Goal: Task Accomplishment & Management: Use online tool/utility

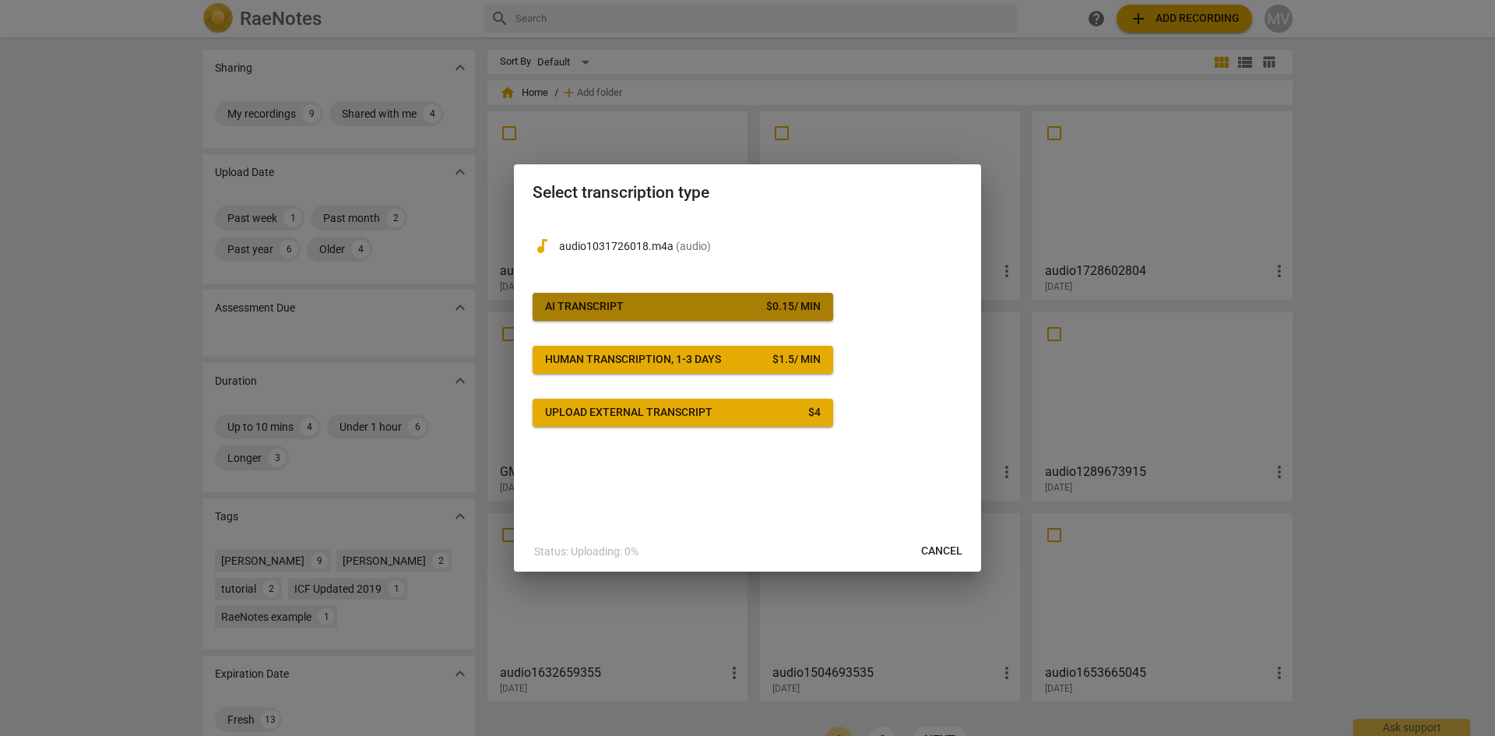
click at [657, 299] on span "AI Transcript $ 0.15 / min" at bounding box center [683, 307] width 276 height 16
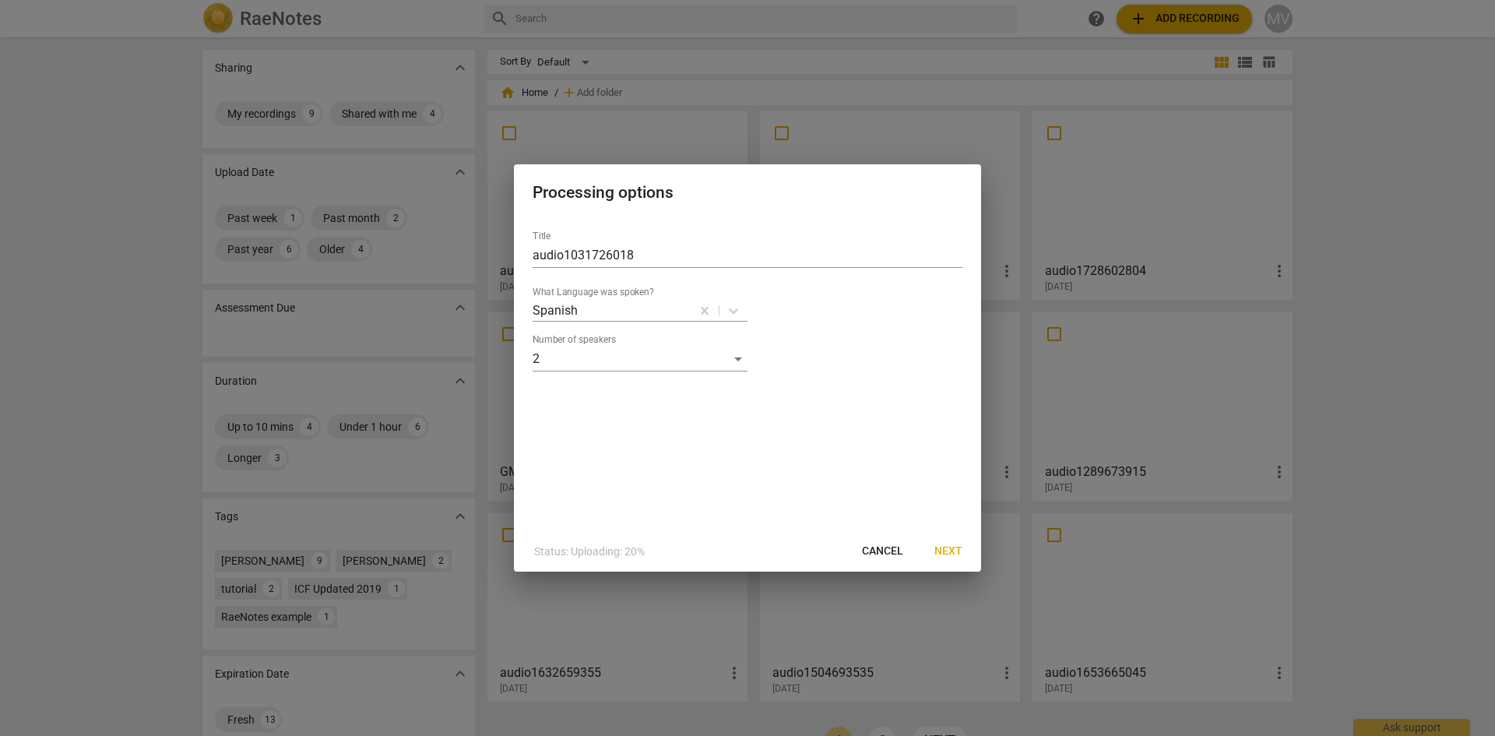
click at [954, 545] on span "Next" at bounding box center [948, 551] width 28 height 16
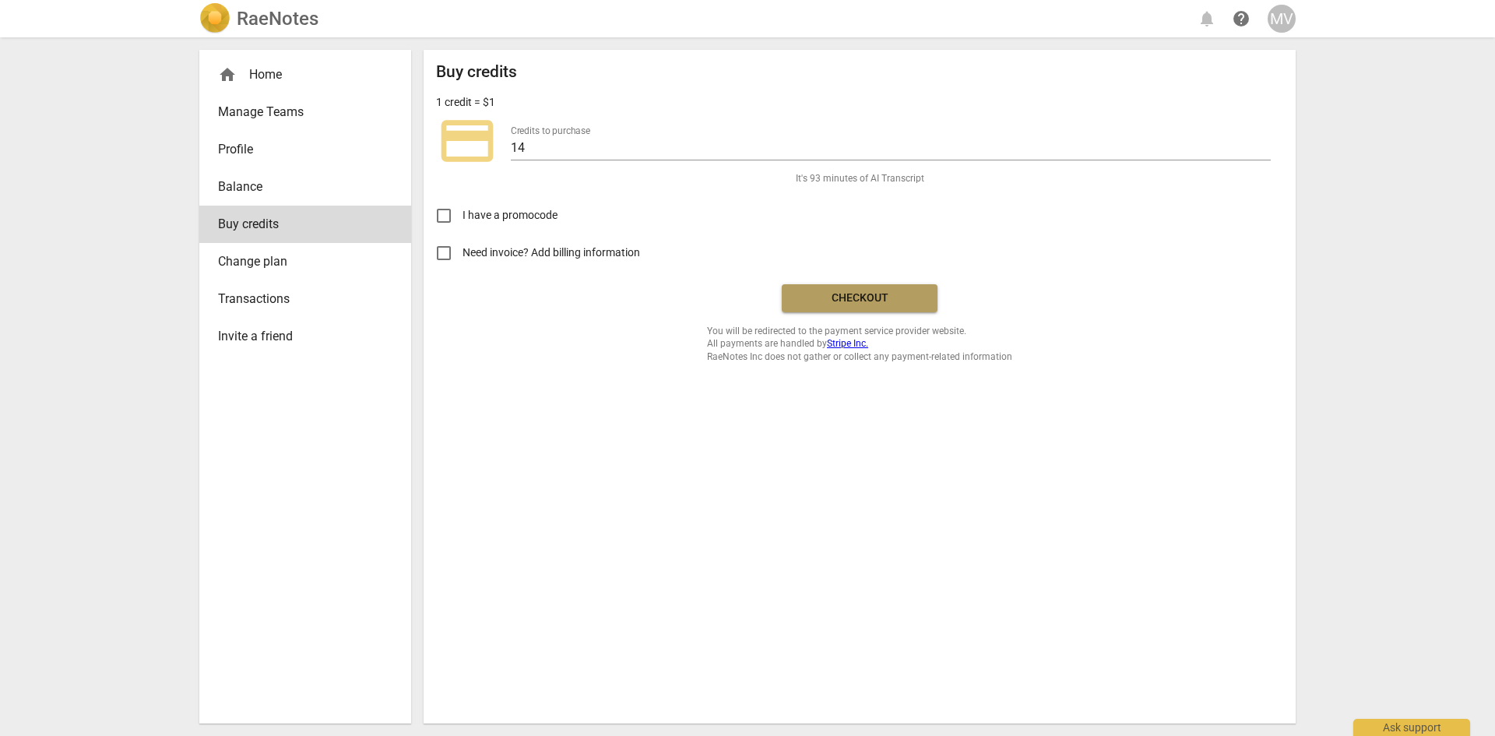
click at [864, 300] on span "Checkout" at bounding box center [859, 298] width 131 height 16
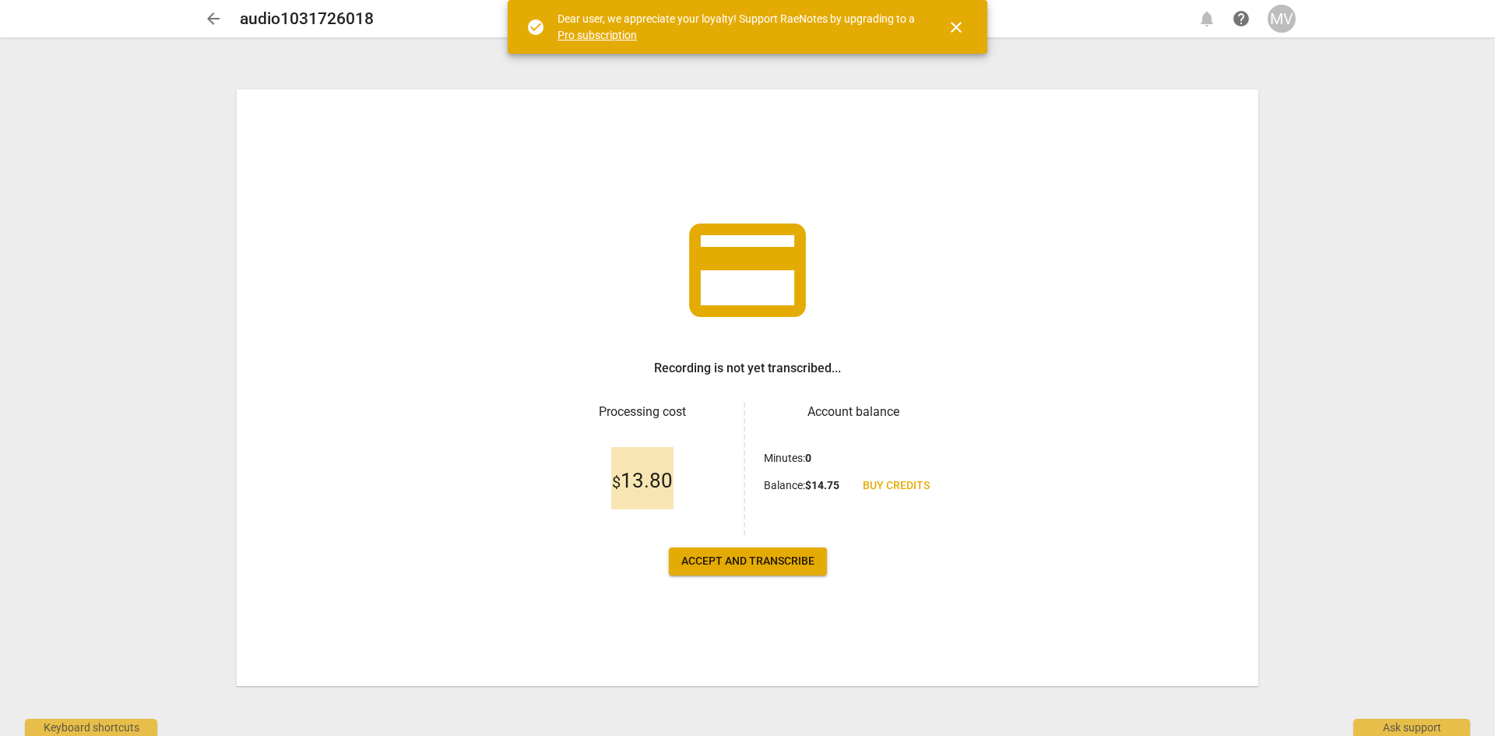
click at [765, 556] on span "Accept and transcribe" at bounding box center [747, 562] width 133 height 16
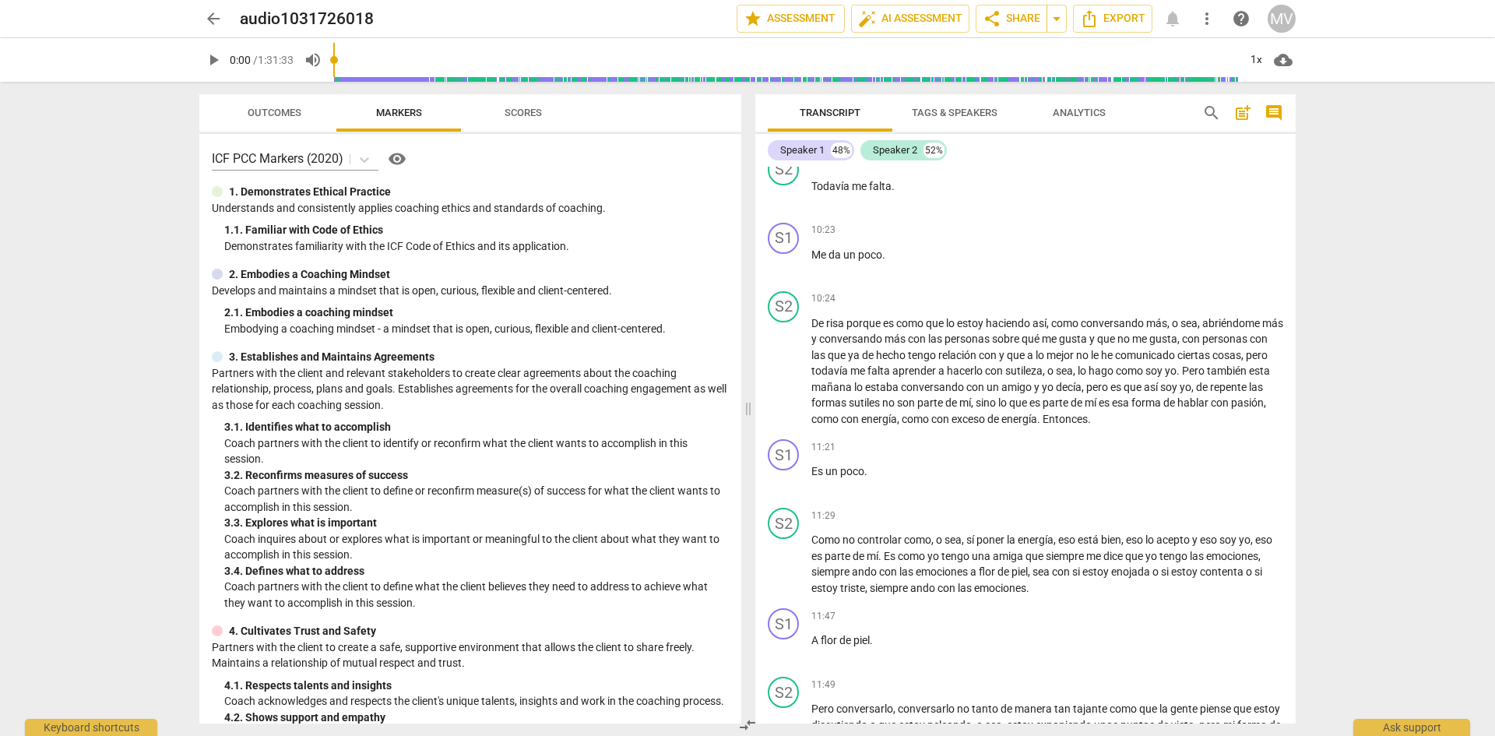
scroll to position [985, 0]
drag, startPoint x: 911, startPoint y: 273, endPoint x: 756, endPoint y: 201, distance: 171.0
click at [756, 201] on div "S1 play_arrow pause 00:03 + Add competency keyboard_arrow_right ¿Y como siempre…" at bounding box center [1025, 445] width 540 height 557
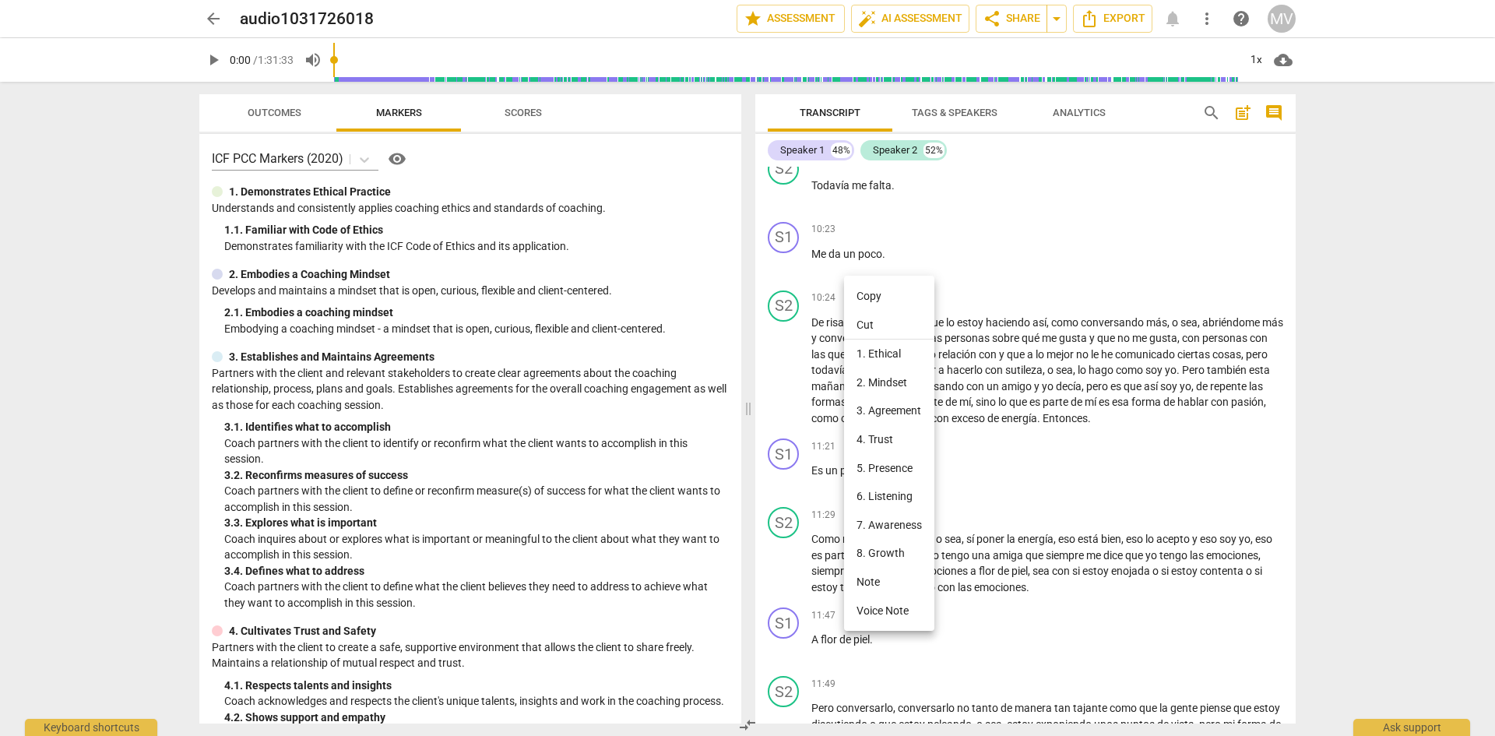
drag, startPoint x: 859, startPoint y: 269, endPoint x: 844, endPoint y: 265, distance: 15.1
click at [844, 265] on div at bounding box center [747, 368] width 1495 height 736
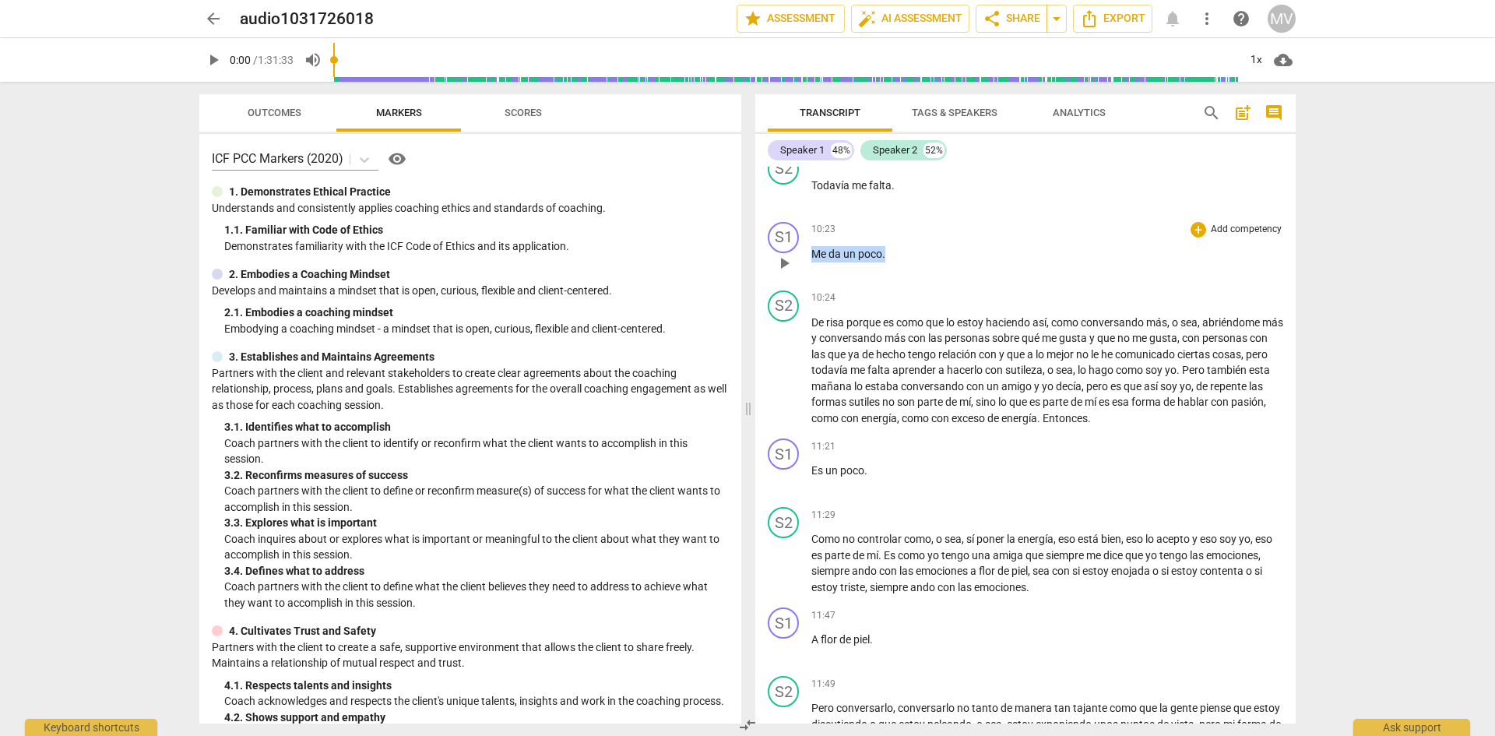
drag, startPoint x: 941, startPoint y: 269, endPoint x: 794, endPoint y: 270, distance: 146.4
click at [794, 270] on div "S1 play_arrow pause 10:23 + Add competency keyboard_arrow_right Me da un poco ." at bounding box center [1025, 250] width 540 height 69
click at [919, 251] on icon "button" at bounding box center [922, 249] width 16 height 19
drag, startPoint x: 895, startPoint y: 268, endPoint x: 776, endPoint y: 269, distance: 119.1
click at [776, 269] on div "S1 play_arrow pause 10:23 + Add competency keyboard_arrow_right Me da un poco ." at bounding box center [1025, 250] width 540 height 69
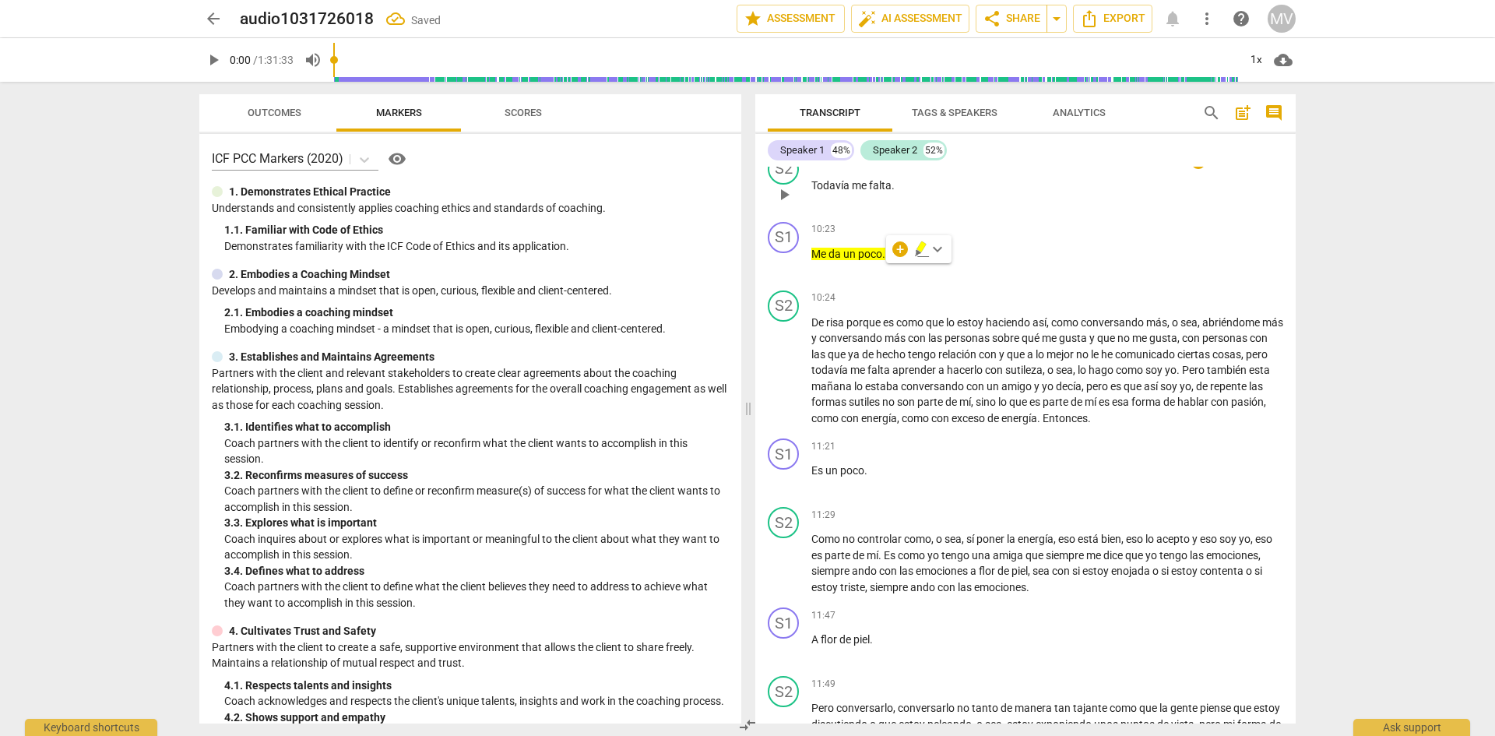
click at [902, 193] on div "10:20 + Add competency keyboard_arrow_right Todavía me falta ." at bounding box center [1047, 181] width 472 height 56
drag, startPoint x: 902, startPoint y: 200, endPoint x: 788, endPoint y: 203, distance: 114.5
click at [788, 203] on div "S2 play_arrow pause 10:20 + Add competency keyboard_arrow_right Todavía me falt…" at bounding box center [1025, 181] width 540 height 69
click at [922, 179] on div "+ keyboard_arrow_down" at bounding box center [927, 181] width 65 height 28
click at [926, 181] on icon "button" at bounding box center [929, 178] width 9 height 11
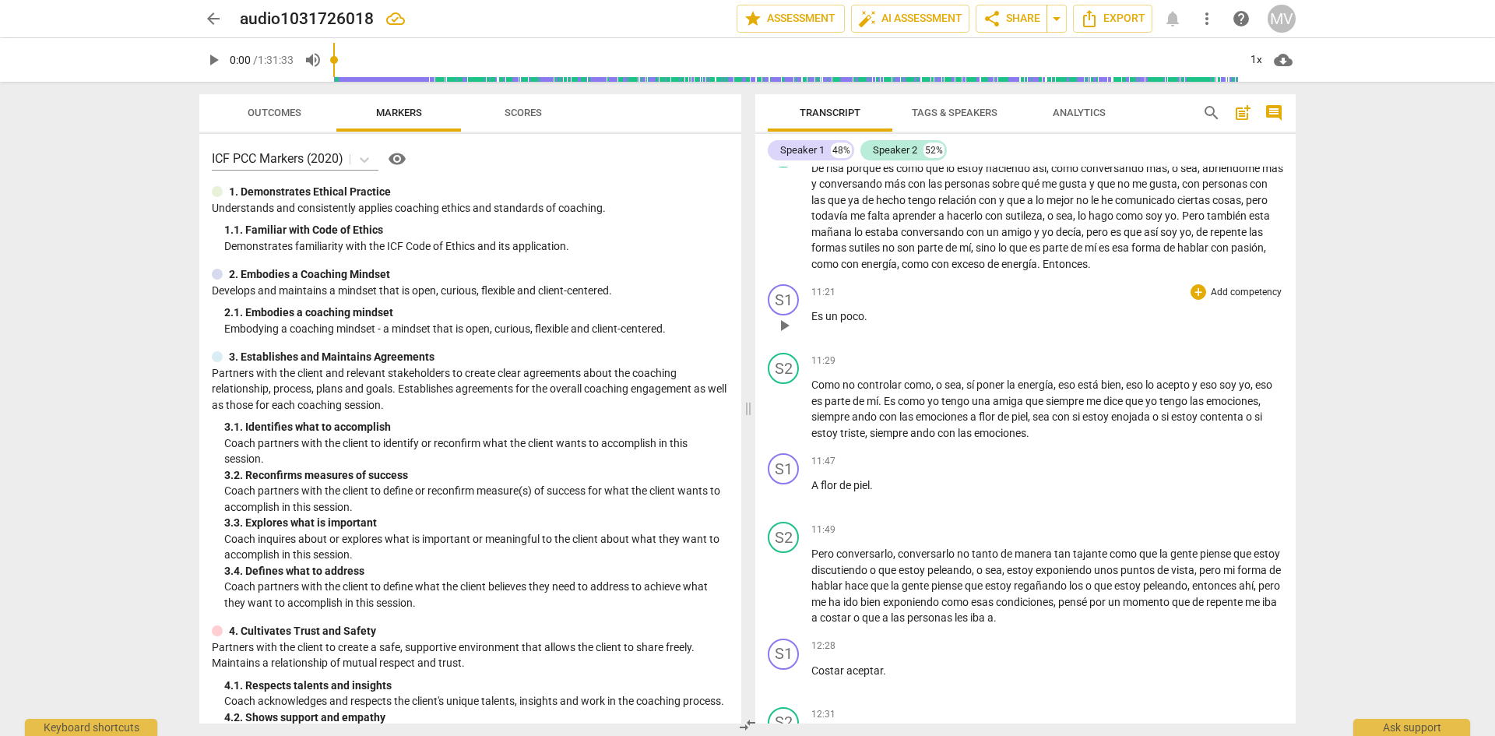
scroll to position [1159, 0]
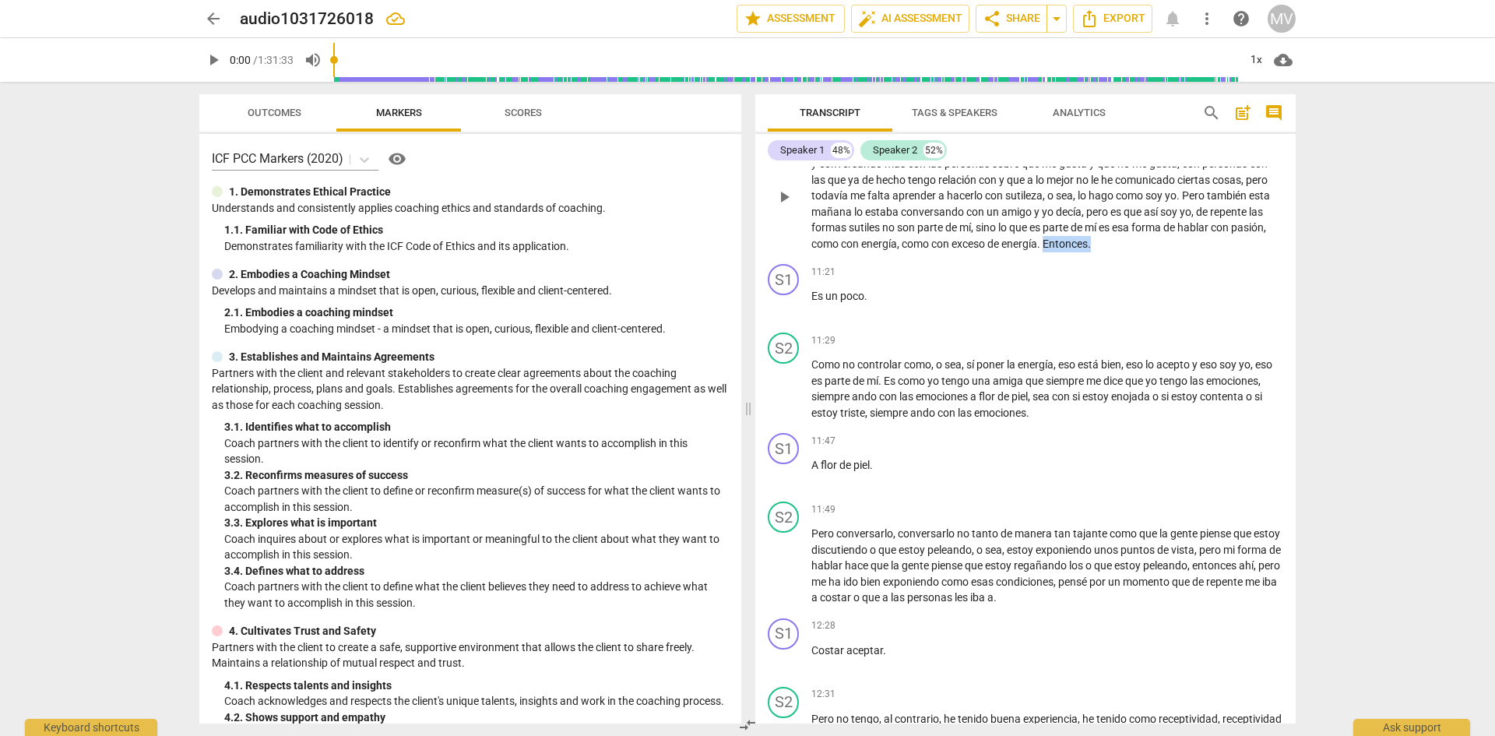
drag, startPoint x: 1087, startPoint y: 258, endPoint x: 1151, endPoint y: 255, distance: 63.9
click at [1151, 252] on p "De risa porque es como que lo estoy haciendo así , como conversando más , o sea…" at bounding box center [1047, 196] width 472 height 112
click at [1169, 237] on div "keyboard_arrow_down" at bounding box center [1176, 239] width 31 height 16
click at [1169, 237] on icon "button" at bounding box center [1167, 236] width 9 height 11
drag, startPoint x: 881, startPoint y: 313, endPoint x: 794, endPoint y: 316, distance: 86.5
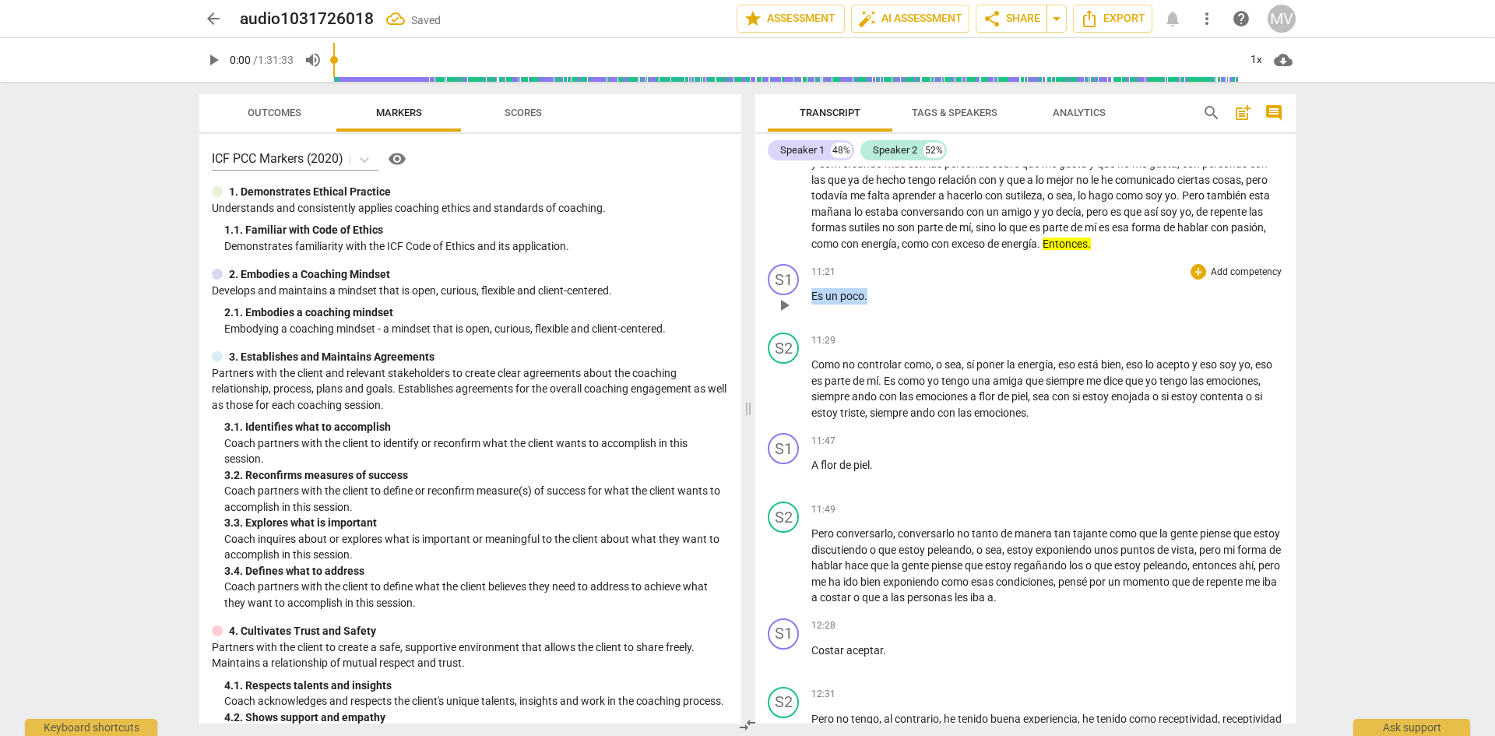
click at [794, 316] on div "S1 play_arrow pause 11:21 + Add competency keyboard_arrow_right Es un poco ." at bounding box center [1025, 292] width 540 height 69
click at [902, 295] on icon "button" at bounding box center [903, 292] width 16 height 19
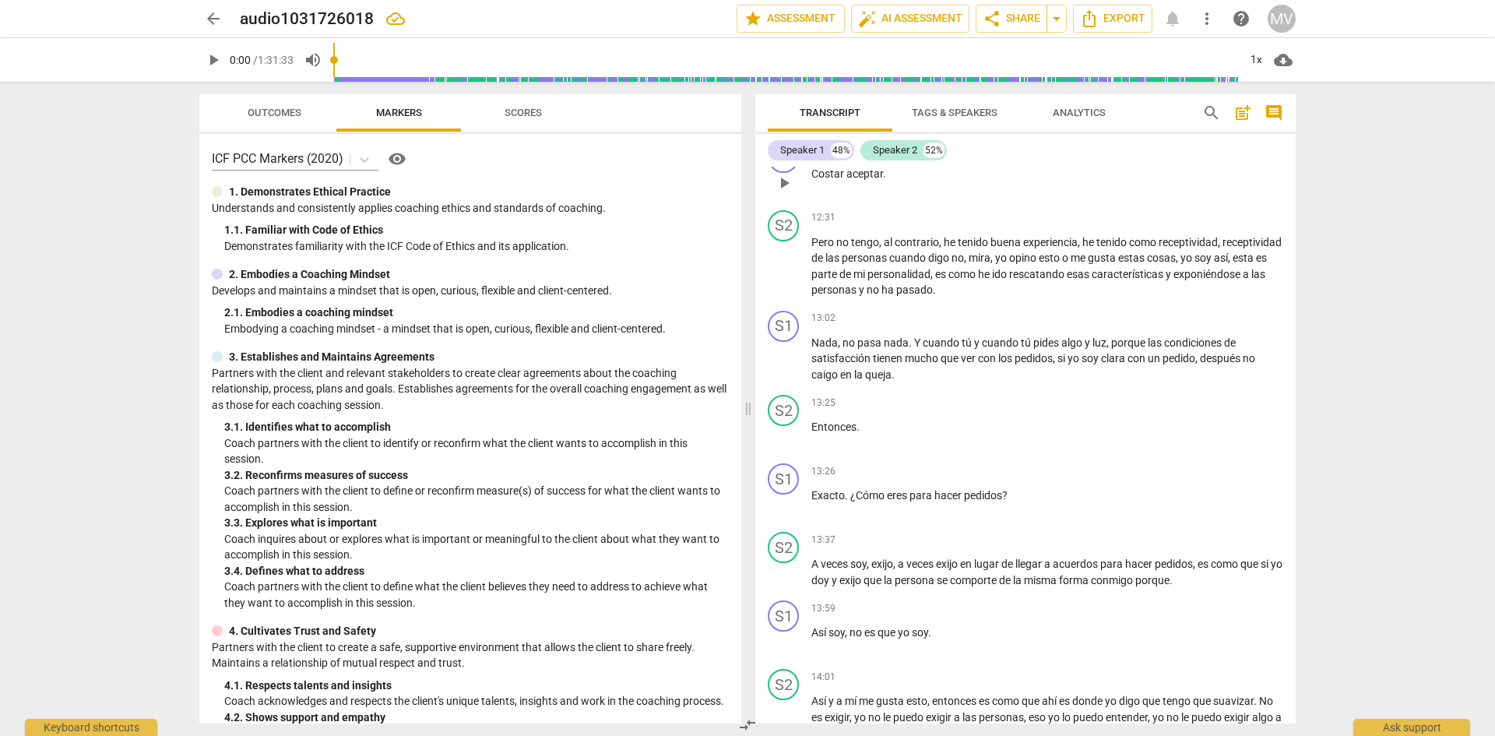
scroll to position [1638, 0]
drag, startPoint x: 913, startPoint y: 357, endPoint x: 801, endPoint y: 357, distance: 112.1
click at [801, 357] on div "S1 play_arrow pause 13:02 + Add competency keyboard_arrow_right Nada , no pasa …" at bounding box center [1025, 344] width 540 height 85
click at [944, 334] on icon "button" at bounding box center [949, 335] width 16 height 19
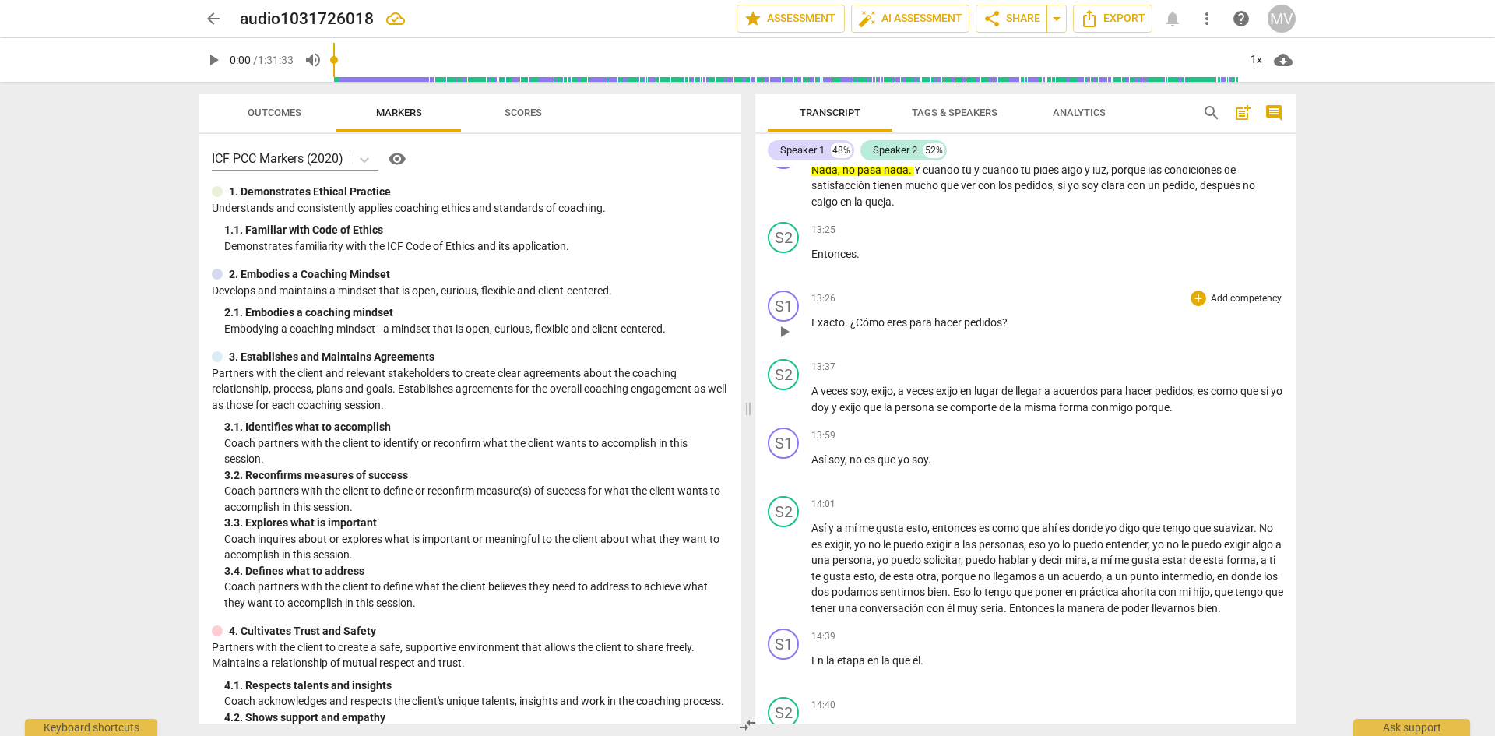
scroll to position [1809, 0]
drag, startPoint x: 849, startPoint y: 336, endPoint x: 804, endPoint y: 335, distance: 44.4
click at [804, 335] on div "S1 play_arrow pause 13:26 + Add competency keyboard_arrow_right Exacto . ¿Cómo …" at bounding box center [1025, 318] width 540 height 69
click at [882, 315] on icon "button" at bounding box center [885, 318] width 16 height 19
click at [810, 266] on div "S2 play_arrow pause 13:25 + Add competency keyboard_arrow_right Entonces ." at bounding box center [1025, 250] width 540 height 69
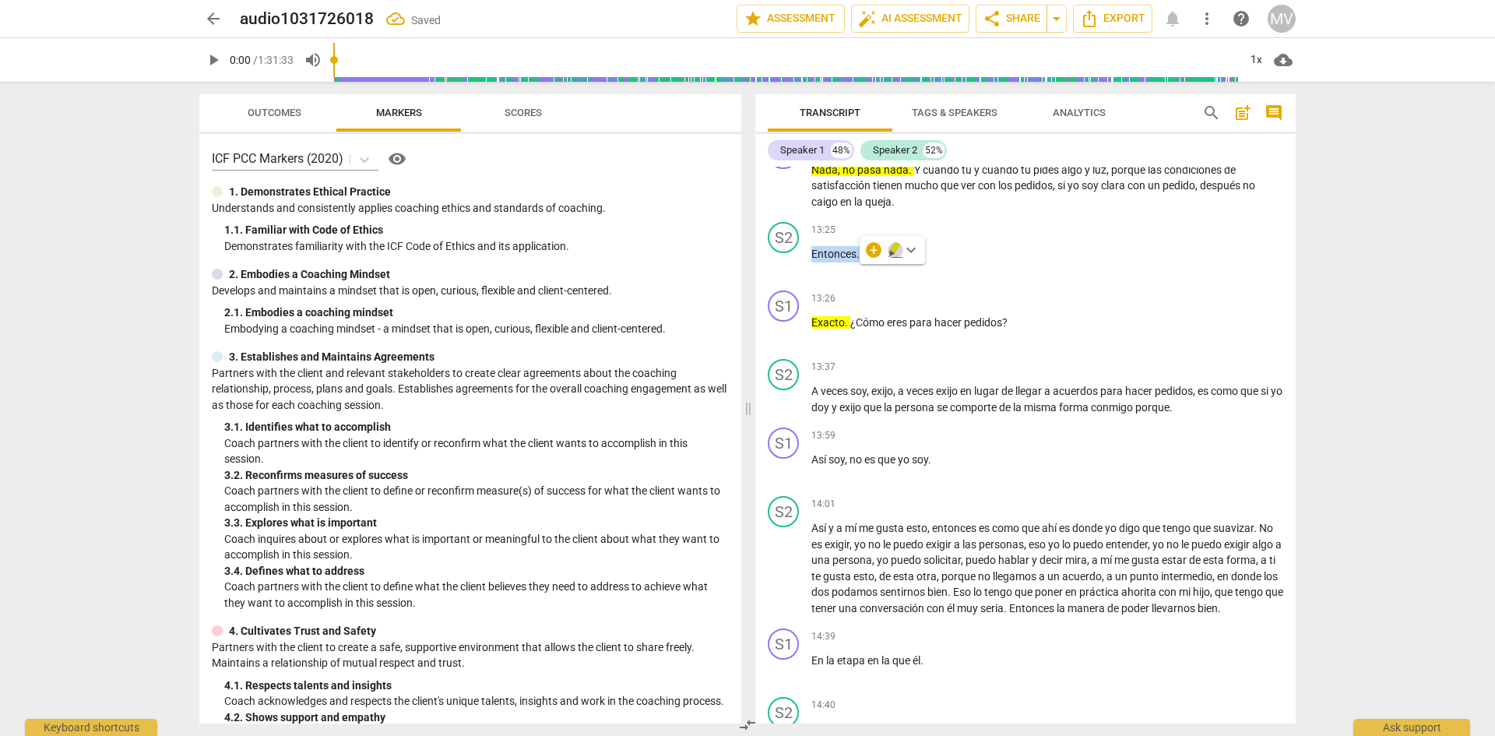
click at [889, 245] on icon "button" at bounding box center [896, 250] width 16 height 19
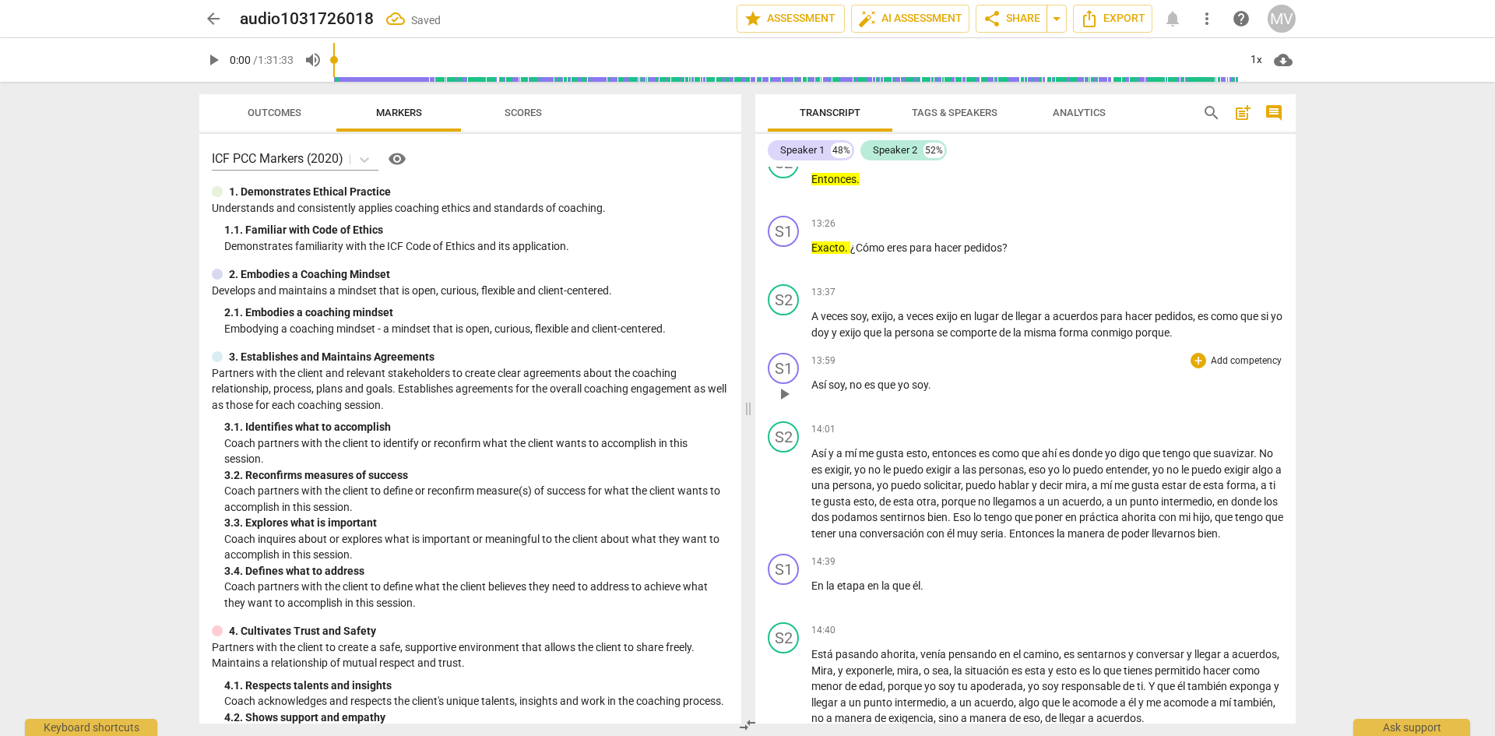
scroll to position [1886, 0]
drag, startPoint x: 912, startPoint y: 455, endPoint x: 849, endPoint y: 378, distance: 100.1
click at [849, 378] on div "S1 play_arrow pause 00:03 + Add competency keyboard_arrow_right ¿Y como siempre…" at bounding box center [1025, 445] width 540 height 557
drag, startPoint x: 941, startPoint y: 396, endPoint x: 801, endPoint y: 407, distance: 140.6
click at [801, 407] on div "S1 play_arrow pause 13:59 + Add competency keyboard_arrow_right Así soy , no es…" at bounding box center [1025, 378] width 540 height 69
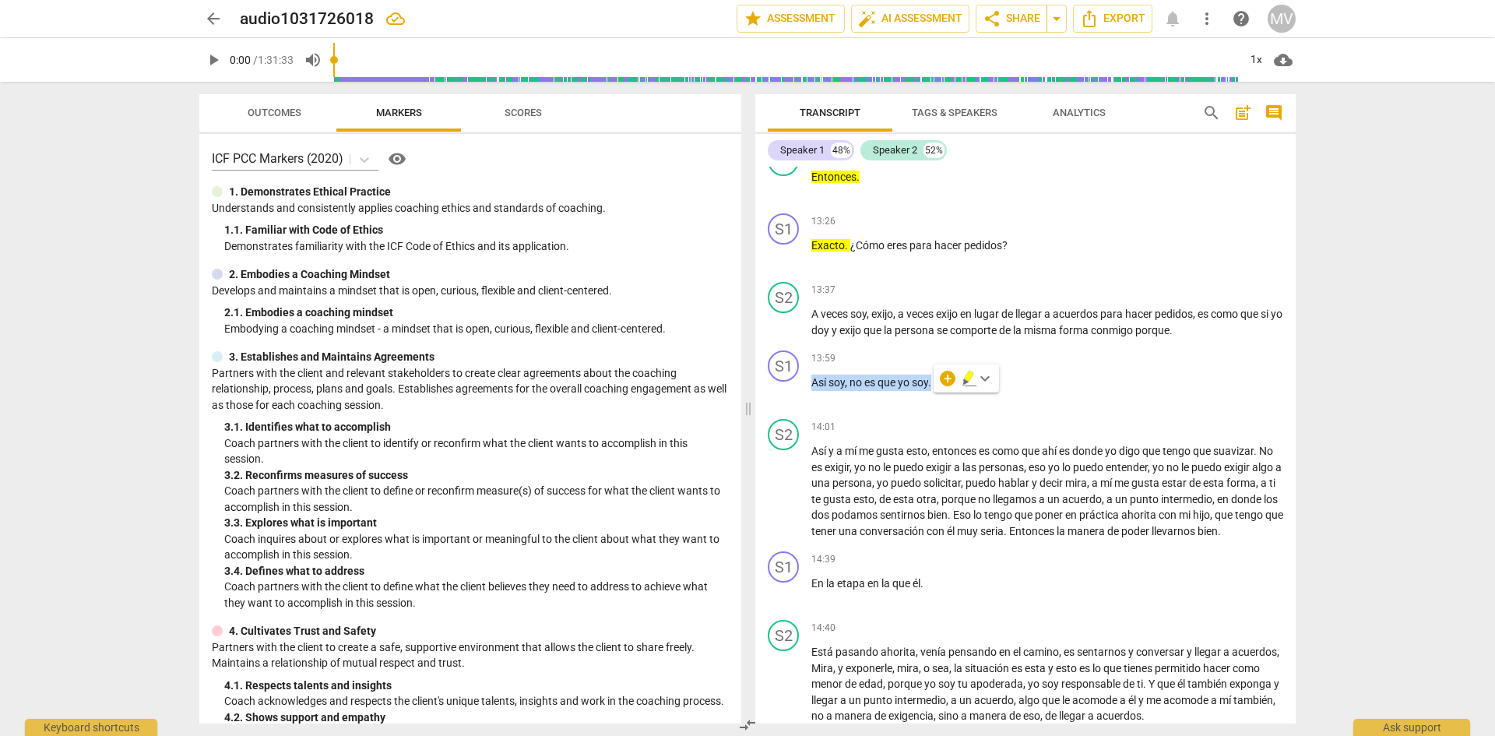
click at [965, 378] on icon "button" at bounding box center [968, 376] width 9 height 11
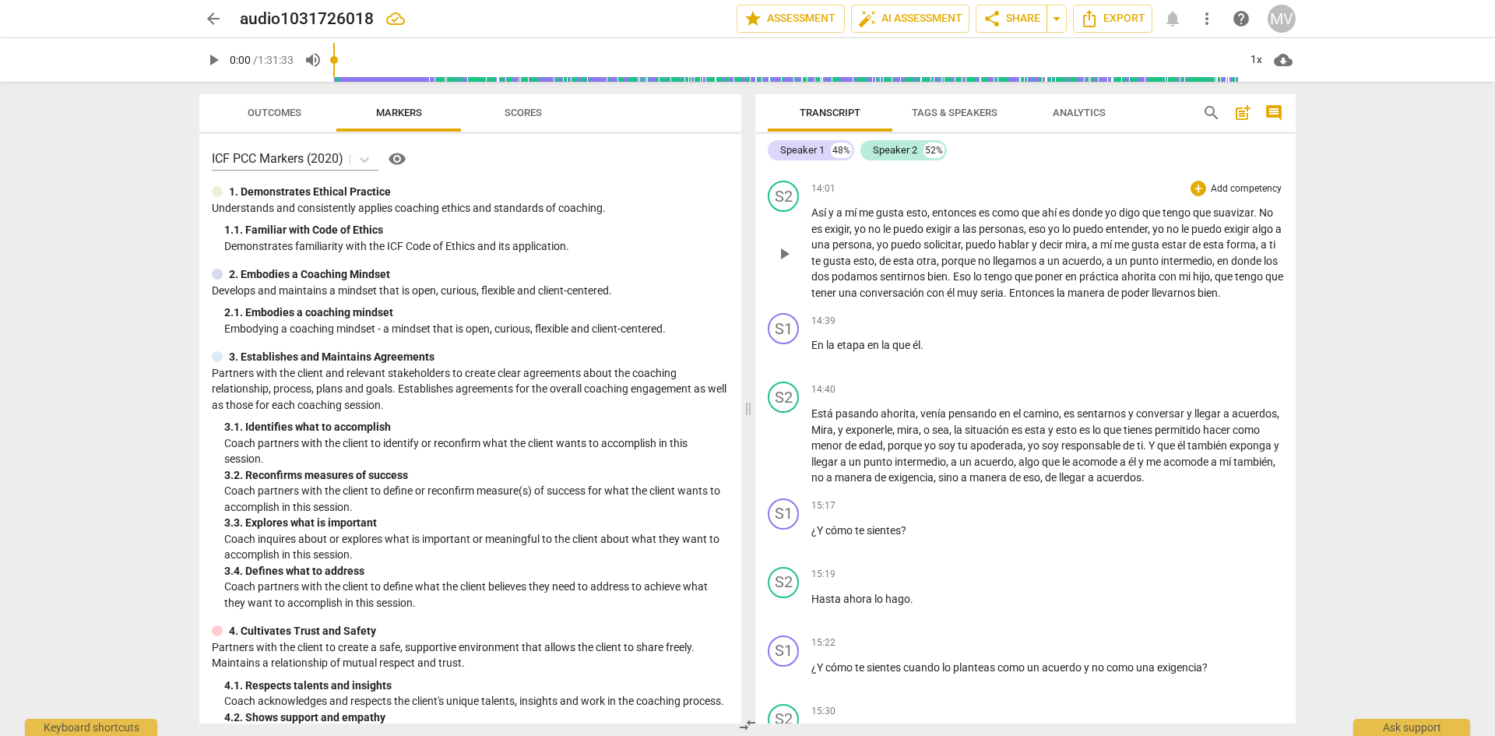
scroll to position [2123, 0]
click at [954, 354] on p "En la etapa en la que él ." at bounding box center [1047, 346] width 472 height 16
drag, startPoint x: 1109, startPoint y: 309, endPoint x: 1181, endPoint y: 375, distance: 97.5
click at [1181, 375] on div "S1 play_arrow pause 00:03 + Add competency keyboard_arrow_right ¿Y como siempre…" at bounding box center [1025, 445] width 540 height 557
drag, startPoint x: 1106, startPoint y: 308, endPoint x: 1245, endPoint y: 329, distance: 140.9
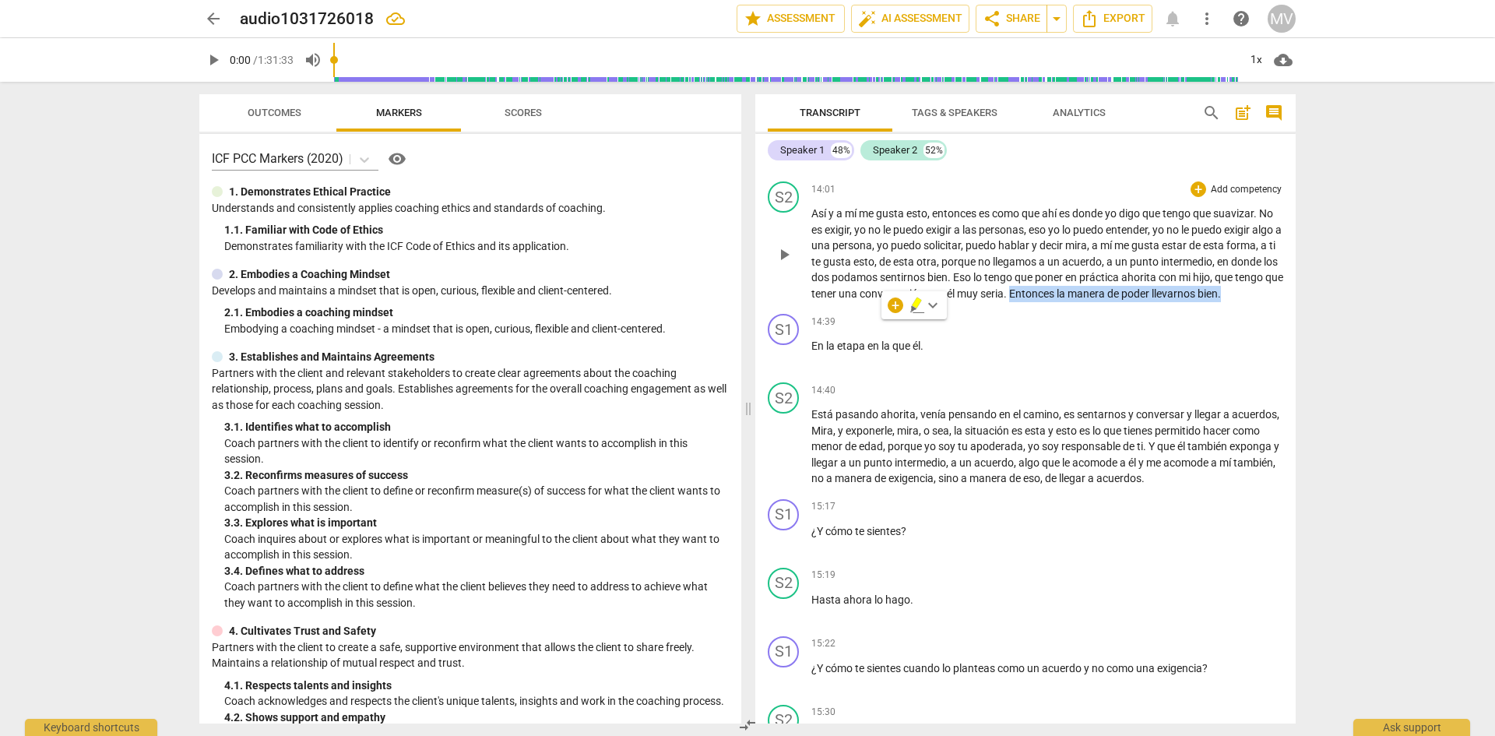
click at [1245, 301] on p "Así y a mí me gusta esto , entonces es como que ahí es donde yo digo que tengo …" at bounding box center [1047, 254] width 472 height 96
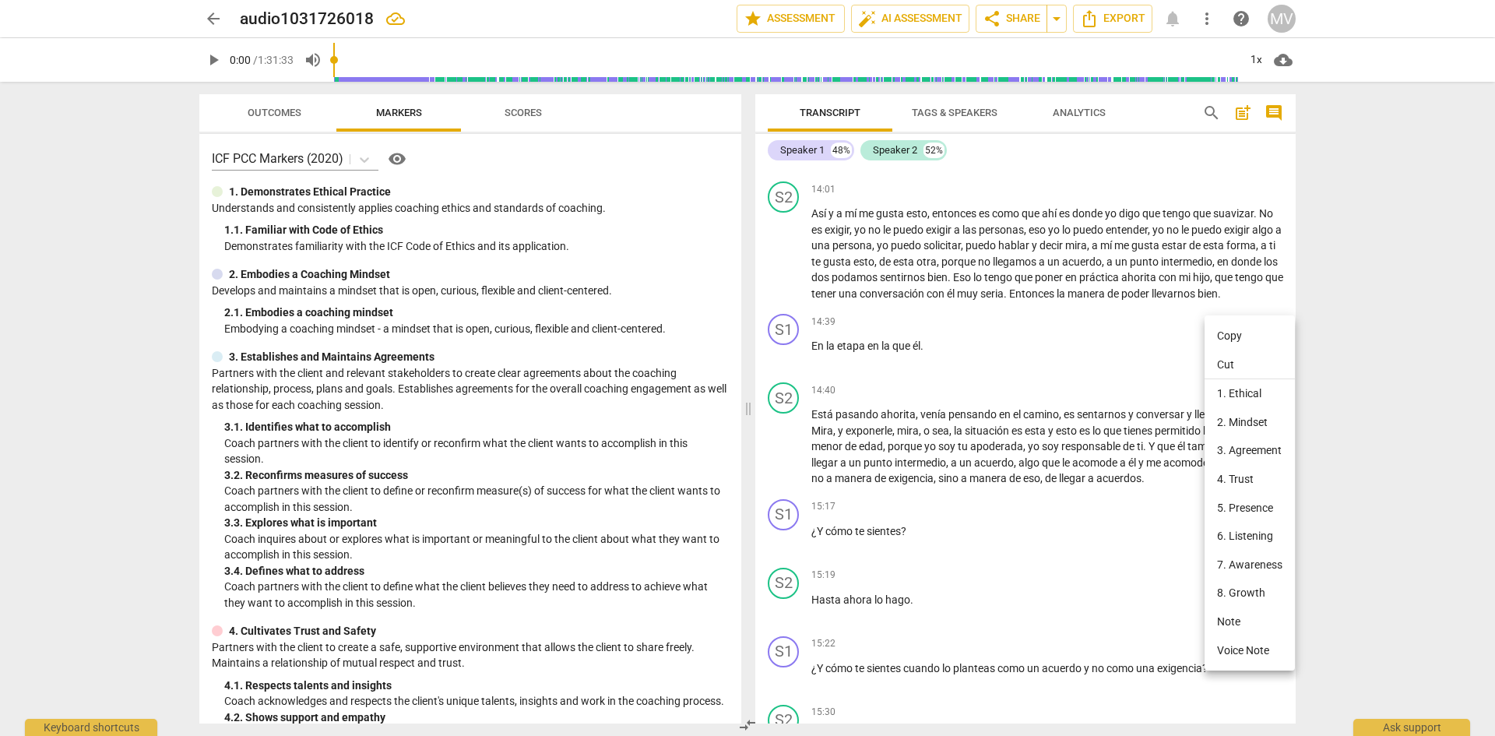
drag, startPoint x: 1159, startPoint y: 305, endPoint x: 1120, endPoint y: 308, distance: 38.3
click at [1120, 308] on div at bounding box center [747, 368] width 1495 height 736
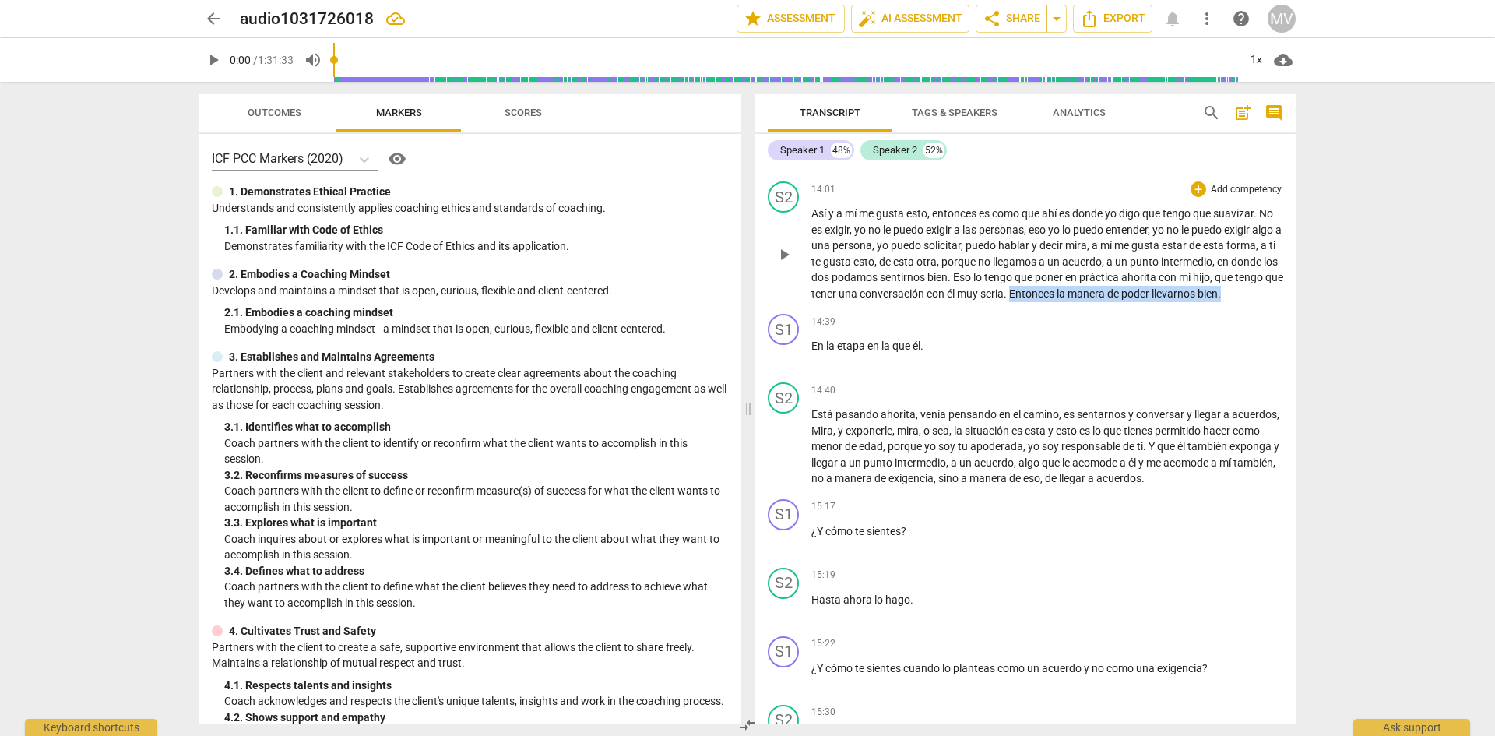
click at [1130, 301] on p "Así y a mí me gusta esto , entonces es como que ahí es donde yo digo que tengo …" at bounding box center [1047, 254] width 472 height 96
click at [916, 307] on icon "button" at bounding box center [916, 302] width 9 height 11
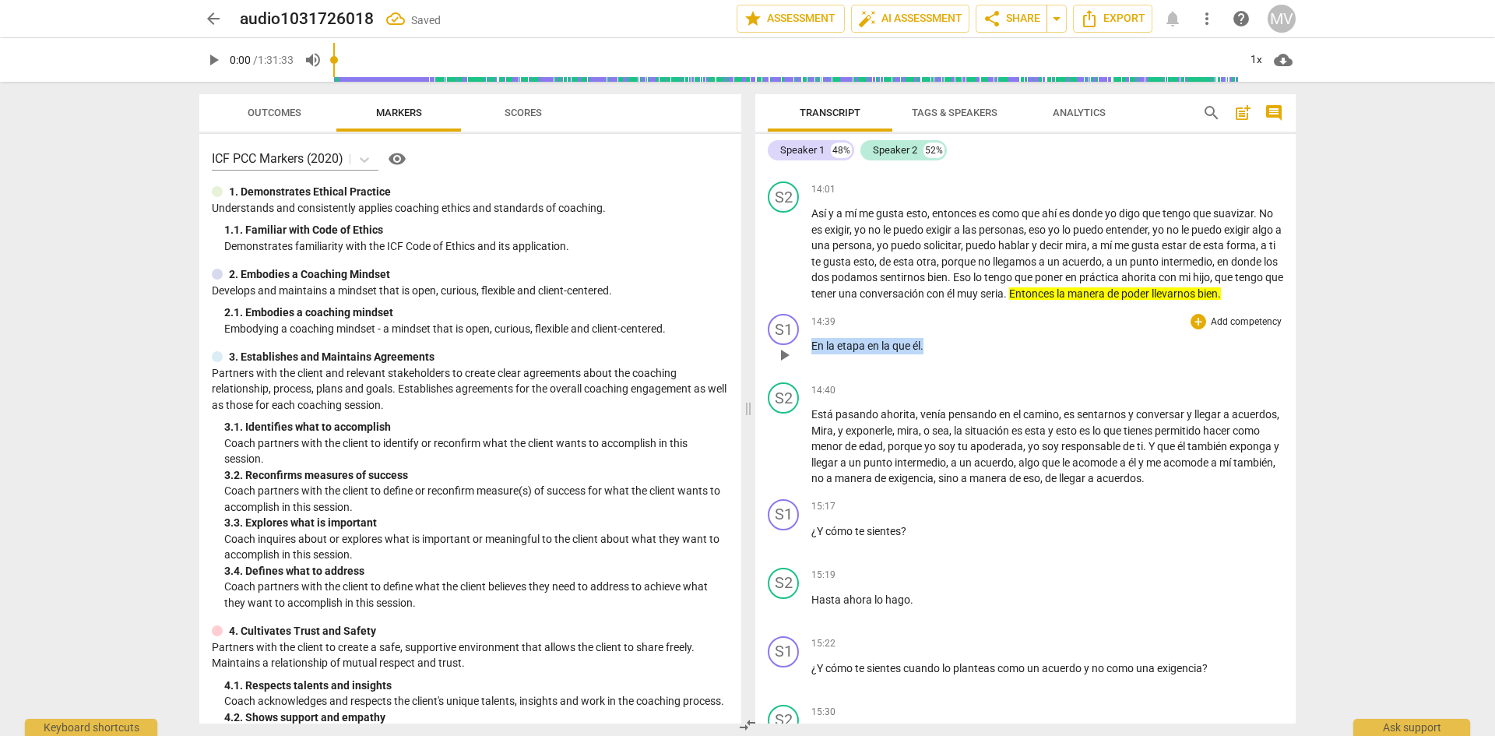
drag, startPoint x: 944, startPoint y: 376, endPoint x: 809, endPoint y: 381, distance: 135.6
click at [809, 376] on div "S1 play_arrow pause 14:39 + Add competency keyboard_arrow_right En la etapa en …" at bounding box center [1025, 342] width 540 height 69
click at [958, 363] on icon "button" at bounding box center [962, 357] width 16 height 19
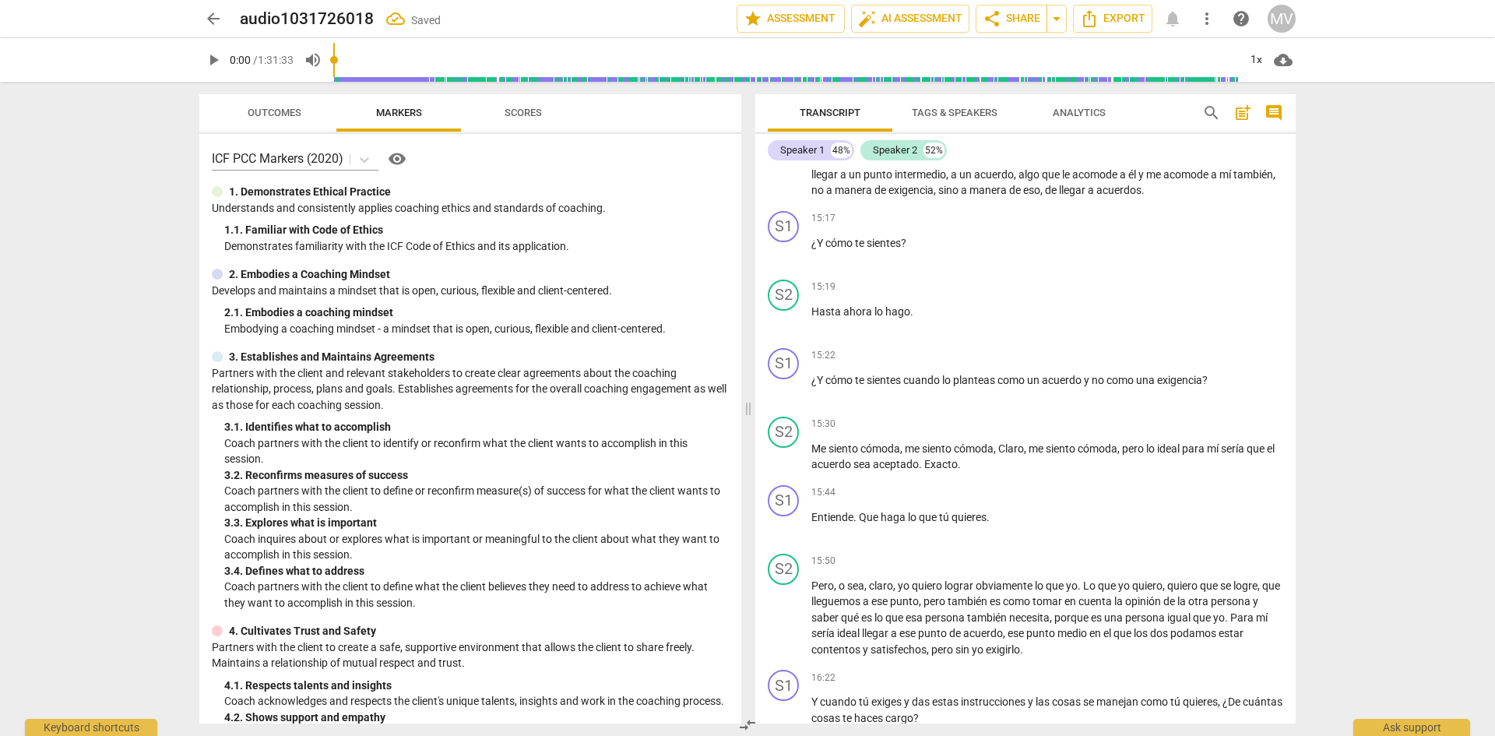
scroll to position [2412, 0]
drag, startPoint x: 924, startPoint y: 269, endPoint x: 797, endPoint y: 269, distance: 126.9
click at [797, 269] on div "S1 play_arrow pause 15:17 + Add competency keyboard_arrow_right ¿Y cómo te sien…" at bounding box center [1025, 238] width 540 height 69
click at [936, 257] on div "+ keyboard_arrow_down" at bounding box center [941, 254] width 65 height 28
click at [944, 257] on icon "button" at bounding box center [945, 253] width 16 height 19
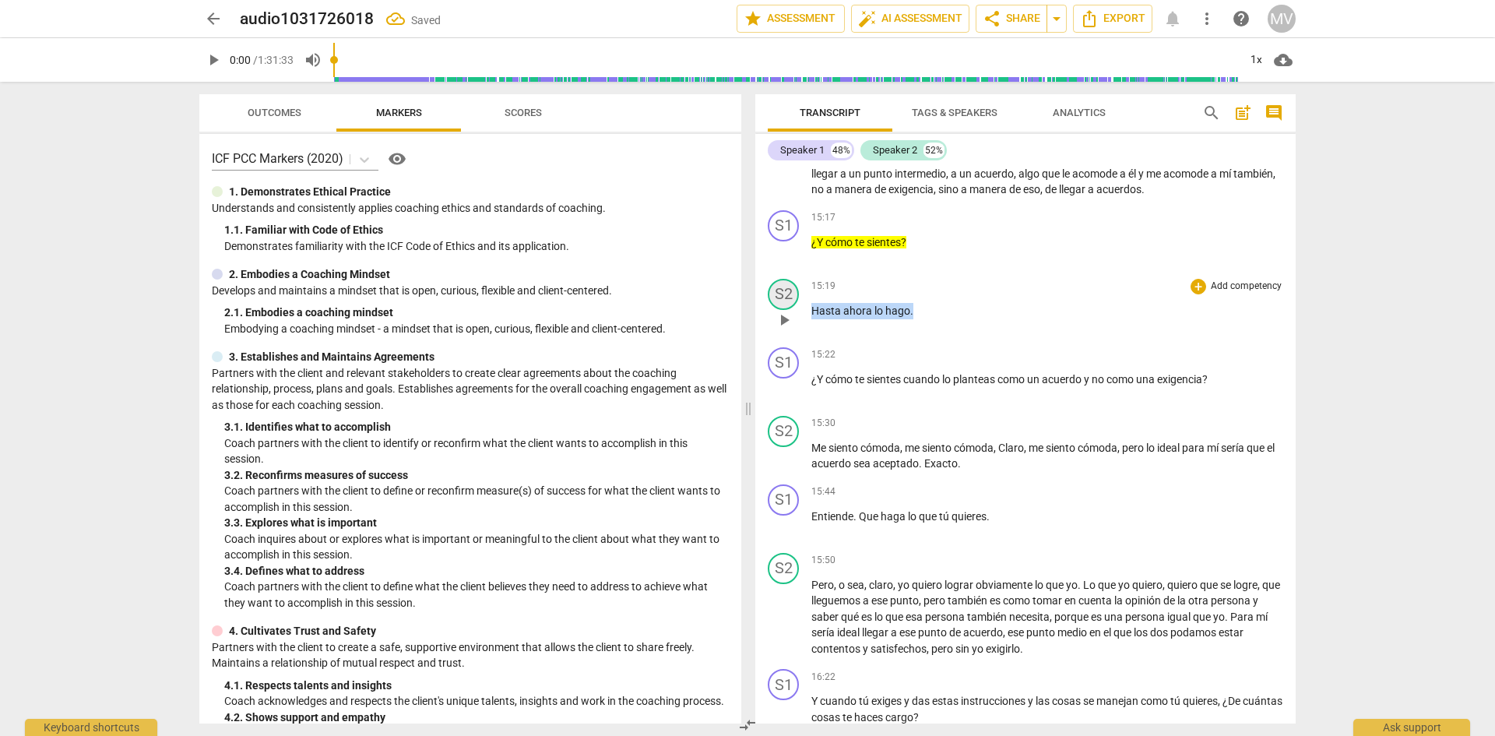
drag, startPoint x: 926, startPoint y: 336, endPoint x: 792, endPoint y: 338, distance: 134.7
click at [792, 338] on div "S2 play_arrow pause 15:19 + Add competency keyboard_arrow_right Hasta ahora lo …" at bounding box center [1025, 306] width 540 height 69
click at [944, 317] on icon "button" at bounding box center [948, 322] width 16 height 19
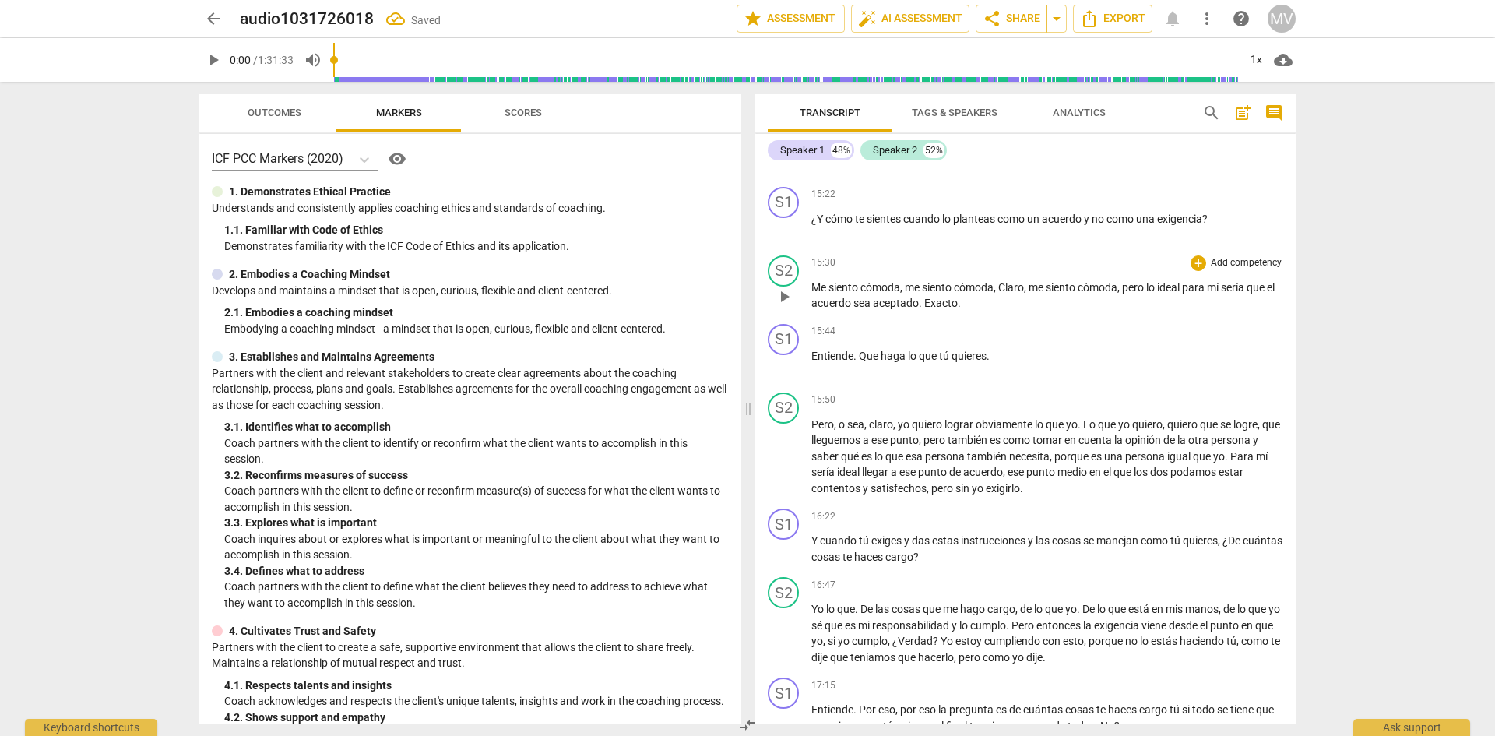
scroll to position [2576, 0]
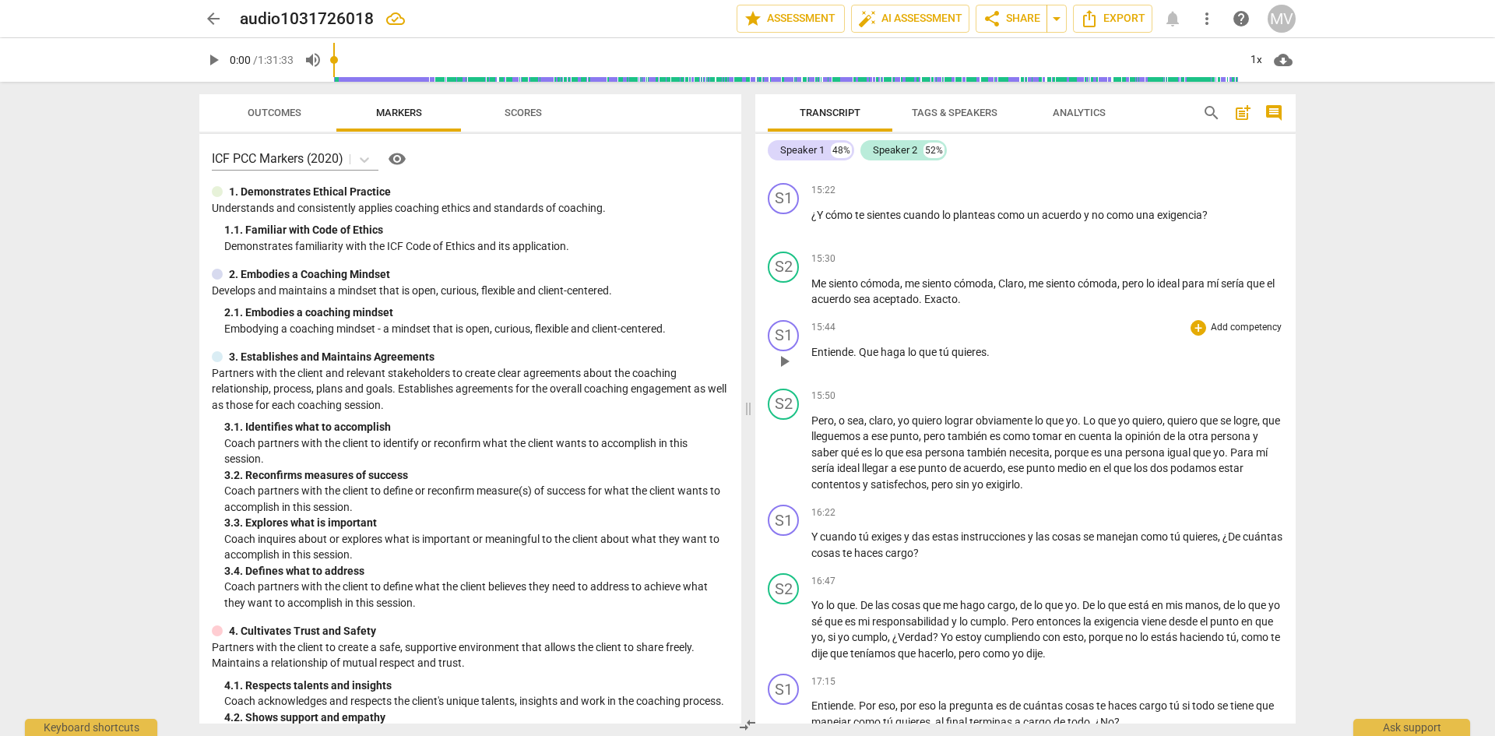
click at [1007, 376] on div "15:44 + Add competency keyboard_arrow_right Entiende . Que haga lo que tú quier…" at bounding box center [1047, 348] width 472 height 56
drag, startPoint x: 1005, startPoint y: 399, endPoint x: 895, endPoint y: 380, distance: 112.3
click at [895, 376] on div "15:44 + Add competency keyboard_arrow_right Entiende . Que haga lo que tú quier…" at bounding box center [1047, 348] width 472 height 56
drag, startPoint x: 1001, startPoint y: 385, endPoint x: 797, endPoint y: 362, distance: 205.3
click at [797, 362] on div "S1 play_arrow pause 15:44 + Add competency keyboard_arrow_right Entiende . Que …" at bounding box center [1025, 348] width 540 height 69
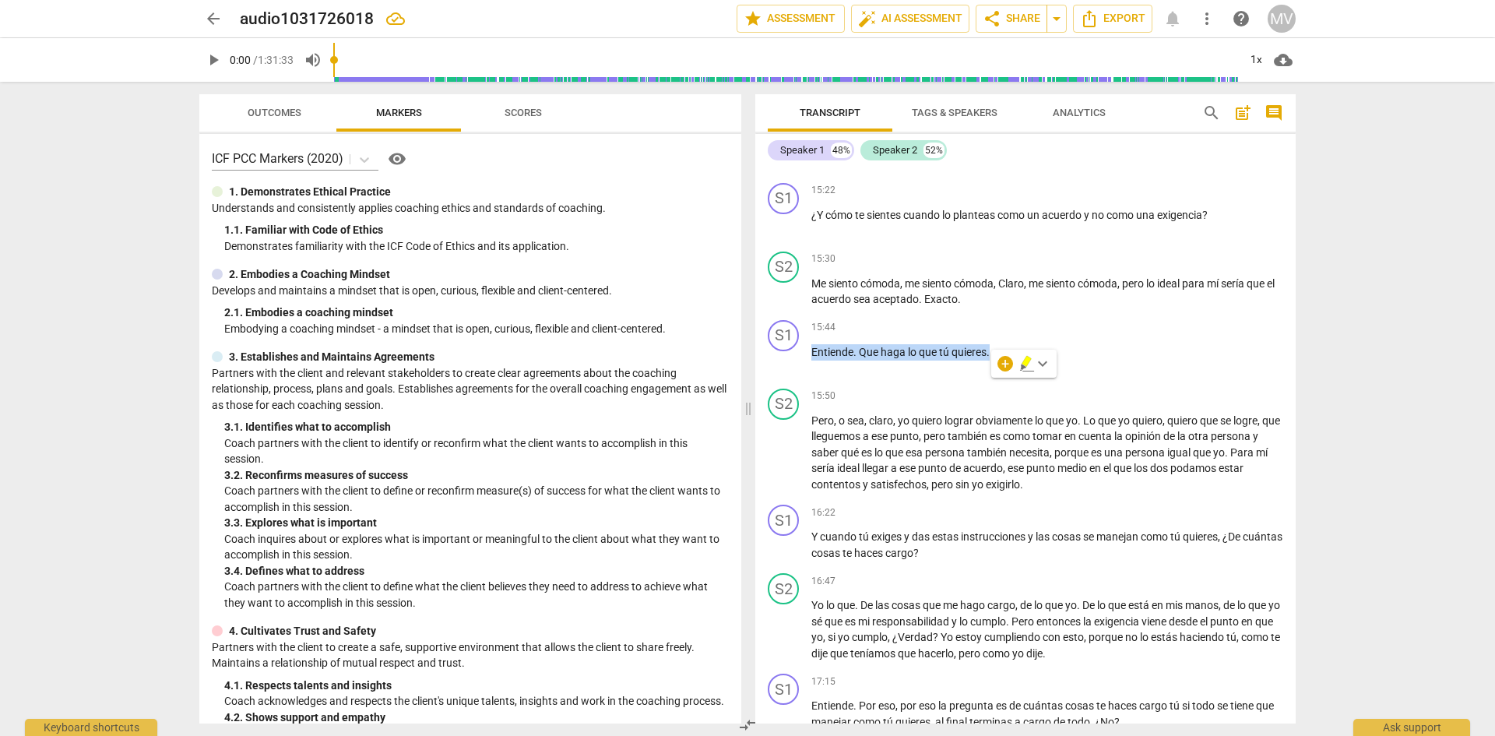
click at [1024, 361] on icon "button" at bounding box center [1025, 361] width 9 height 11
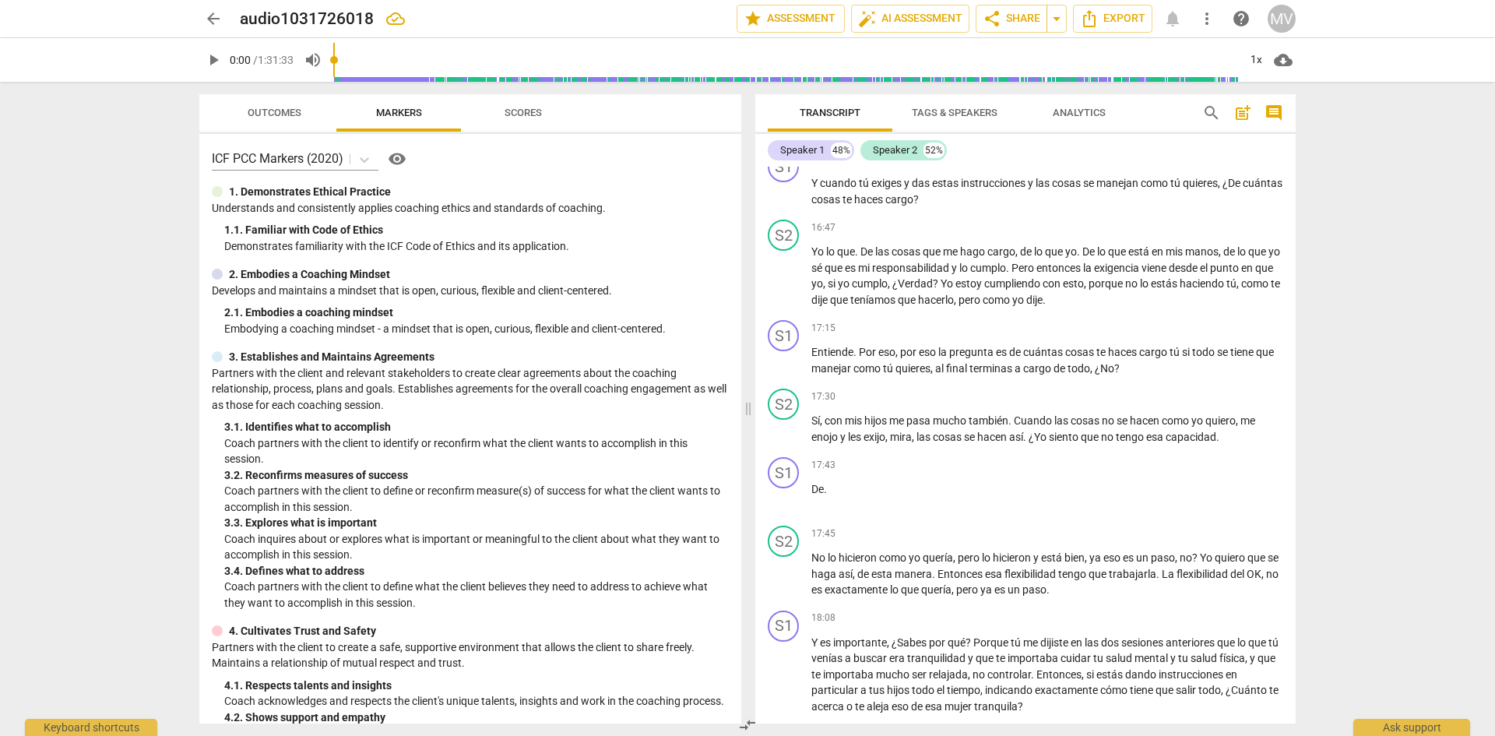
scroll to position [2931, 0]
drag, startPoint x: 856, startPoint y: 385, endPoint x: 811, endPoint y: 380, distance: 44.7
click at [811, 375] on p "Entiende . Por eso , por eso la pregunta es de cuántas cosas te haces cargo tú …" at bounding box center [1047, 359] width 472 height 32
click at [891, 363] on icon "button" at bounding box center [893, 360] width 9 height 11
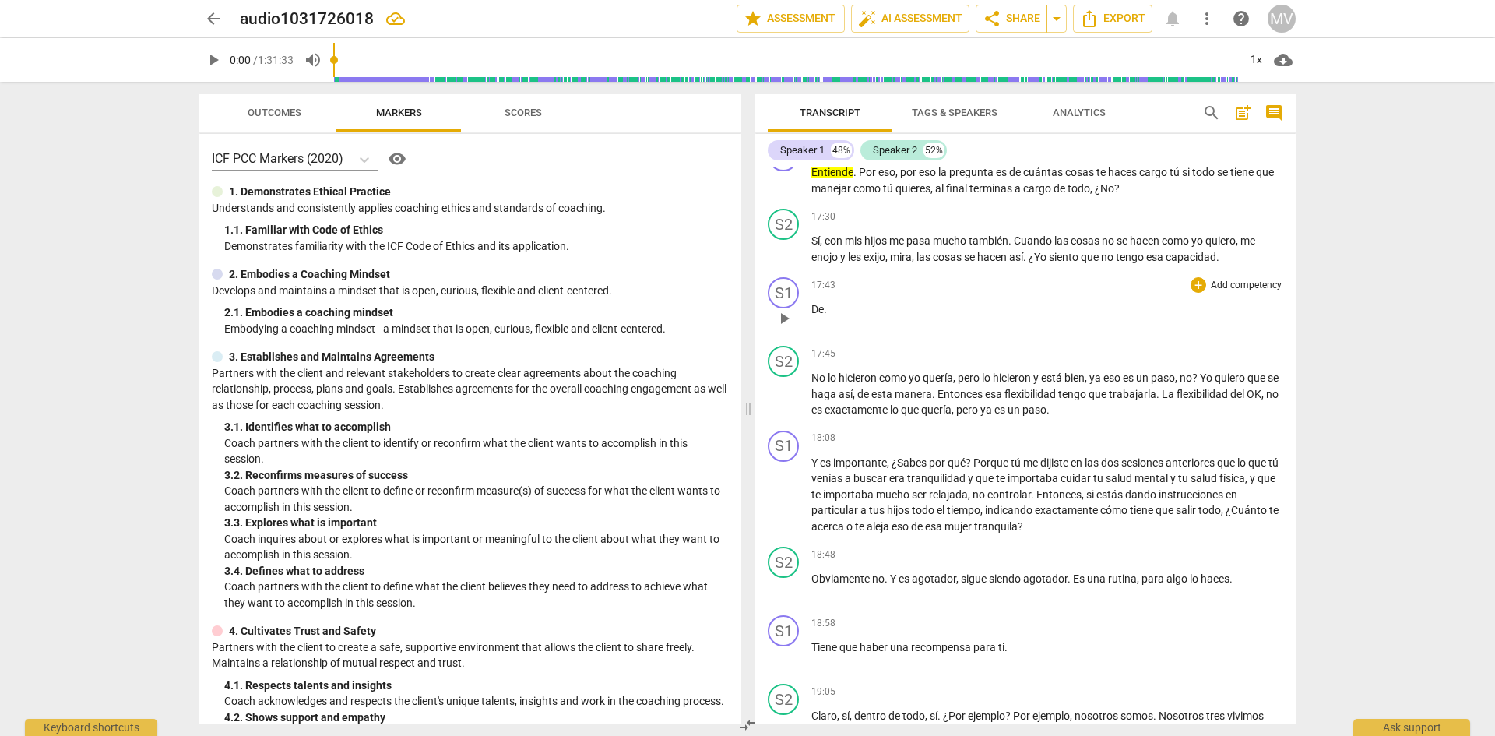
scroll to position [3128, 0]
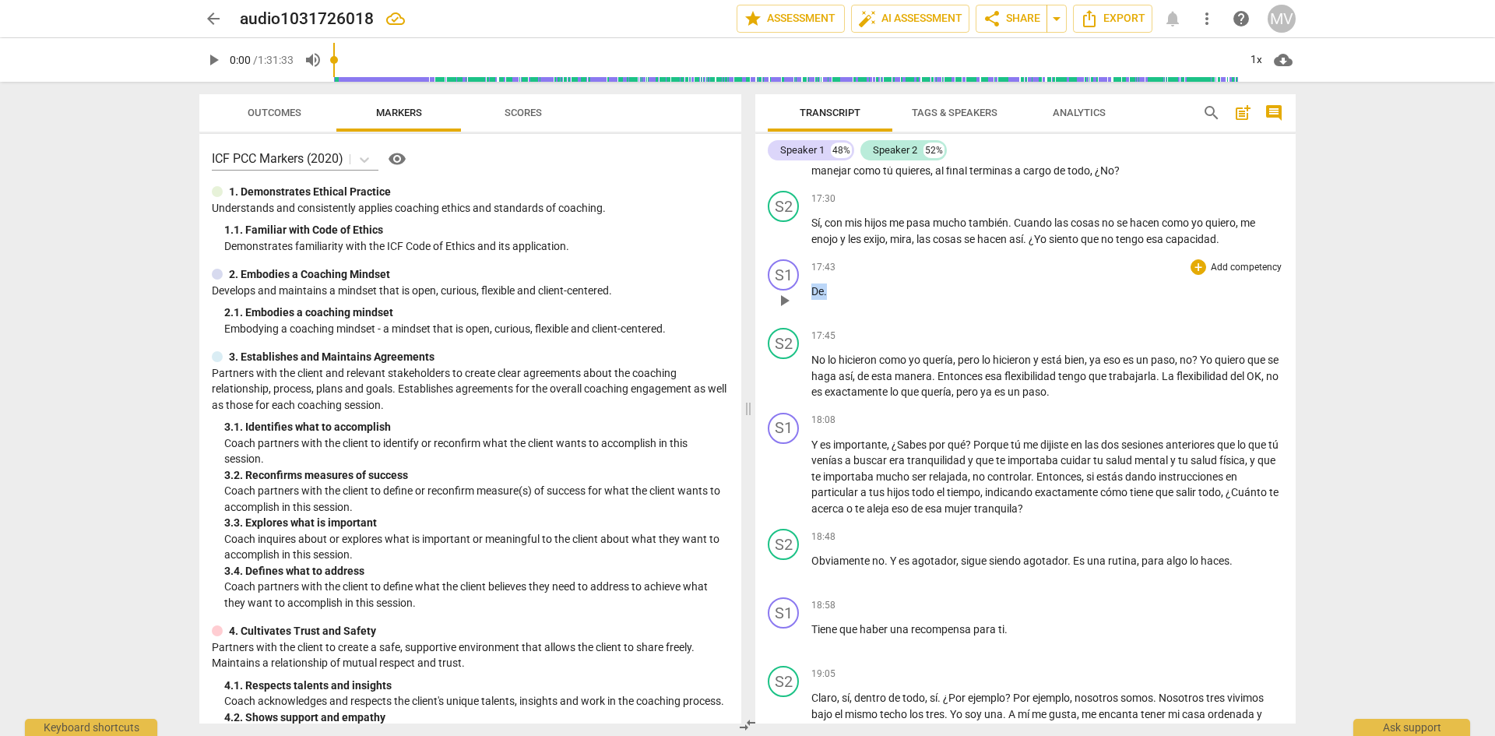
drag, startPoint x: 846, startPoint y: 325, endPoint x: 796, endPoint y: 320, distance: 50.8
click at [796, 320] on div "S1 play_arrow pause 17:43 + Add competency keyboard_arrow_right De ." at bounding box center [1025, 287] width 540 height 69
drag, startPoint x: 796, startPoint y: 320, endPoint x: 835, endPoint y: 315, distance: 39.3
click at [835, 315] on div "17:43 + Add competency keyboard_arrow_right De ." at bounding box center [1047, 287] width 472 height 56
drag, startPoint x: 832, startPoint y: 326, endPoint x: 809, endPoint y: 325, distance: 22.6
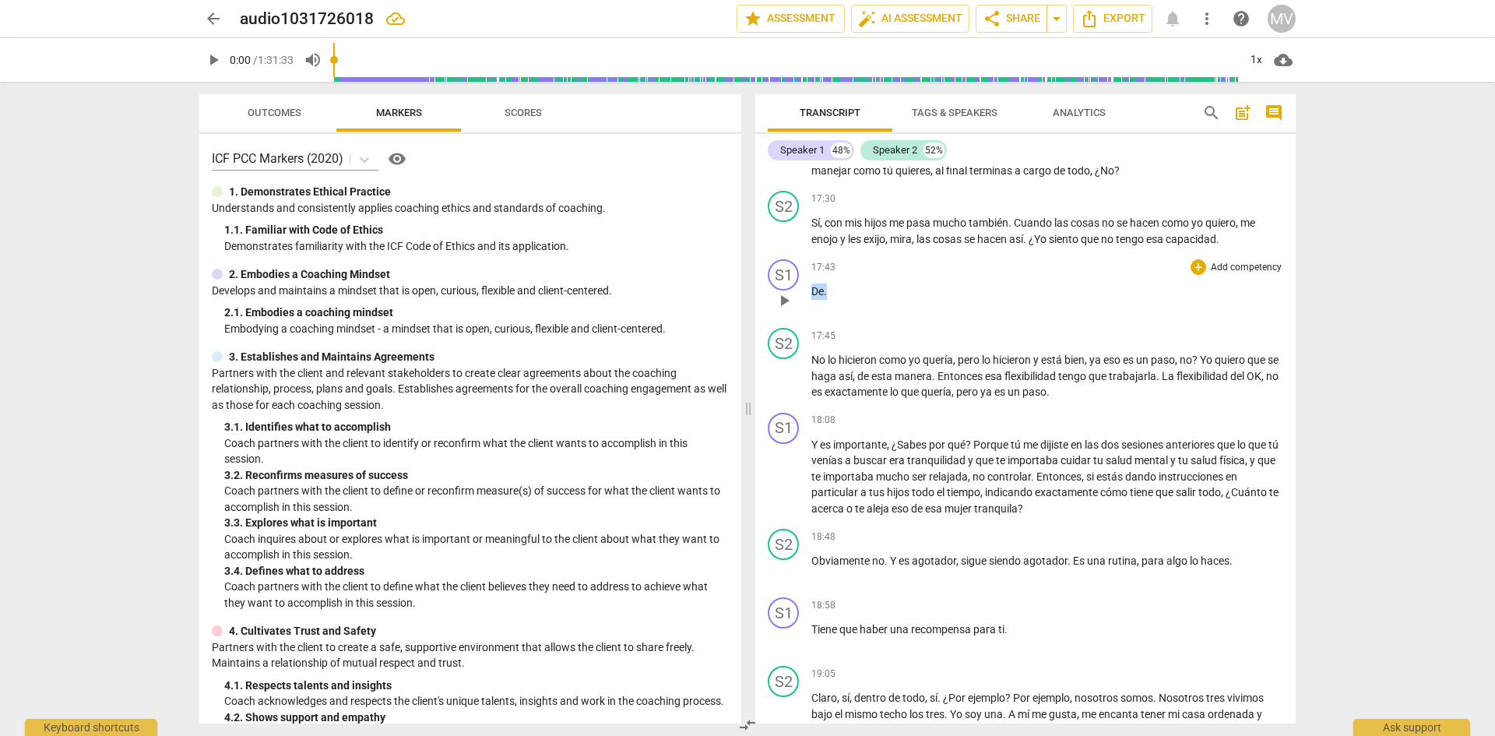
click at [809, 322] on div "S1 play_arrow pause 17:43 + Add competency keyboard_arrow_right De ." at bounding box center [1025, 287] width 540 height 69
click at [862, 301] on icon "button" at bounding box center [861, 300] width 9 height 11
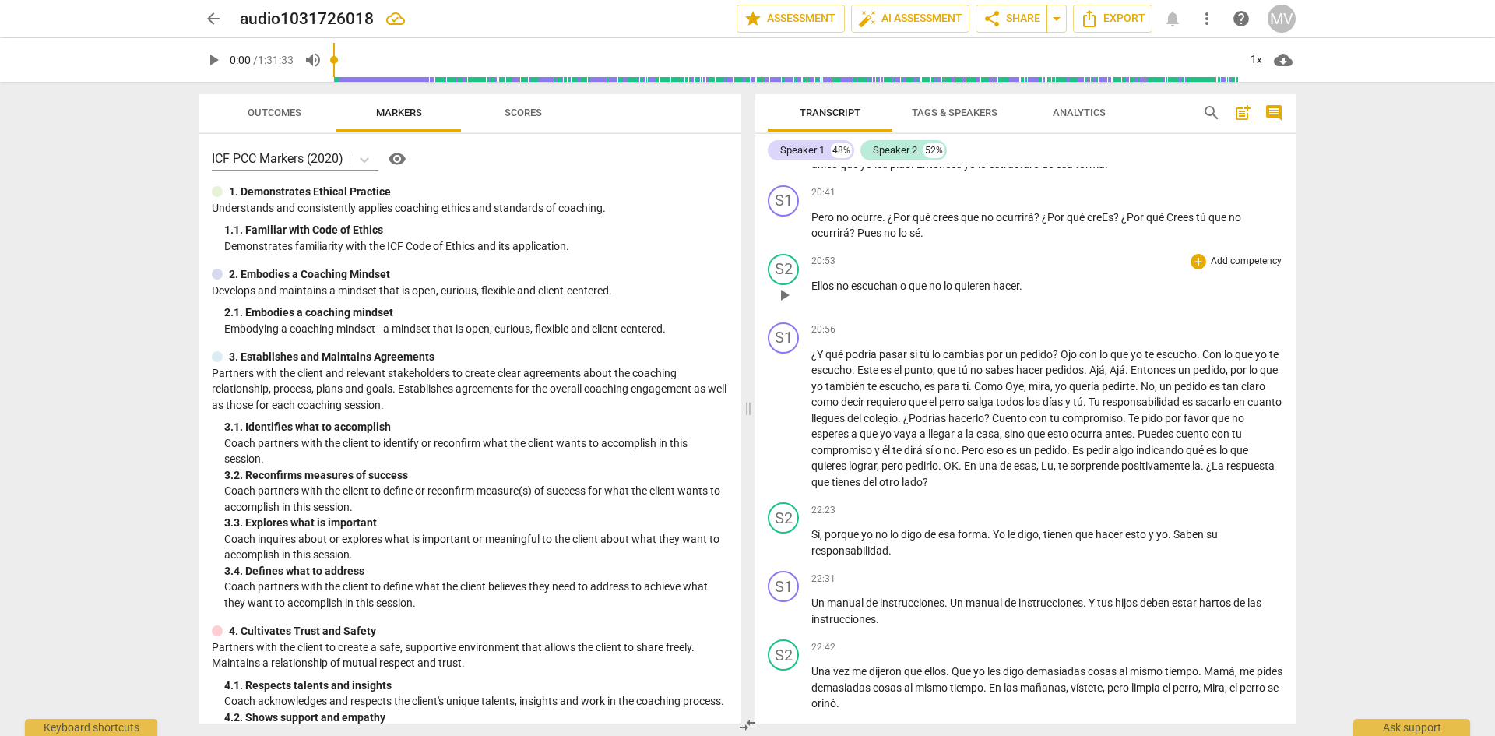
scroll to position [3969, 0]
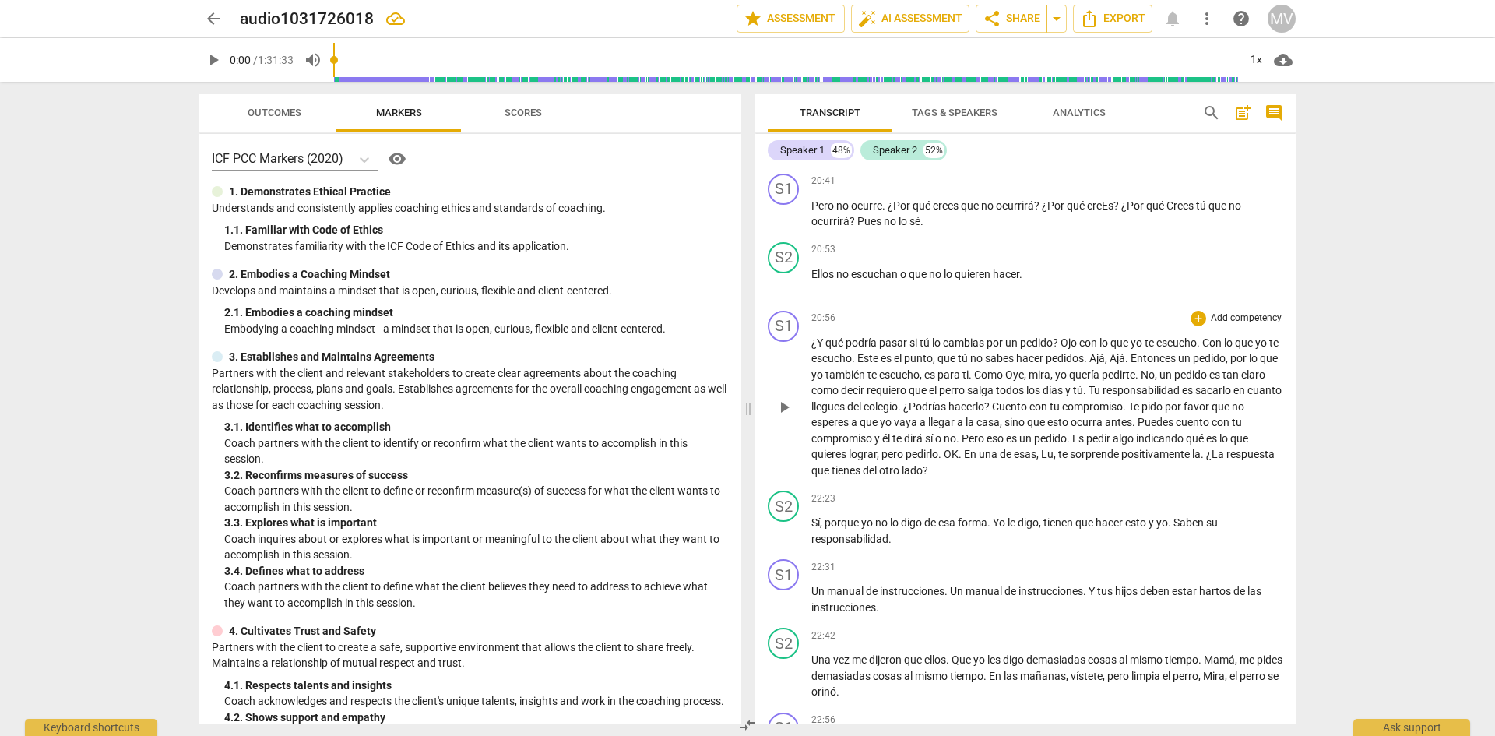
click at [1068, 349] on span "Ojo" at bounding box center [1069, 342] width 19 height 12
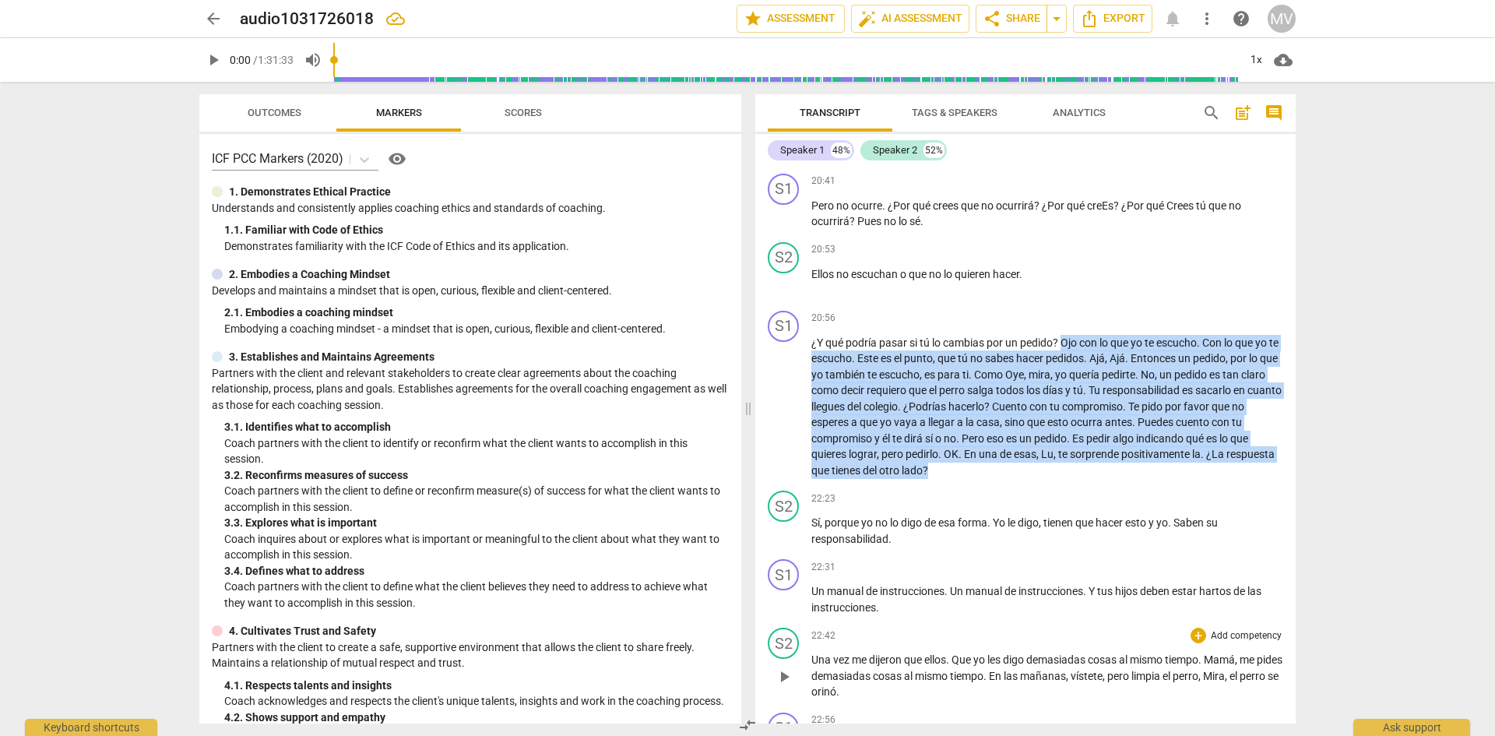
drag, startPoint x: 1064, startPoint y: 374, endPoint x: 1176, endPoint y: 674, distance: 319.8
click at [1176, 674] on div "S1 play_arrow pause 00:03 + Add competency keyboard_arrow_right ¿Y como siempre…" at bounding box center [1025, 445] width 540 height 557
click at [964, 480] on icon "button" at bounding box center [964, 479] width 9 height 11
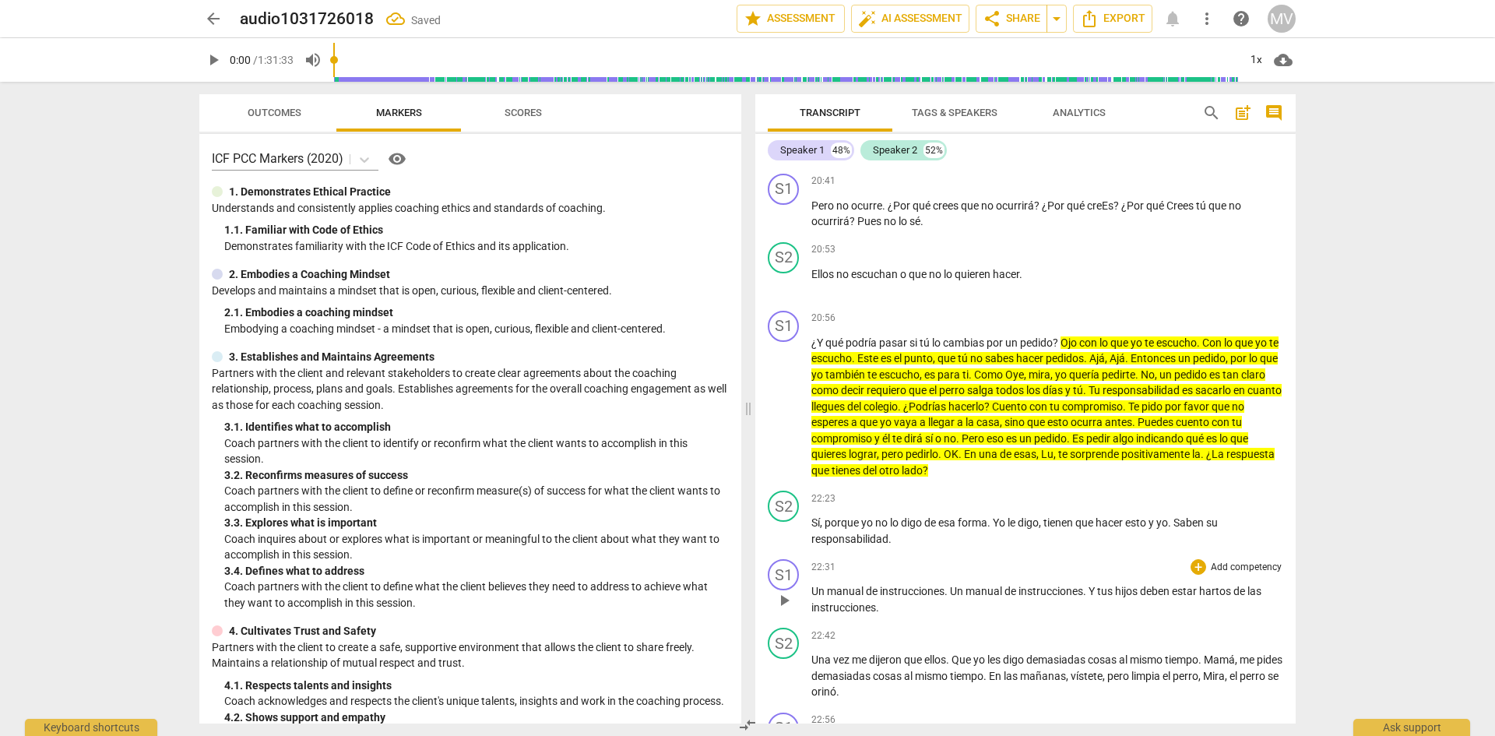
drag, startPoint x: 810, startPoint y: 552, endPoint x: 888, endPoint y: 652, distance: 126.0
click at [888, 652] on div "S1 play_arrow pause 00:03 + Add competency keyboard_arrow_right ¿Y como siempre…" at bounding box center [1025, 445] width 540 height 557
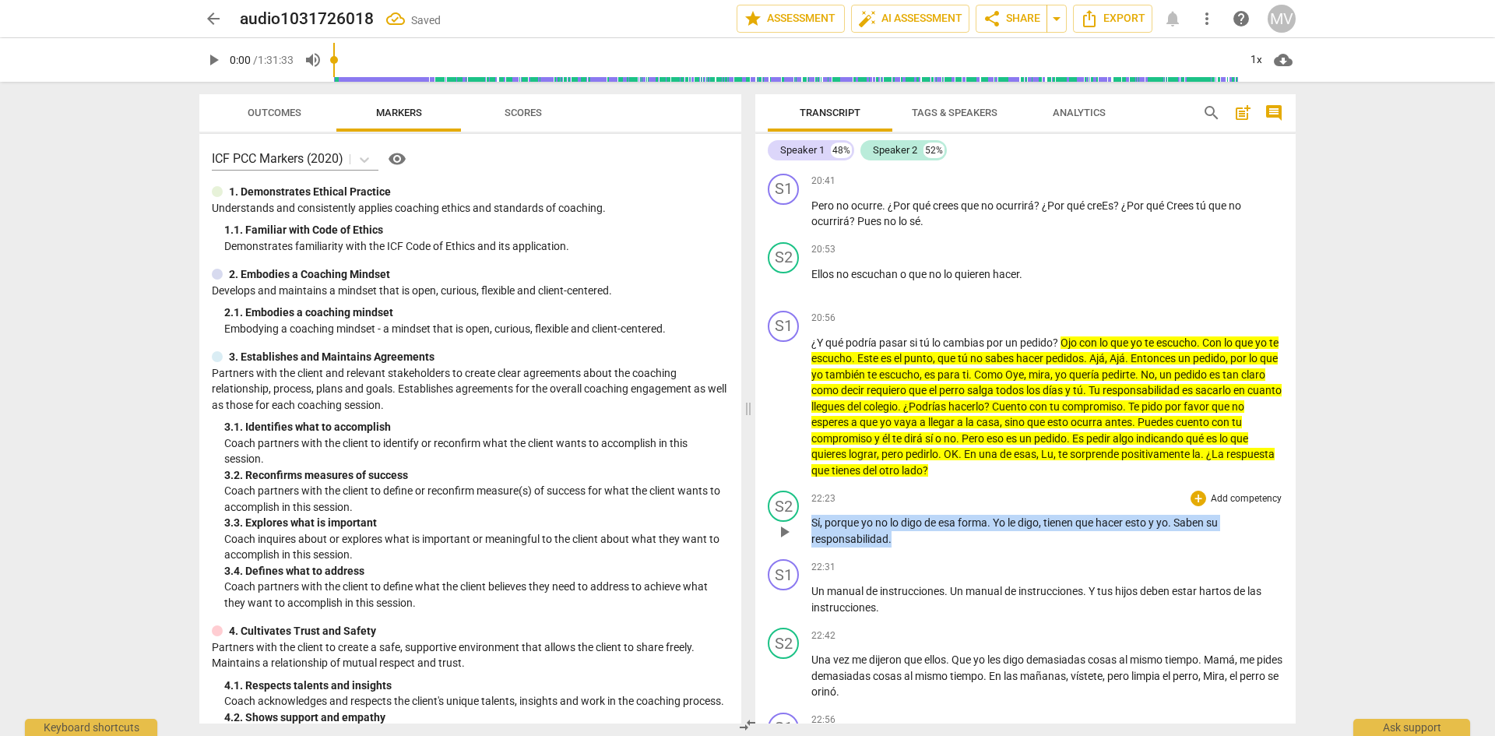
drag, startPoint x: 877, startPoint y: 569, endPoint x: 808, endPoint y: 554, distance: 70.3
click at [808, 553] on div "S2 play_arrow pause 22:23 + Add competency keyboard_arrow_right Sí , porque yo …" at bounding box center [1025, 518] width 540 height 69
click at [923, 551] on icon "button" at bounding box center [926, 548] width 9 height 11
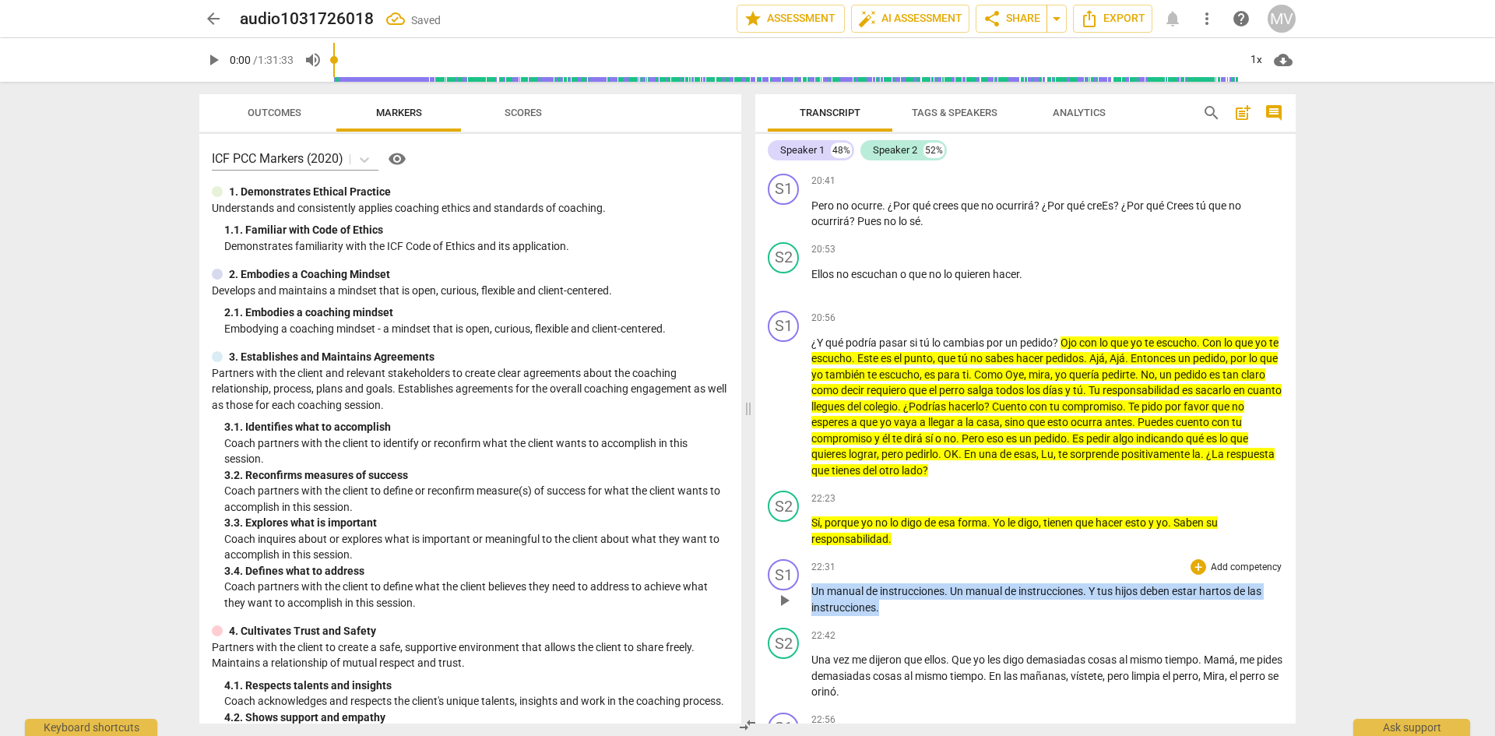
drag, startPoint x: 853, startPoint y: 638, endPoint x: 811, endPoint y: 614, distance: 48.5
click at [811, 614] on div "22:31 + Add competency keyboard_arrow_right Un manual de instrucciones . Un man…" at bounding box center [1047, 587] width 472 height 56
click at [912, 621] on icon "button" at bounding box center [911, 623] width 5 height 6
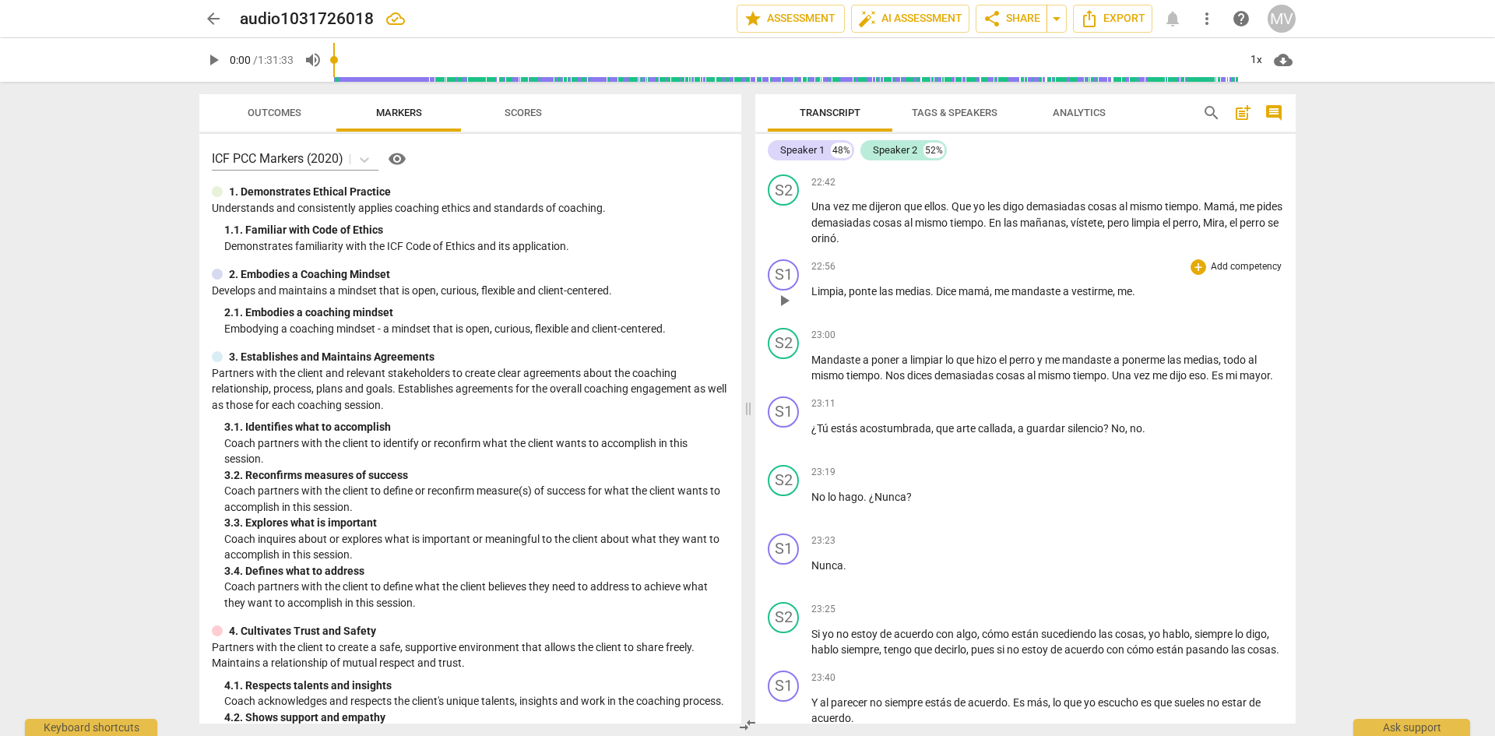
scroll to position [4423, 0]
drag, startPoint x: 1149, startPoint y: 475, endPoint x: 1110, endPoint y: 474, distance: 38.9
click at [1110, 436] on p "¿Tú estás acostumbrada , que arte callada , a guardar silencio ? No , no ." at bounding box center [1047, 428] width 472 height 16
click at [1187, 453] on icon "button" at bounding box center [1182, 454] width 16 height 19
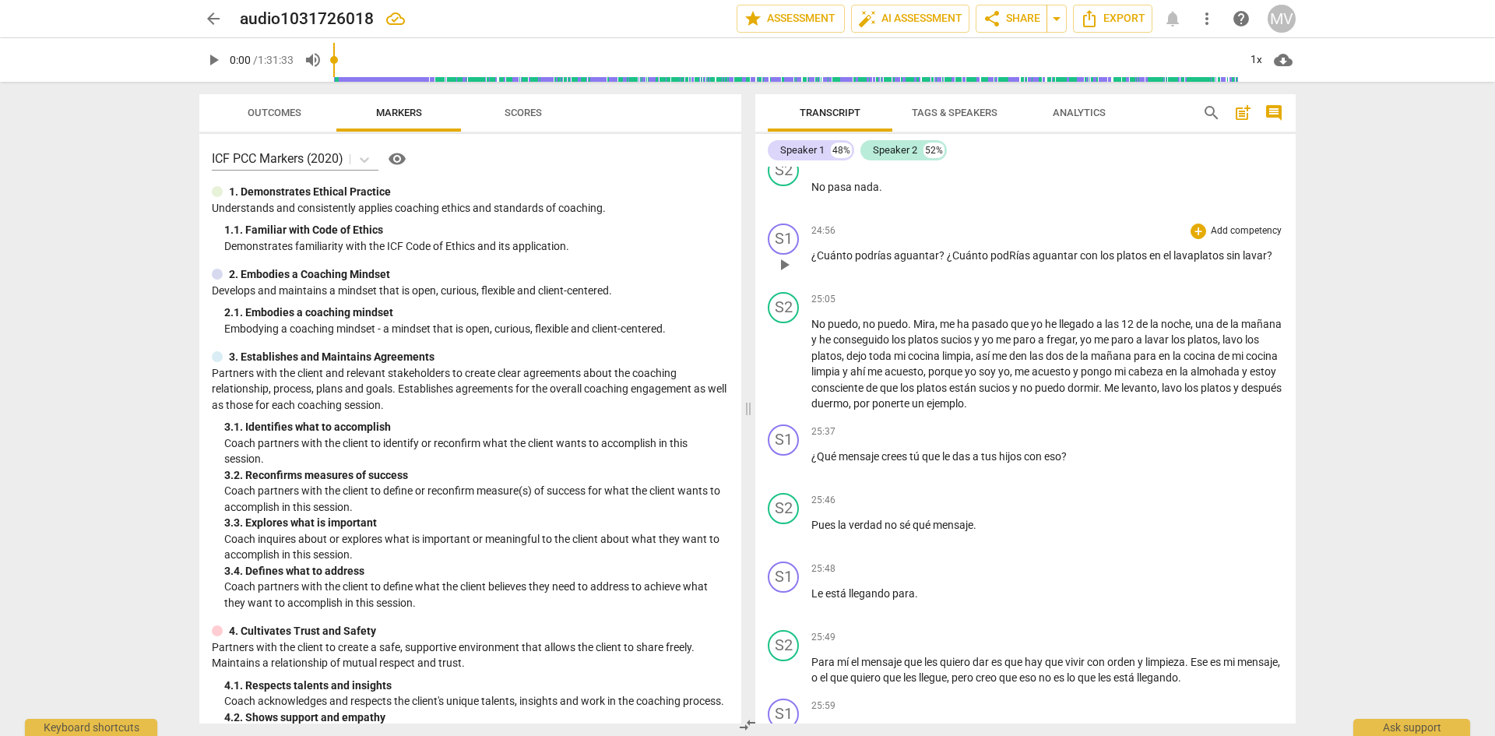
scroll to position [5345, 0]
drag, startPoint x: 912, startPoint y: 383, endPoint x: 812, endPoint y: 344, distance: 107.0
click at [812, 344] on div "S1 play_arrow pause 00:03 + Add competency keyboard_arrow_right ¿Y como siempre…" at bounding box center [1025, 445] width 540 height 557
click at [948, 365] on icon "button" at bounding box center [948, 364] width 9 height 11
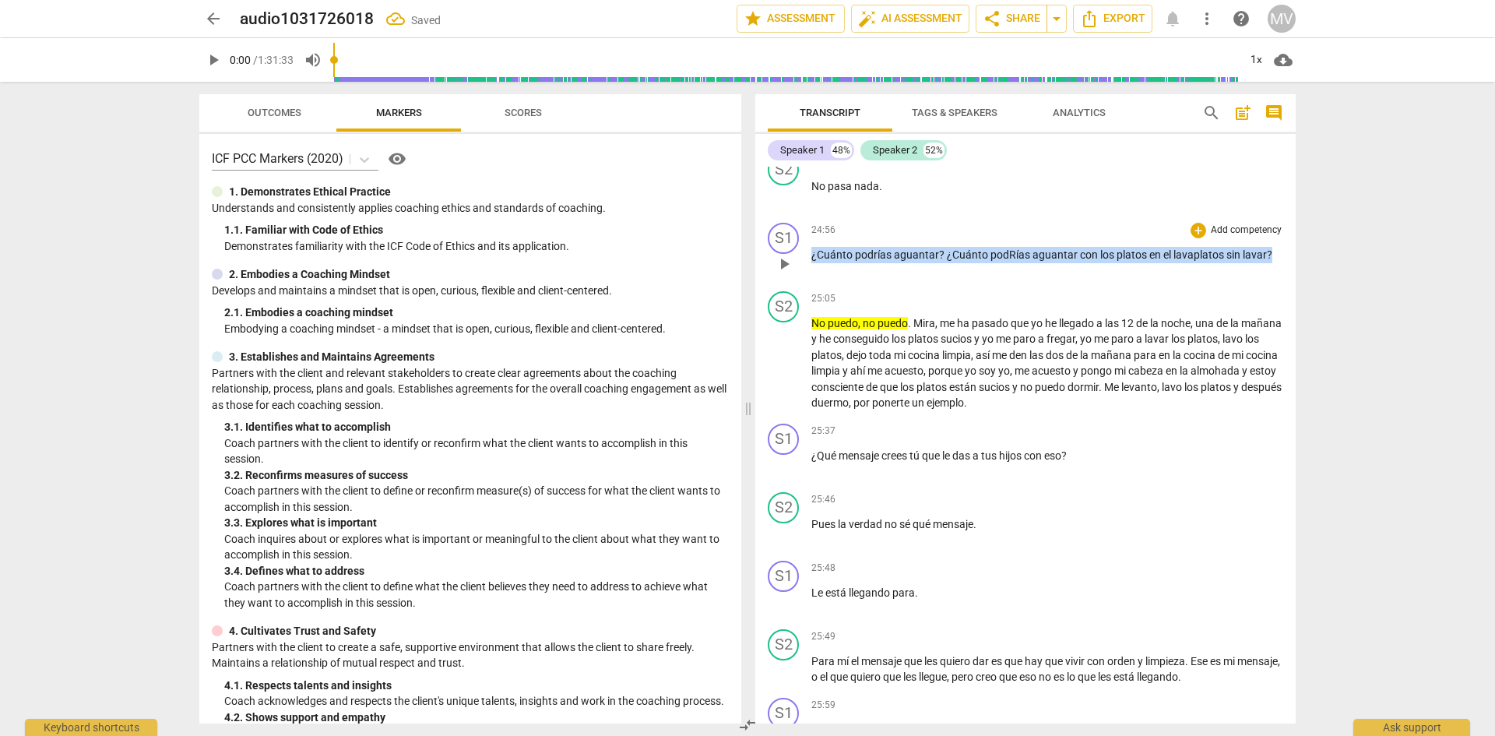
drag, startPoint x: 1277, startPoint y: 317, endPoint x: 811, endPoint y: 320, distance: 465.6
click at [811, 263] on p "¿Cuánto podrías aguantar ? ¿Cuánto podRías aguantar con los platos en el lavapl…" at bounding box center [1047, 255] width 472 height 16
click at [1308, 297] on icon "button" at bounding box center [1305, 298] width 16 height 19
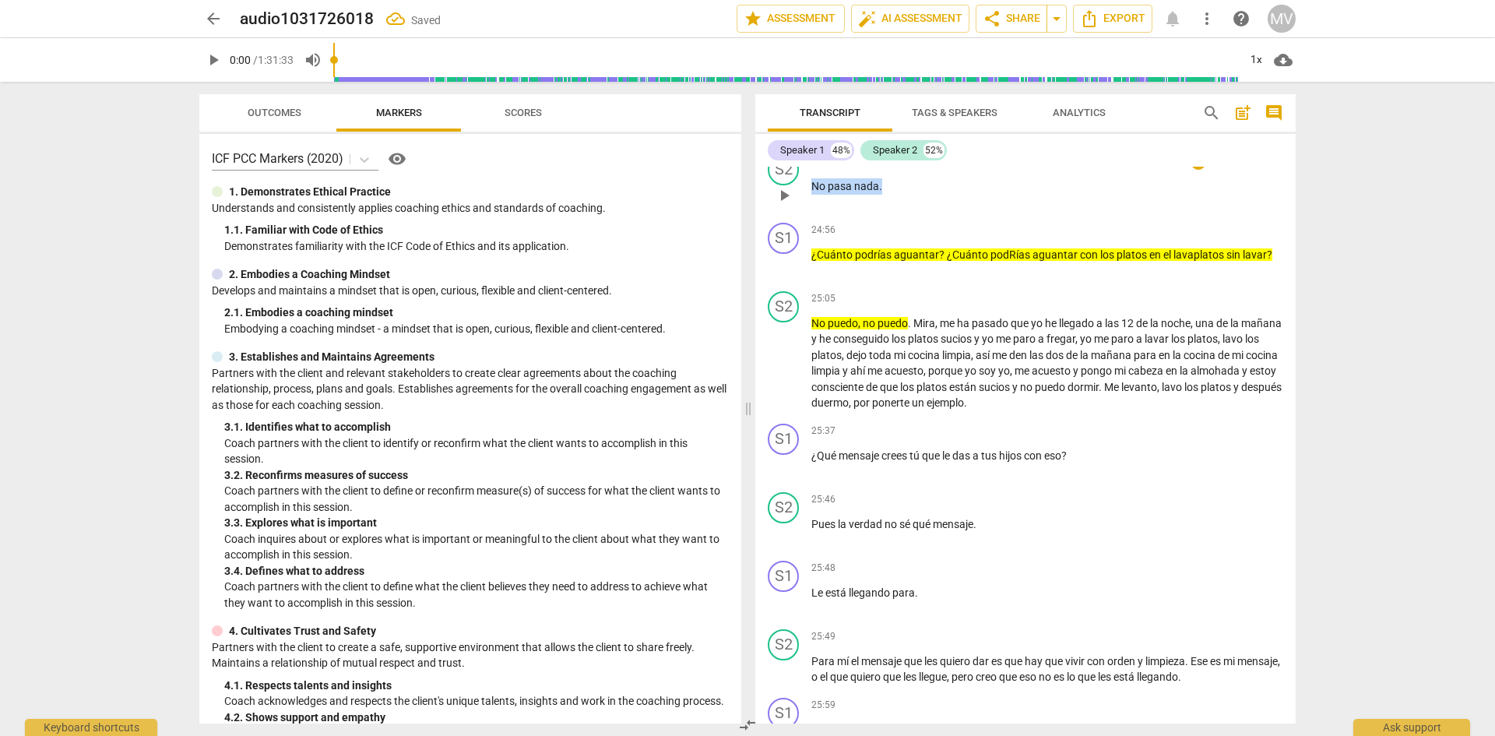
drag, startPoint x: 891, startPoint y: 250, endPoint x: 809, endPoint y: 247, distance: 82.6
click at [809, 216] on div "S2 play_arrow pause 24:53 + Add competency keyboard_arrow_right No pasa nada ." at bounding box center [1025, 182] width 540 height 69
click at [914, 233] on icon "button" at bounding box center [913, 233] width 5 height 6
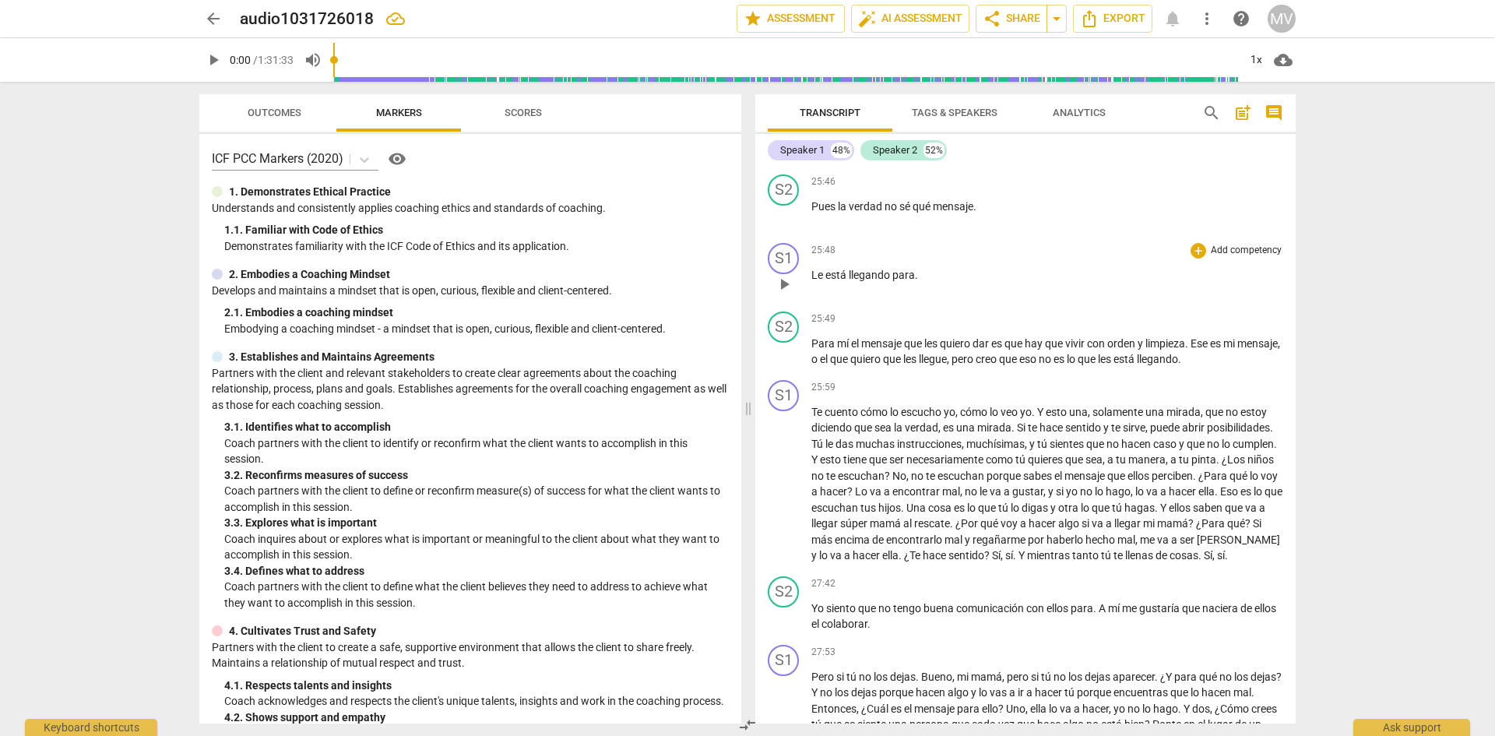
scroll to position [5664, 0]
drag, startPoint x: 934, startPoint y: 341, endPoint x: 807, endPoint y: 339, distance: 126.9
click at [807, 304] on div "S1 play_arrow pause 25:48 + Add competency keyboard_arrow_right Le está llegand…" at bounding box center [1025, 269] width 540 height 69
click at [947, 313] on icon "button" at bounding box center [954, 317] width 16 height 19
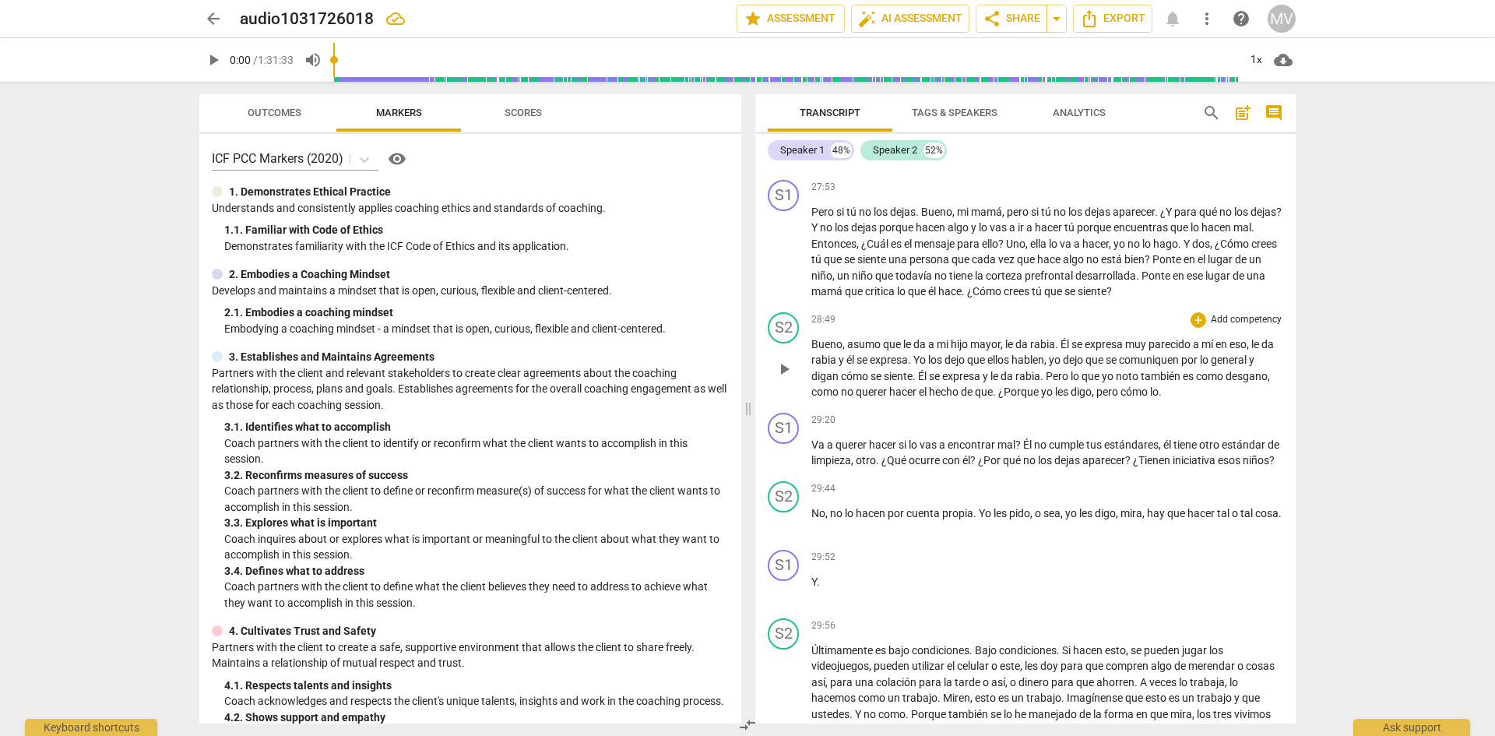
scroll to position [6122, 0]
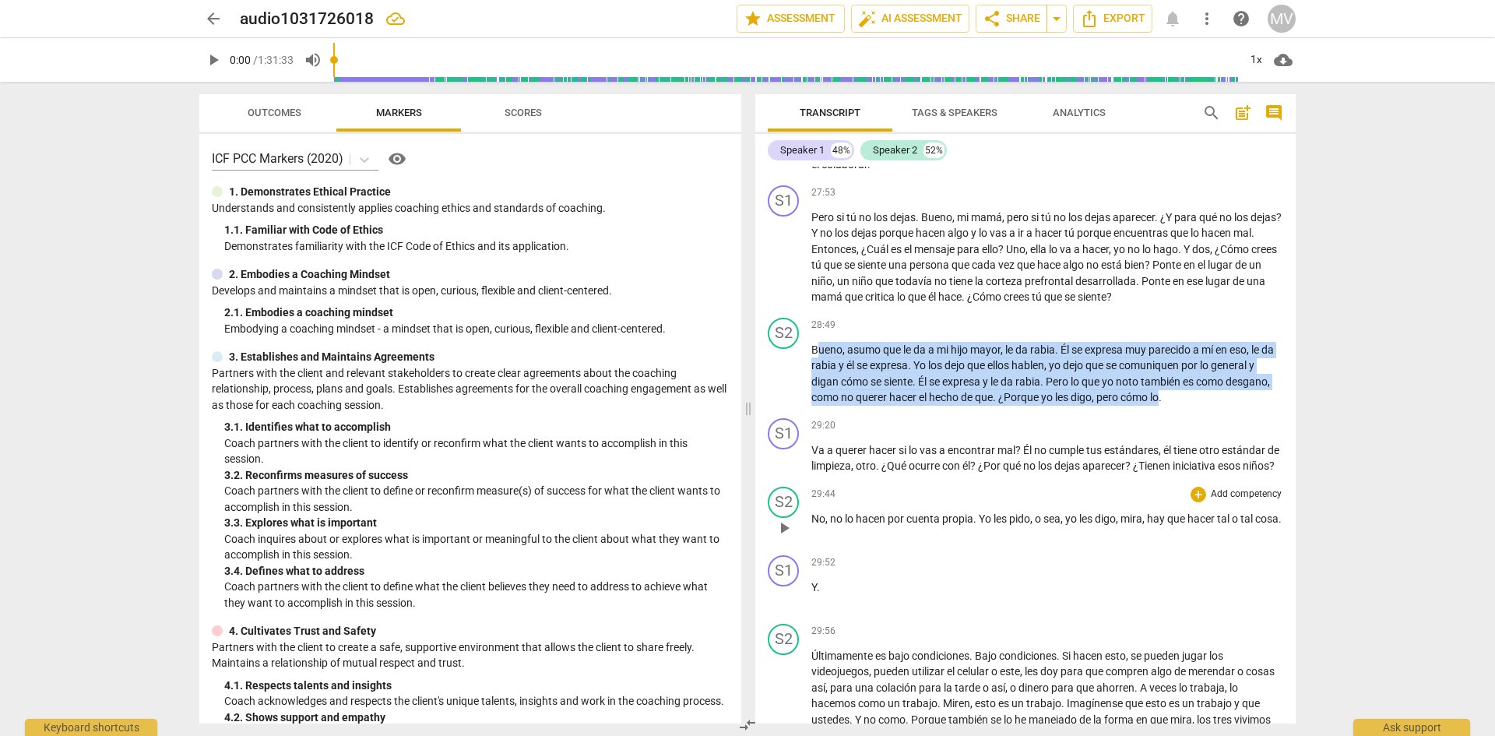
drag, startPoint x: 820, startPoint y: 437, endPoint x: 1214, endPoint y: 621, distance: 434.7
click at [1214, 621] on div "S1 play_arrow pause 00:03 + Add competency keyboard_arrow_right ¿Y como siempre…" at bounding box center [1025, 445] width 540 height 557
click at [856, 371] on span "él" at bounding box center [851, 365] width 10 height 12
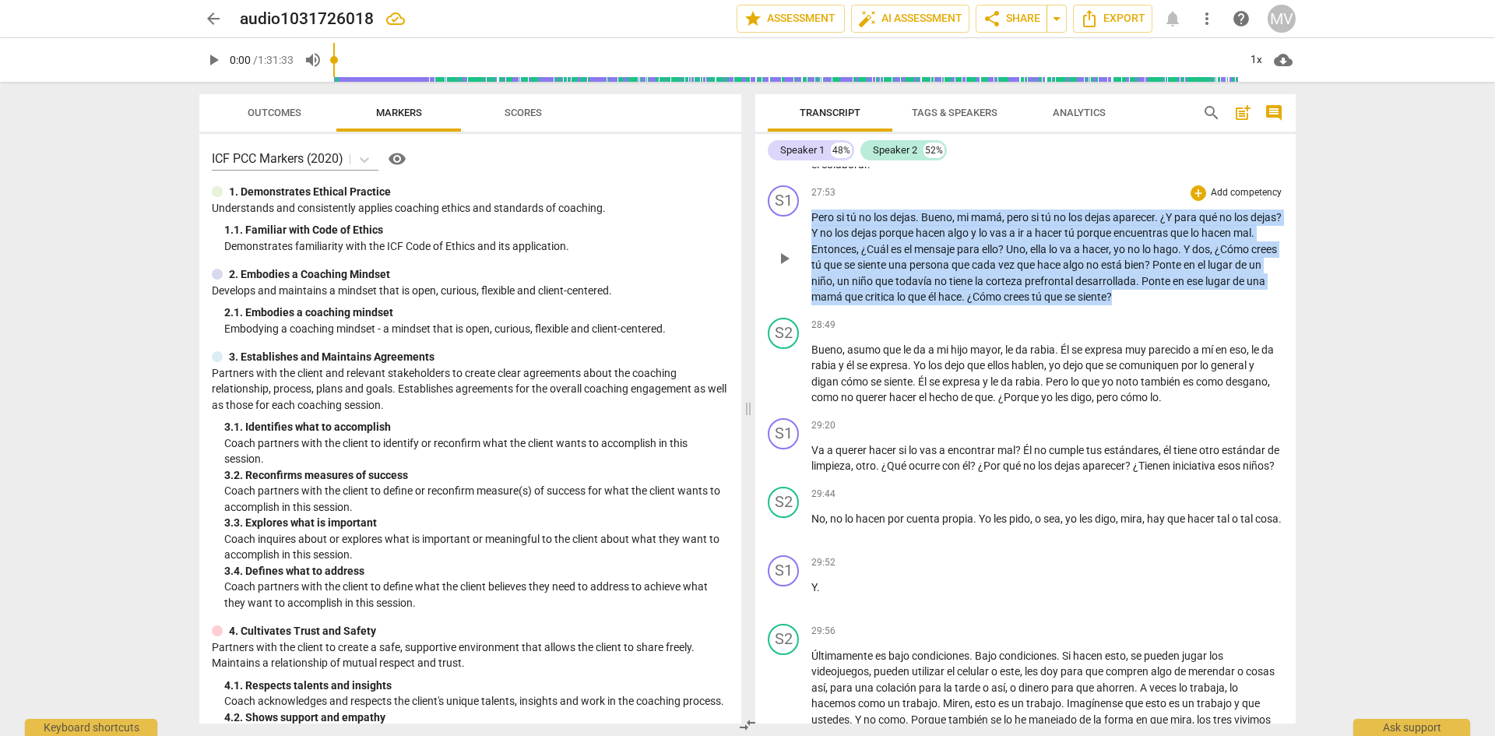
drag, startPoint x: 1191, startPoint y: 380, endPoint x: 813, endPoint y: 288, distance: 389.4
click at [813, 288] on div "27:53 + Add competency keyboard_arrow_right Pero si tú no los dejas . [PERSON_N…" at bounding box center [1047, 245] width 472 height 120
click at [1215, 364] on icon "button" at bounding box center [1218, 364] width 12 height 1
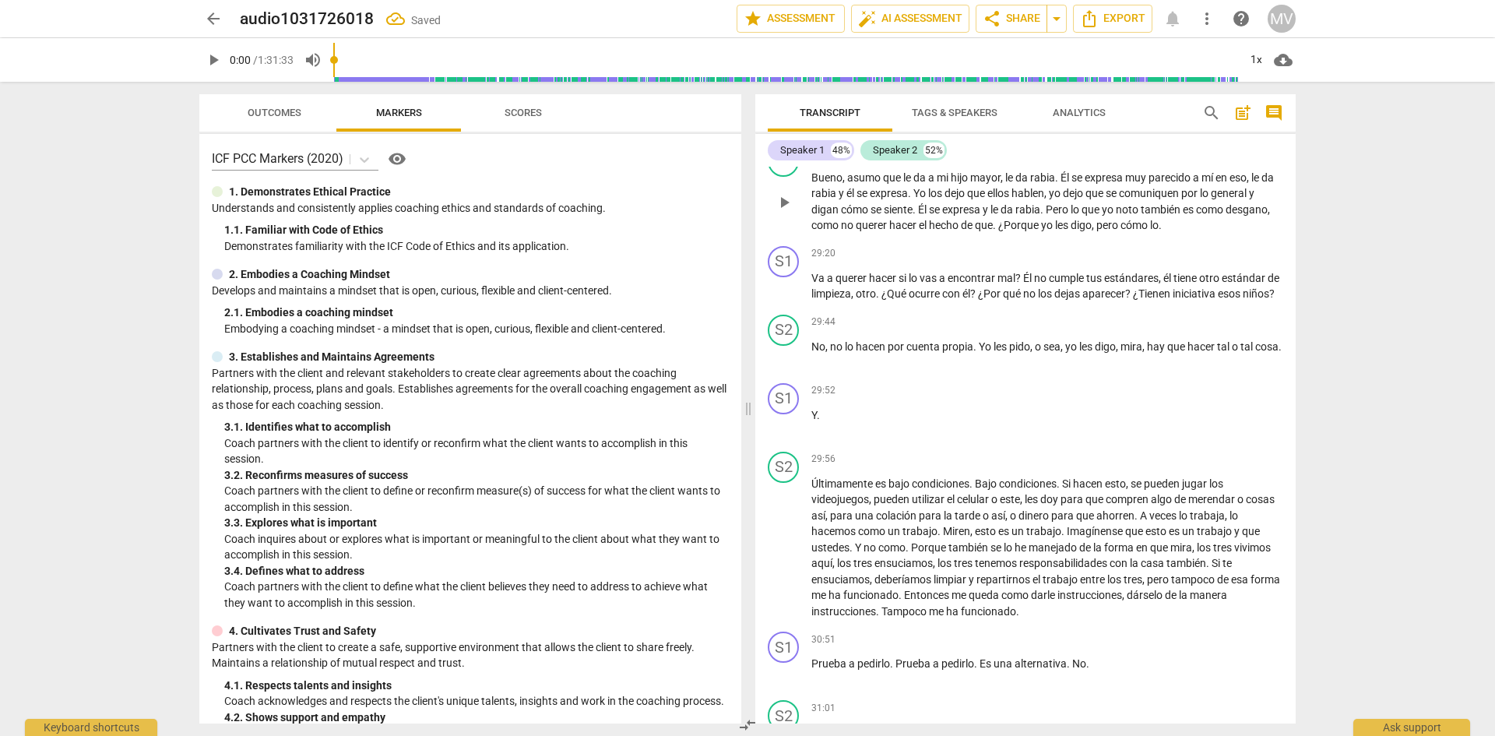
scroll to position [6295, 0]
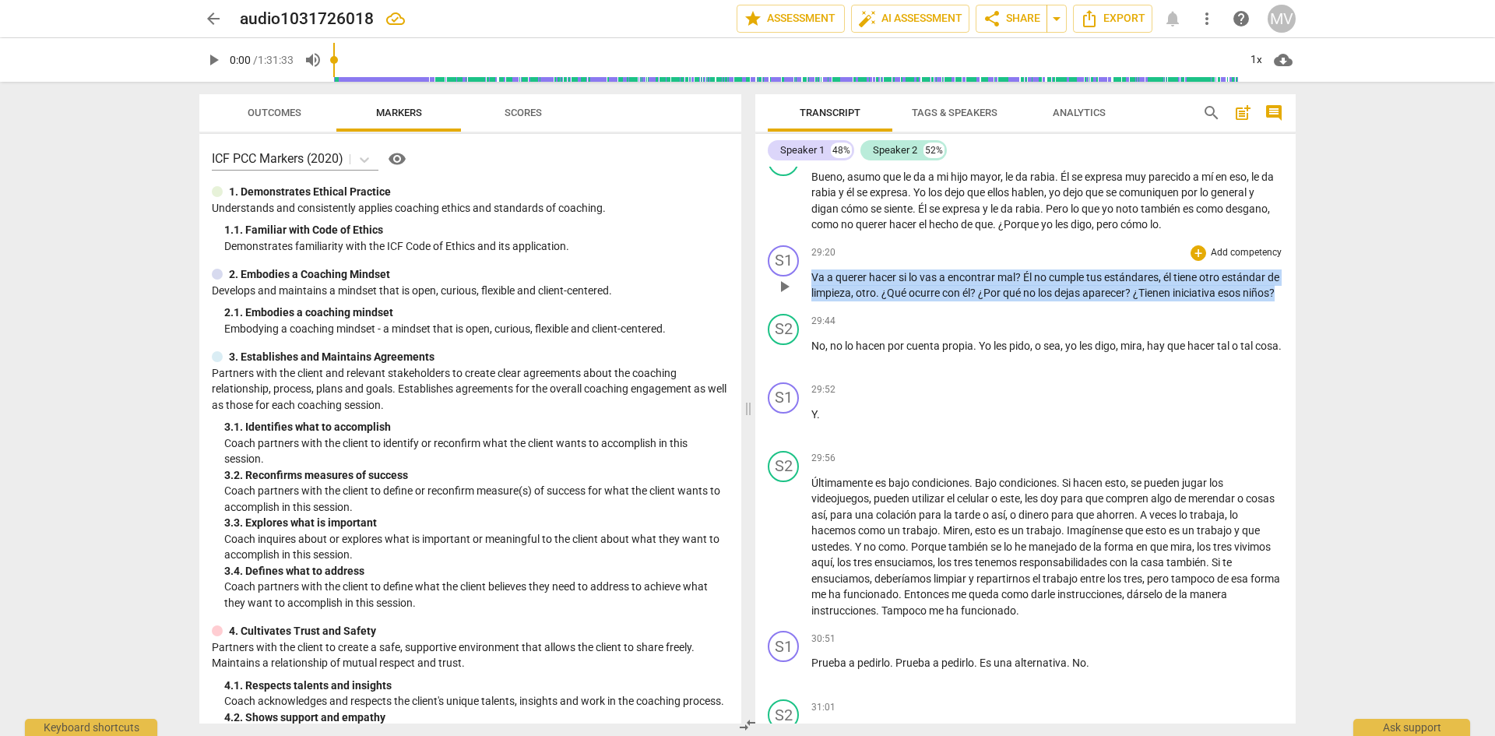
drag, startPoint x: 812, startPoint y: 356, endPoint x: 846, endPoint y: 387, distance: 45.7
click at [846, 301] on p "Va a querer hacer si lo vas a encontrar mal ? Él no cumple tus estándares , él …" at bounding box center [1047, 285] width 472 height 32
click at [876, 367] on icon "button" at bounding box center [878, 365] width 9 height 11
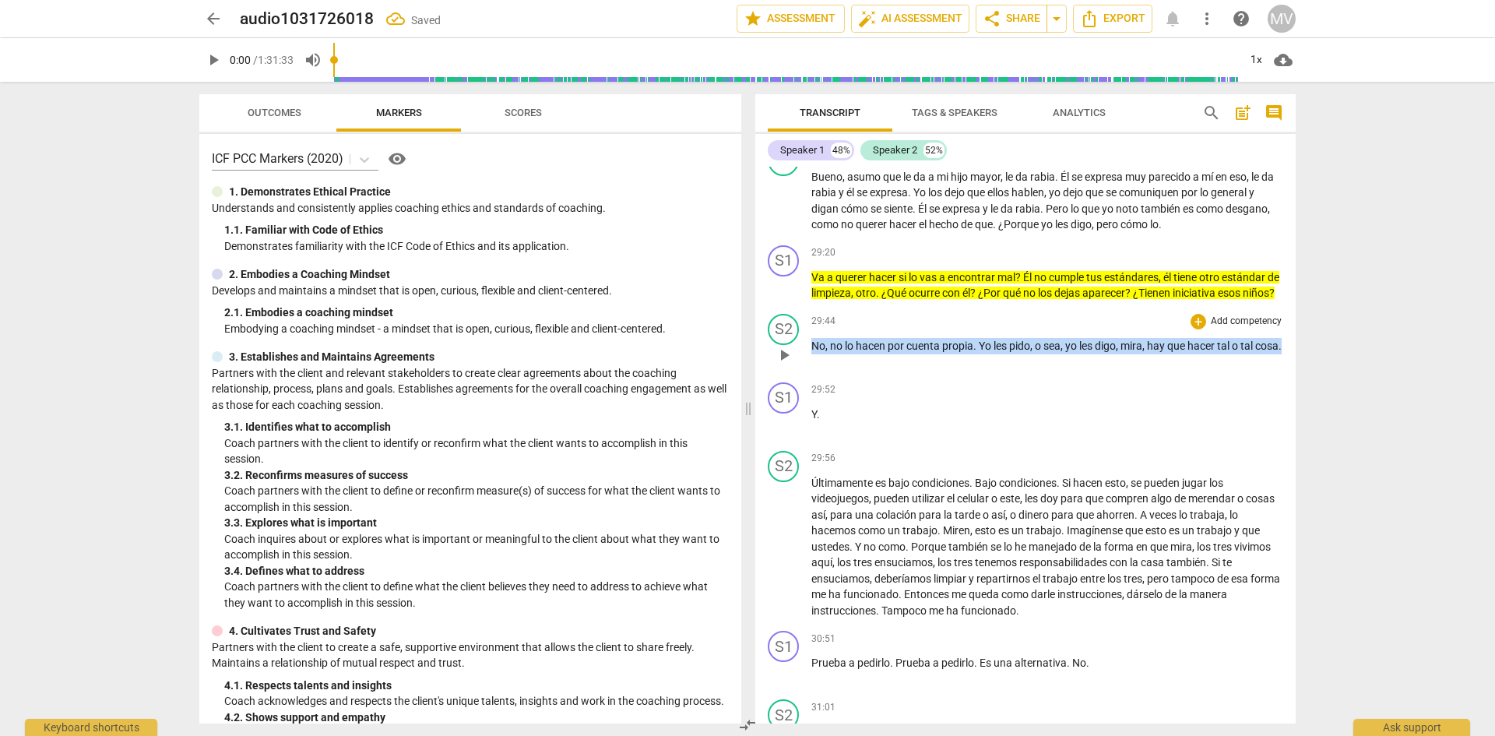
drag, startPoint x: 814, startPoint y: 445, endPoint x: 842, endPoint y: 462, distance: 33.9
click at [842, 354] on p "No , no lo hacen por cuenta propia . Yo les pido , o sea , yo les digo , mira ,…" at bounding box center [1047, 346] width 472 height 16
click at [874, 432] on icon "button" at bounding box center [872, 434] width 9 height 11
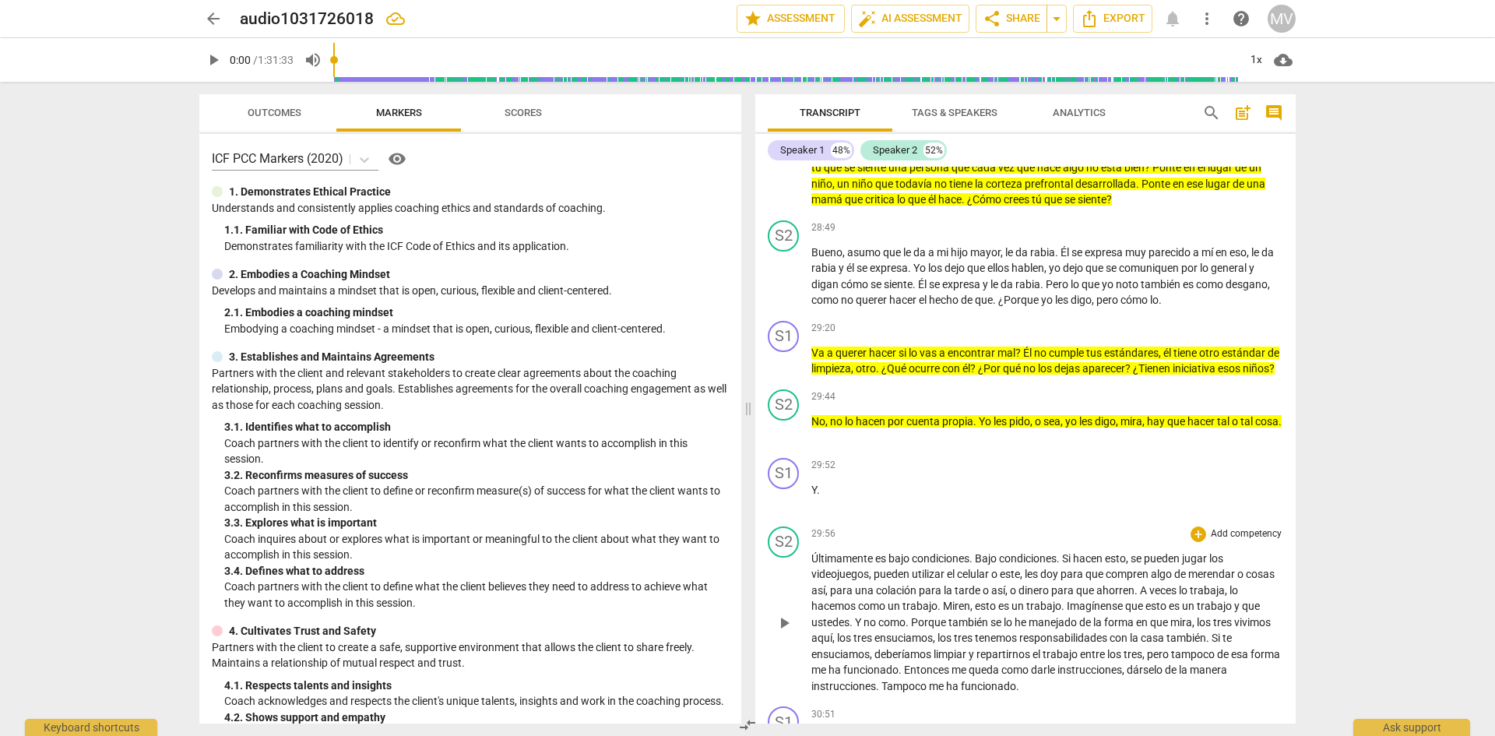
scroll to position [6218, 0]
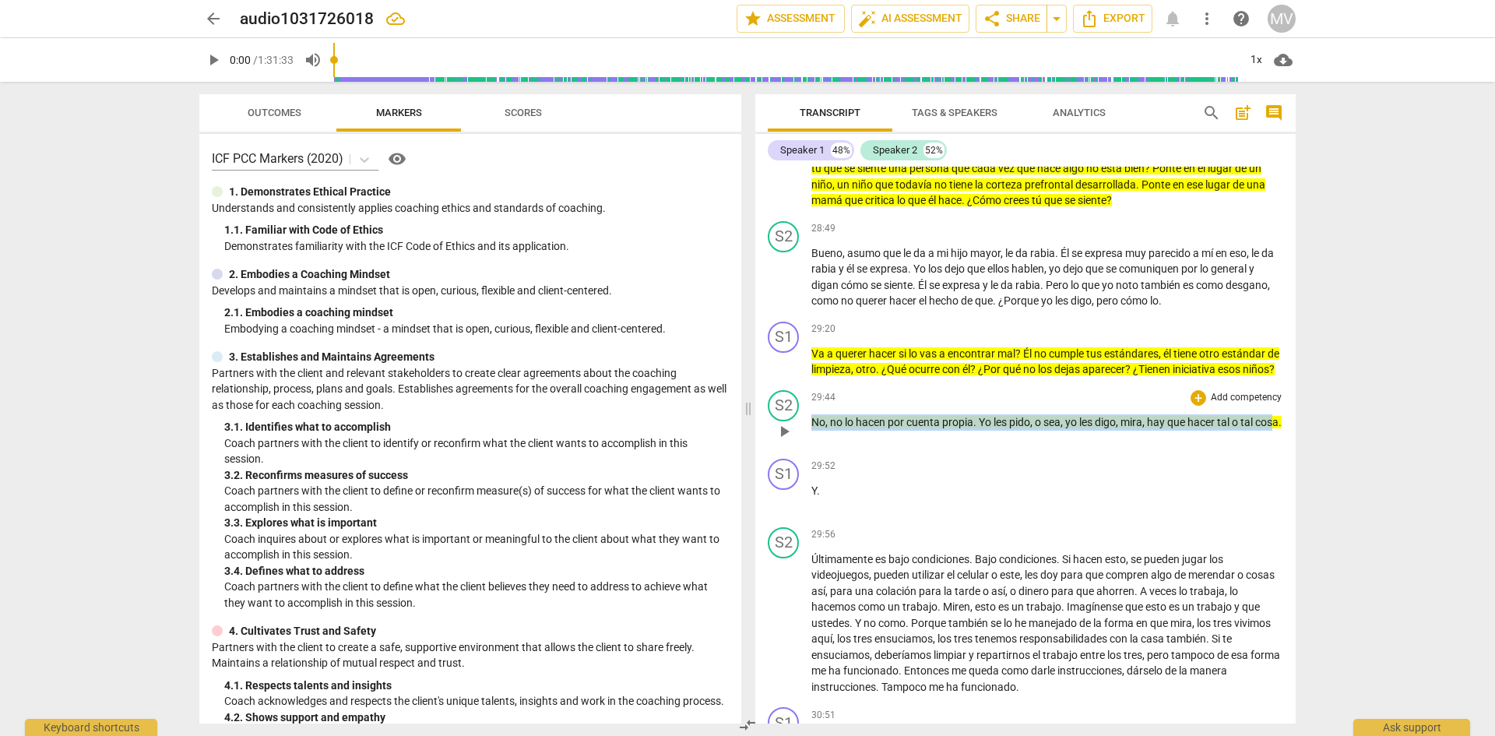
drag, startPoint x: 830, startPoint y: 536, endPoint x: 807, endPoint y: 516, distance: 30.3
click at [807, 452] on div "S2 play_arrow pause 29:44 + Add competency keyboard_arrow_right No , no lo hace…" at bounding box center [1025, 418] width 540 height 69
click at [864, 514] on icon "button" at bounding box center [871, 513] width 16 height 19
drag, startPoint x: 853, startPoint y: 535, endPoint x: 813, endPoint y: 512, distance: 45.7
click at [813, 431] on p "No , no lo hacen por cuenta propia . Yo les pido , o sea , yo les digo , mira ,…" at bounding box center [1047, 422] width 472 height 16
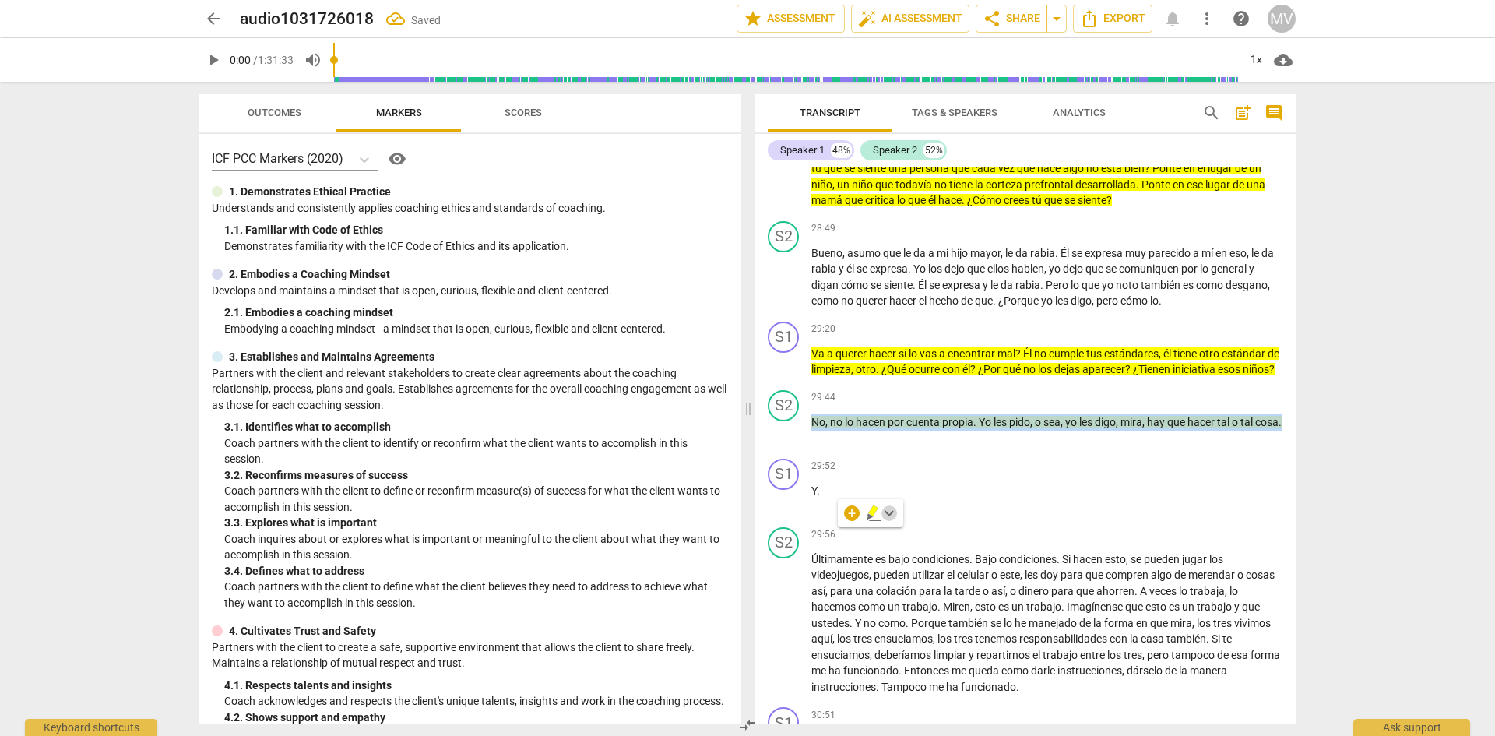
click at [891, 509] on span "keyboard_arrow_down" at bounding box center [889, 513] width 19 height 19
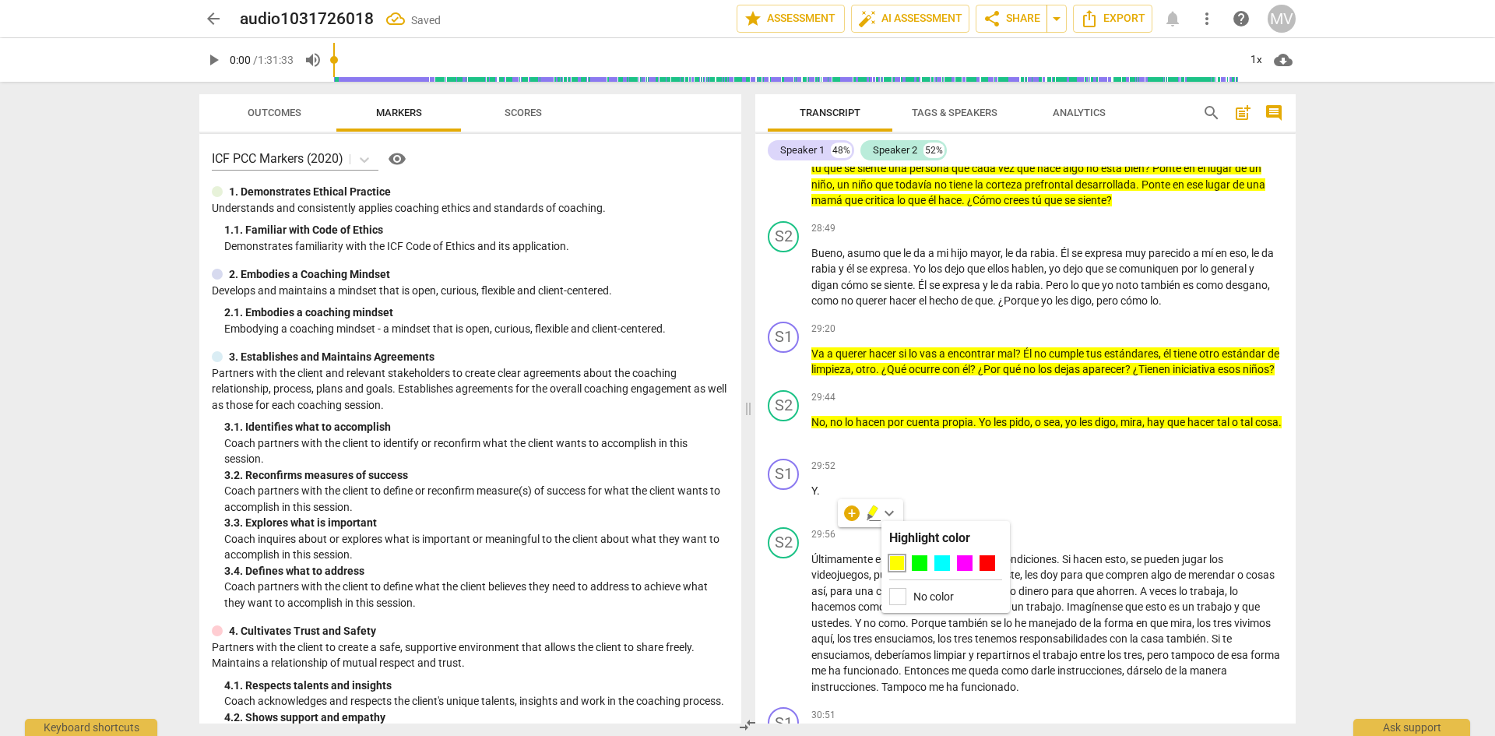
click at [914, 597] on label "No color" at bounding box center [933, 596] width 40 height 12
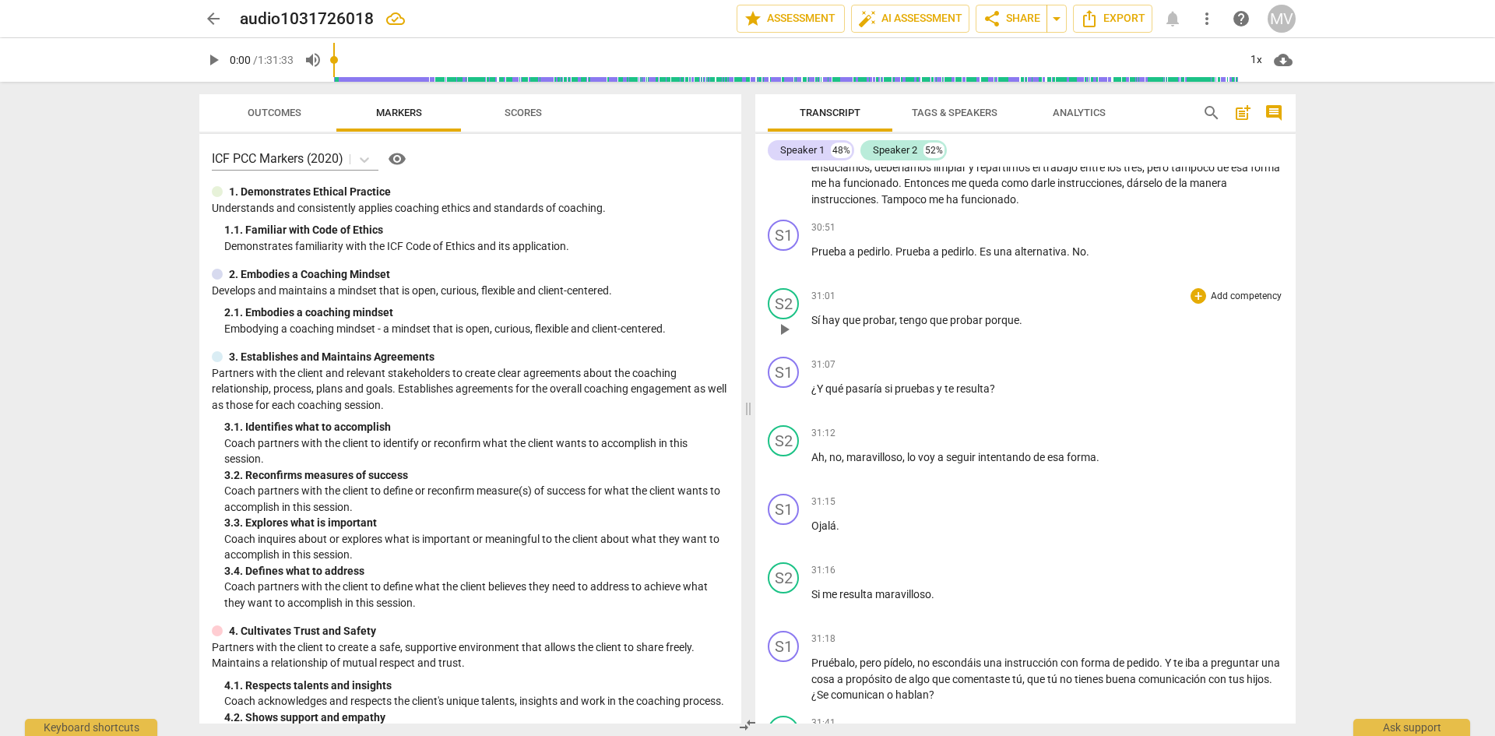
scroll to position [6709, 0]
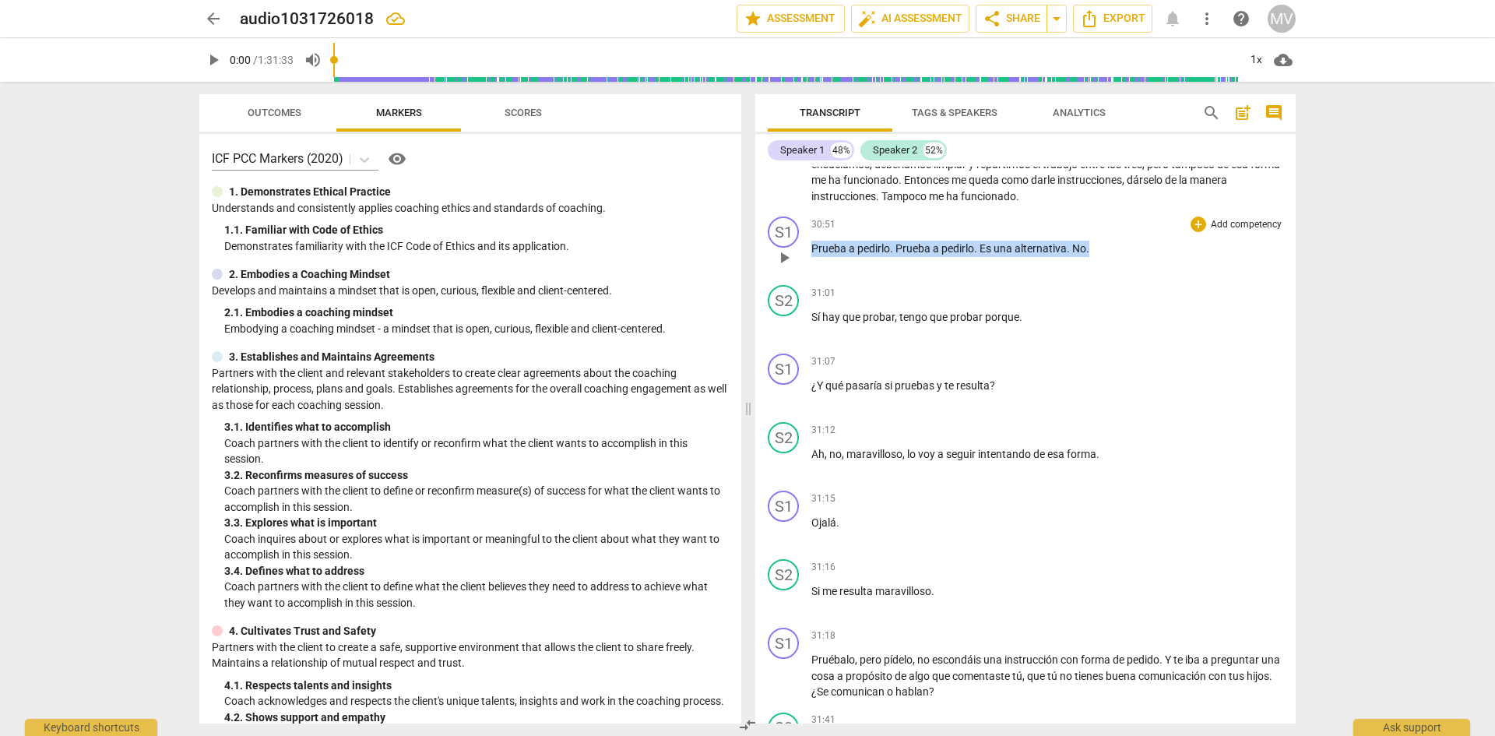
drag, startPoint x: 1104, startPoint y: 346, endPoint x: 798, endPoint y: 371, distance: 307.0
click at [798, 279] on div "S1 play_arrow pause 30:51 + Add competency keyboard_arrow_right Prueba a pedirl…" at bounding box center [1025, 244] width 540 height 69
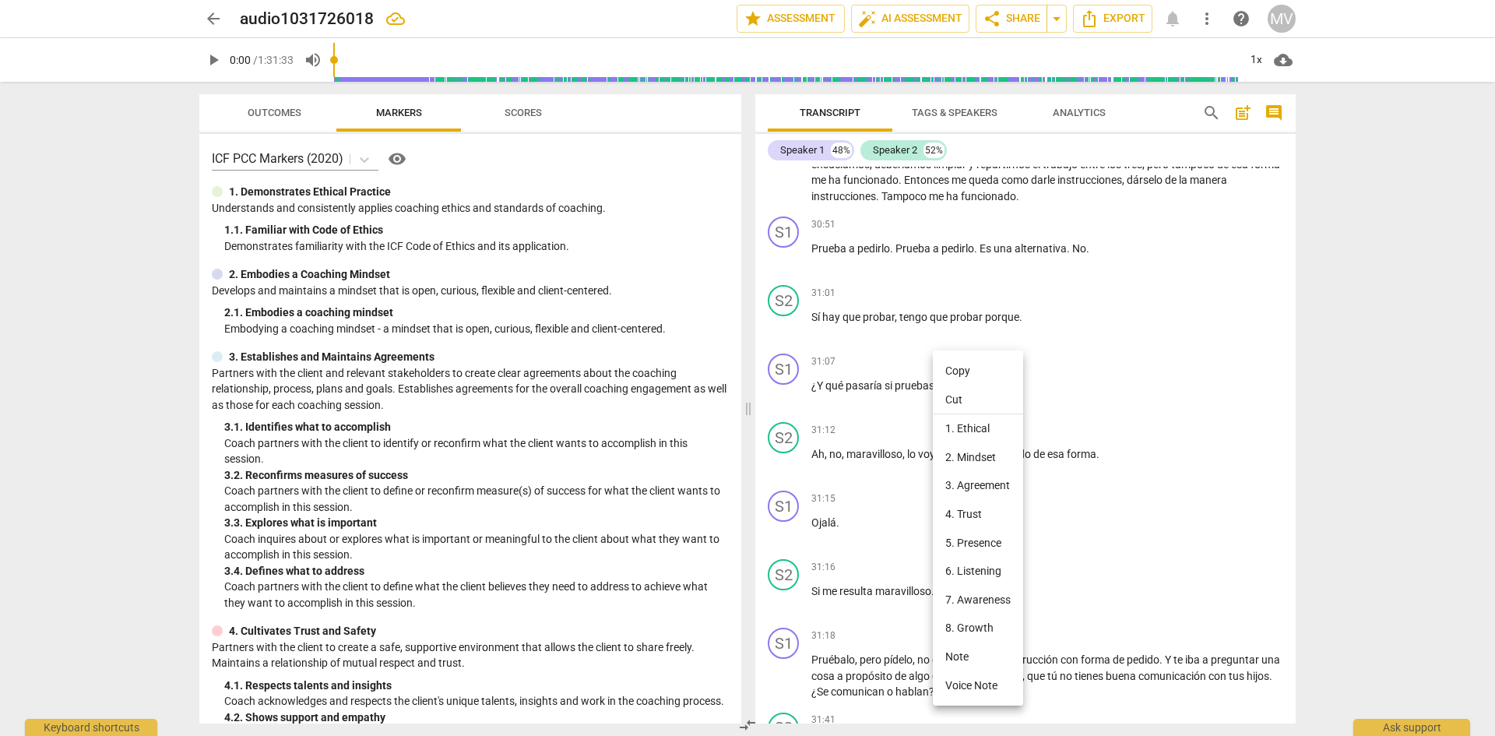
click at [882, 342] on div at bounding box center [747, 368] width 1495 height 736
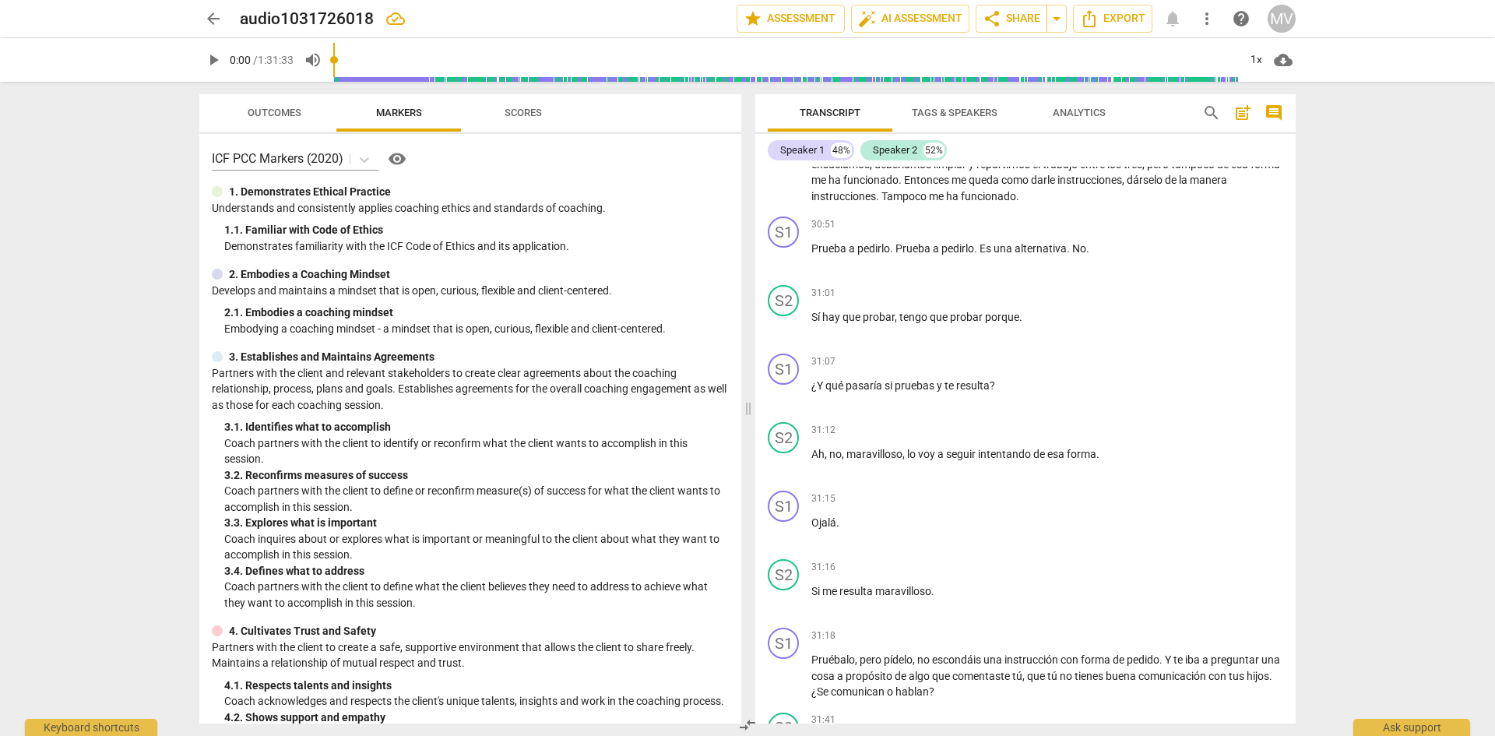
click at [882, 255] on span "pedirlo" at bounding box center [873, 248] width 33 height 12
drag, startPoint x: 812, startPoint y: 336, endPoint x: 1046, endPoint y: 354, distance: 234.3
click at [1046, 272] on div "30:51 + Add competency keyboard_arrow_right Prueba a pedirlo . Prueba a pedirlo…" at bounding box center [1047, 244] width 472 height 56
drag, startPoint x: 1095, startPoint y: 346, endPoint x: 794, endPoint y: 352, distance: 300.6
click at [794, 279] on div "S1 play_arrow pause 30:51 + Add competency keyboard_arrow_right Prueba a pedirl…" at bounding box center [1025, 244] width 540 height 69
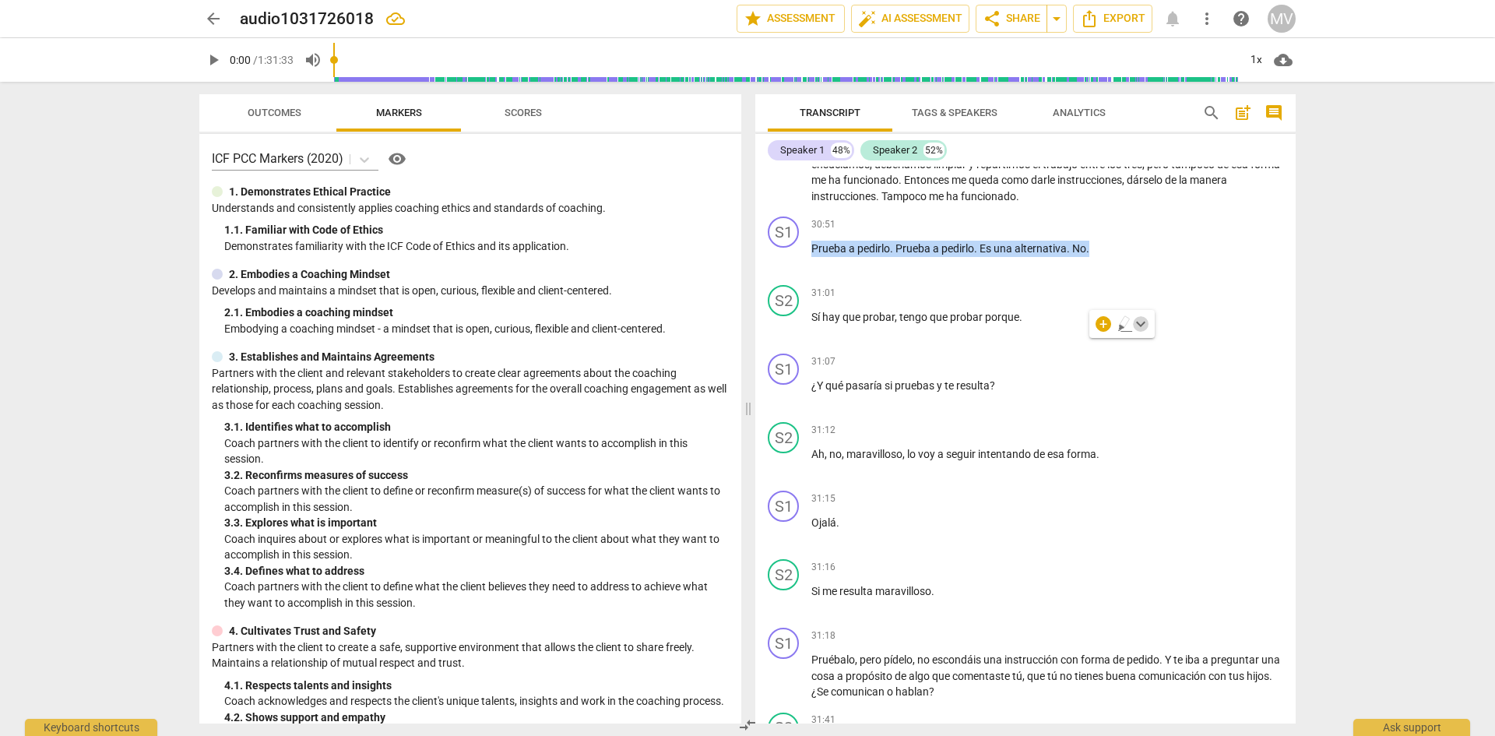
click at [1137, 325] on span "keyboard_arrow_down" at bounding box center [1140, 324] width 19 height 19
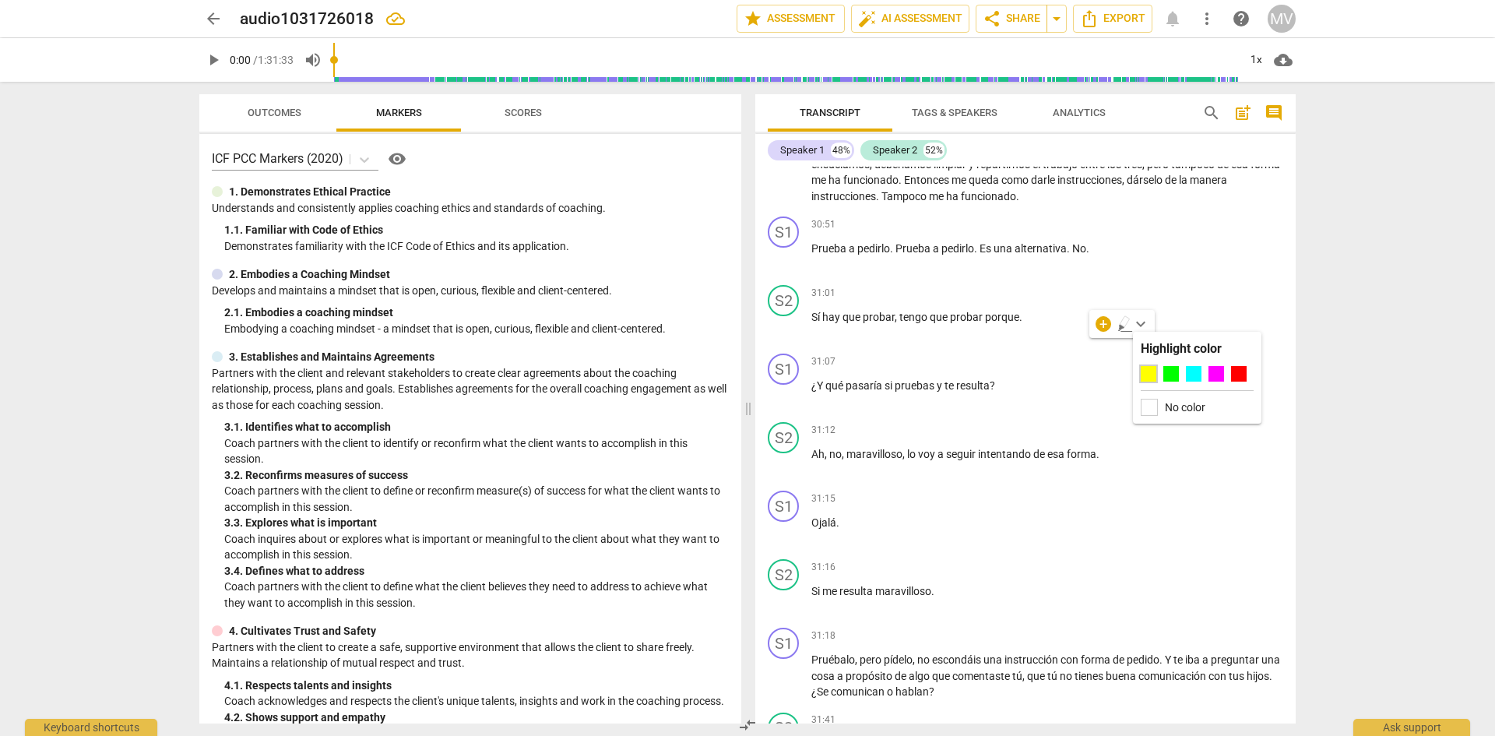
click at [1148, 370] on div at bounding box center [1149, 374] width 16 height 16
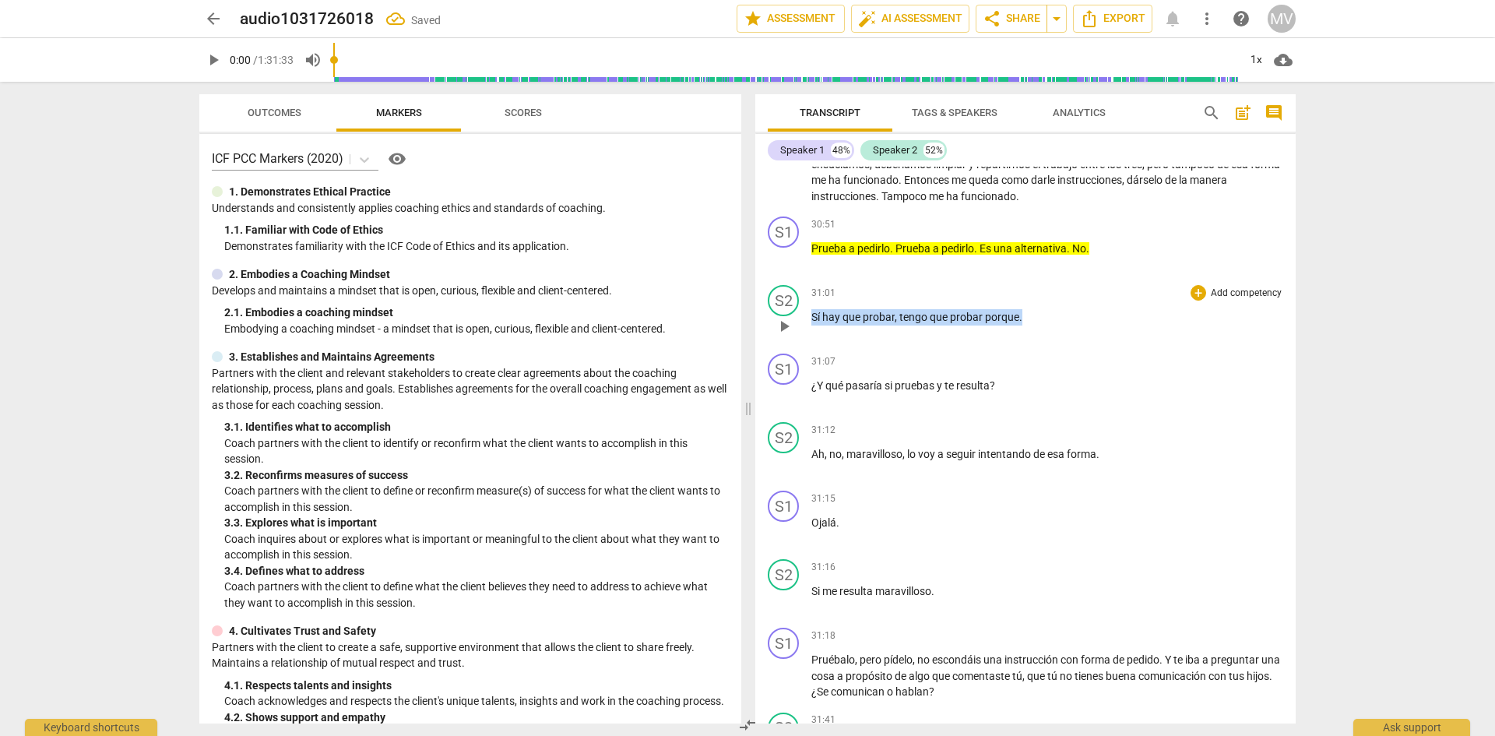
drag, startPoint x: 813, startPoint y: 414, endPoint x: 1080, endPoint y: 412, distance: 267.1
click at [1080, 325] on p "Sí hay que probar , tengo que probar porque ." at bounding box center [1047, 317] width 472 height 16
click at [1056, 389] on icon "button" at bounding box center [1056, 390] width 9 height 11
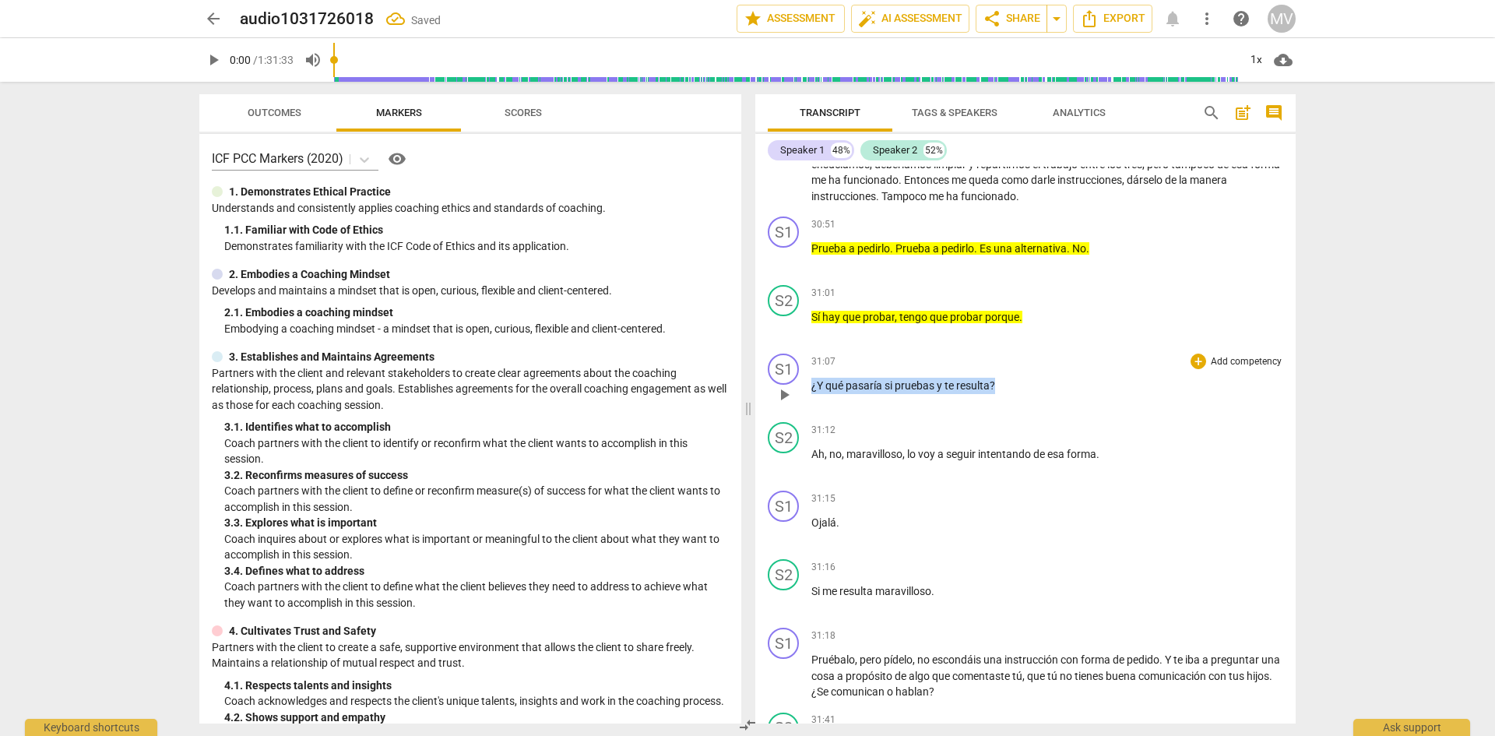
drag, startPoint x: 1014, startPoint y: 479, endPoint x: 809, endPoint y: 476, distance: 204.8
click at [809, 416] on div "S1 play_arrow pause 31:07 + Add competency keyboard_arrow_right ¿Y qué pasaría …" at bounding box center [1025, 381] width 540 height 69
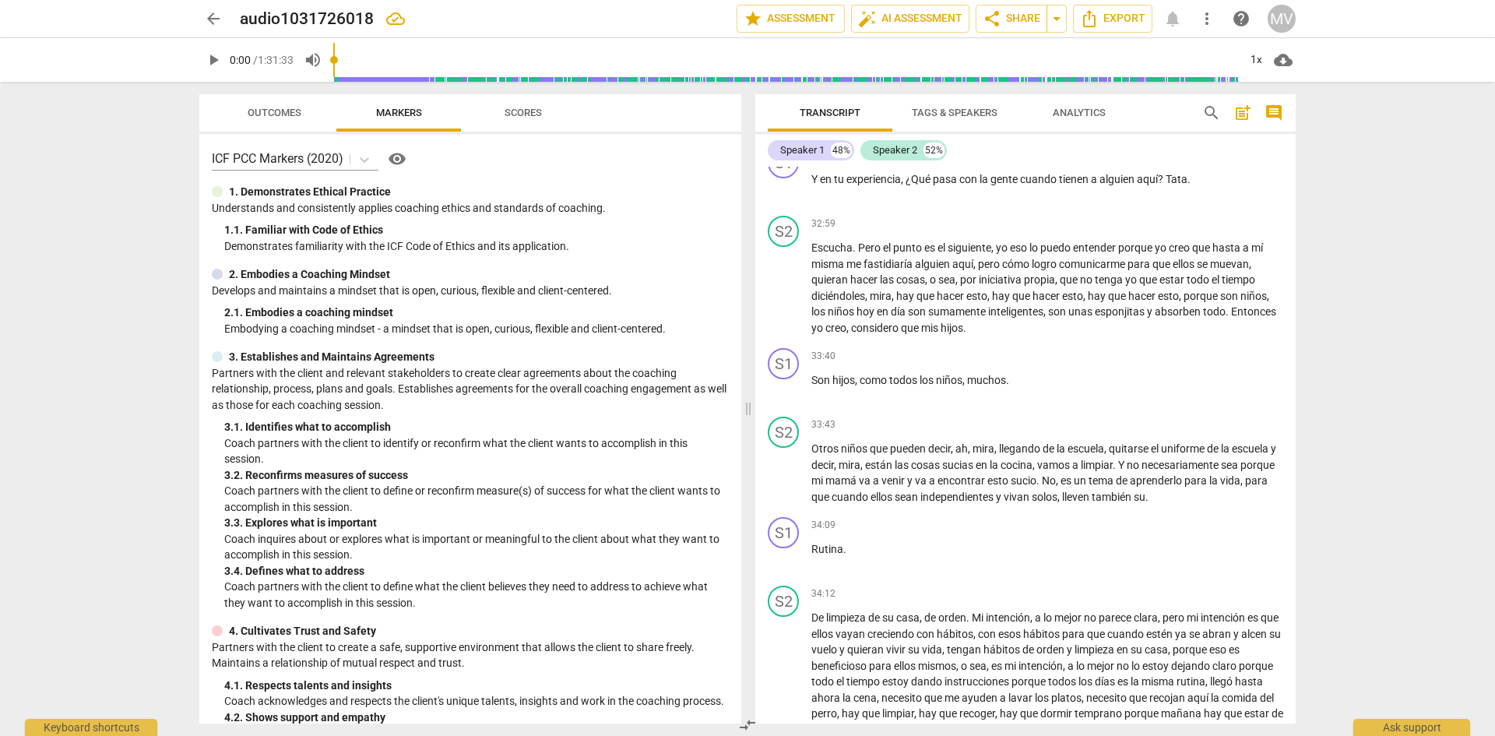
scroll to position [7665, 0]
drag, startPoint x: 811, startPoint y: 422, endPoint x: 1019, endPoint y: 420, distance: 207.9
click at [1019, 335] on p "Escucha . Pero el punto es el siguiente , yo eso lo puedo entender porque yo cr…" at bounding box center [1047, 287] width 472 height 96
click at [1051, 405] on icon "button" at bounding box center [1051, 400] width 9 height 11
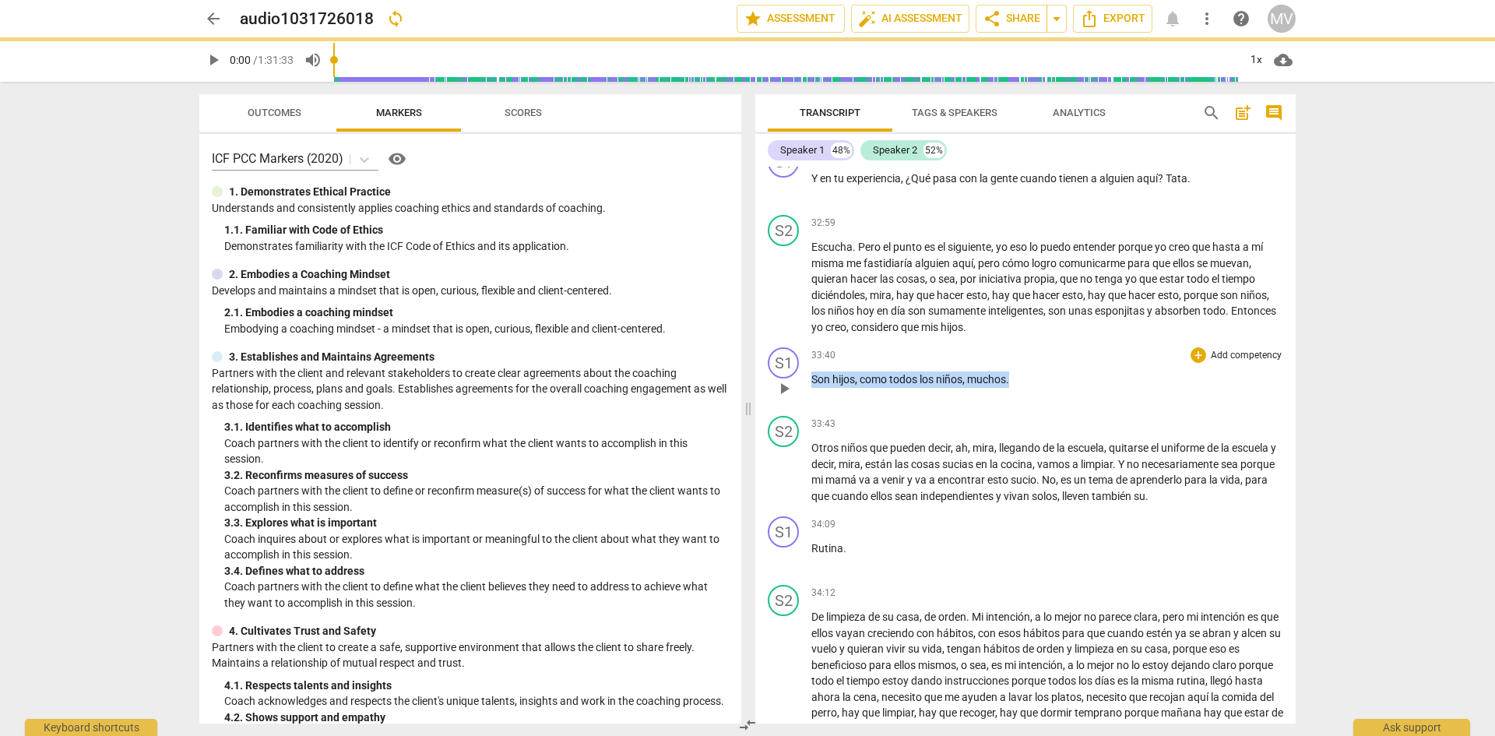
drag, startPoint x: 1032, startPoint y: 468, endPoint x: 802, endPoint y: 458, distance: 229.9
click at [802, 410] on div "S1 play_arrow pause 33:40 + Add competency keyboard_arrow_right Son hijos , com…" at bounding box center [1025, 375] width 540 height 69
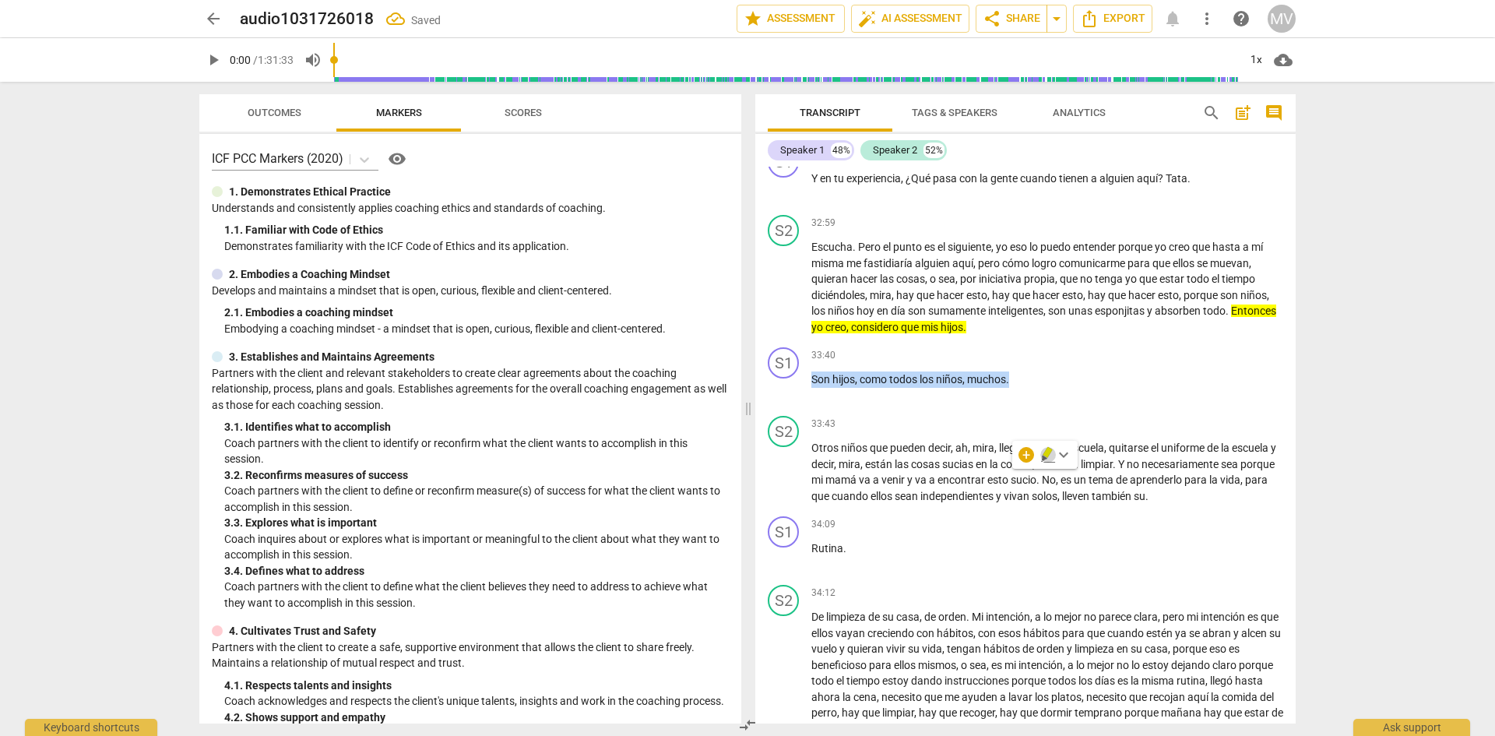
click at [1043, 454] on icon "button" at bounding box center [1048, 454] width 16 height 19
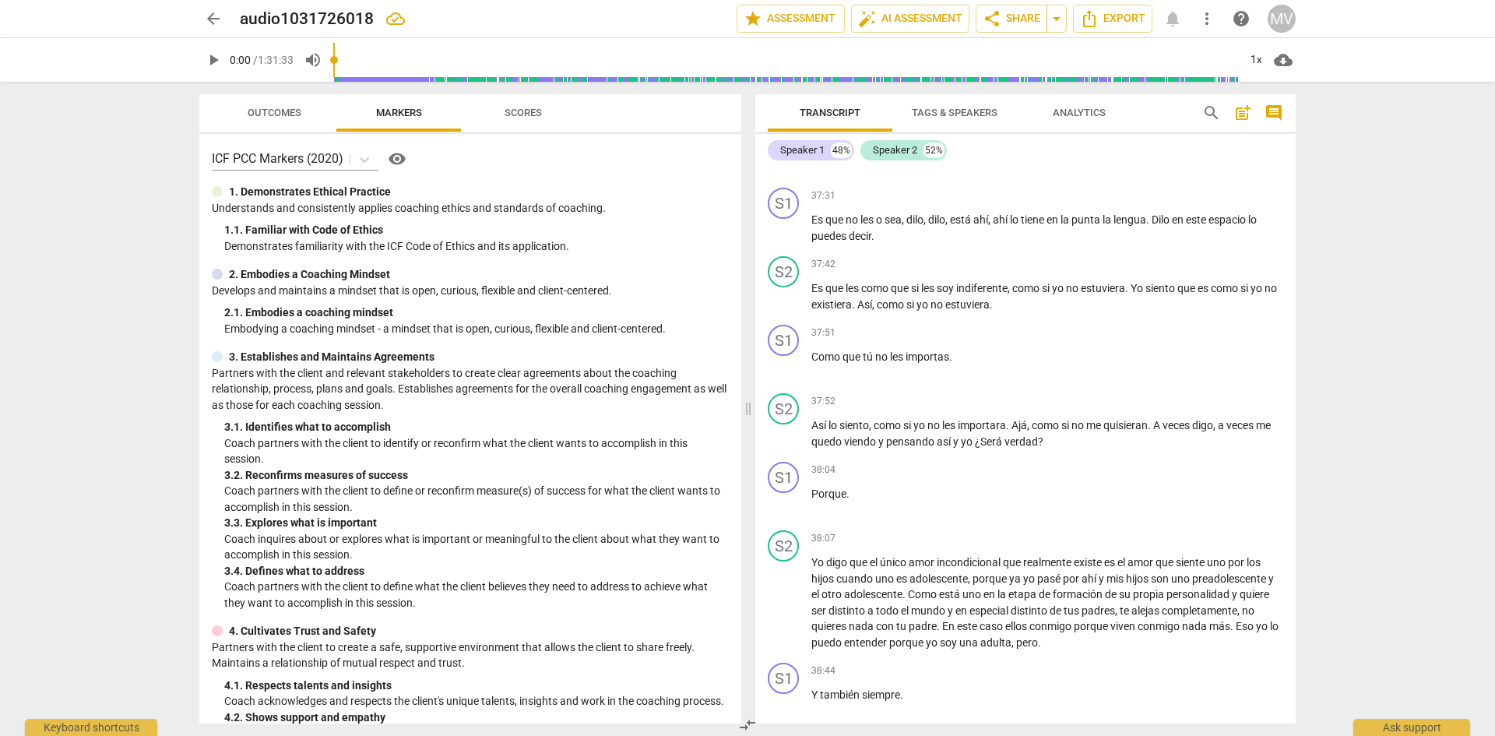
scroll to position [9177, 0]
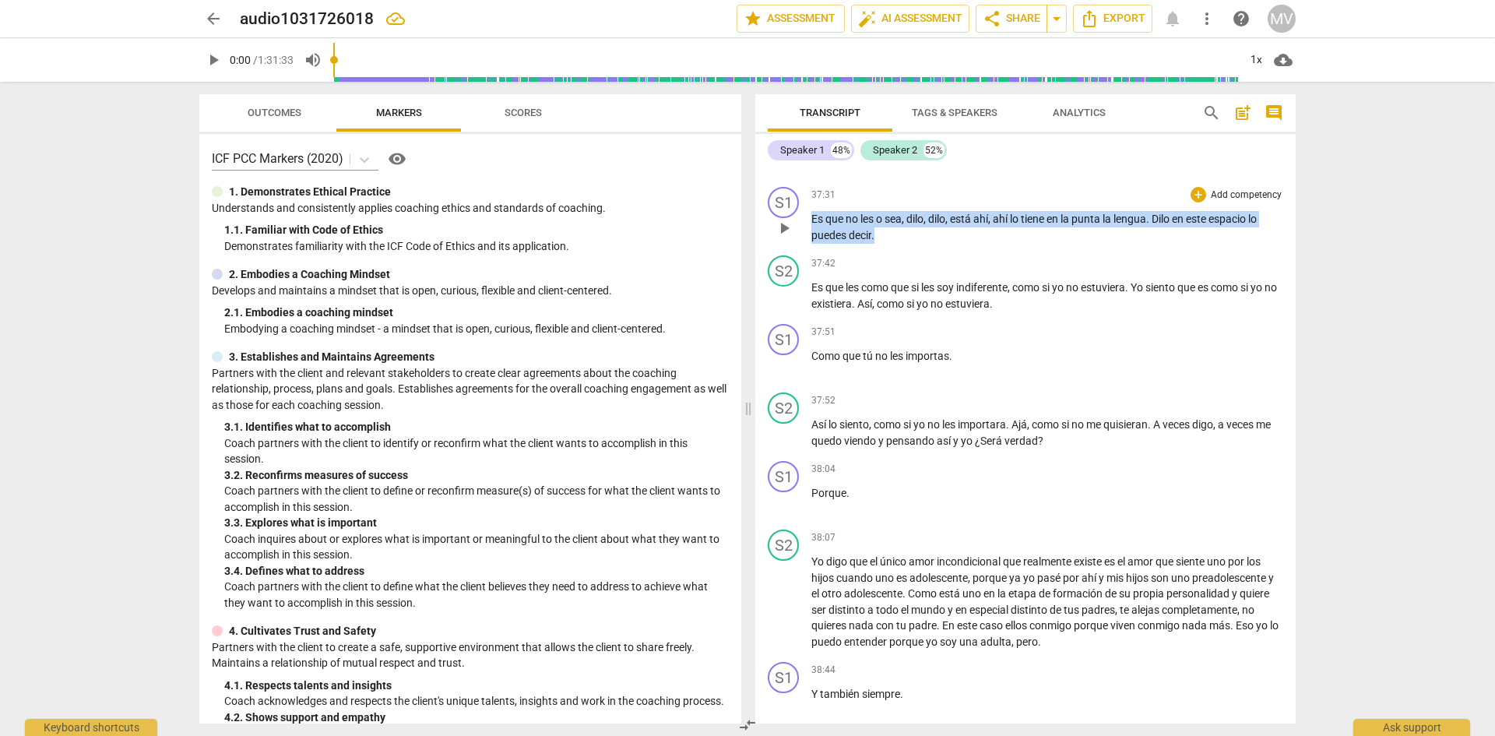
drag, startPoint x: 812, startPoint y: 308, endPoint x: 897, endPoint y: 332, distance: 88.0
click at [897, 243] on p "Es que no les o sea , dilo , dilo , está ahí , ahí lo tiene en la punta la leng…" at bounding box center [1047, 227] width 472 height 32
click at [912, 309] on icon "button" at bounding box center [910, 308] width 9 height 11
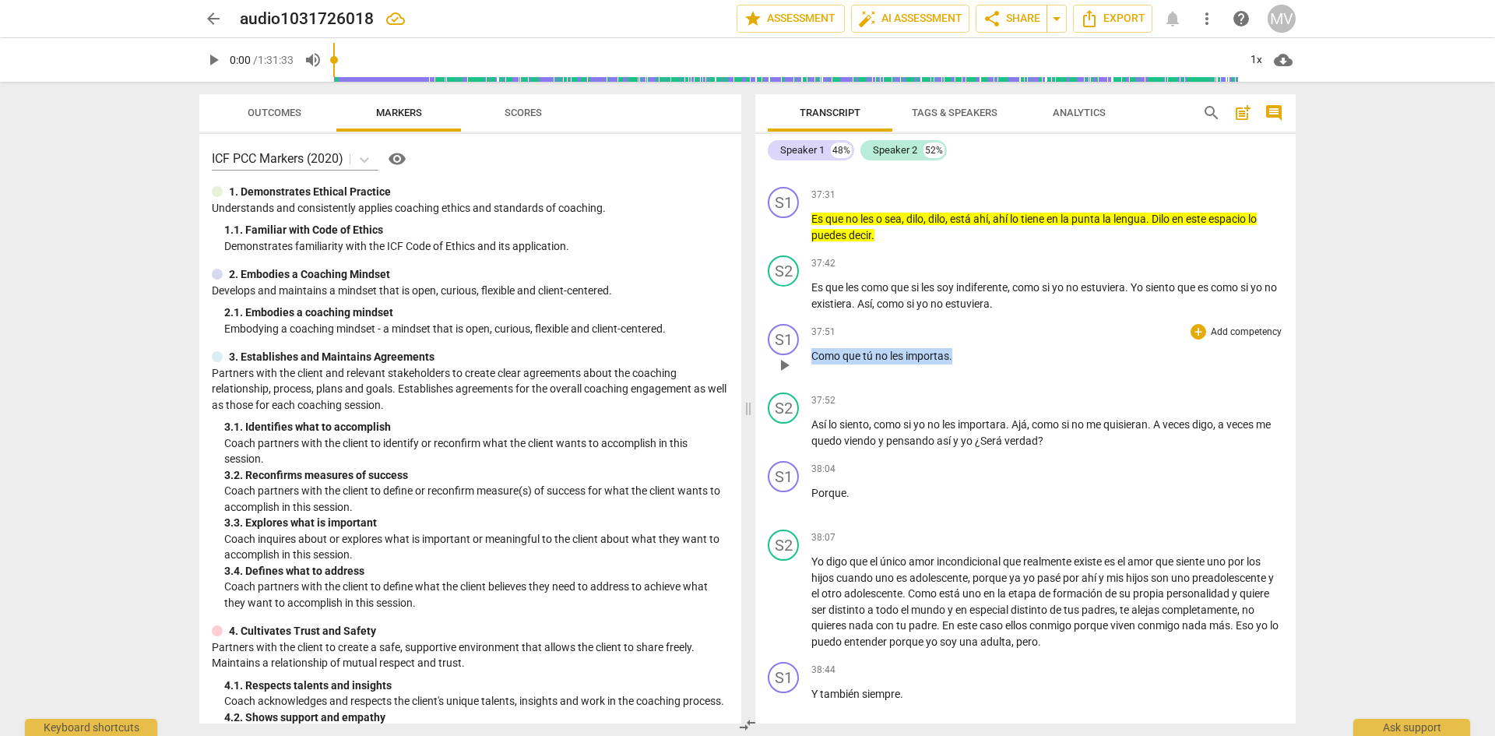
drag, startPoint x: 965, startPoint y: 452, endPoint x: 814, endPoint y: 450, distance: 151.8
click at [814, 364] on p "Como que tú no les importas ." at bounding box center [1047, 356] width 472 height 16
click at [784, 374] on span "play_arrow" at bounding box center [784, 365] width 19 height 19
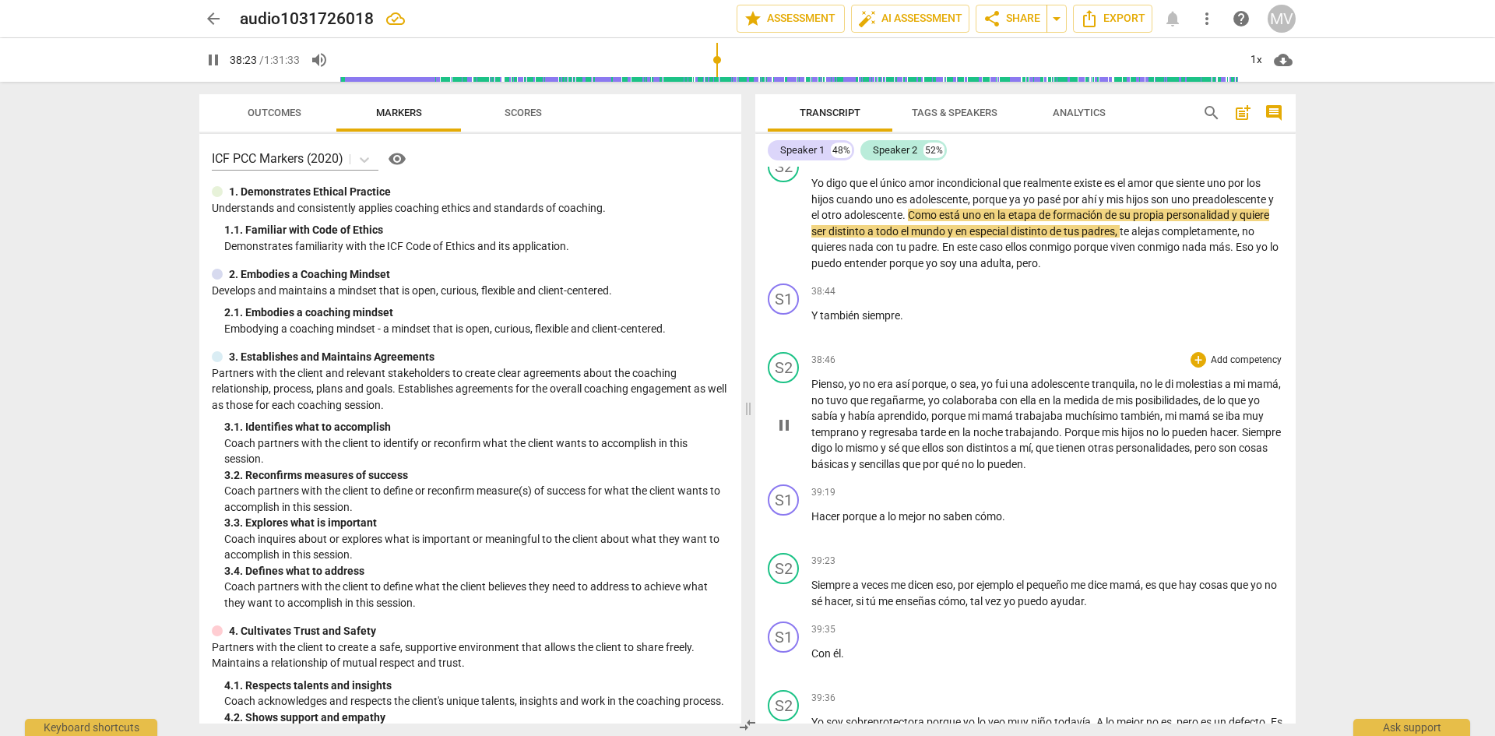
scroll to position [9559, 0]
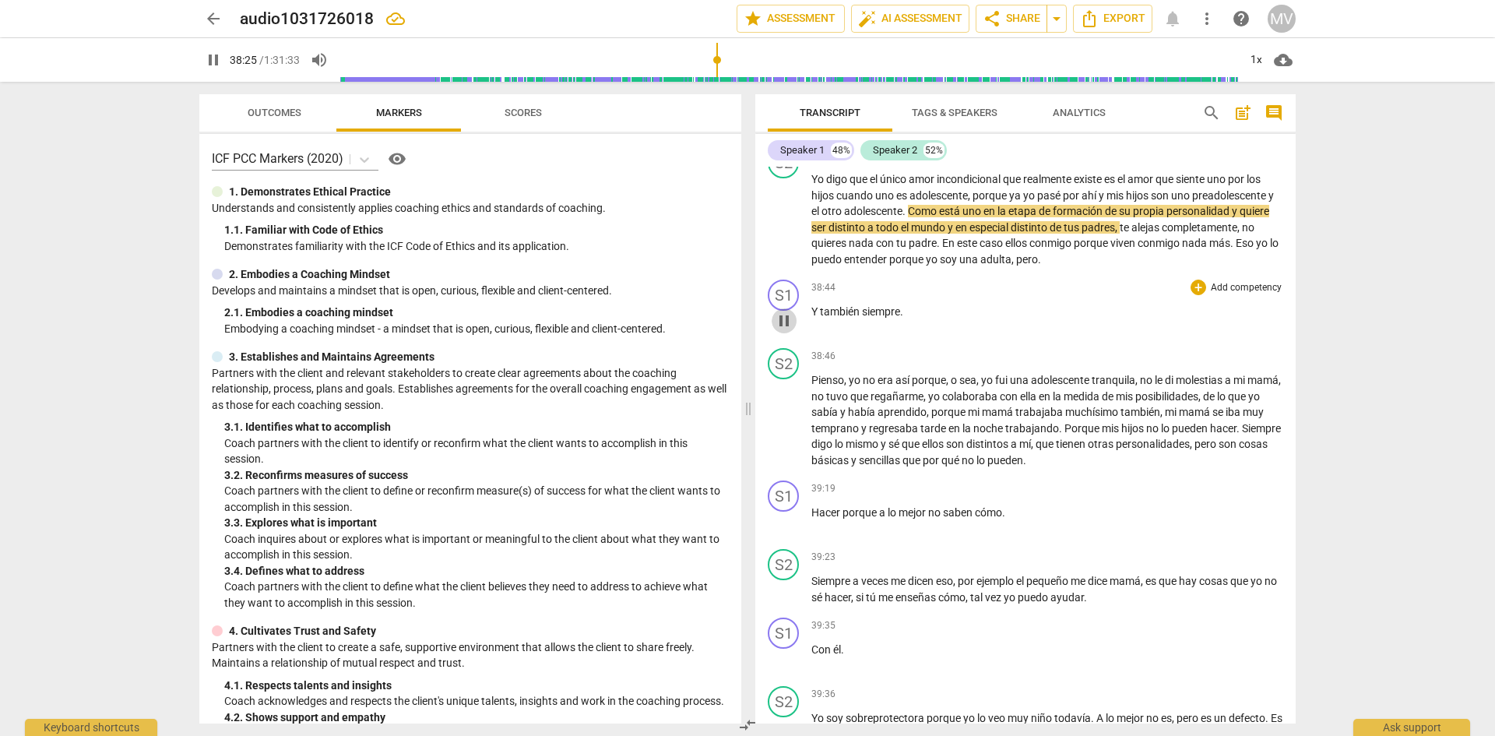
click at [785, 330] on span "pause" at bounding box center [784, 320] width 19 height 19
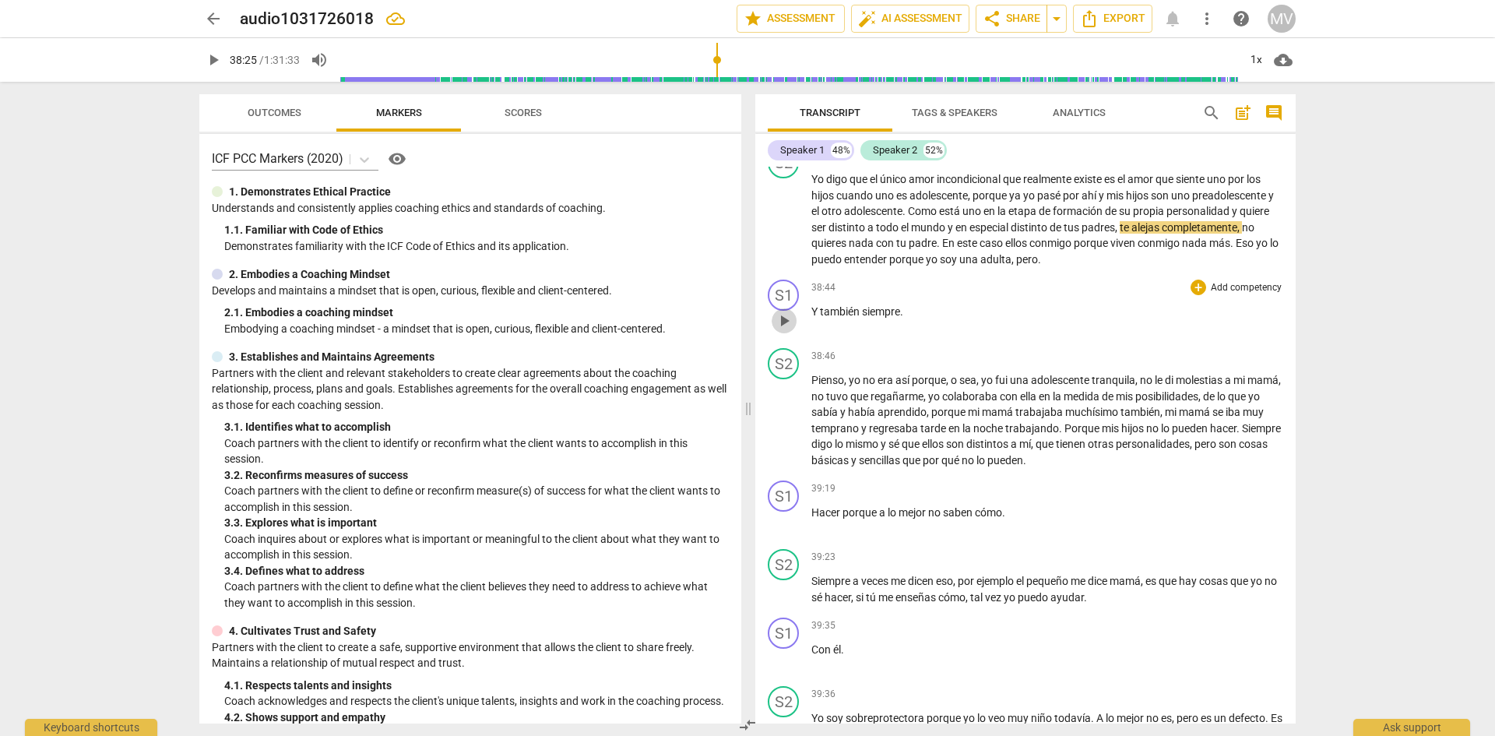
click at [785, 330] on span "play_arrow" at bounding box center [784, 320] width 19 height 19
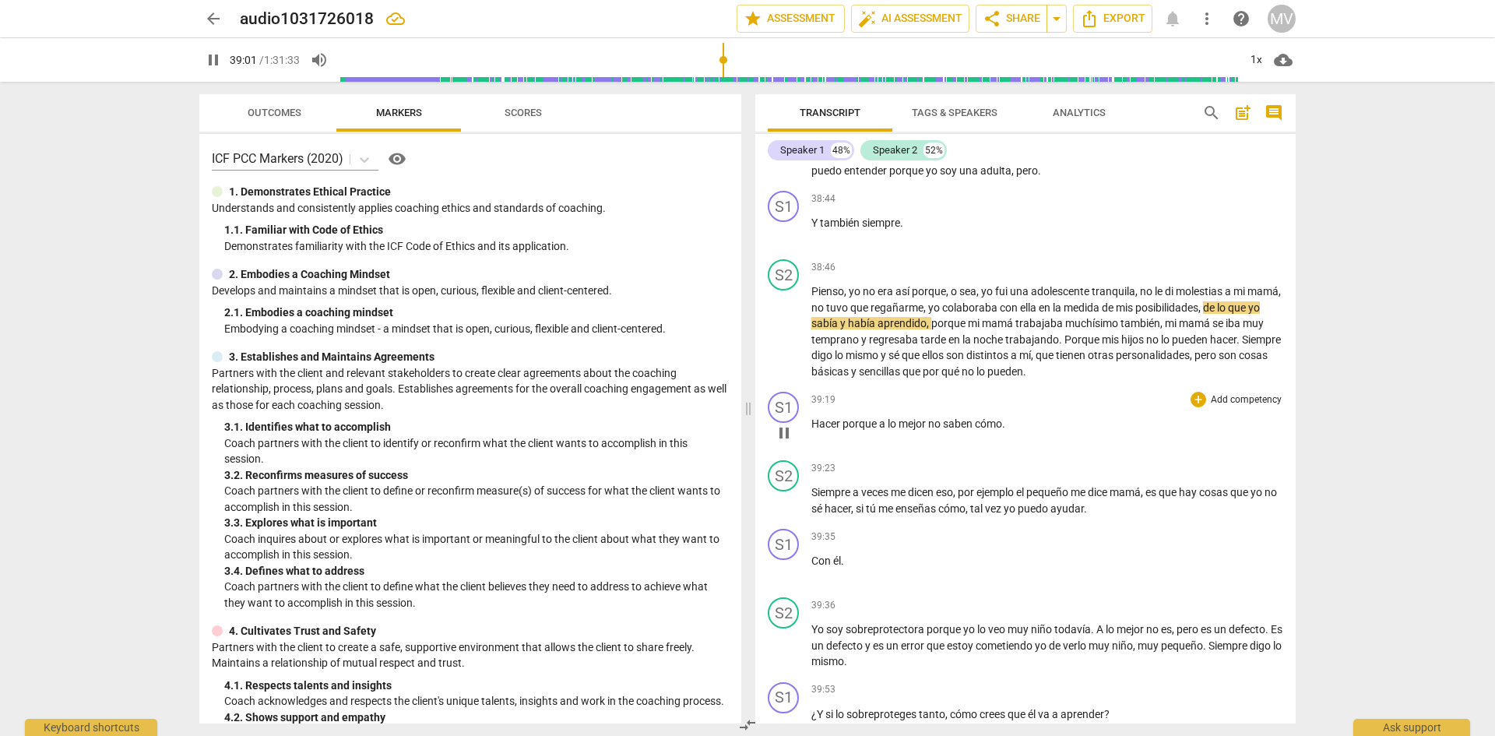
scroll to position [9649, 0]
click at [782, 441] on span "pause" at bounding box center [784, 432] width 19 height 19
click at [783, 441] on span "play_arrow" at bounding box center [784, 432] width 19 height 19
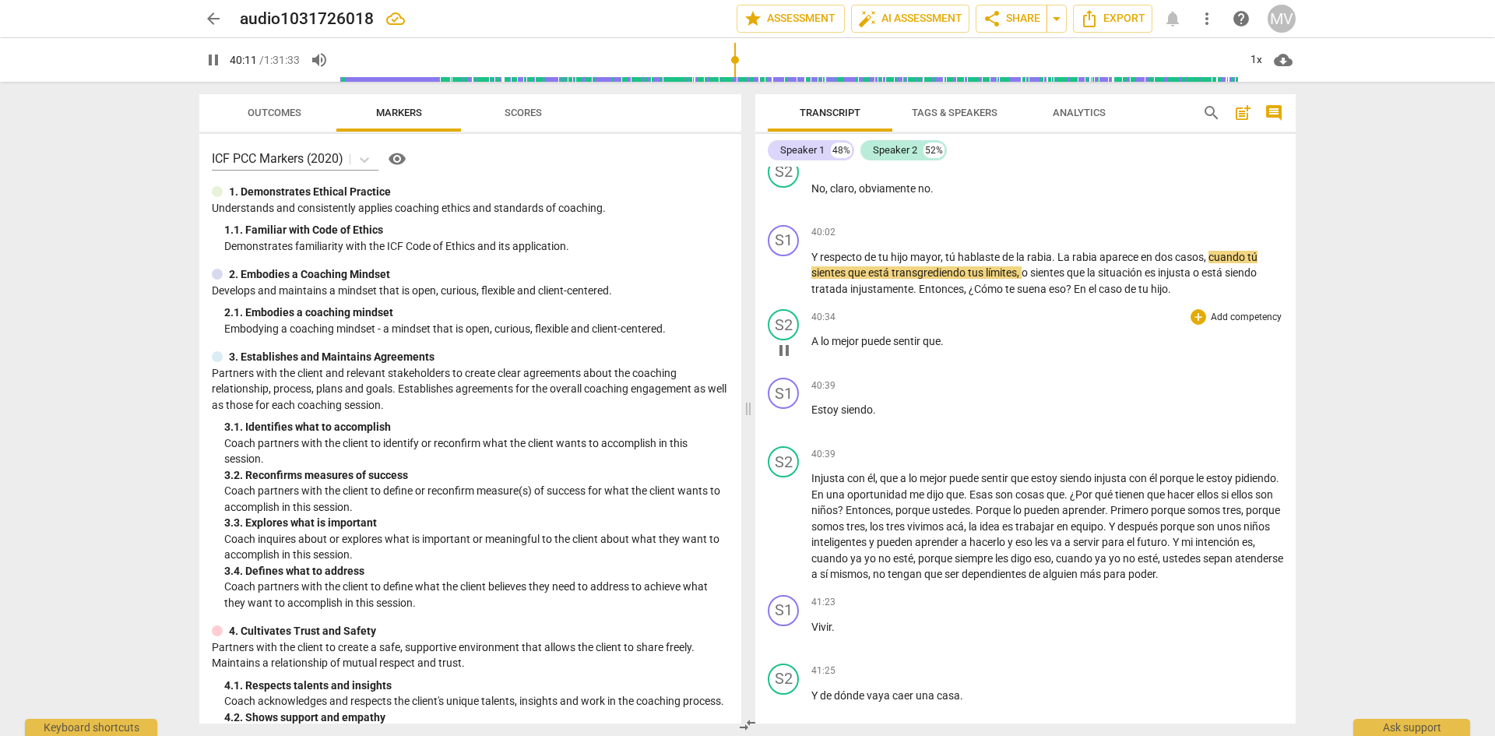
scroll to position [10258, 0]
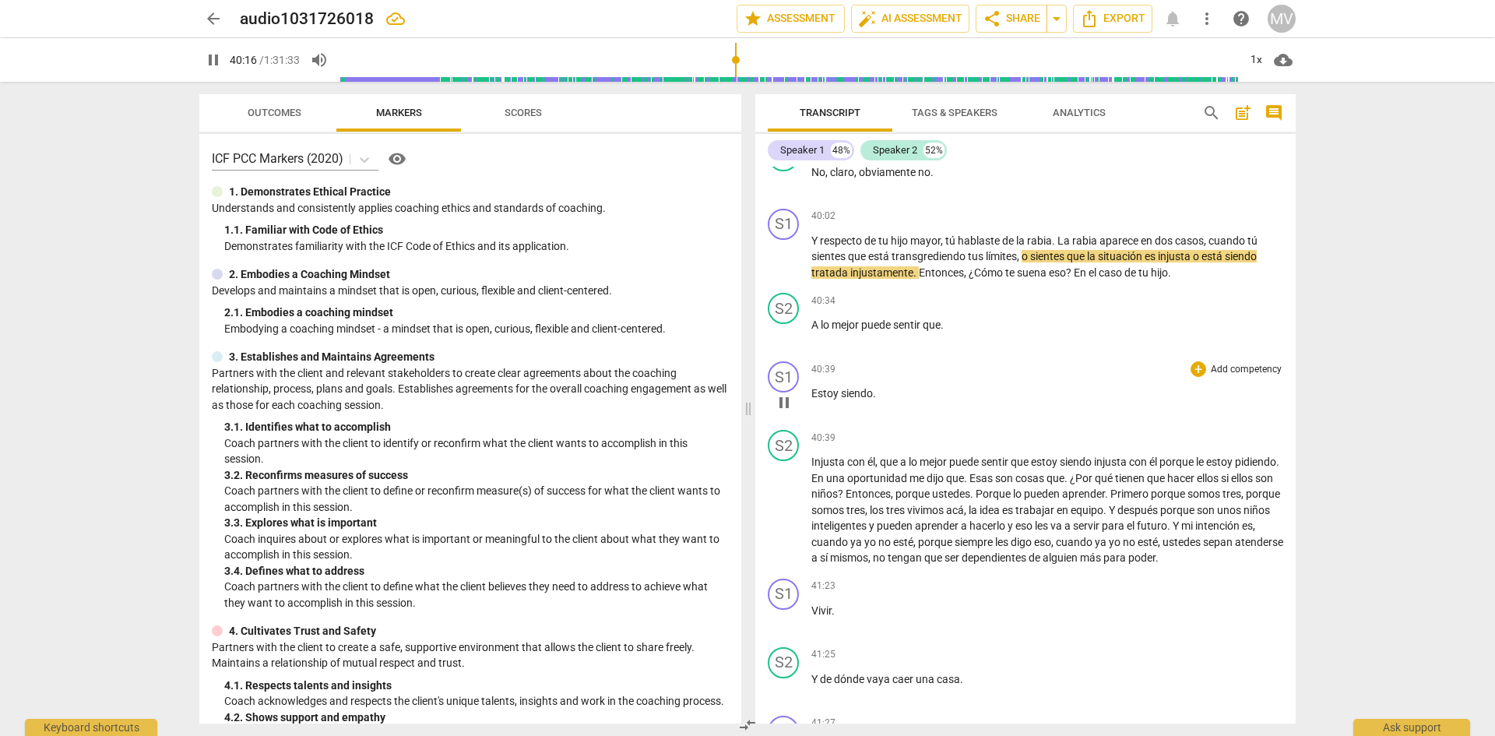
click at [786, 412] on span "pause" at bounding box center [784, 402] width 19 height 19
click at [782, 412] on span "play_arrow" at bounding box center [784, 402] width 19 height 19
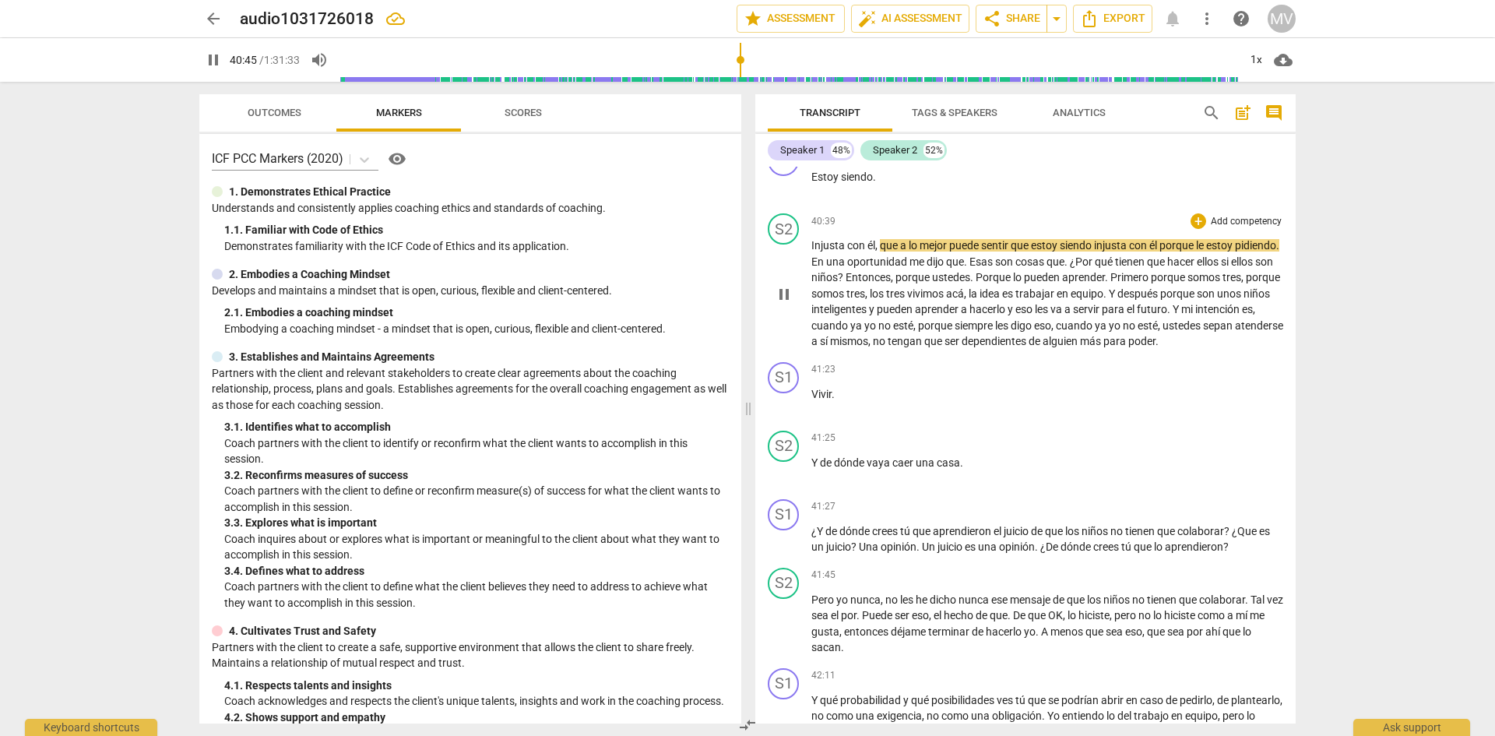
scroll to position [10483, 0]
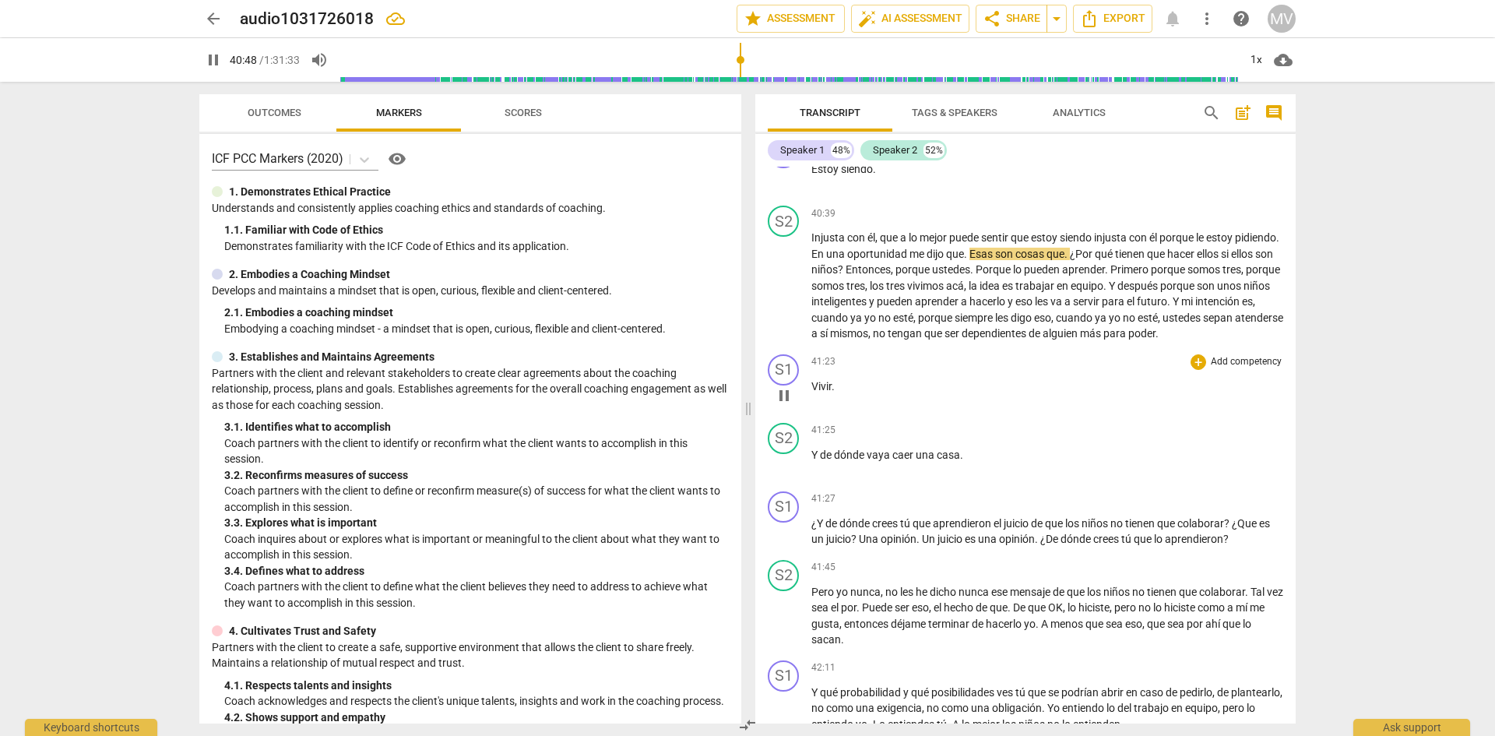
click at [782, 405] on span "pause" at bounding box center [784, 395] width 19 height 19
click at [782, 405] on span "play_arrow" at bounding box center [784, 395] width 19 height 19
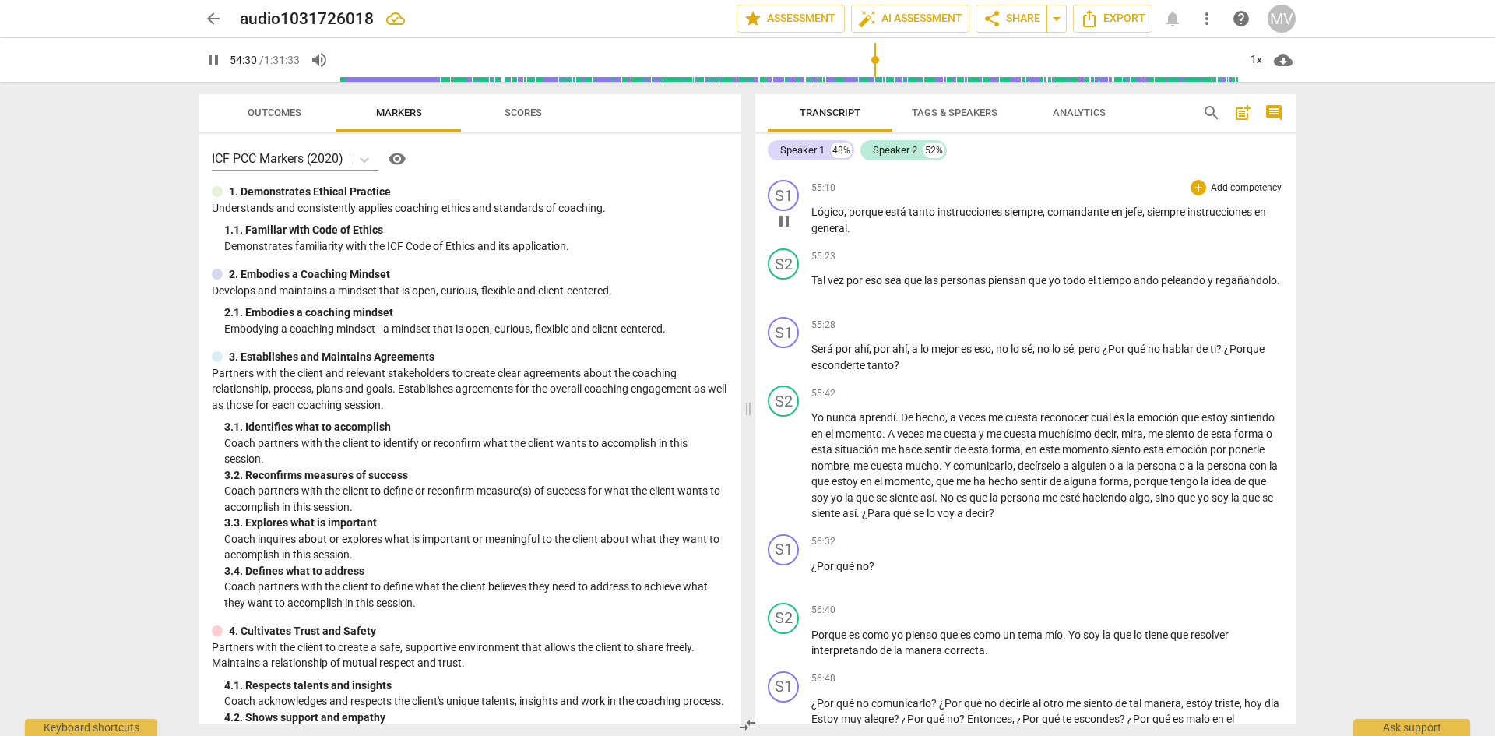
scroll to position [14456, 0]
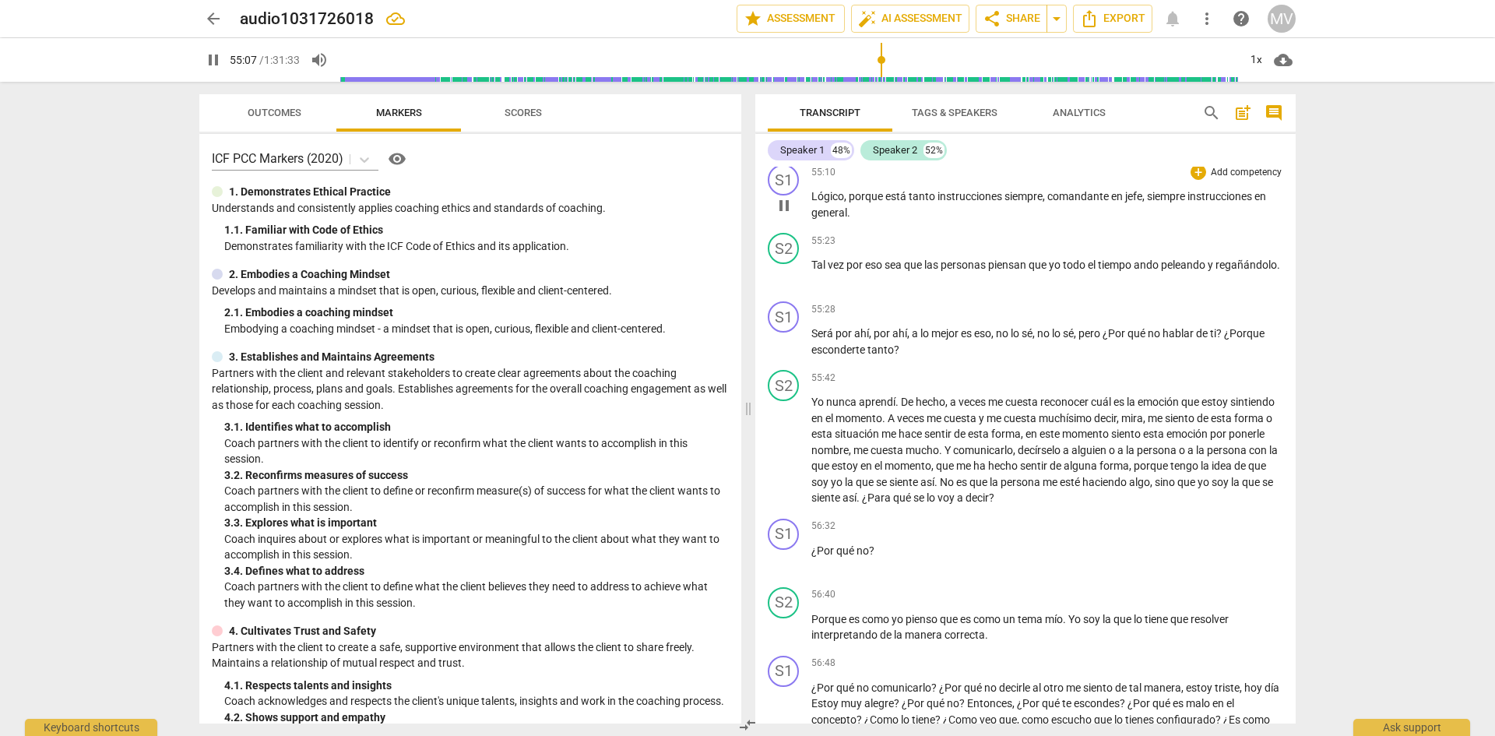
click at [850, 227] on div "S1 play_arrow pause 55:10 + Add competency keyboard_arrow_right Lógico , porque…" at bounding box center [1025, 192] width 540 height 69
drag, startPoint x: 858, startPoint y: 357, endPoint x: 798, endPoint y: 339, distance: 62.3
click at [798, 227] on div "S1 play_arrow pause 55:10 + Add competency keyboard_arrow_right Lógico , porque…" at bounding box center [1025, 192] width 540 height 69
click at [981, 227] on div "S1 play_arrow pause 55:10 + Add competency keyboard_arrow_right Lógico , porque…" at bounding box center [1025, 192] width 540 height 69
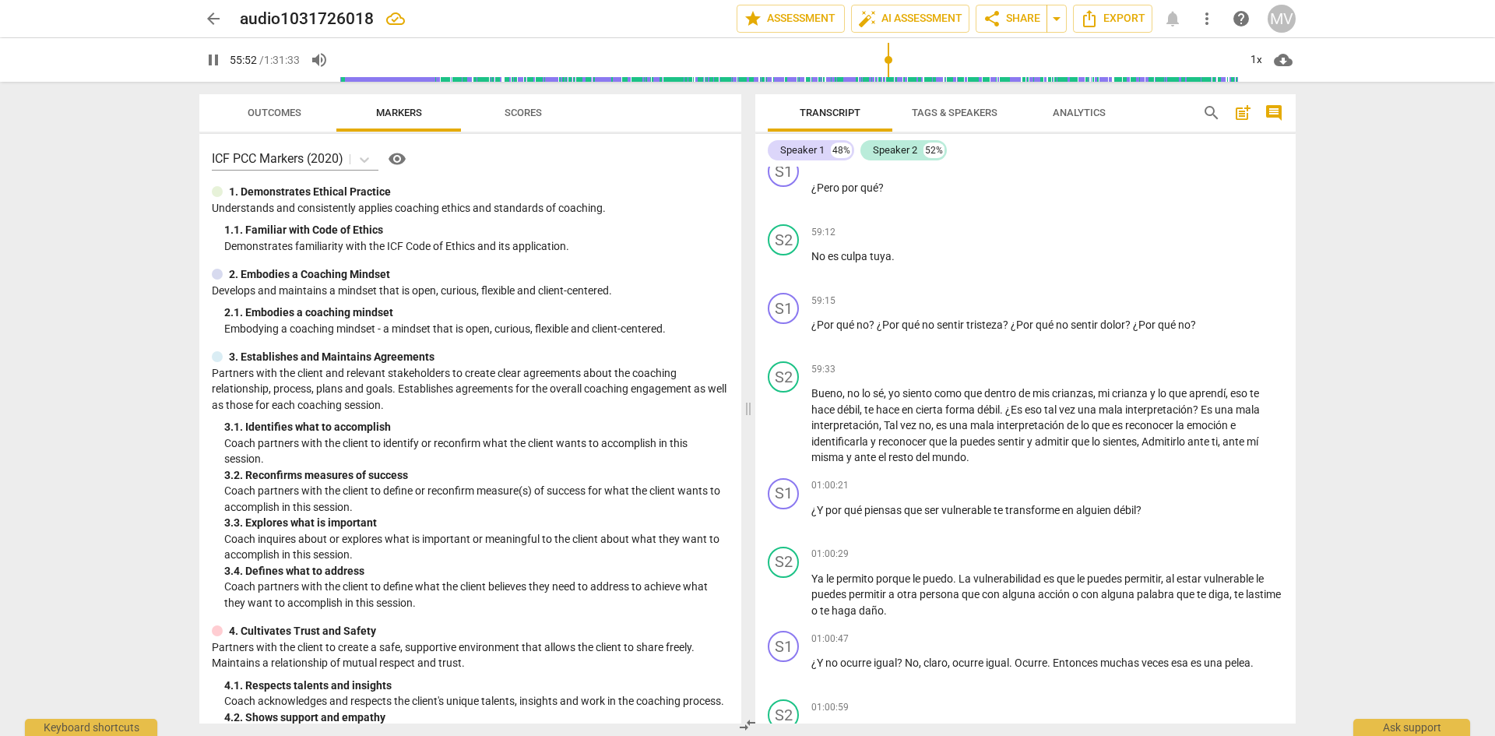
scroll to position [15478, 0]
click at [787, 206] on span "pause" at bounding box center [784, 197] width 19 height 19
click at [785, 206] on span "play_arrow" at bounding box center [784, 197] width 19 height 19
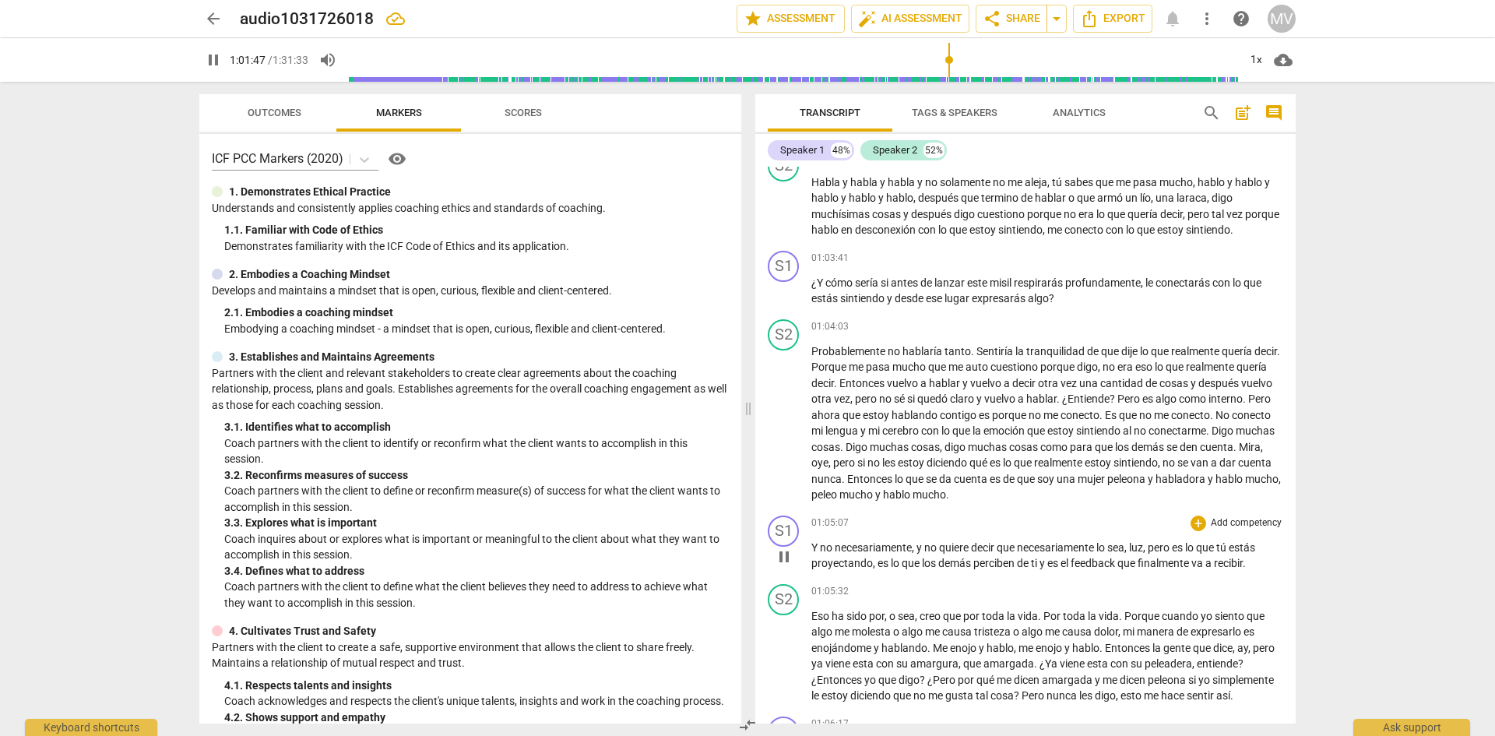
scroll to position [16658, 0]
click at [783, 129] on span "pause" at bounding box center [784, 120] width 19 height 19
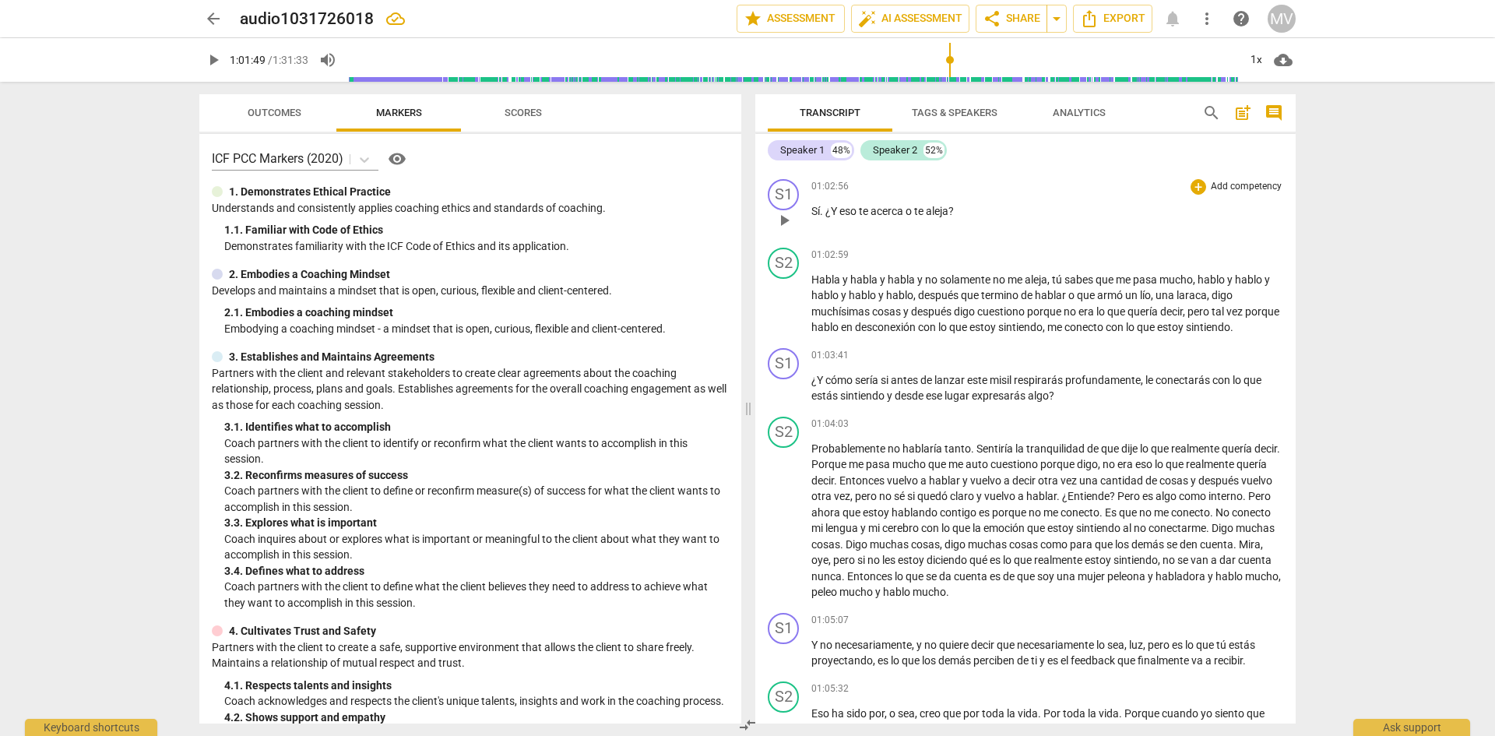
scroll to position [16557, 0]
click at [784, 162] on span "play_arrow" at bounding box center [784, 152] width 19 height 19
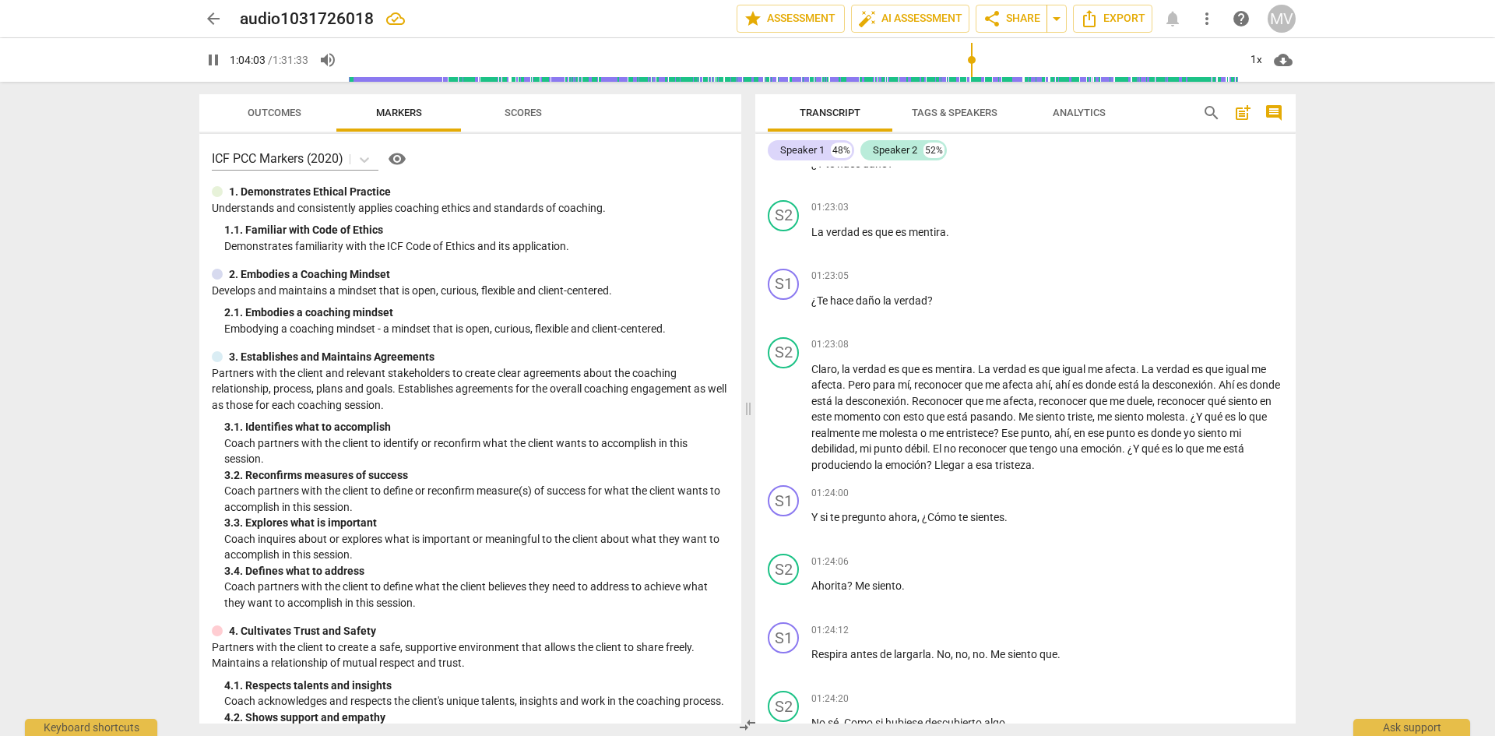
scroll to position [21158, 0]
click at [783, 181] on span "pause" at bounding box center [784, 172] width 19 height 19
click at [783, 181] on span "play_arrow" at bounding box center [784, 172] width 19 height 19
drag, startPoint x: 783, startPoint y: 341, endPoint x: 1131, endPoint y: 353, distance: 348.2
click at [1131, 187] on div "01:23:02 + Add competency keyboard_arrow_right ¿Y te hace daño ?" at bounding box center [1047, 159] width 472 height 56
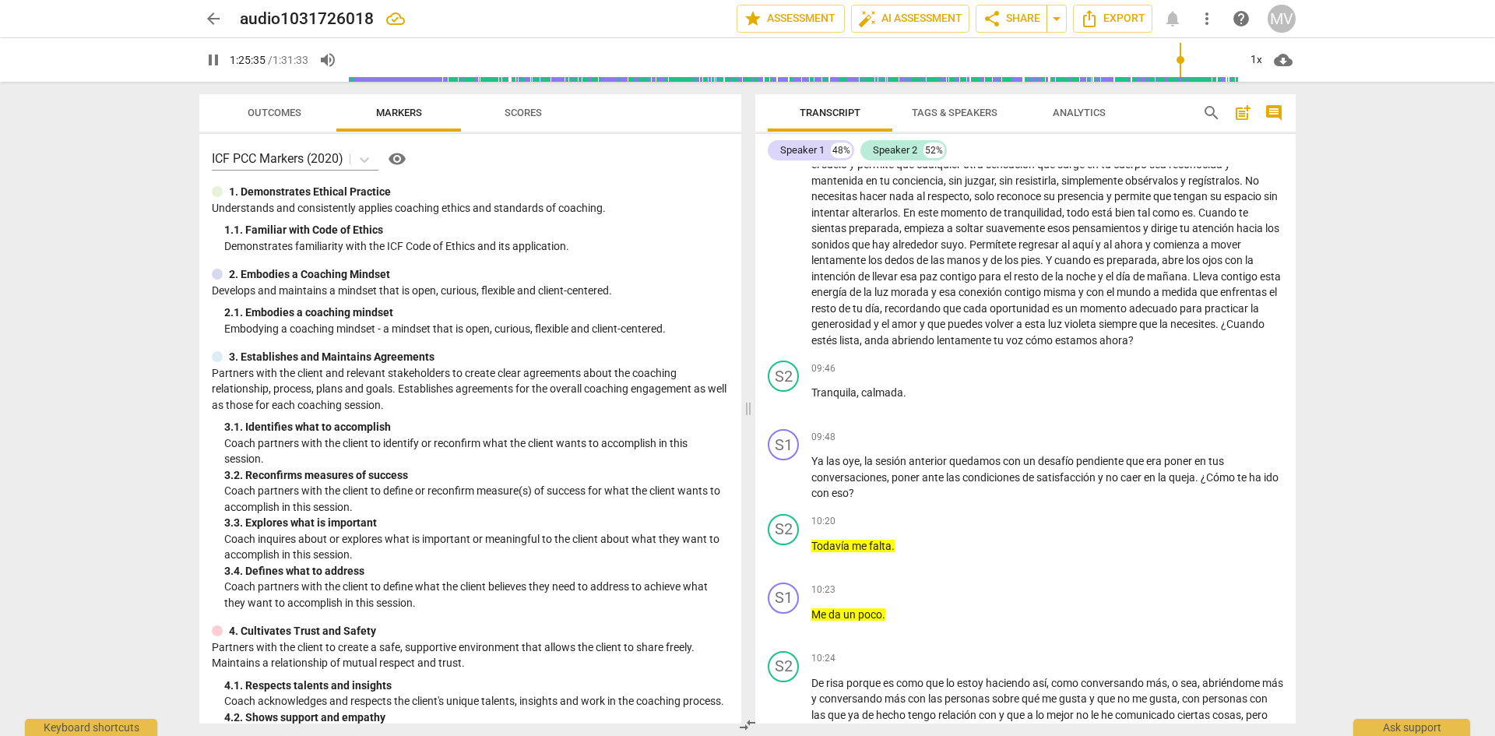
scroll to position [751, 0]
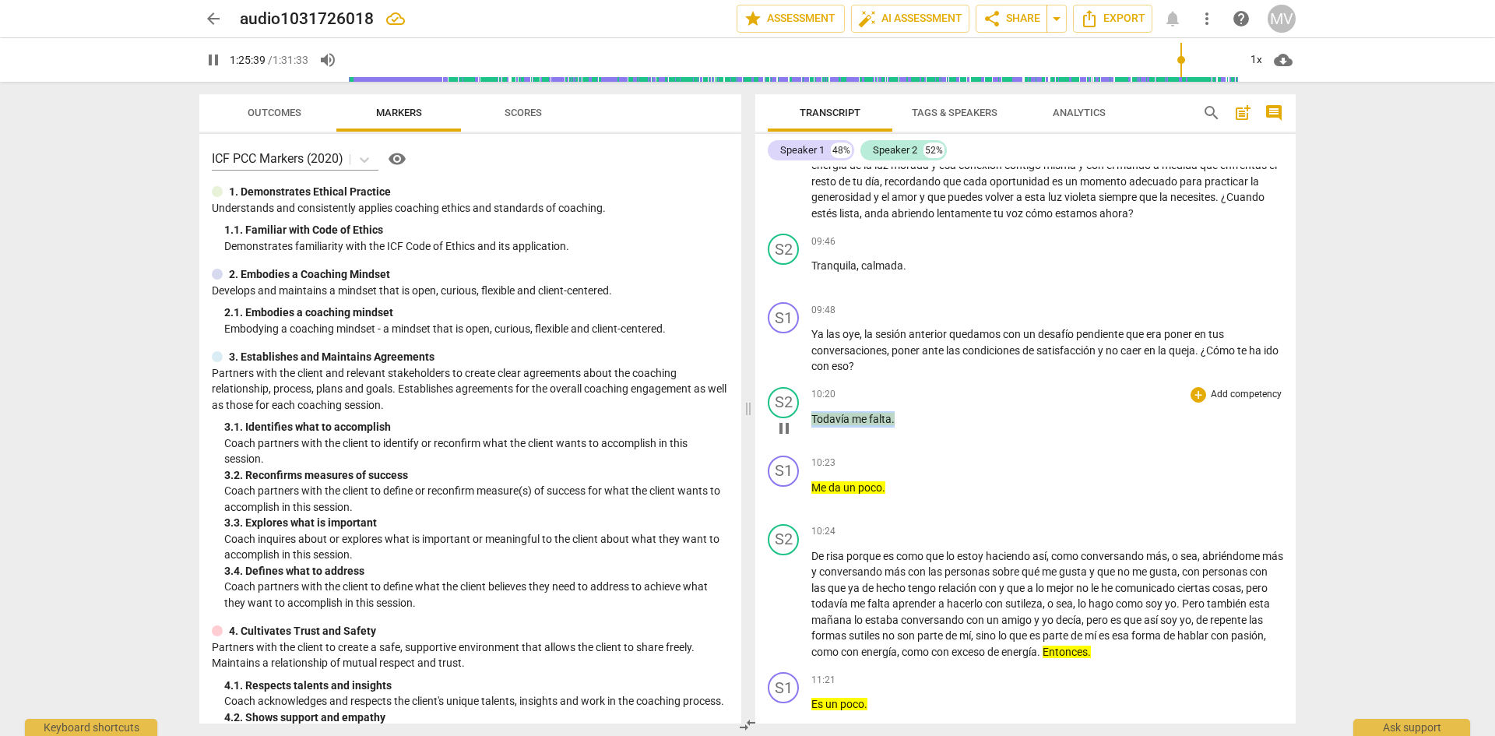
drag, startPoint x: 811, startPoint y: 432, endPoint x: 933, endPoint y: 450, distance: 122.8
click at [933, 443] on div "10:20 + Add competency keyboard_arrow_right Todavía me falta ." at bounding box center [1047, 415] width 472 height 56
click at [948, 418] on span "keyboard_arrow_down" at bounding box center [946, 414] width 19 height 19
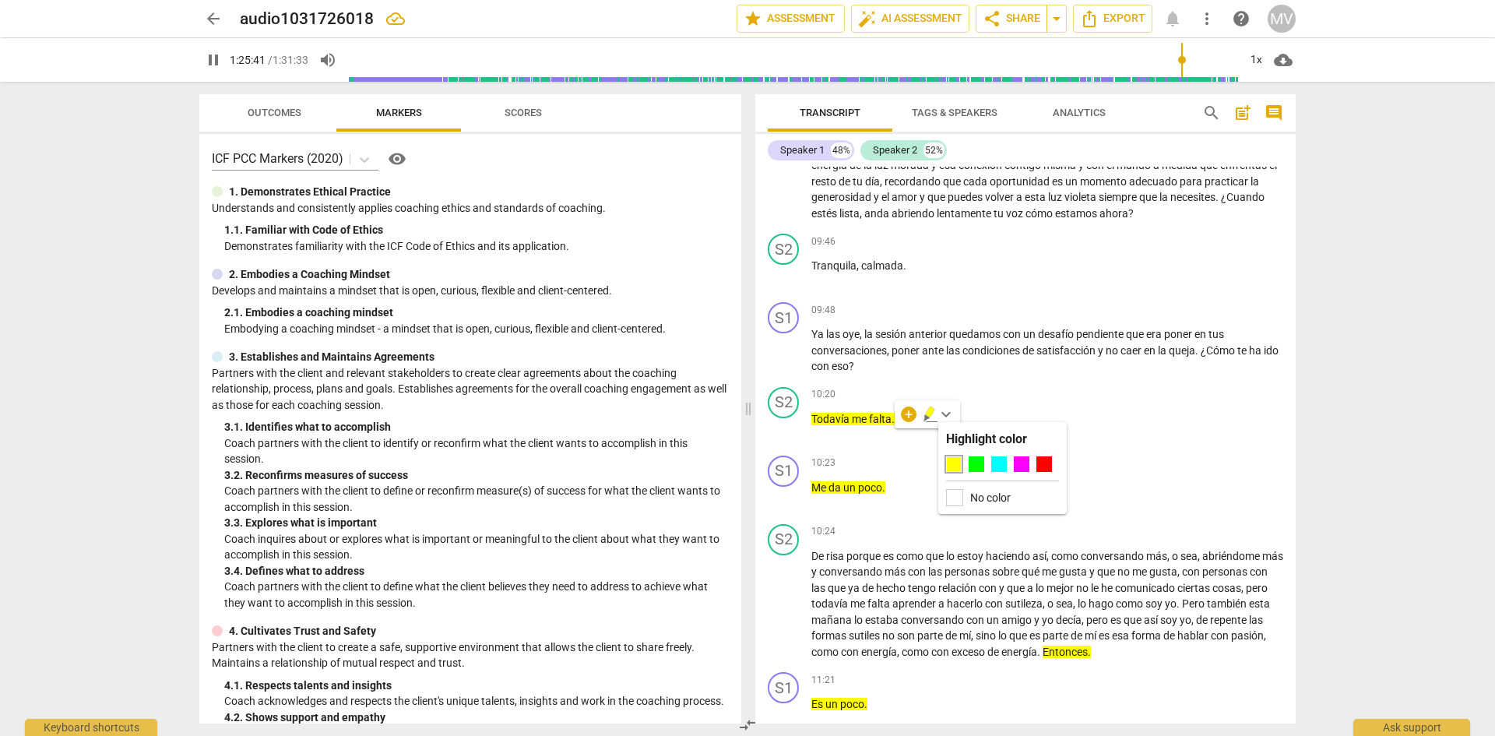
click at [980, 499] on label "No color" at bounding box center [990, 497] width 40 height 12
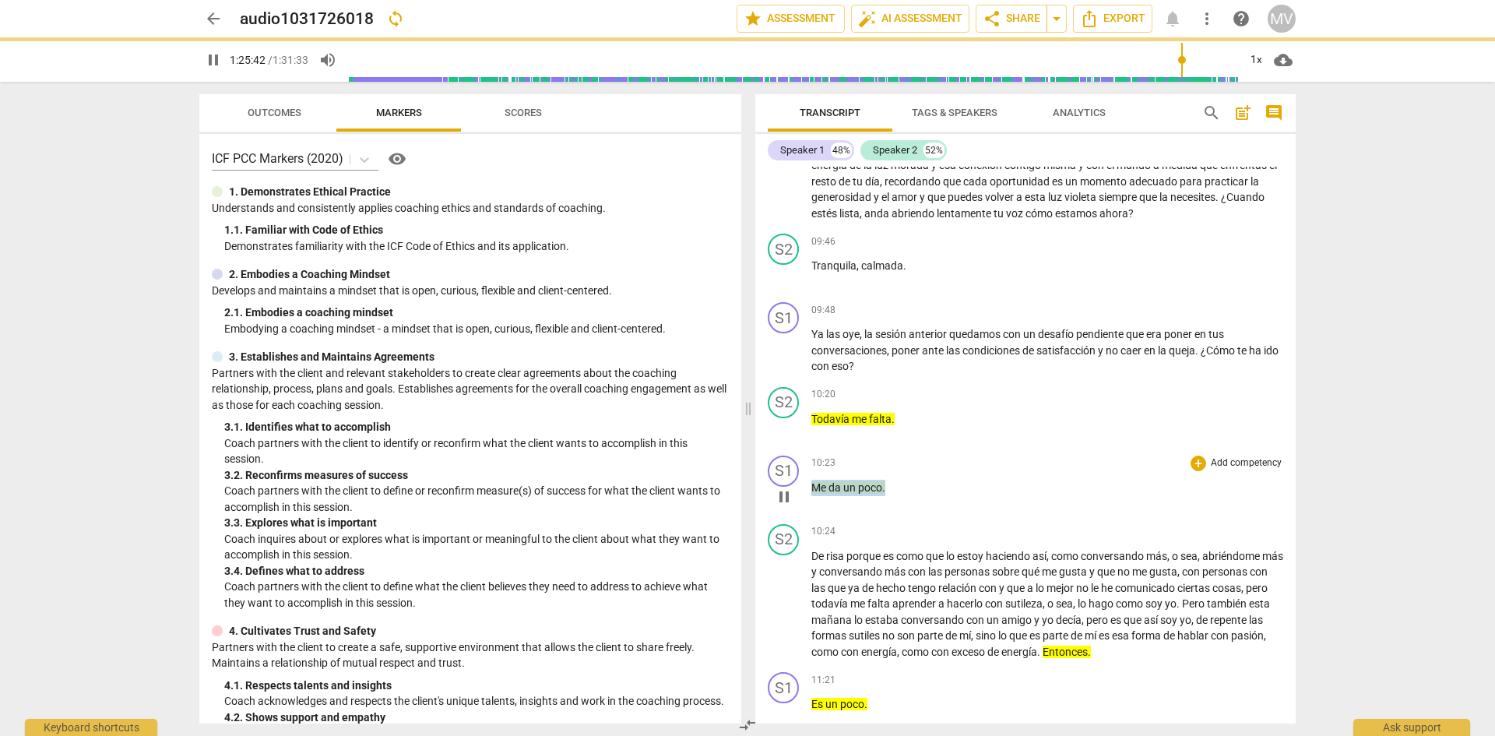
drag, startPoint x: 901, startPoint y: 504, endPoint x: 802, endPoint y: 495, distance: 99.2
click at [802, 495] on div "S1 play_arrow pause 10:23 + Add competency keyboard_arrow_right Me da un poco ." at bounding box center [1025, 483] width 540 height 69
click at [916, 479] on icon "button" at bounding box center [922, 482] width 16 height 19
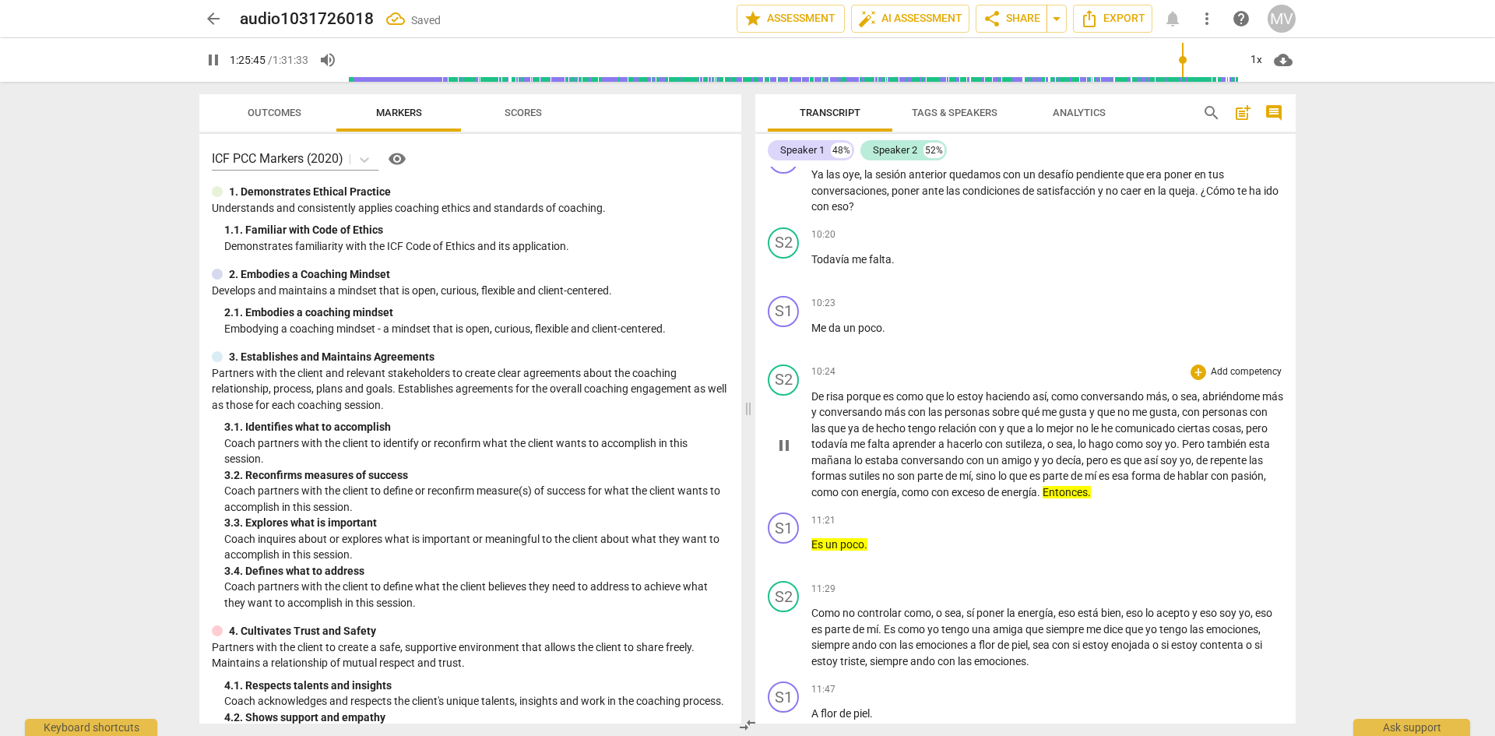
scroll to position [912, 0]
drag, startPoint x: 1066, startPoint y: 502, endPoint x: 1229, endPoint y: 609, distance: 195.2
click at [1229, 609] on div "S1 play_arrow pause 00:03 + Add competency keyboard_arrow_right ¿Y como siempre…" at bounding box center [1025, 445] width 540 height 557
click at [1166, 479] on icon "button" at bounding box center [1169, 485] width 16 height 19
drag, startPoint x: 872, startPoint y: 564, endPoint x: 807, endPoint y: 550, distance: 66.0
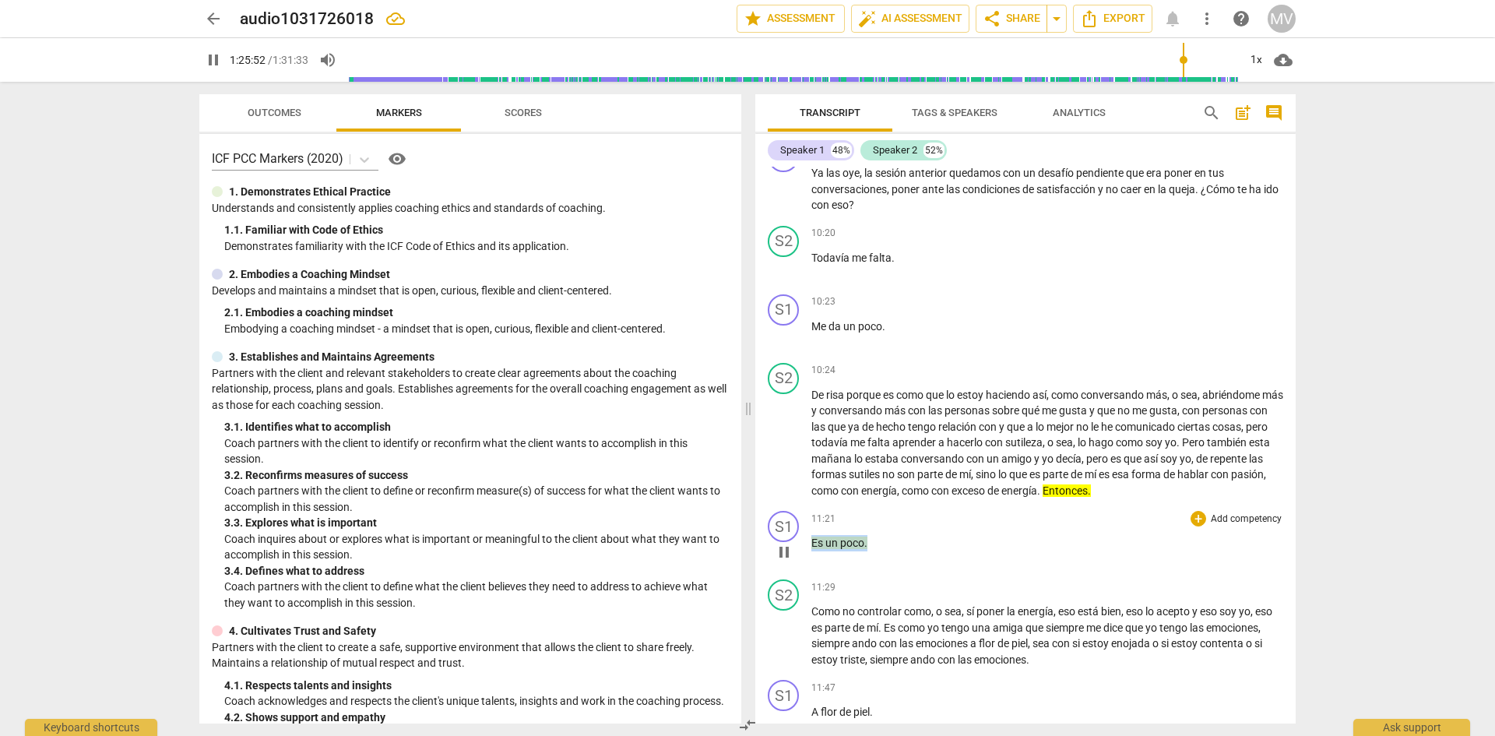
click at [807, 550] on div "S1 play_arrow pause 11:21 + Add competency keyboard_arrow_right Es un poco ." at bounding box center [1025, 539] width 540 height 69
click at [898, 538] on icon "button" at bounding box center [903, 538] width 16 height 19
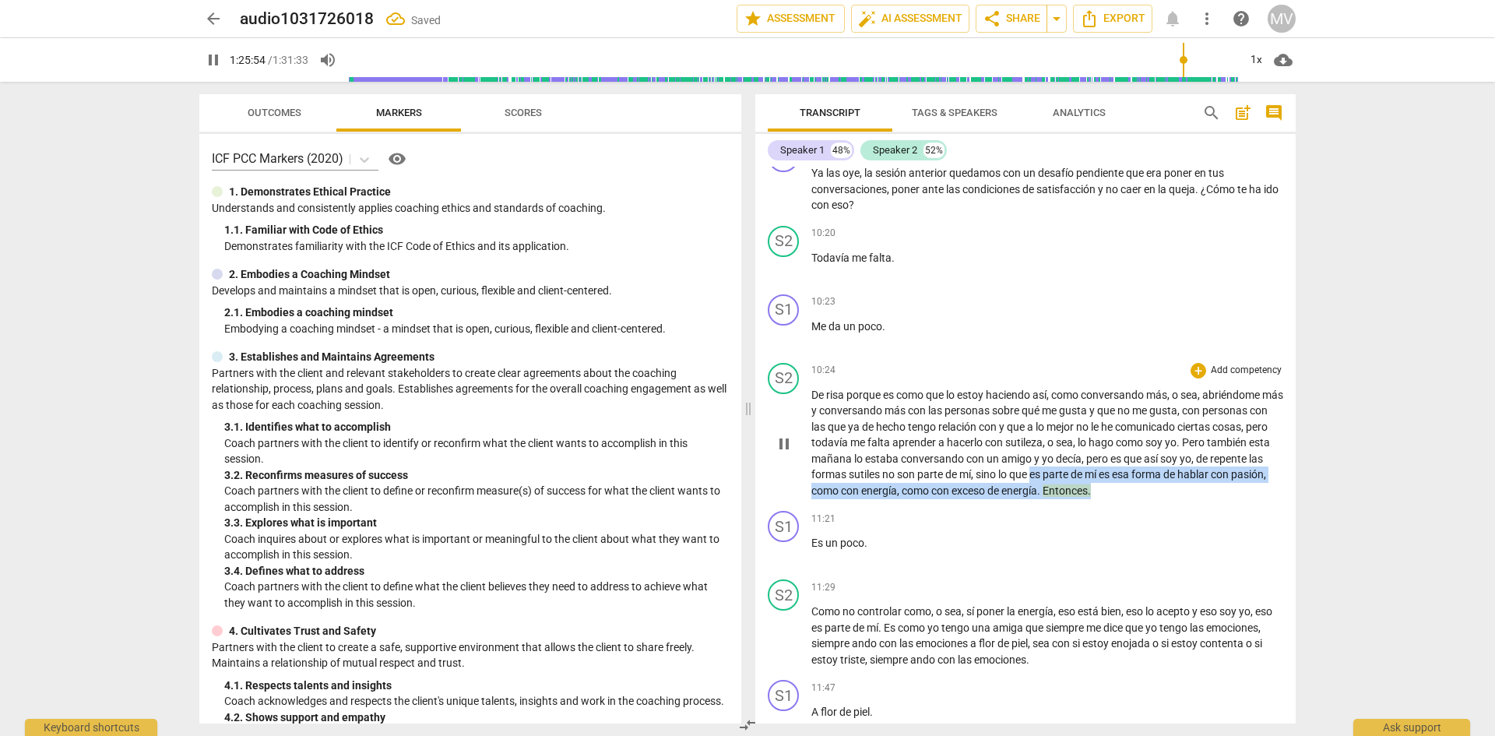
click at [1052, 496] on p "De risa porque es como que lo estoy haciendo así , como conversando más , o sea…" at bounding box center [1047, 443] width 472 height 112
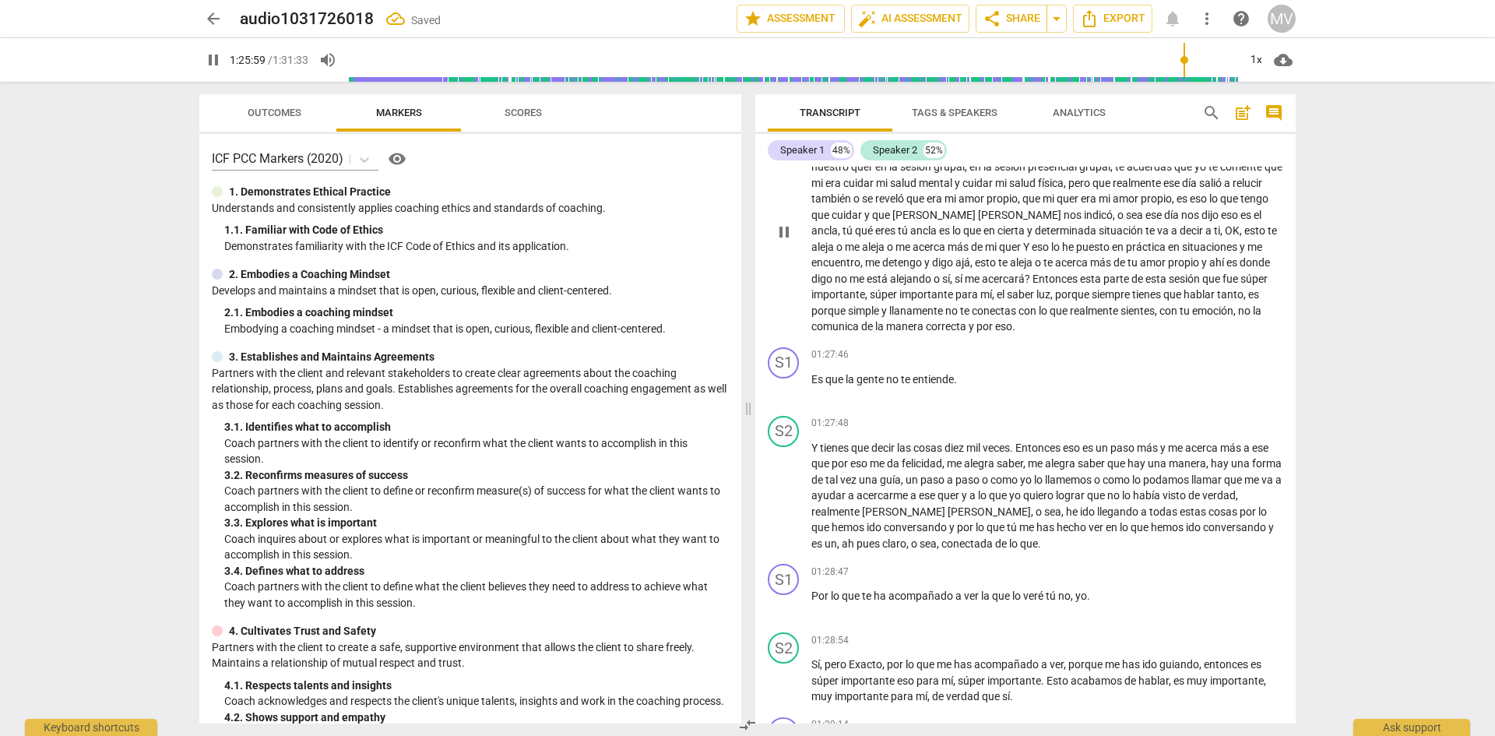
click at [1144, 118] on div "01:26:21 + Add competency keyboard_arrow_right" at bounding box center [1047, 111] width 472 height 16
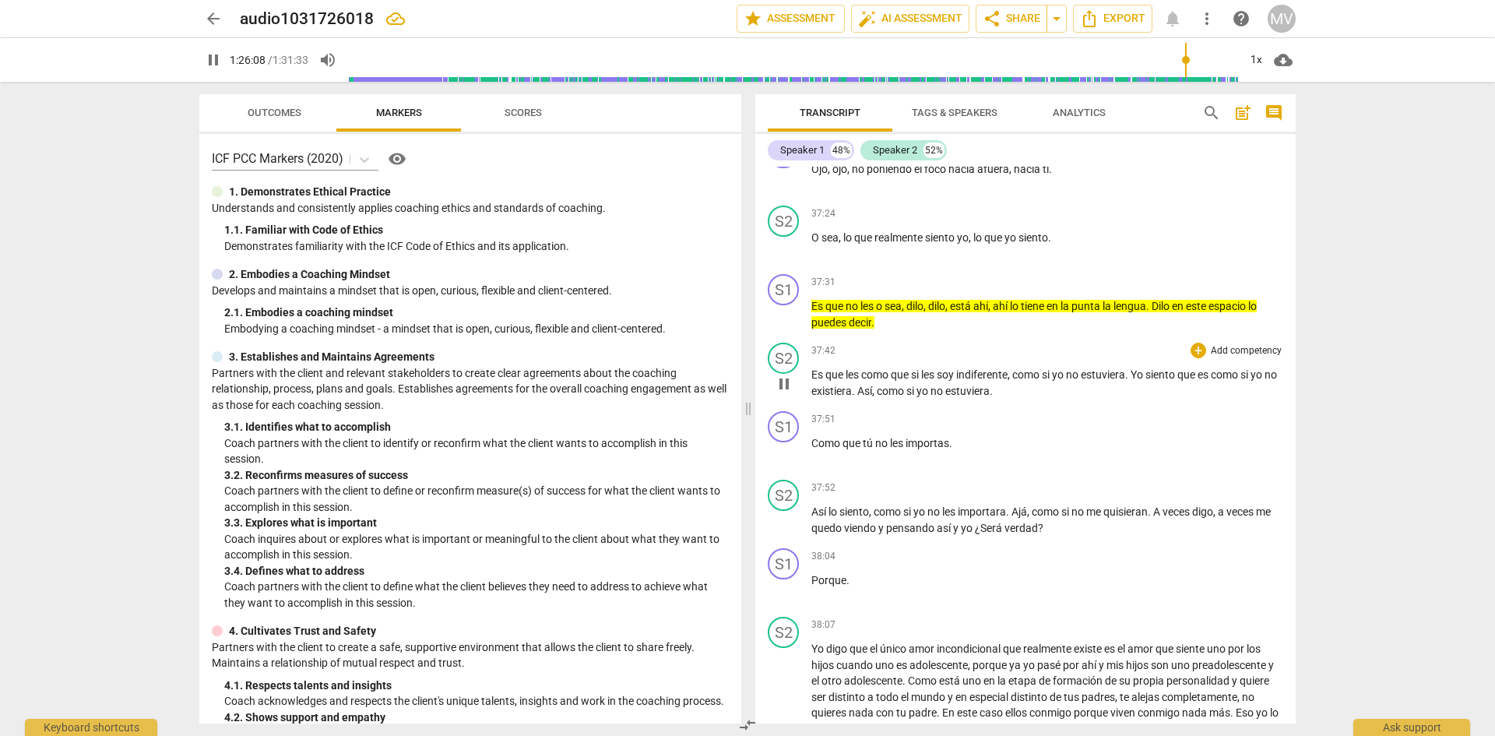
scroll to position [9086, 0]
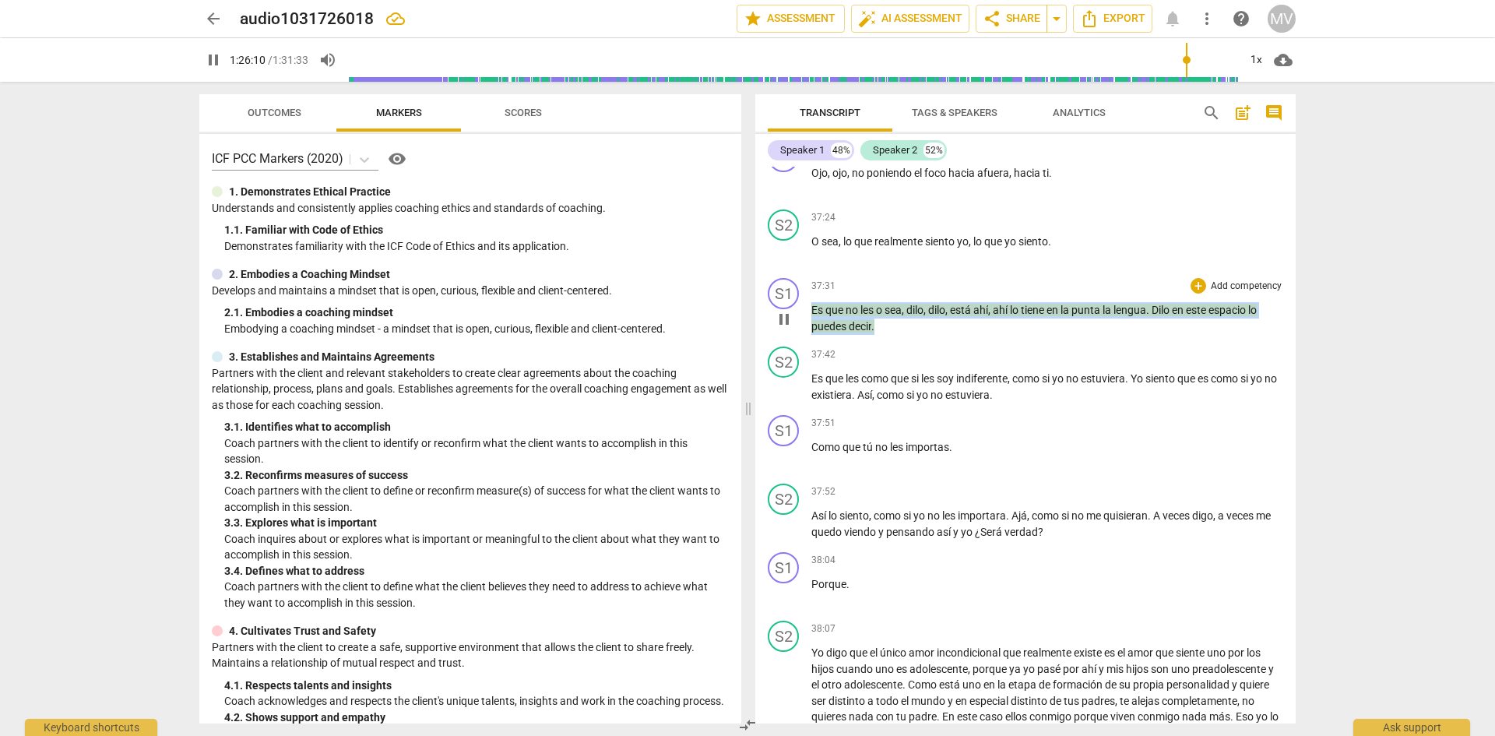
drag, startPoint x: 882, startPoint y: 426, endPoint x: 811, endPoint y: 400, distance: 75.4
click at [811, 334] on p "Es que no les o sea , dilo , dilo , está ahí , ahí lo tiene en la punta la leng…" at bounding box center [1047, 318] width 472 height 32
click at [912, 403] on icon "button" at bounding box center [912, 401] width 16 height 19
click at [887, 334] on p "Es que no les o sea , dilo , dilo , está ahí , ahí lo tiene en la punta la leng…" at bounding box center [1047, 318] width 472 height 32
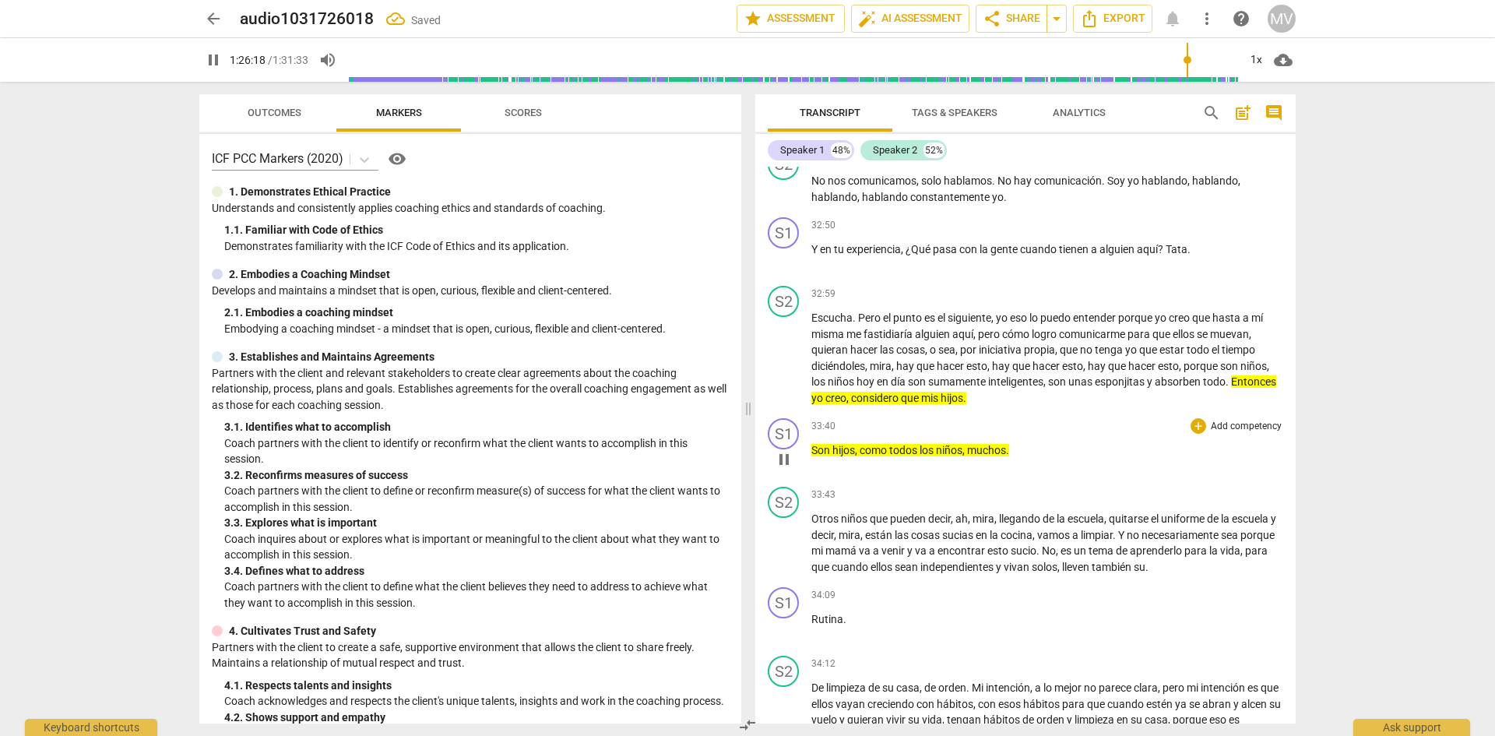
scroll to position [7595, 0]
drag, startPoint x: 1027, startPoint y: 545, endPoint x: 805, endPoint y: 543, distance: 221.9
click at [805, 480] on div "S1 play_arrow pause 33:40 + Add competency keyboard_arrow_right Son hijos , com…" at bounding box center [1025, 445] width 540 height 69
click at [1047, 522] on icon "button" at bounding box center [1047, 522] width 9 height 11
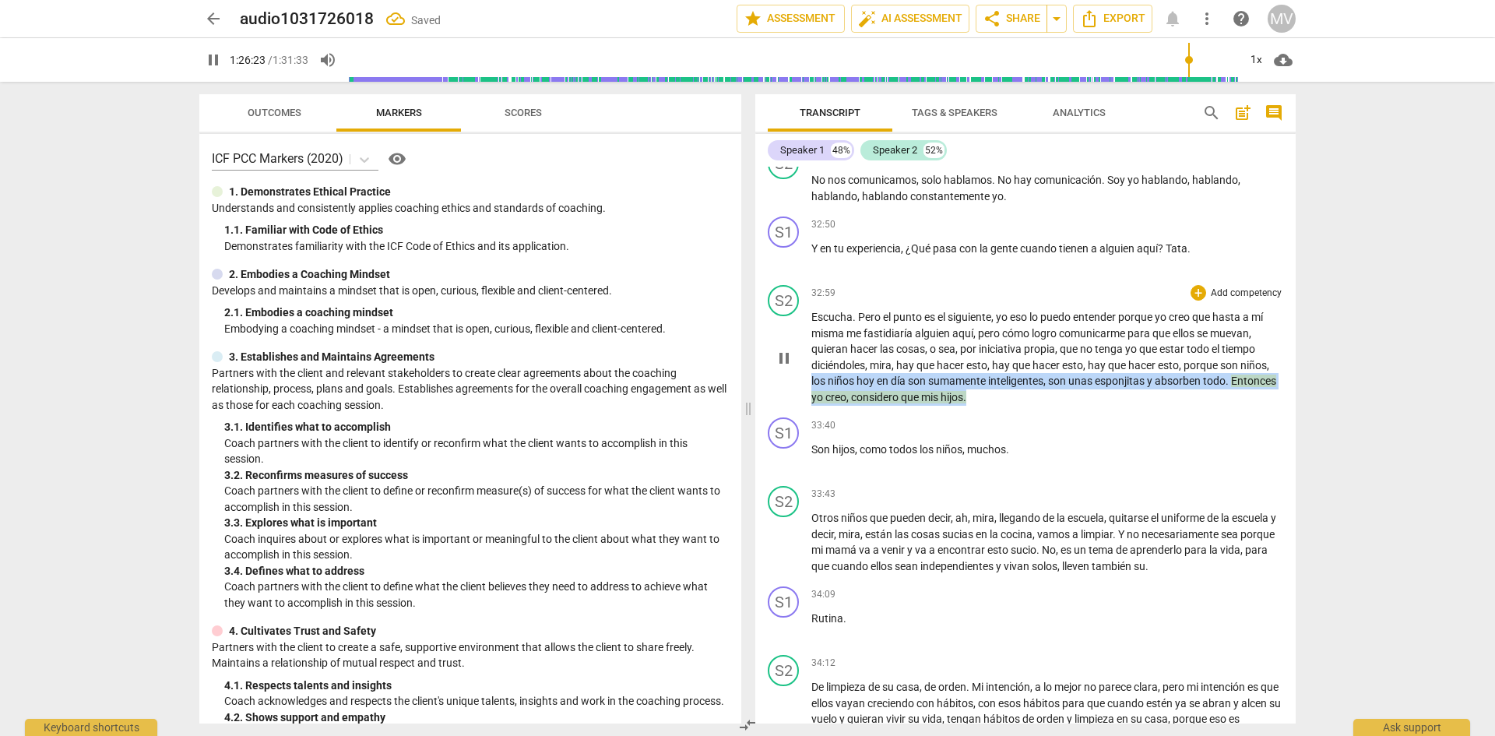
click at [807, 411] on div "S2 play_arrow pause 32:59 + Add competency keyboard_arrow_right Escucha . Pero …" at bounding box center [1025, 345] width 540 height 132
click at [1055, 473] on icon "button" at bounding box center [1053, 472] width 16 height 19
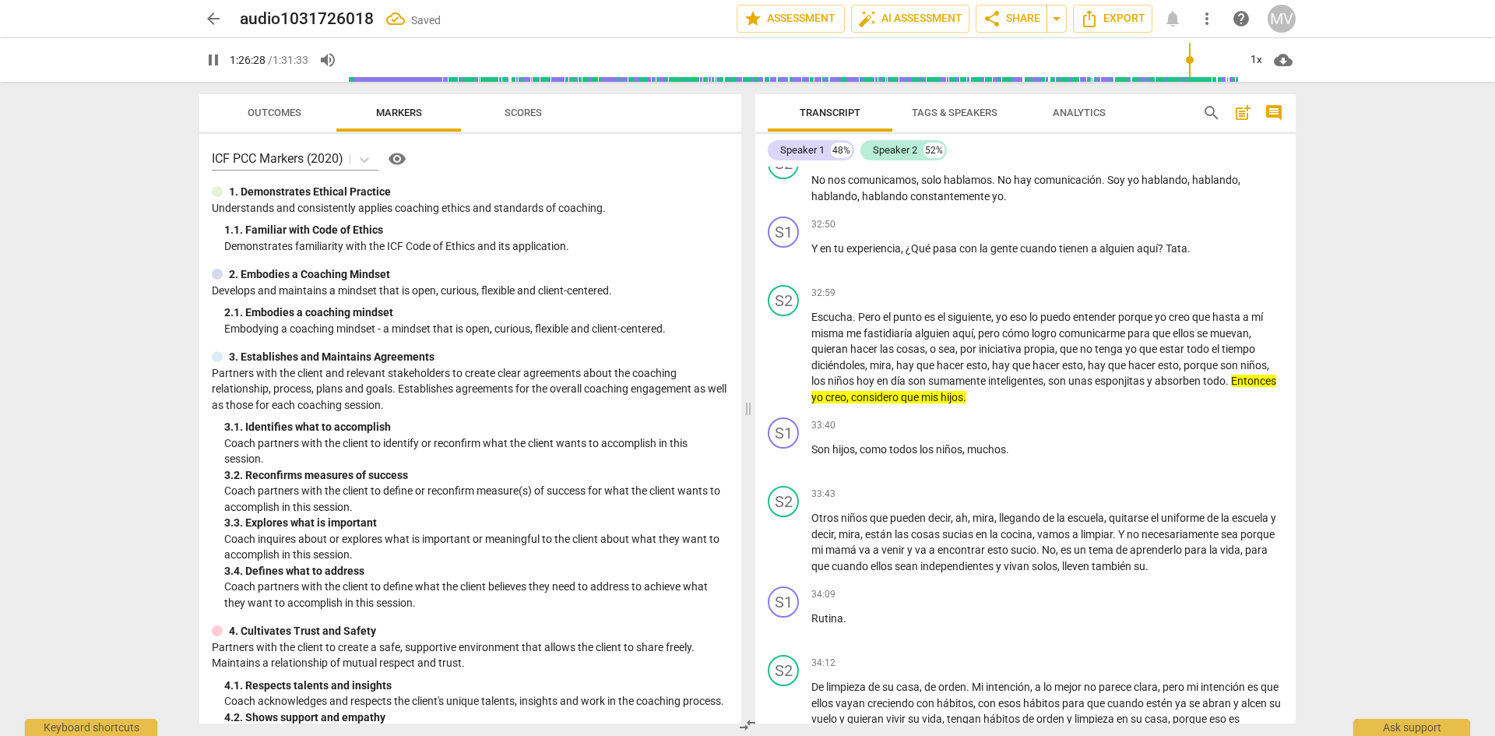
scroll to position [22526, 0]
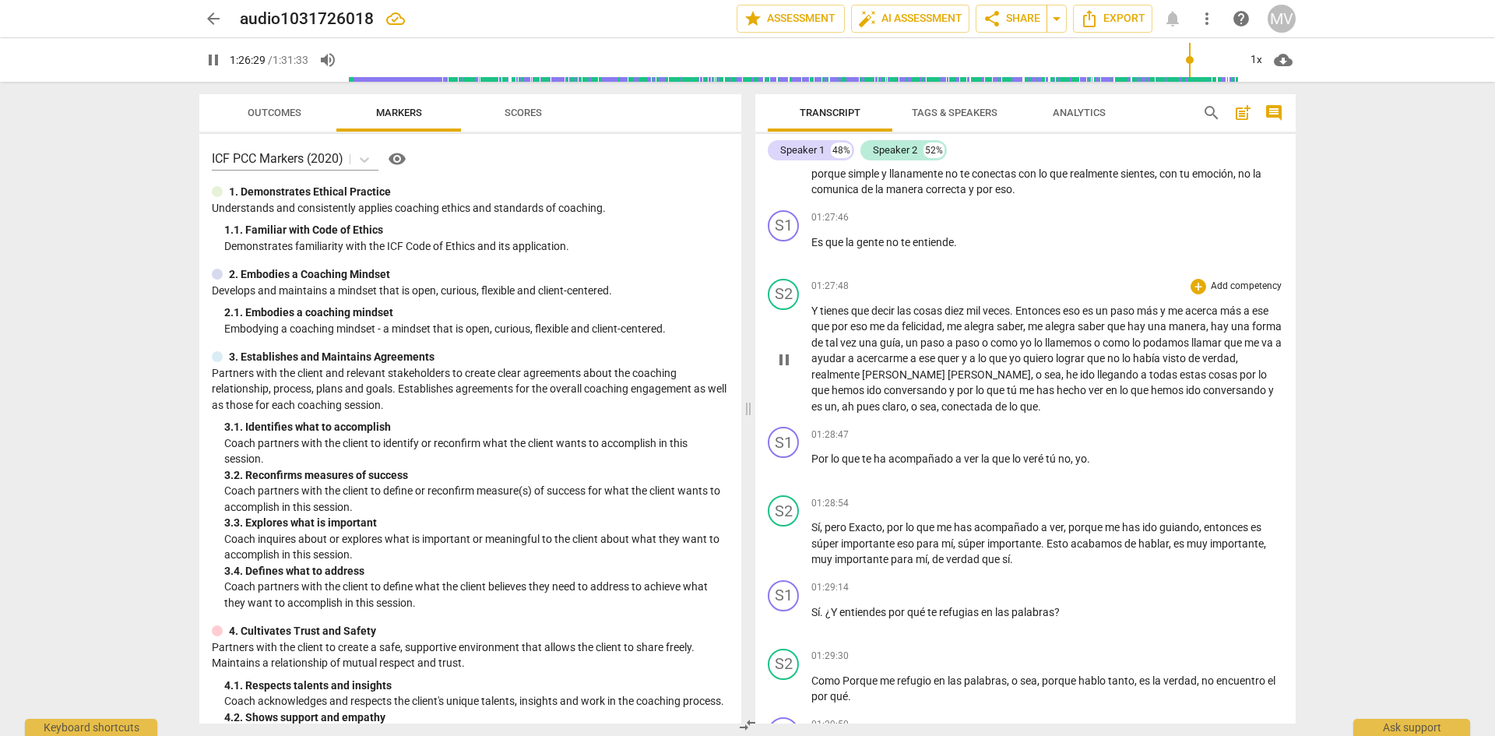
click at [1009, 364] on span "que" at bounding box center [999, 358] width 20 height 12
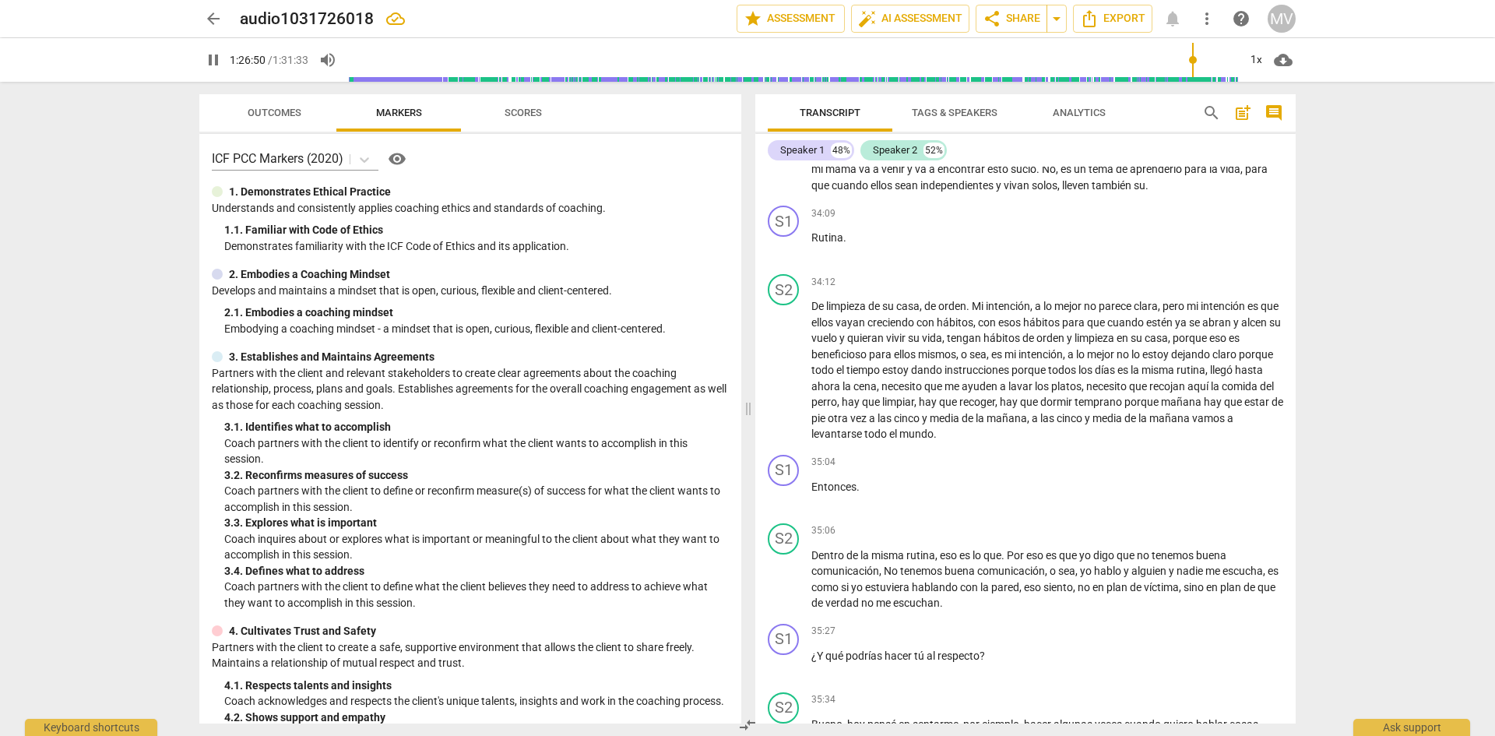
scroll to position [7783, 0]
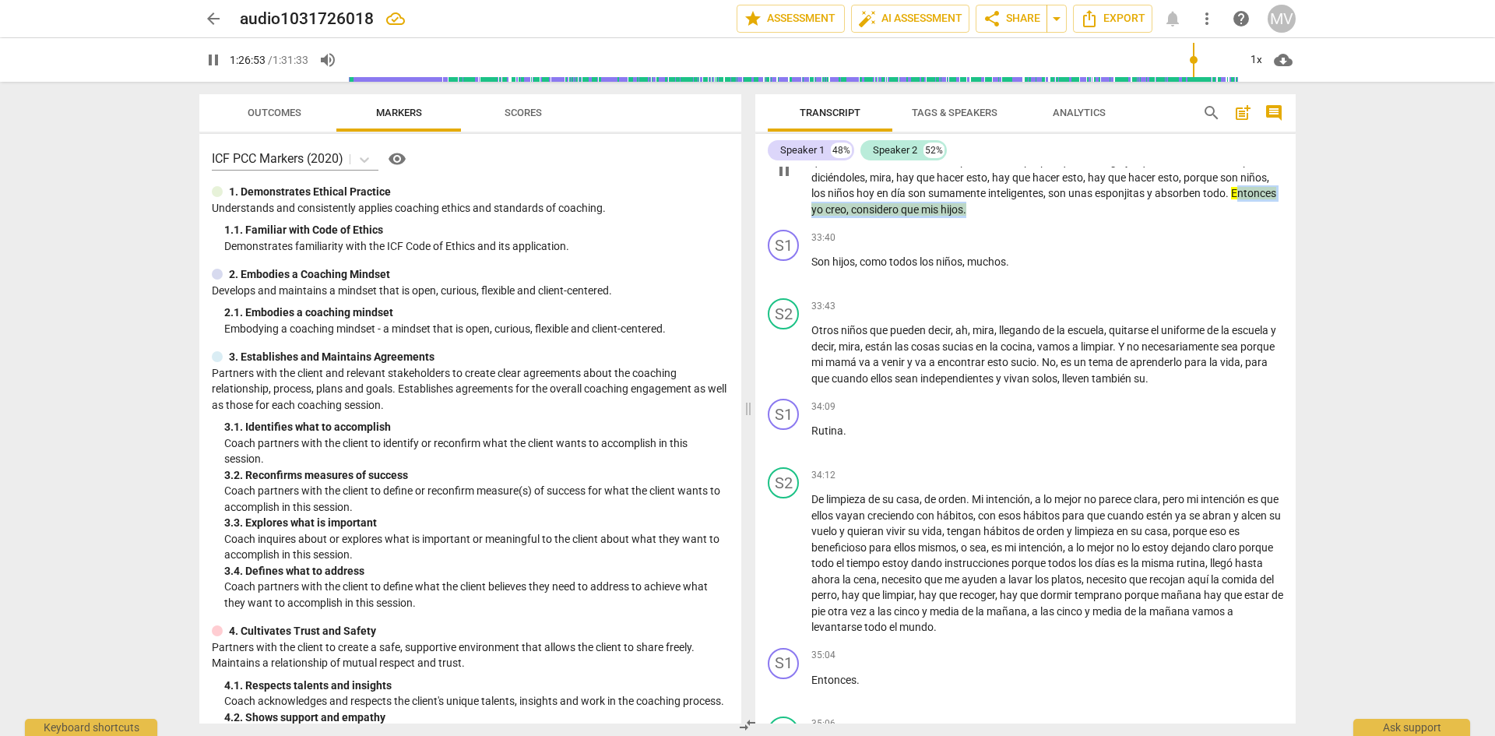
drag, startPoint x: 1053, startPoint y: 311, endPoint x: 803, endPoint y: 301, distance: 250.1
click at [803, 223] on div "S2 play_arrow pause 32:59 + Add competency keyboard_arrow_right Escucha . Pero …" at bounding box center [1025, 157] width 540 height 132
click at [1046, 287] on icon "button" at bounding box center [1053, 285] width 16 height 19
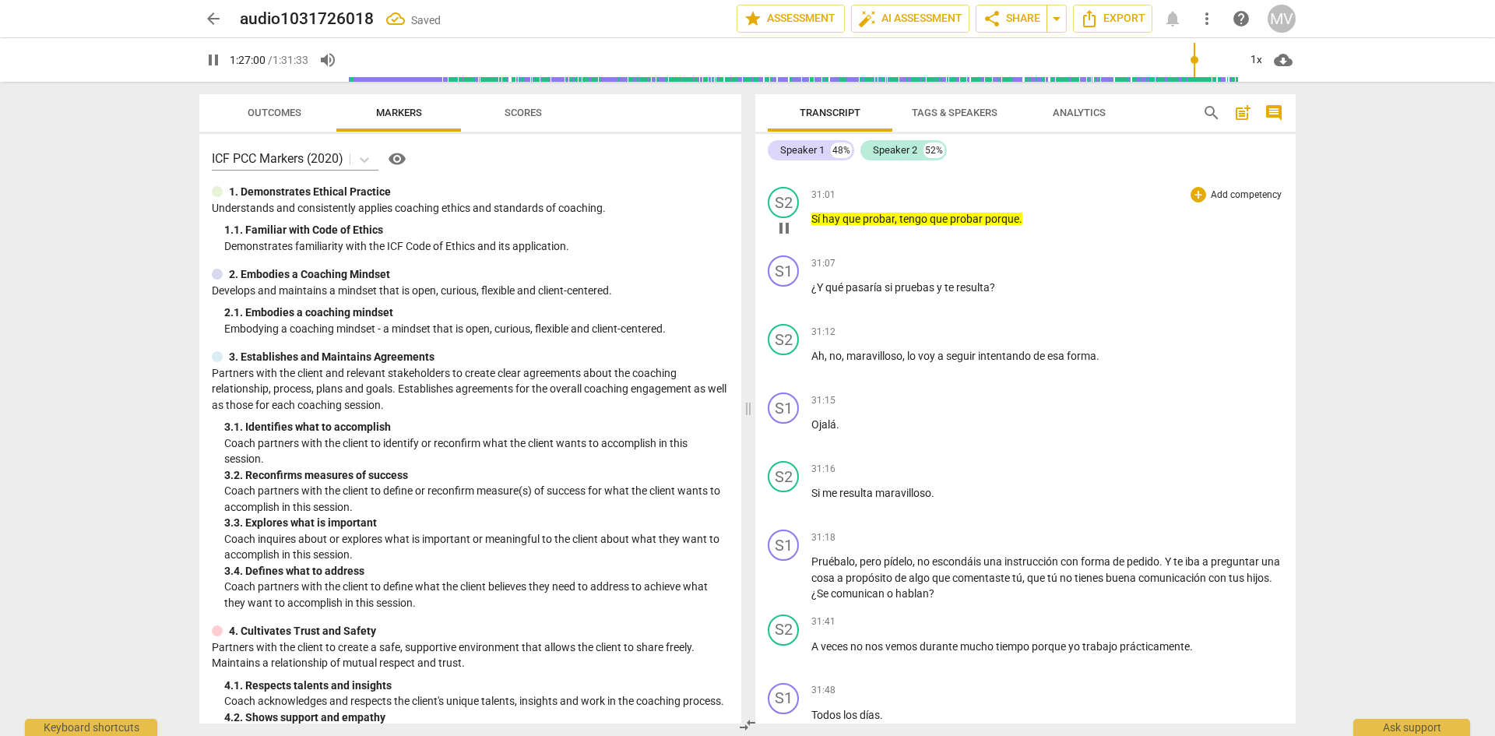
scroll to position [6808, 0]
drag, startPoint x: 958, startPoint y: 318, endPoint x: 798, endPoint y: 322, distance: 160.4
click at [798, 248] on div "S2 play_arrow pause 31:01 + Add competency keyboard_arrow_right Sí hay que prob…" at bounding box center [1025, 214] width 540 height 69
click at [1057, 290] on icon "button" at bounding box center [1056, 291] width 9 height 11
drag, startPoint x: 1110, startPoint y: 244, endPoint x: 811, endPoint y: 237, distance: 299.1
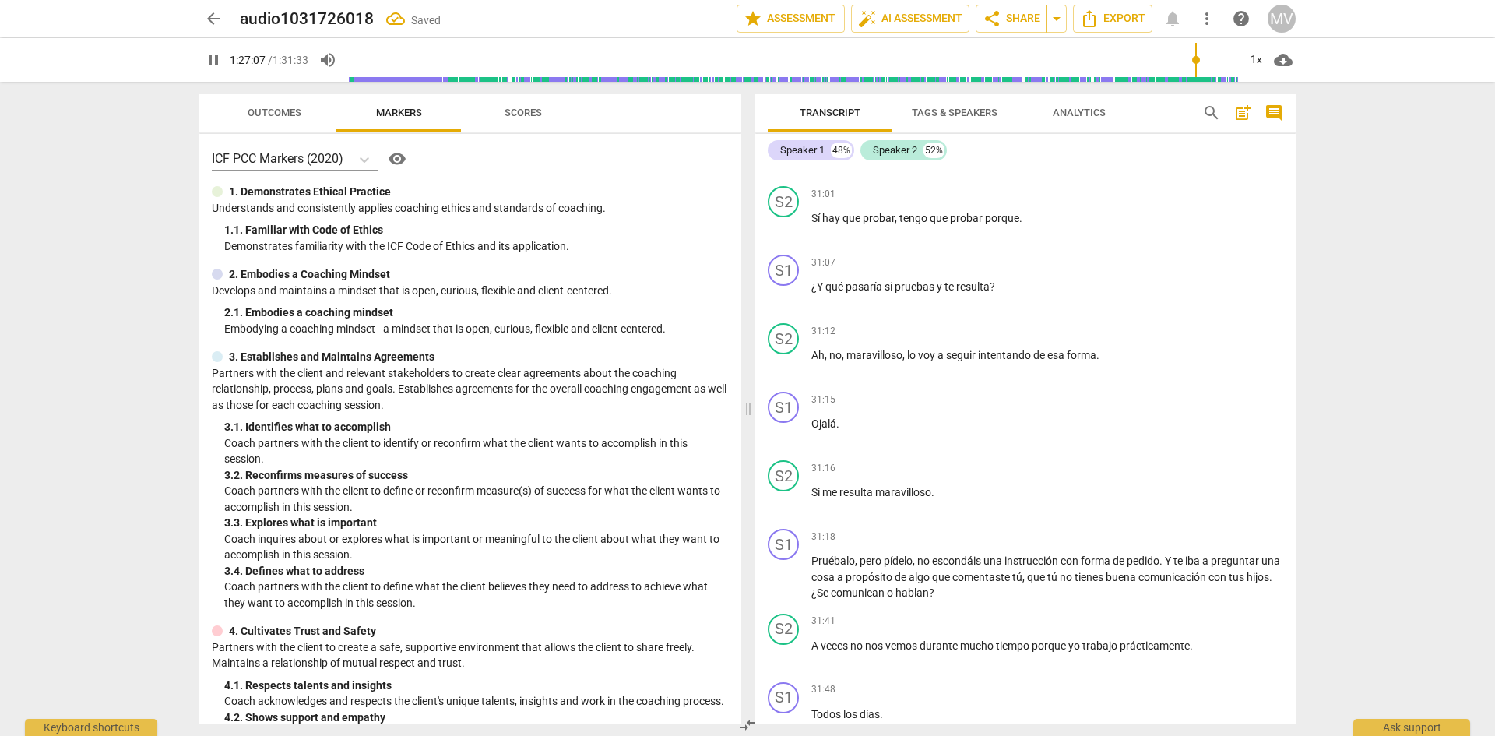
click at [811, 174] on div "30:51 + Add competency keyboard_arrow_right Prueba a pedirlo . Prueba a pedirlo…" at bounding box center [1047, 146] width 472 height 56
click at [1125, 224] on icon "button" at bounding box center [1124, 222] width 9 height 11
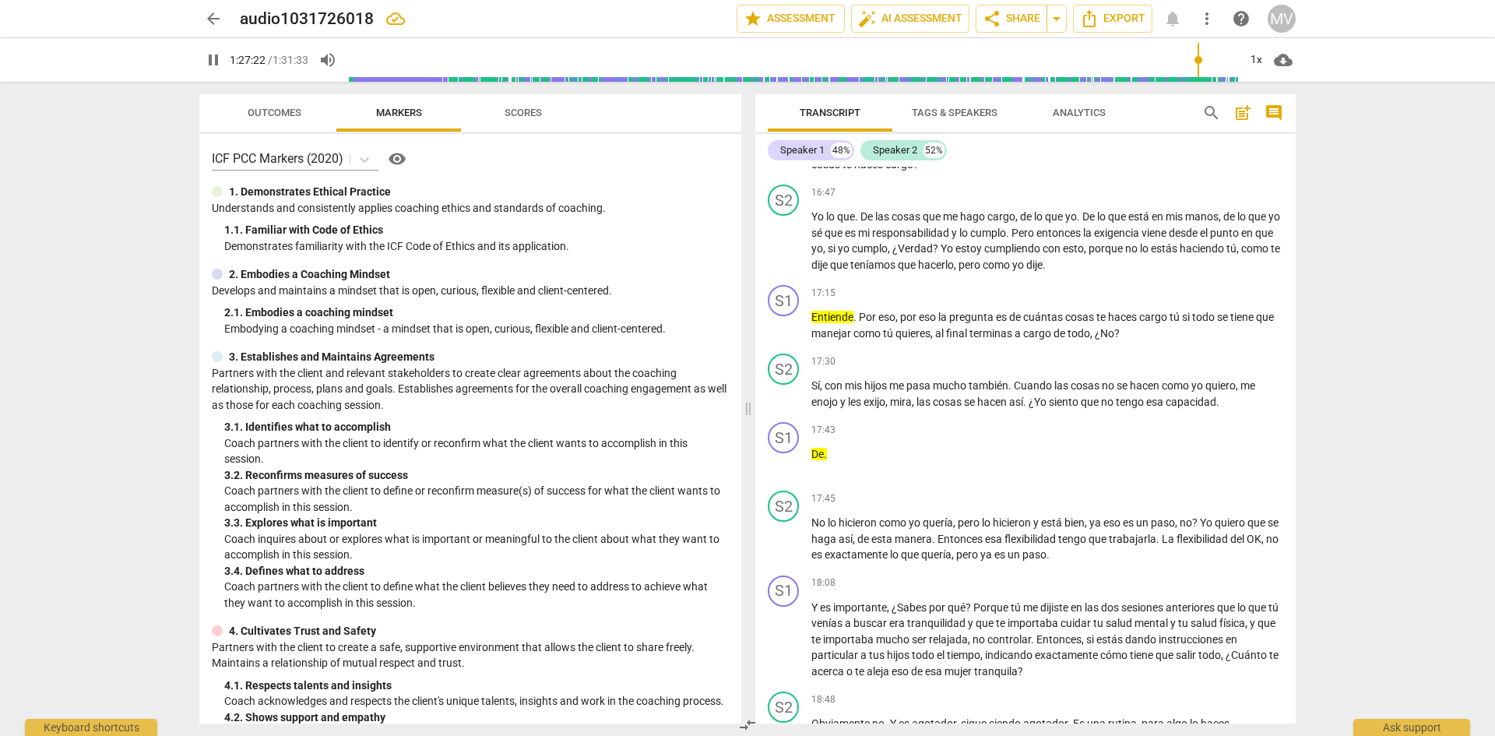
scroll to position [2864, 0]
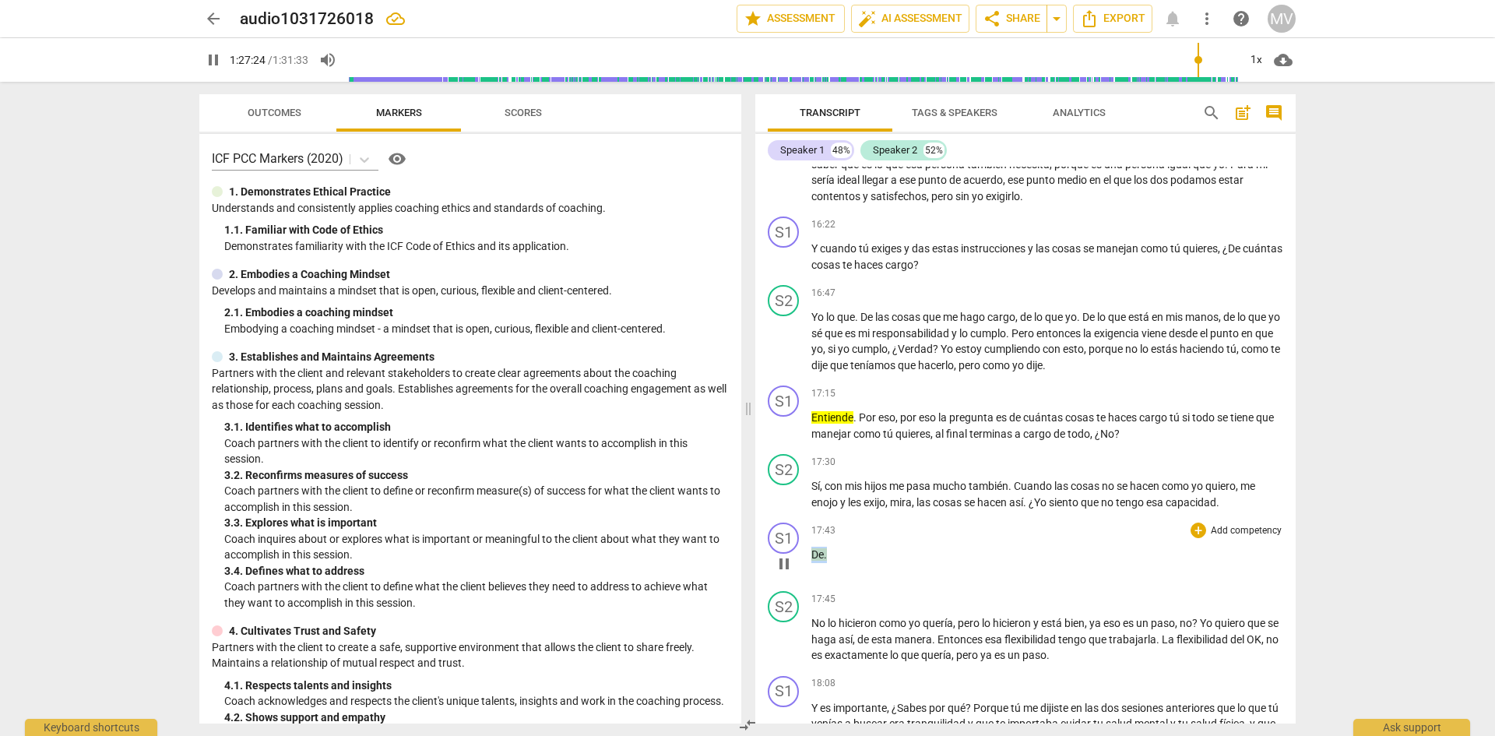
drag, startPoint x: 834, startPoint y: 589, endPoint x: 795, endPoint y: 582, distance: 39.4
click at [795, 582] on div "S1 play_arrow pause 17:43 + Add competency keyboard_arrow_right De ." at bounding box center [1025, 550] width 540 height 69
click at [858, 567] on icon "button" at bounding box center [863, 566] width 16 height 19
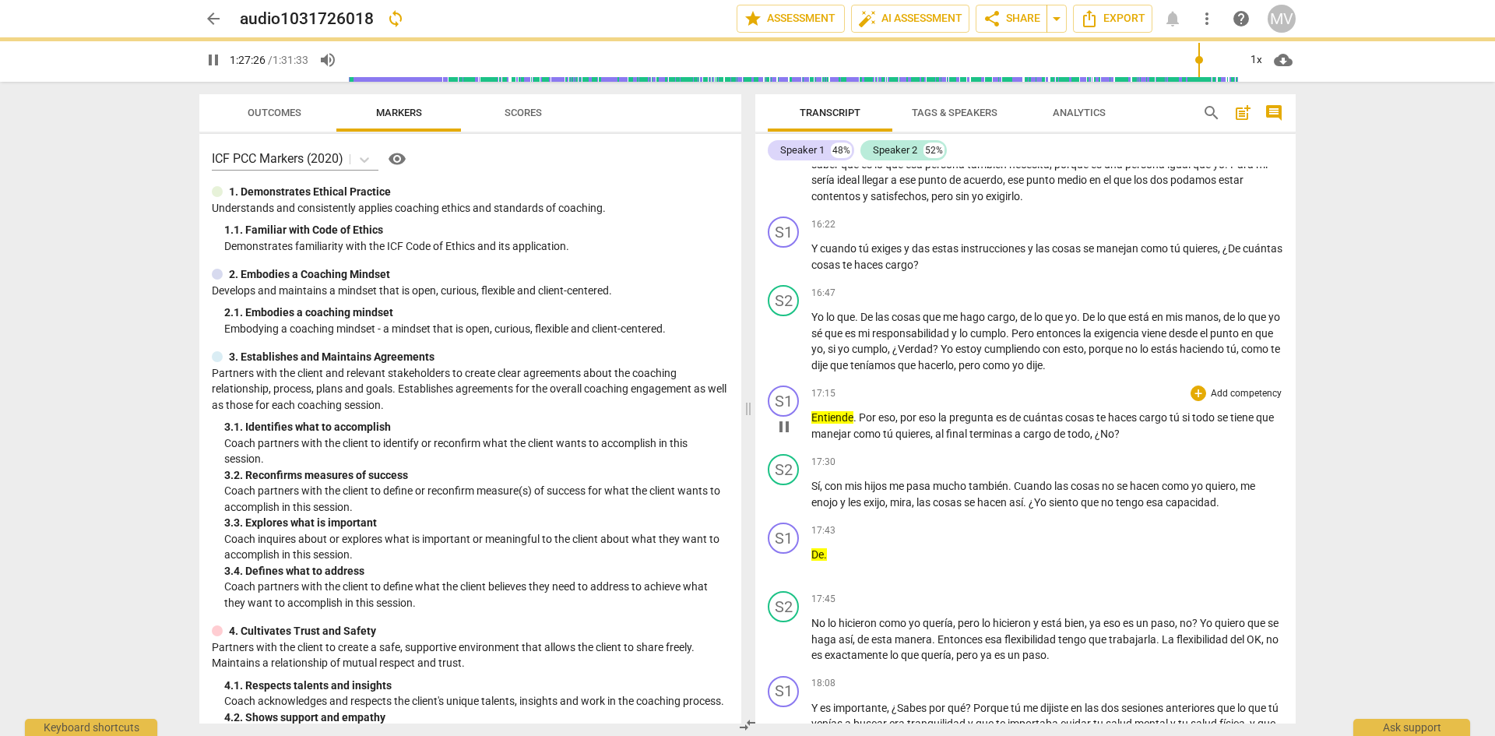
click at [796, 448] on div "S1 play_arrow pause 17:15 + Add competency keyboard_arrow_right Entiende . Por …" at bounding box center [1025, 413] width 540 height 69
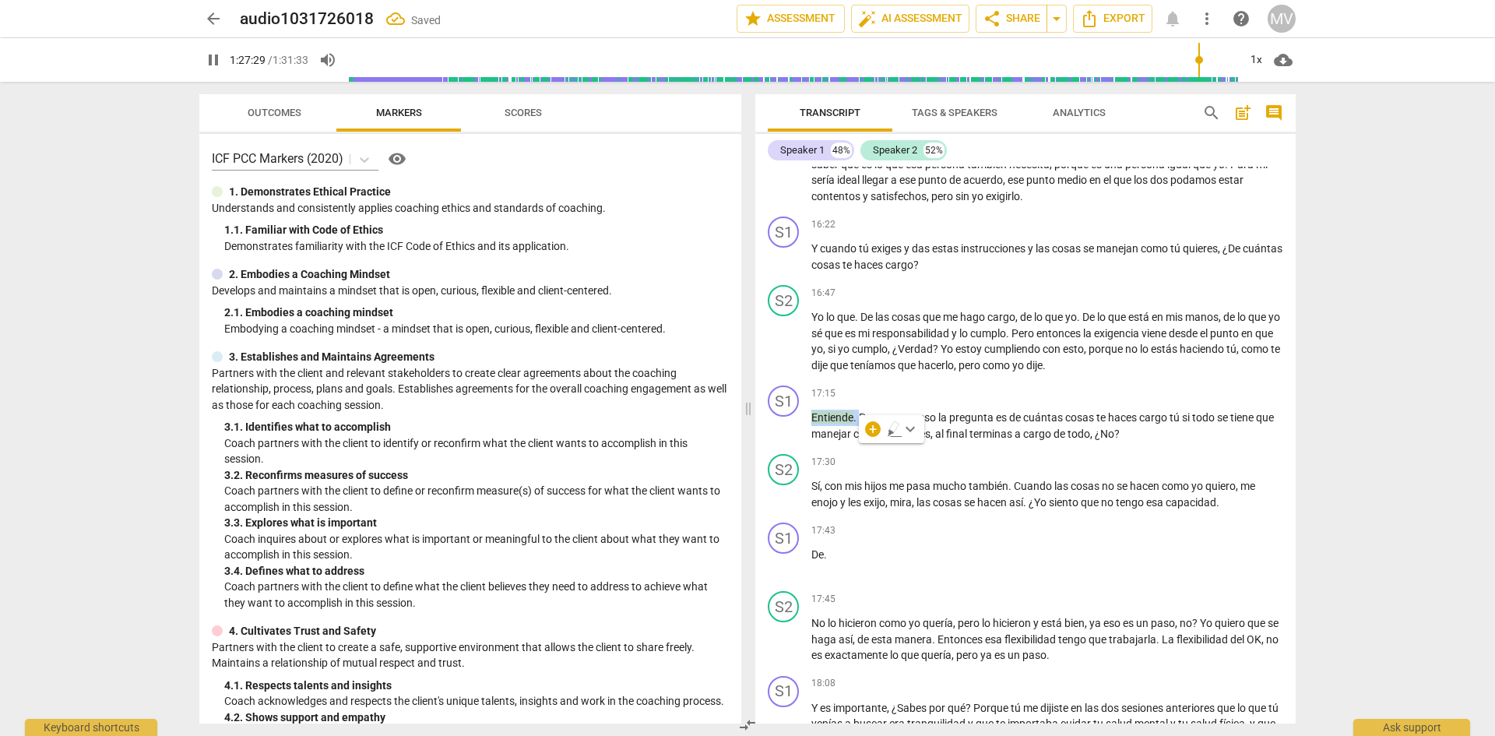
click at [898, 427] on icon "button" at bounding box center [895, 429] width 16 height 19
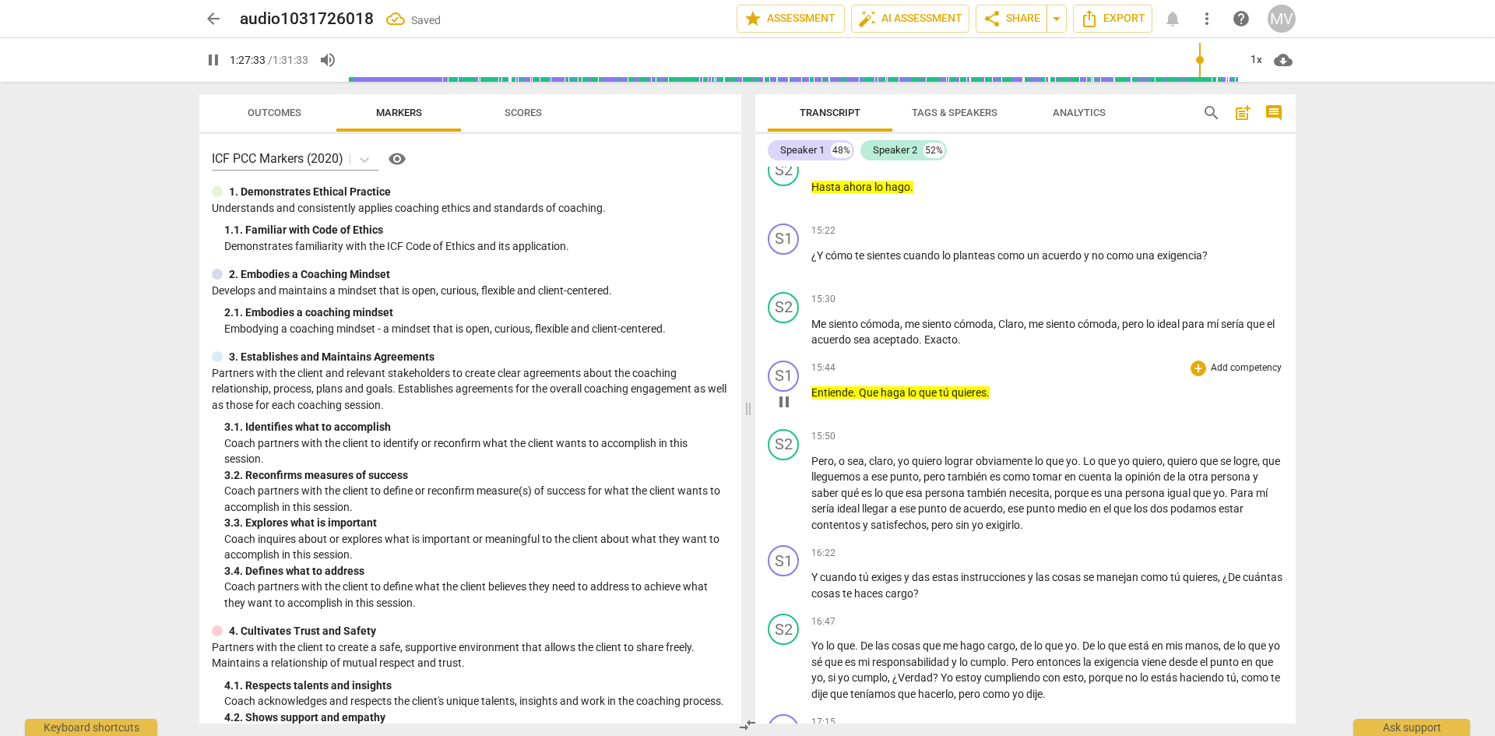
scroll to position [2535, 0]
drag, startPoint x: 1003, startPoint y: 431, endPoint x: 807, endPoint y: 423, distance: 196.4
click at [807, 423] on div "S1 play_arrow pause 15:44 + Add competency keyboard_arrow_right Entiende . Que …" at bounding box center [1025, 389] width 540 height 69
click at [1026, 402] on icon "button" at bounding box center [1025, 402] width 9 height 11
drag, startPoint x: 930, startPoint y: 216, endPoint x: 809, endPoint y: 217, distance: 120.7
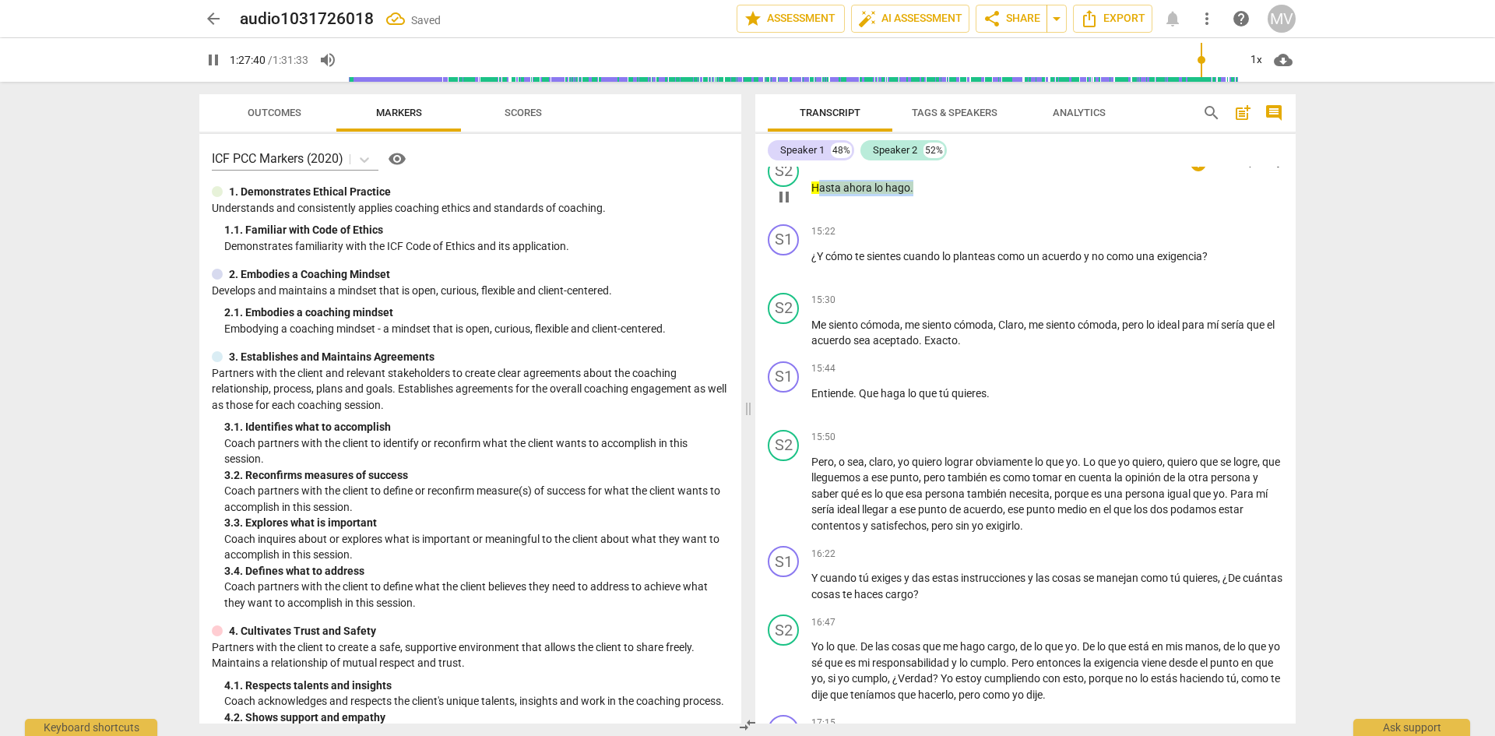
click at [809, 217] on div "S2 play_arrow pause 15:19 + Add competency keyboard_arrow_right Hasta ahora lo …" at bounding box center [1025, 183] width 540 height 69
click at [948, 200] on icon "button" at bounding box center [946, 197] width 9 height 11
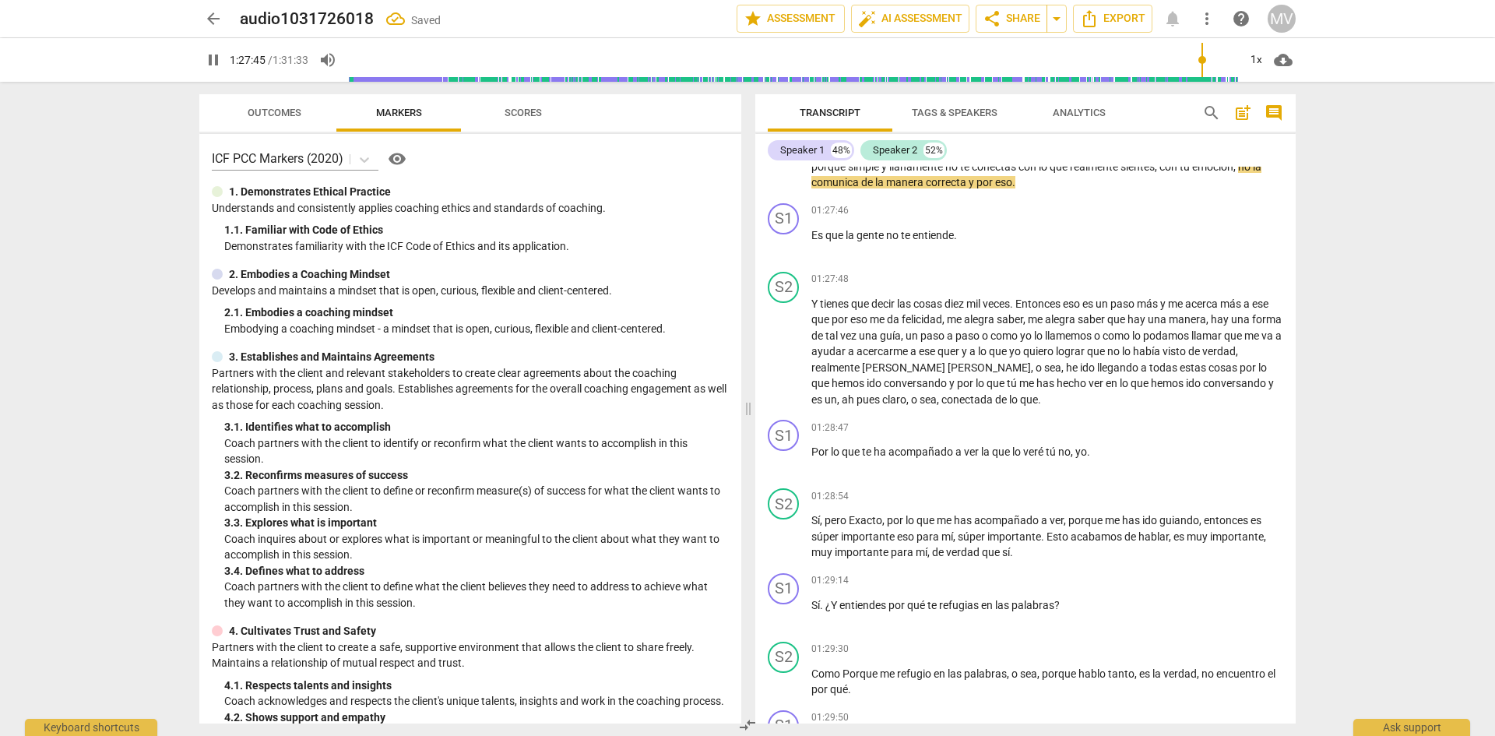
scroll to position [22533, 0]
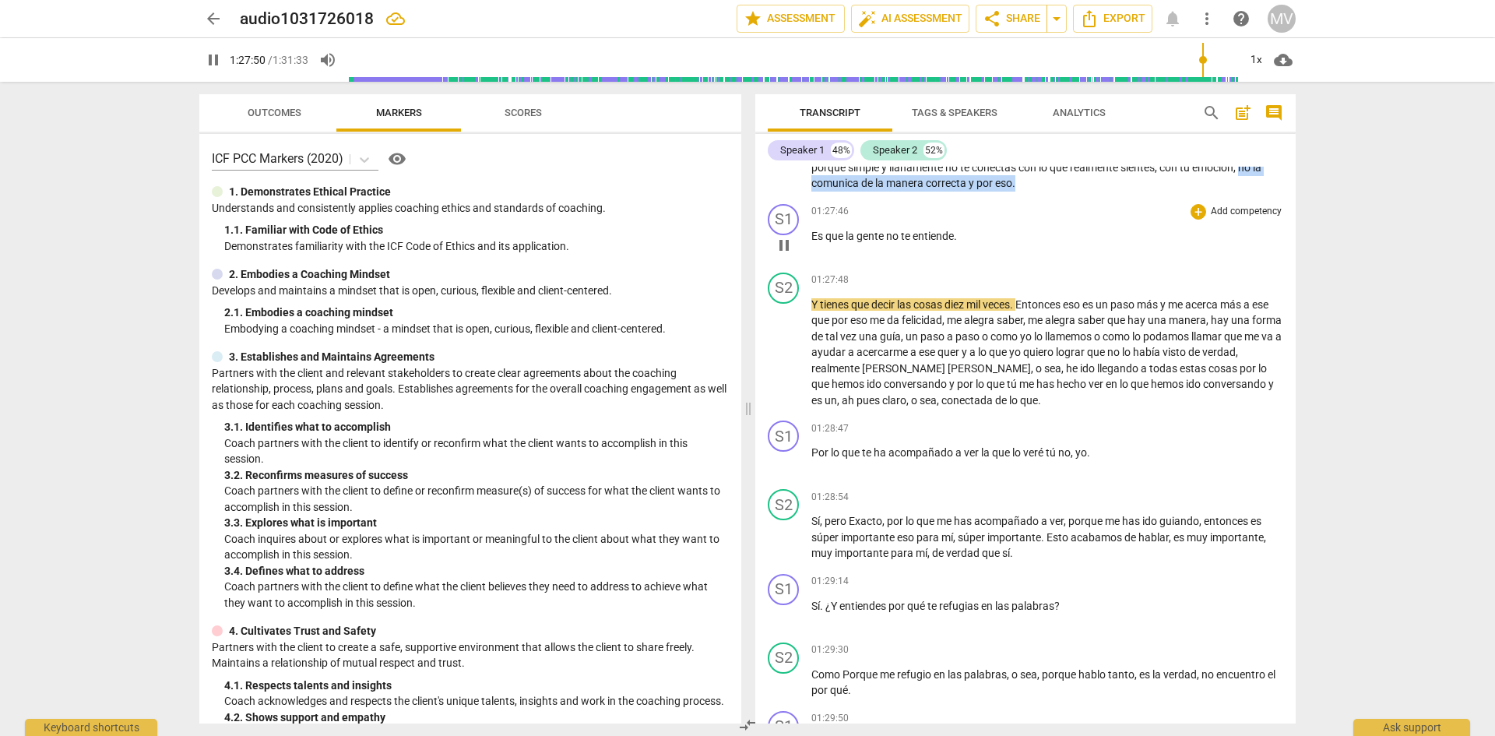
drag, startPoint x: 1245, startPoint y: 340, endPoint x: 1279, endPoint y: 396, distance: 65.0
click at [1279, 396] on div "S1 play_arrow pause 00:03 + Add competency keyboard_arrow_right ¿Y como siempre…" at bounding box center [1025, 445] width 540 height 557
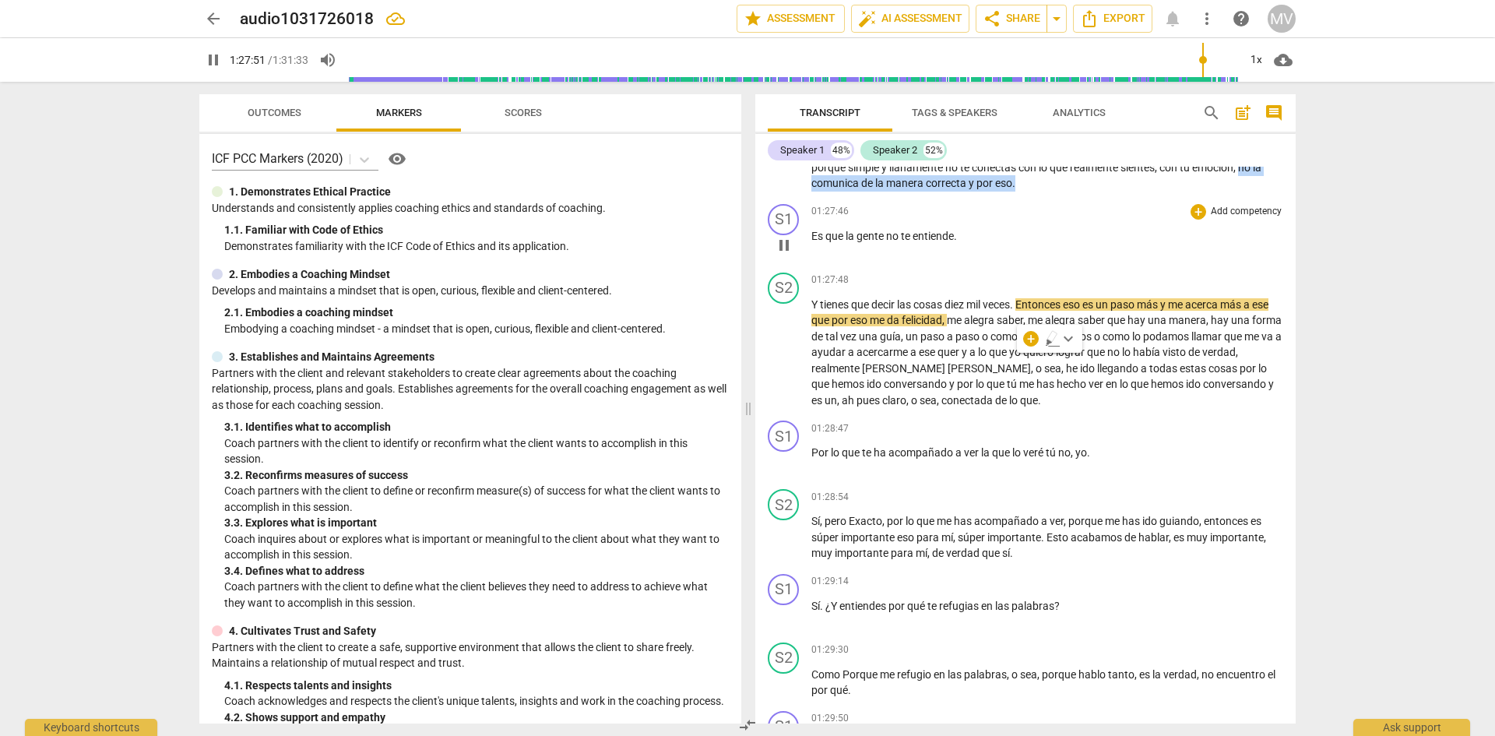
click at [1239, 219] on p "Add competency" at bounding box center [1246, 212] width 74 height 14
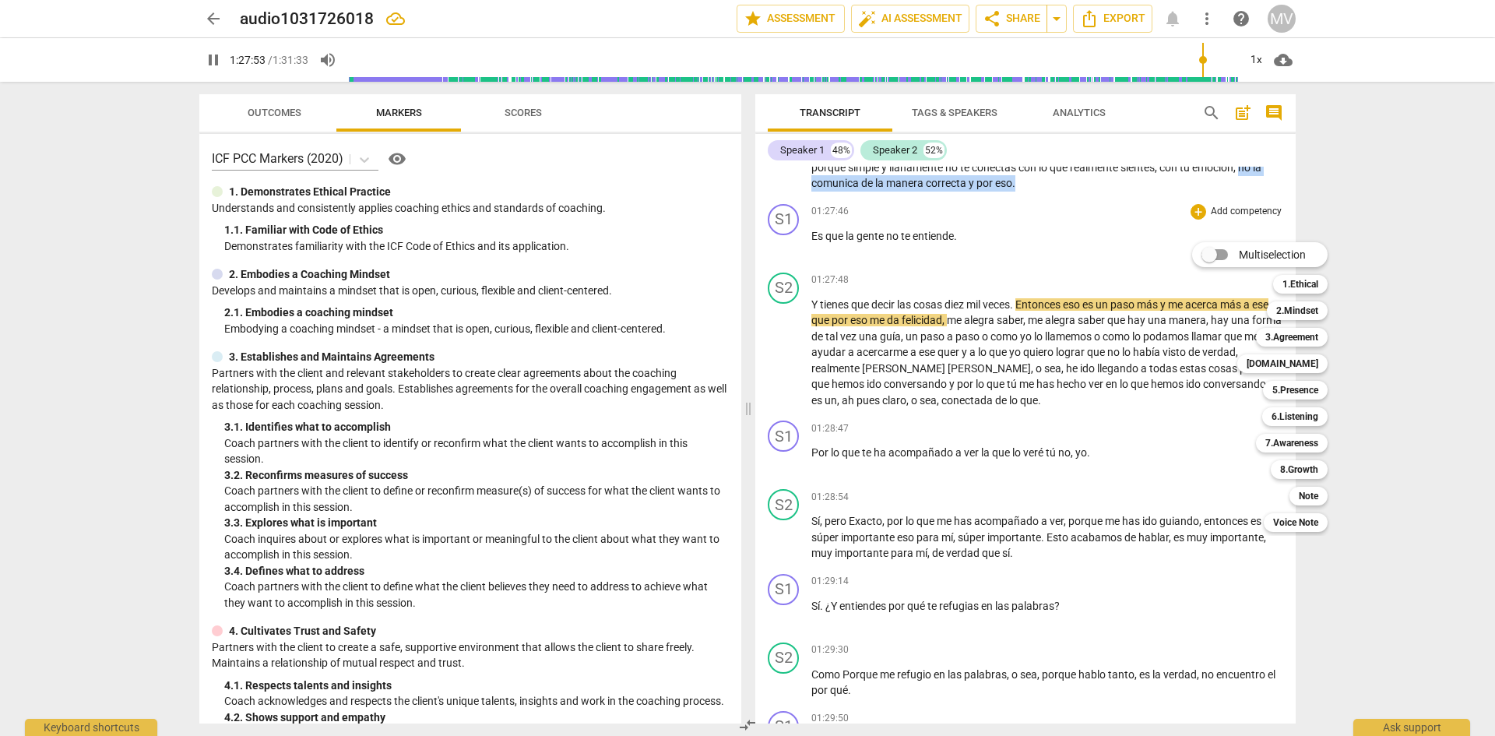
click at [1086, 403] on div at bounding box center [747, 368] width 1495 height 736
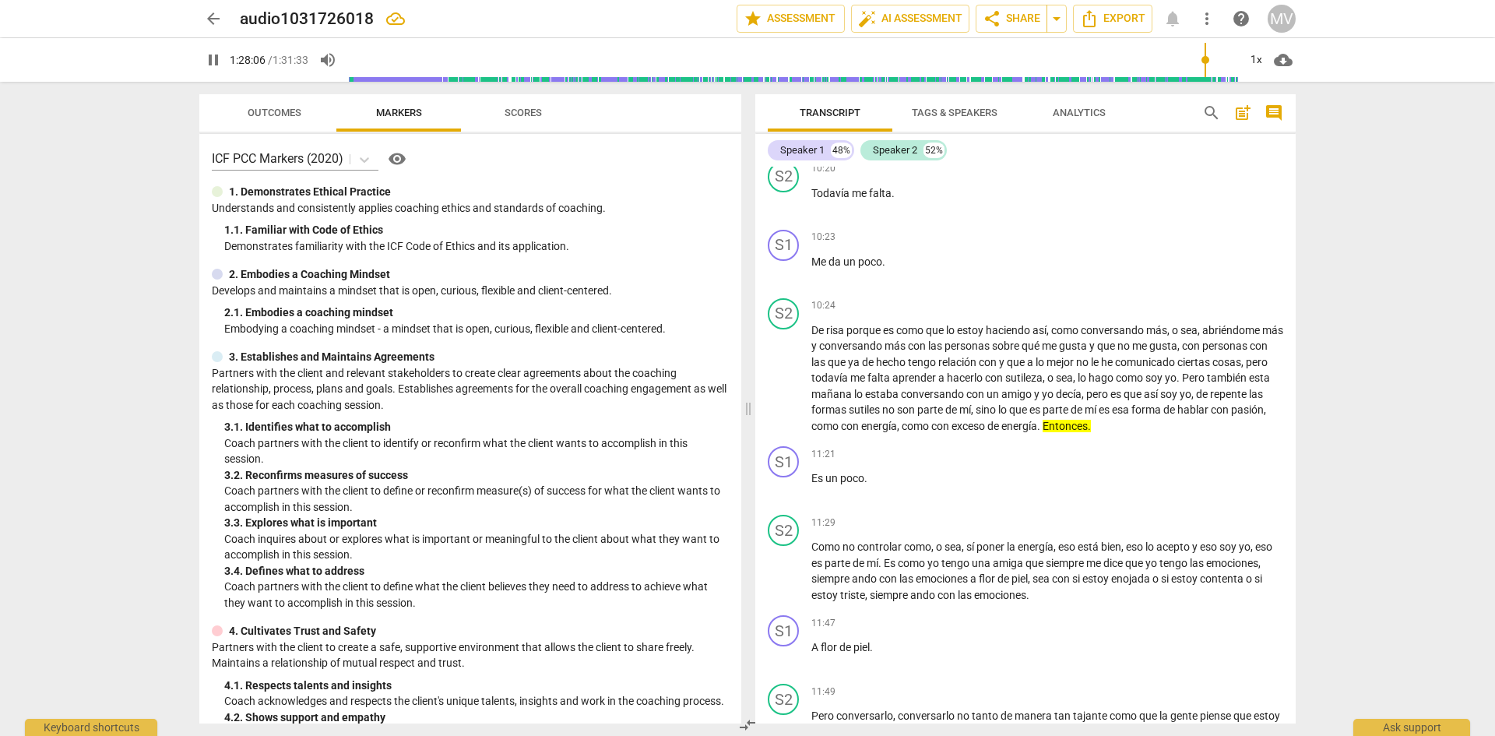
scroll to position [1014, 0]
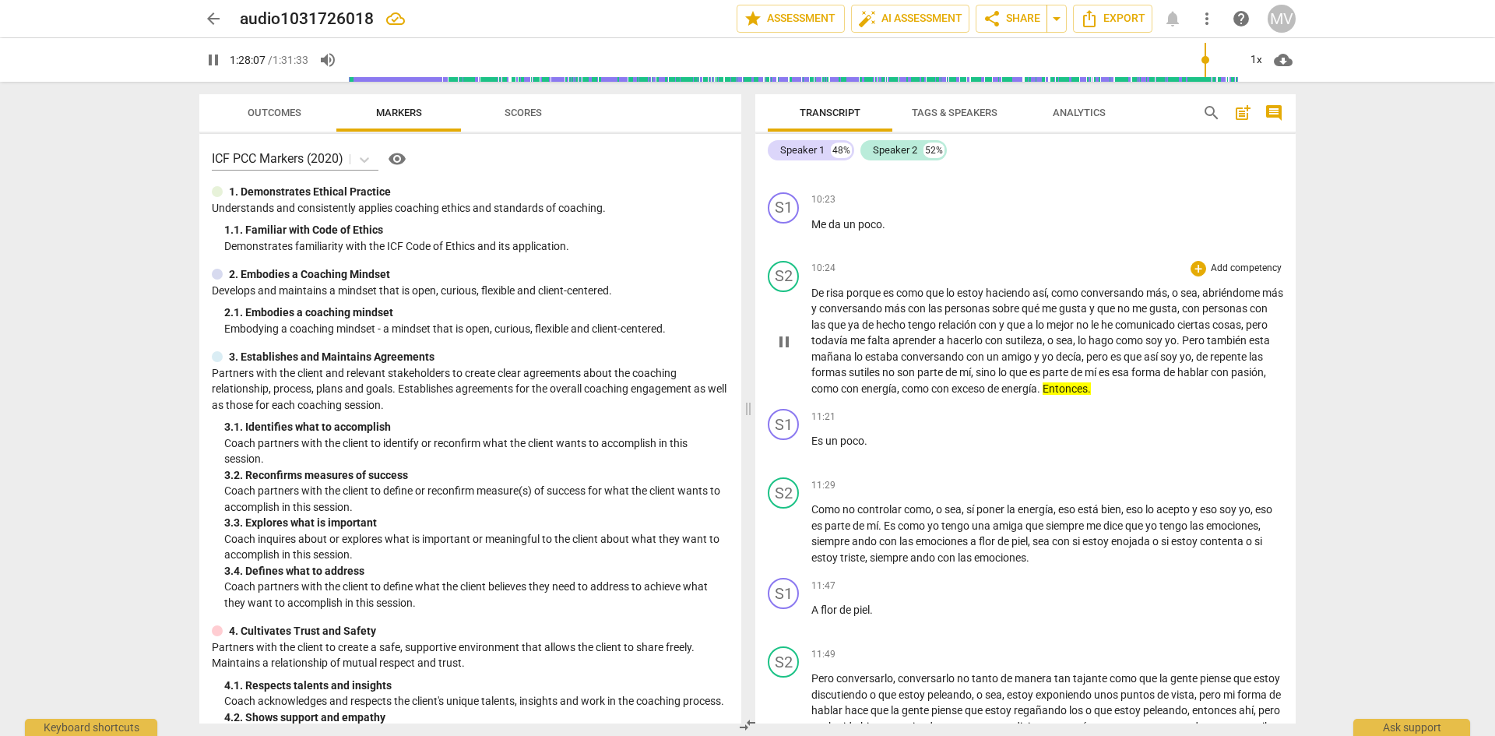
drag, startPoint x: 1141, startPoint y: 410, endPoint x: 1069, endPoint y: 404, distance: 72.6
click at [1069, 397] on p "De risa porque es como que lo estoy haciendo así , como conversando más , o sea…" at bounding box center [1047, 341] width 472 height 112
click at [1169, 386] on icon "button" at bounding box center [1169, 383] width 16 height 19
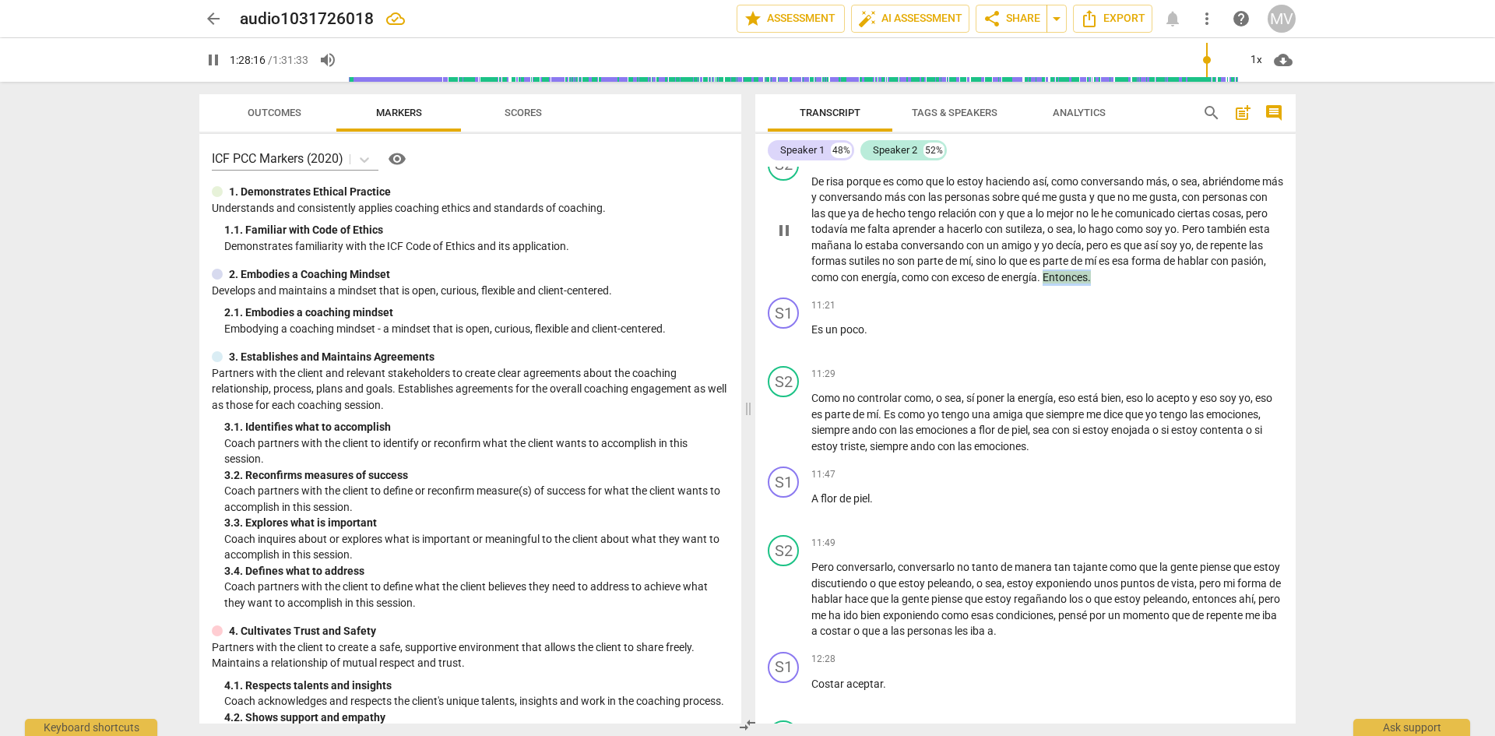
drag, startPoint x: 1134, startPoint y: 291, endPoint x: 1087, endPoint y: 291, distance: 47.5
click at [1087, 286] on p "De risa porque es como que lo estoy haciendo así , como conversando más , o sea…" at bounding box center [1047, 230] width 472 height 112
click at [1164, 277] on icon "button" at bounding box center [1164, 276] width 5 height 6
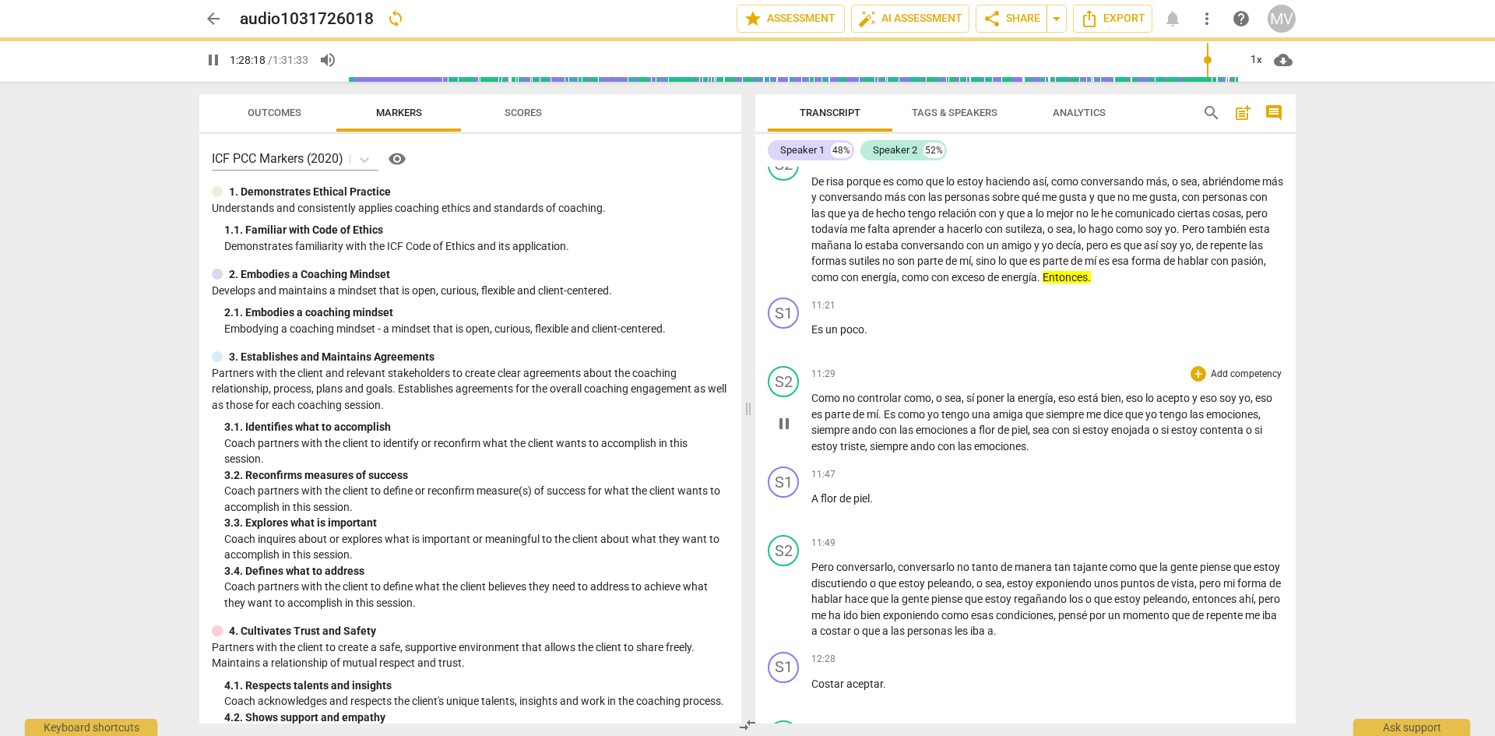
click at [1153, 381] on div "11:29 + Add competency keyboard_arrow_right" at bounding box center [1047, 374] width 472 height 16
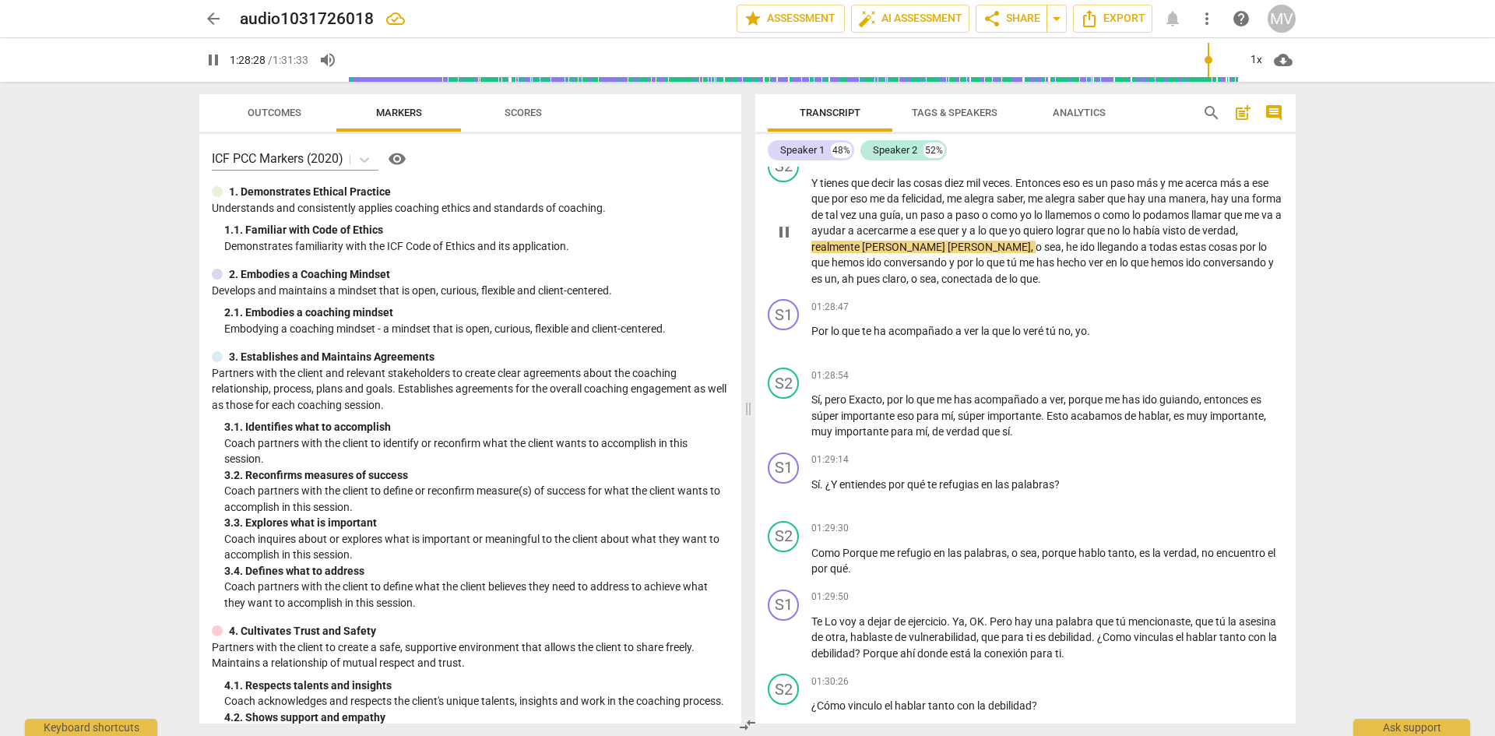
scroll to position [22660, 0]
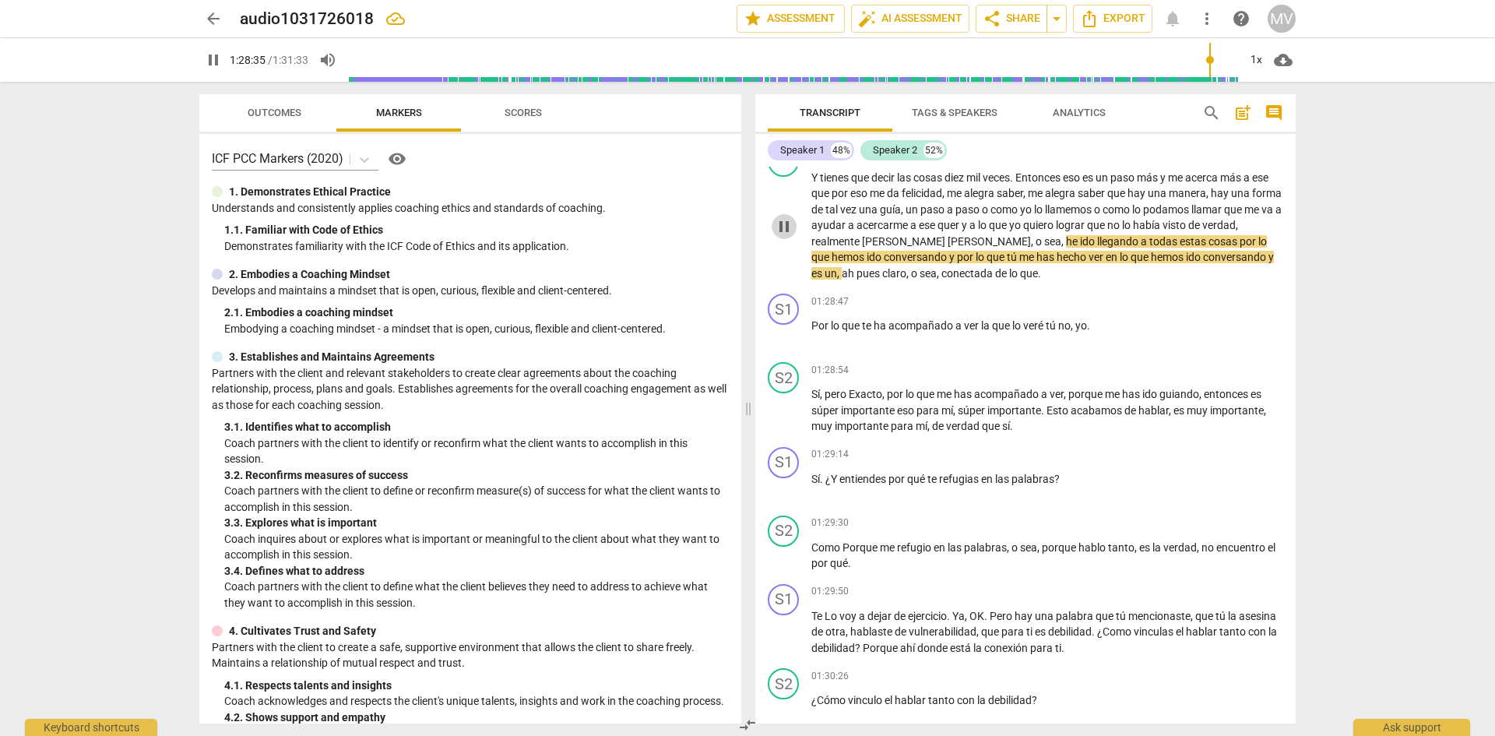
click at [783, 236] on span "pause" at bounding box center [784, 226] width 19 height 19
type input "5316"
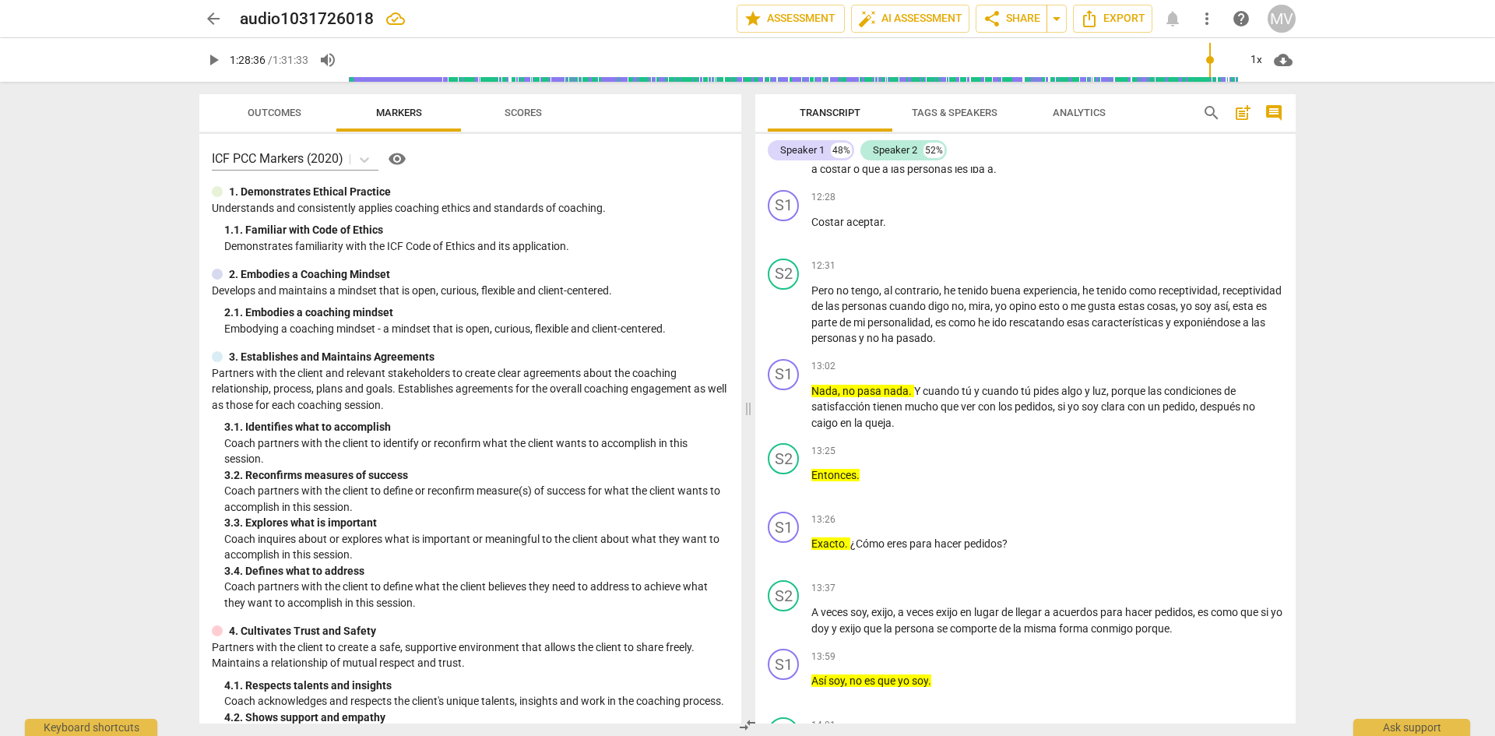
scroll to position [1597, 0]
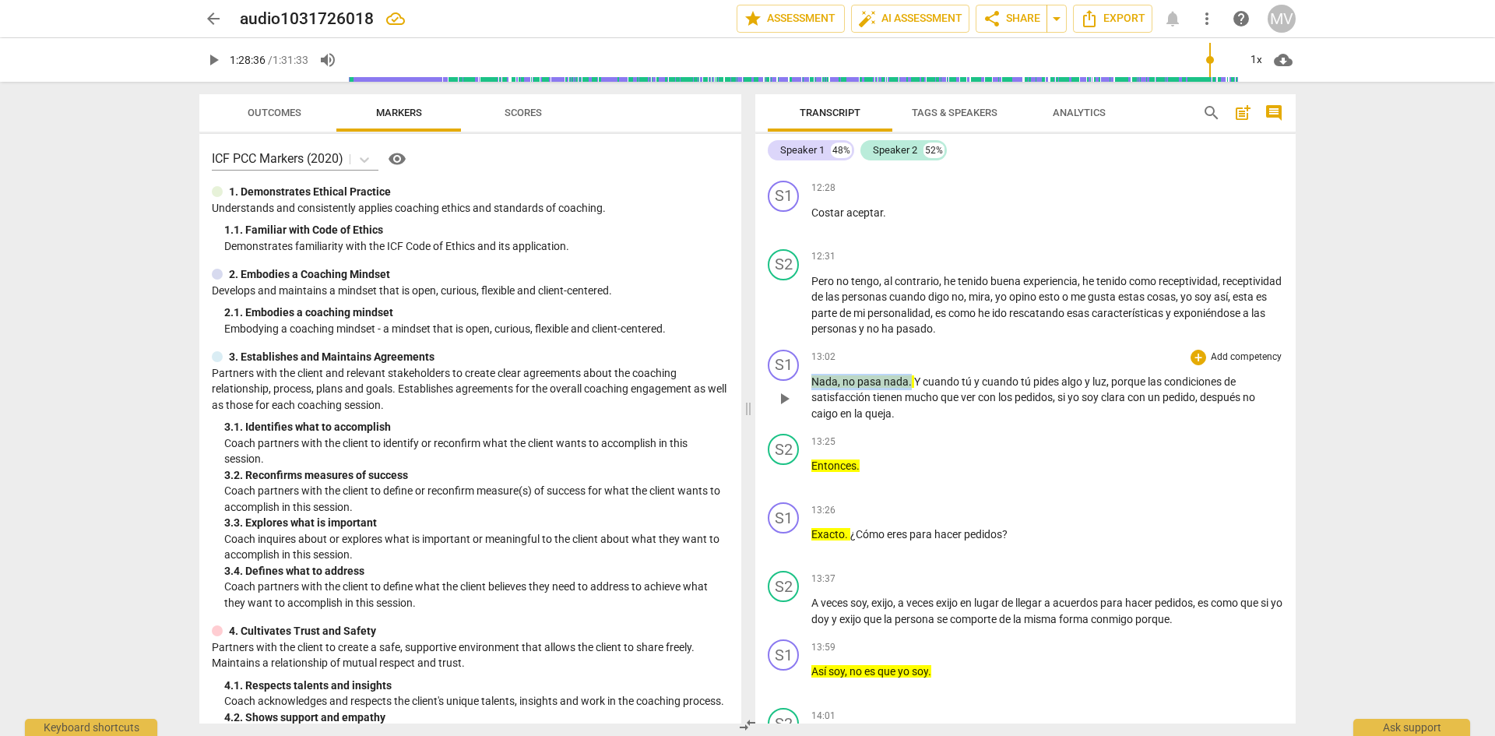
drag, startPoint x: 911, startPoint y: 395, endPoint x: 807, endPoint y: 397, distance: 104.4
click at [807, 397] on div "S1 play_arrow pause 13:02 + Add competency keyboard_arrow_right Nada , no pasa …" at bounding box center [1025, 385] width 540 height 85
click at [950, 376] on icon "button" at bounding box center [947, 374] width 9 height 11
drag, startPoint x: 874, startPoint y: 483, endPoint x: 806, endPoint y: 477, distance: 68.0
click at [806, 477] on div "S2 play_arrow pause 13:25 + Add competency keyboard_arrow_right Entonces ." at bounding box center [1025, 461] width 540 height 69
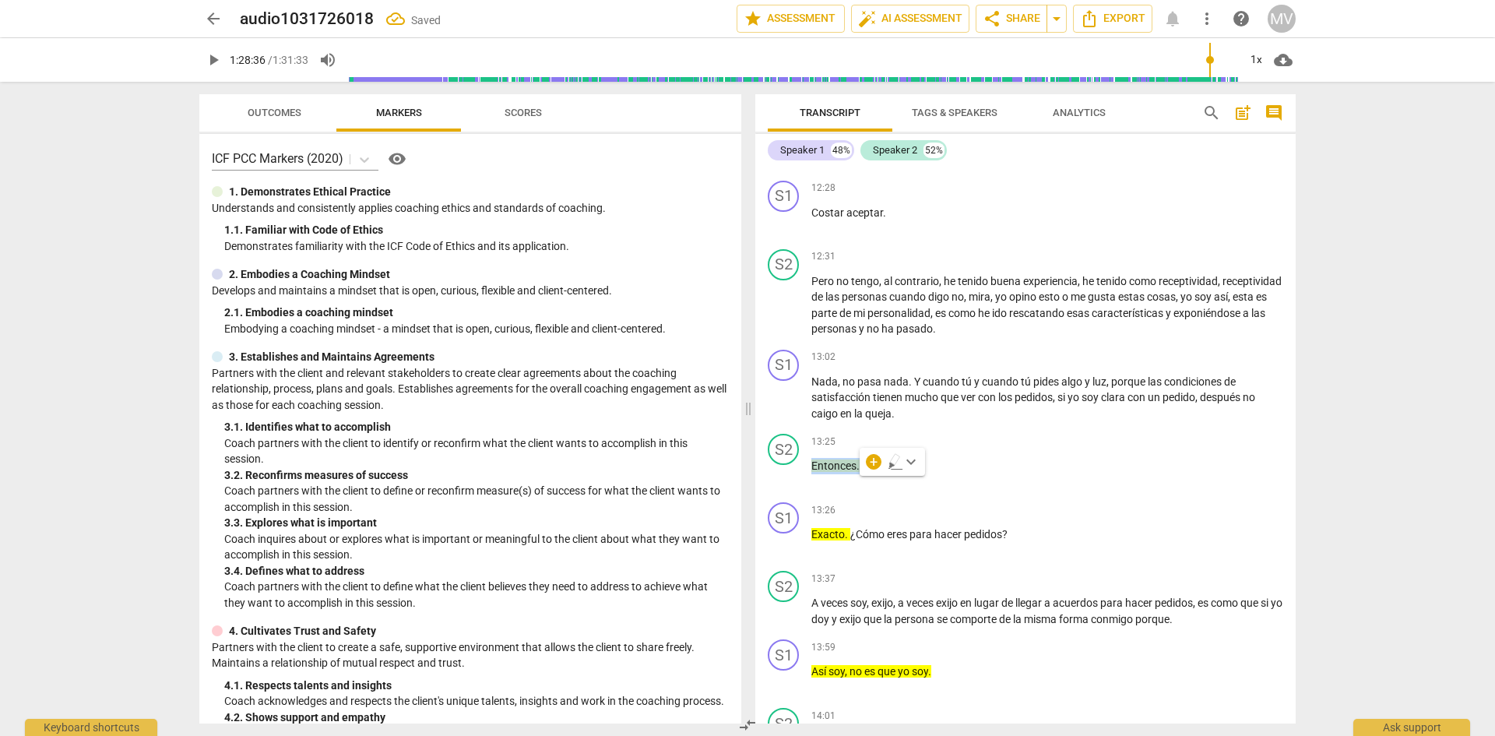
click at [892, 462] on icon "button" at bounding box center [894, 459] width 9 height 11
drag, startPoint x: 851, startPoint y: 547, endPoint x: 808, endPoint y: 549, distance: 42.8
click at [808, 549] on div "S1 play_arrow pause 13:26 + Add competency keyboard_arrow_right Exacto . ¿Cómo …" at bounding box center [1025, 530] width 540 height 69
click at [888, 528] on icon "button" at bounding box center [884, 527] width 9 height 11
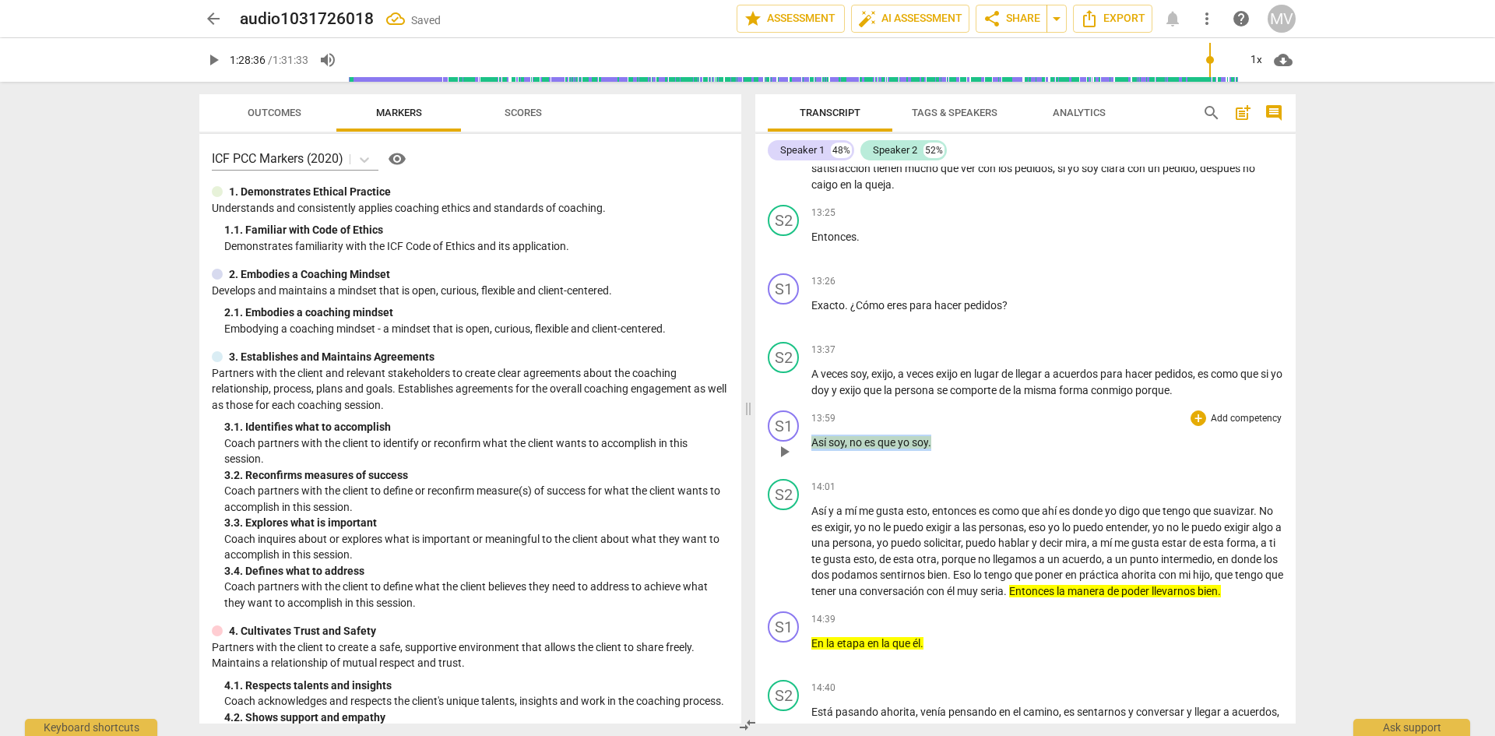
drag, startPoint x: 954, startPoint y: 455, endPoint x: 809, endPoint y: 457, distance: 144.8
click at [809, 457] on div "S1 play_arrow pause 13:59 + Add competency keyboard_arrow_right Así soy , no es…" at bounding box center [1025, 438] width 540 height 69
click at [965, 434] on icon "button" at bounding box center [970, 438] width 16 height 19
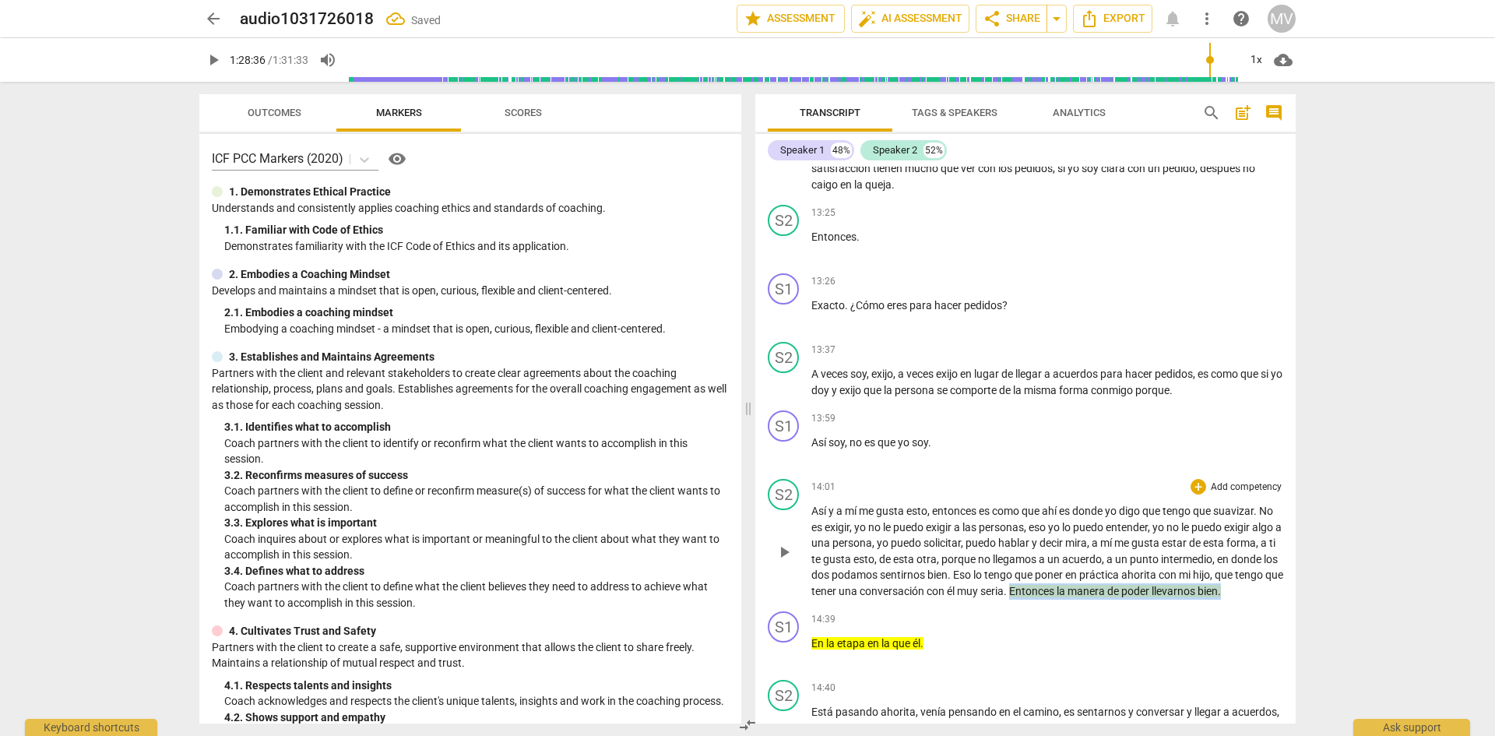
drag, startPoint x: 1106, startPoint y: 605, endPoint x: 1109, endPoint y: 624, distance: 18.9
click at [1109, 599] on p "Así y a mí me gusta esto , entonces es como que ahí es donde yo digo que tengo …" at bounding box center [1047, 551] width 472 height 96
click at [911, 600] on icon "button" at bounding box center [917, 602] width 16 height 19
drag, startPoint x: 819, startPoint y: 668, endPoint x: 810, endPoint y: 670, distance: 9.6
click at [810, 670] on div "S1 play_arrow pause 14:39 + Add competency keyboard_arrow_right En la etapa en …" at bounding box center [1025, 639] width 540 height 69
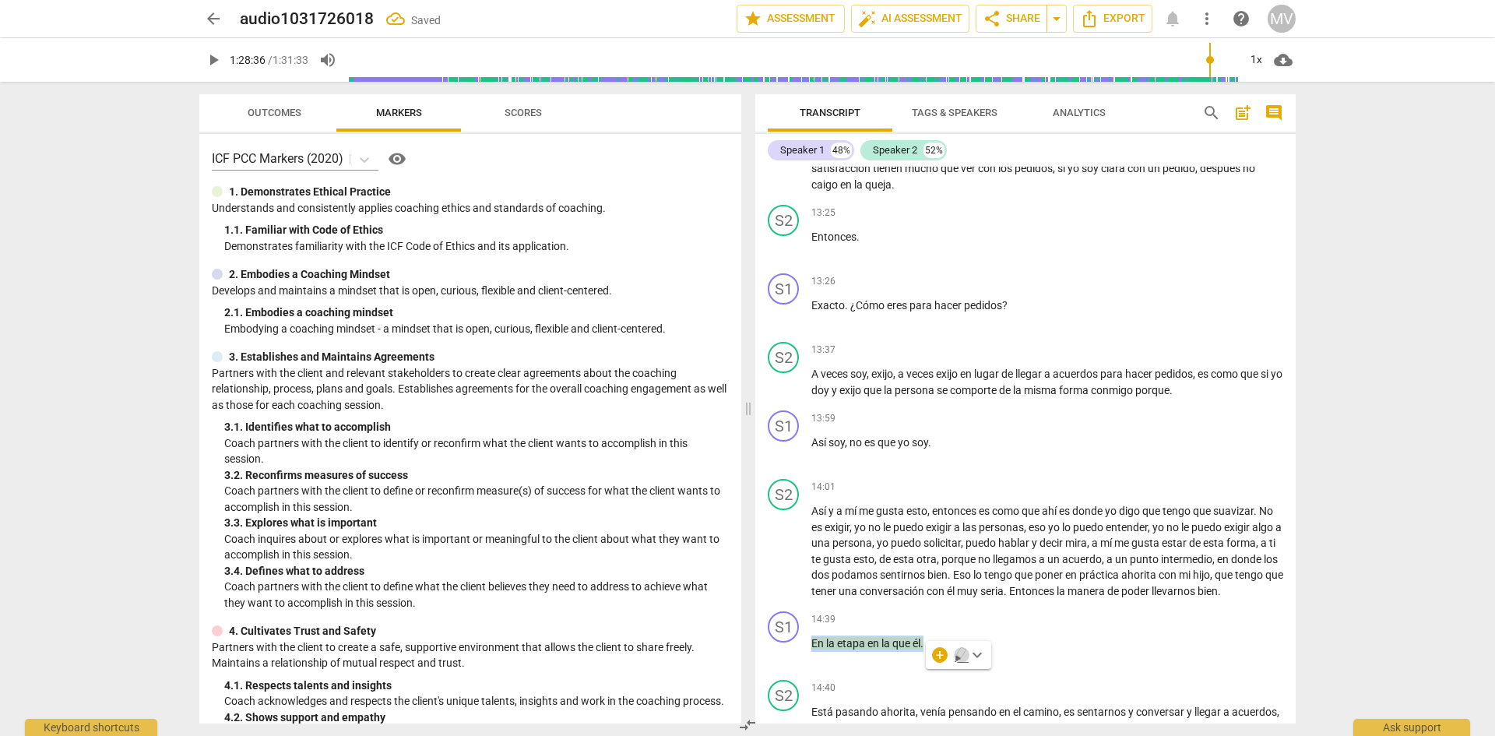
click at [962, 655] on icon "button" at bounding box center [960, 652] width 9 height 11
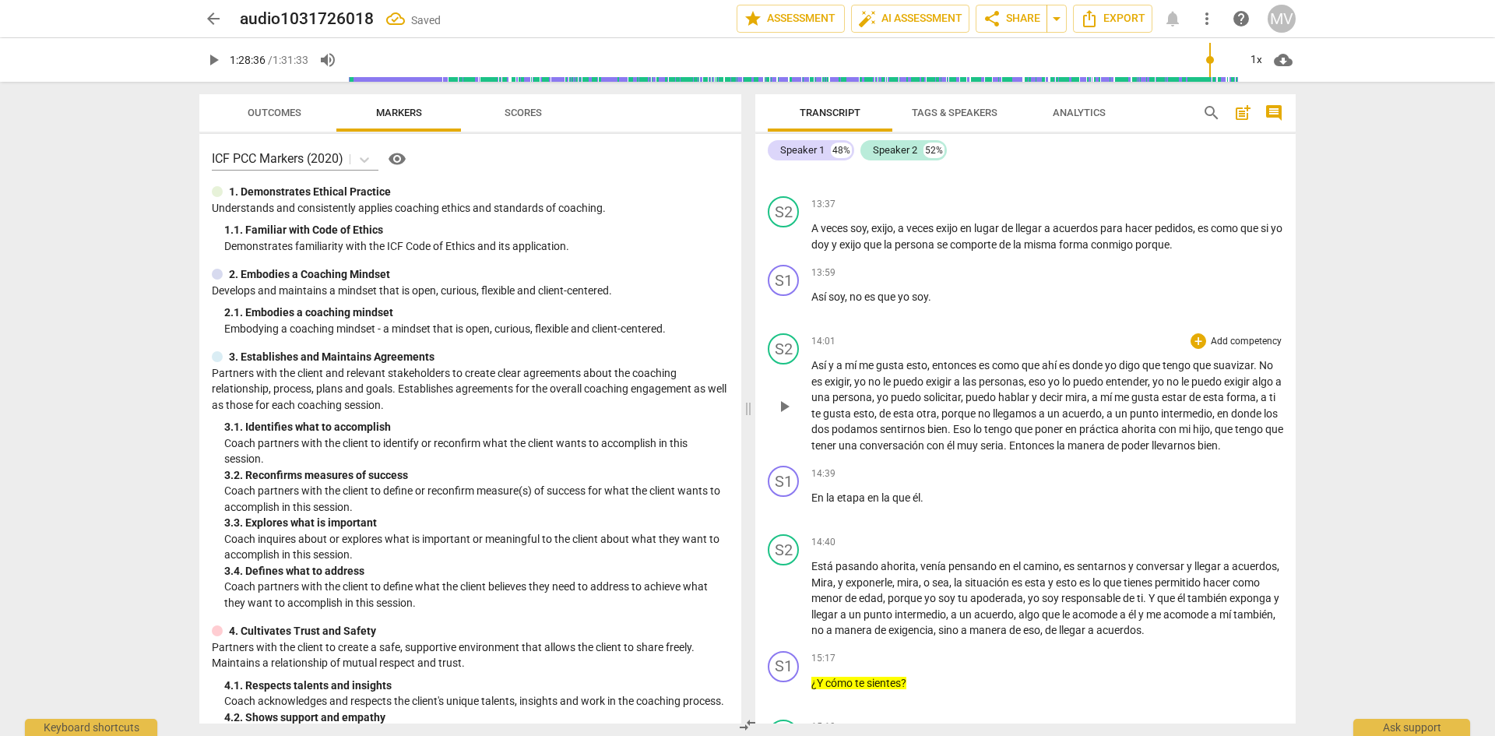
scroll to position [2222, 0]
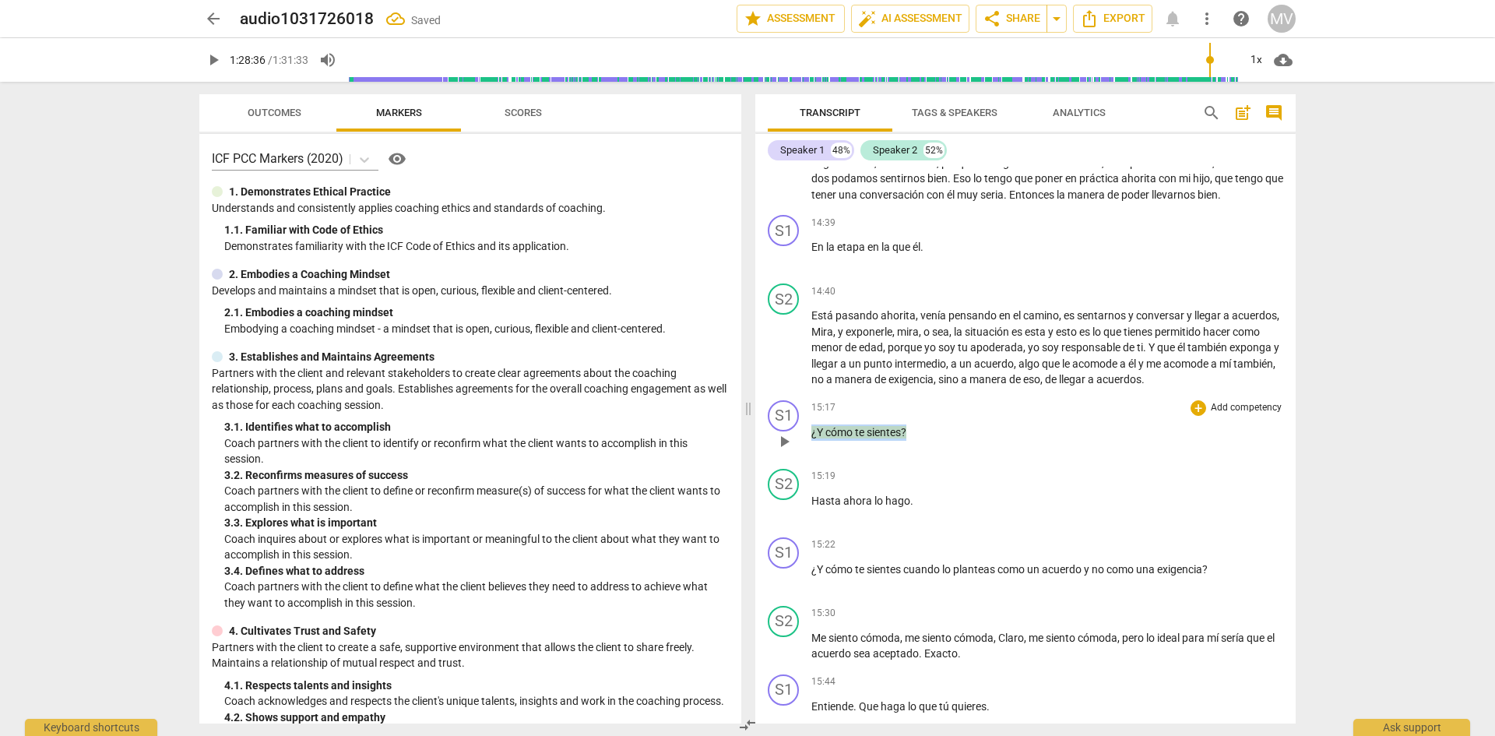
drag, startPoint x: 923, startPoint y: 461, endPoint x: 804, endPoint y: 468, distance: 118.6
click at [804, 462] on div "S1 play_arrow pause 15:17 + Add competency keyboard_arrow_right ¿Y cómo te sien…" at bounding box center [1025, 428] width 540 height 69
click at [942, 449] on icon "button" at bounding box center [945, 443] width 16 height 19
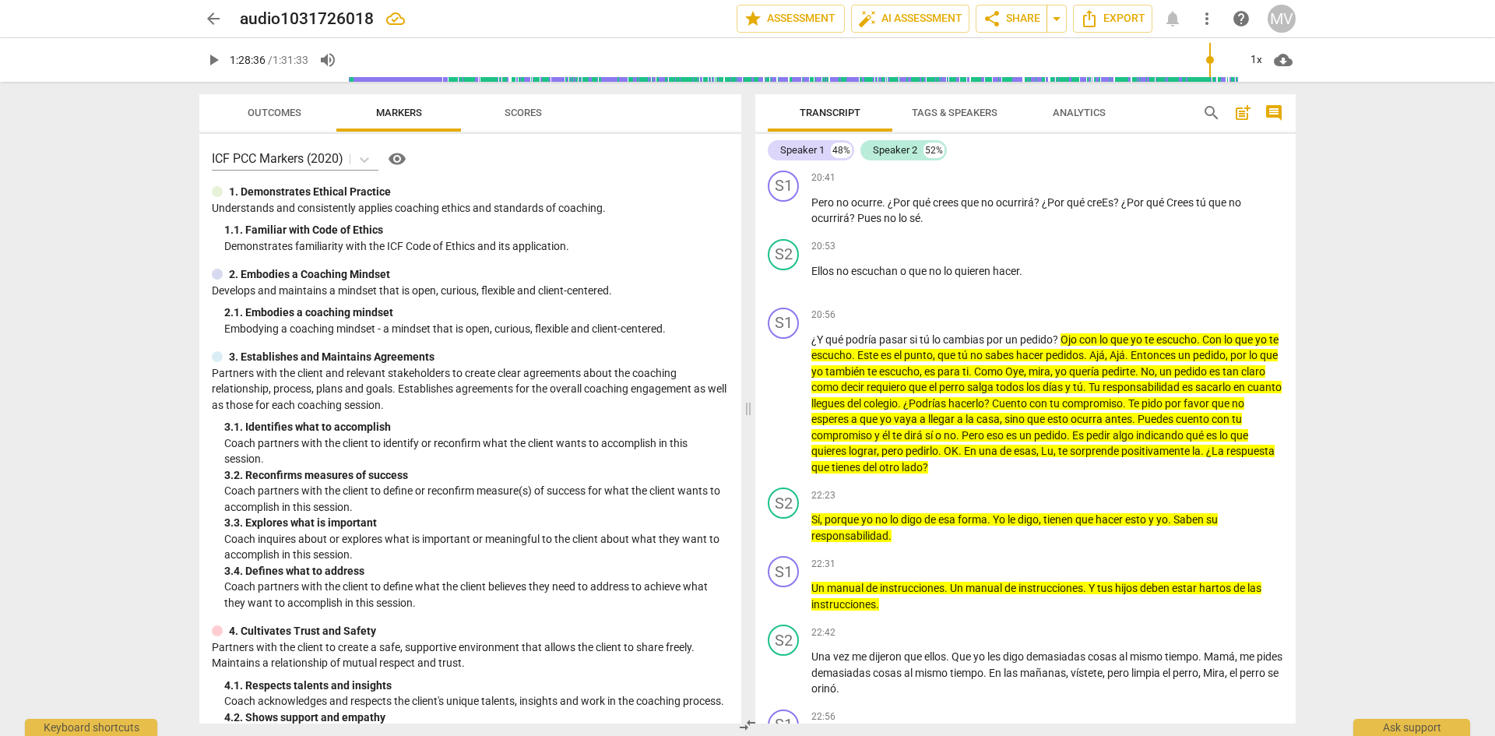
scroll to position [3973, 0]
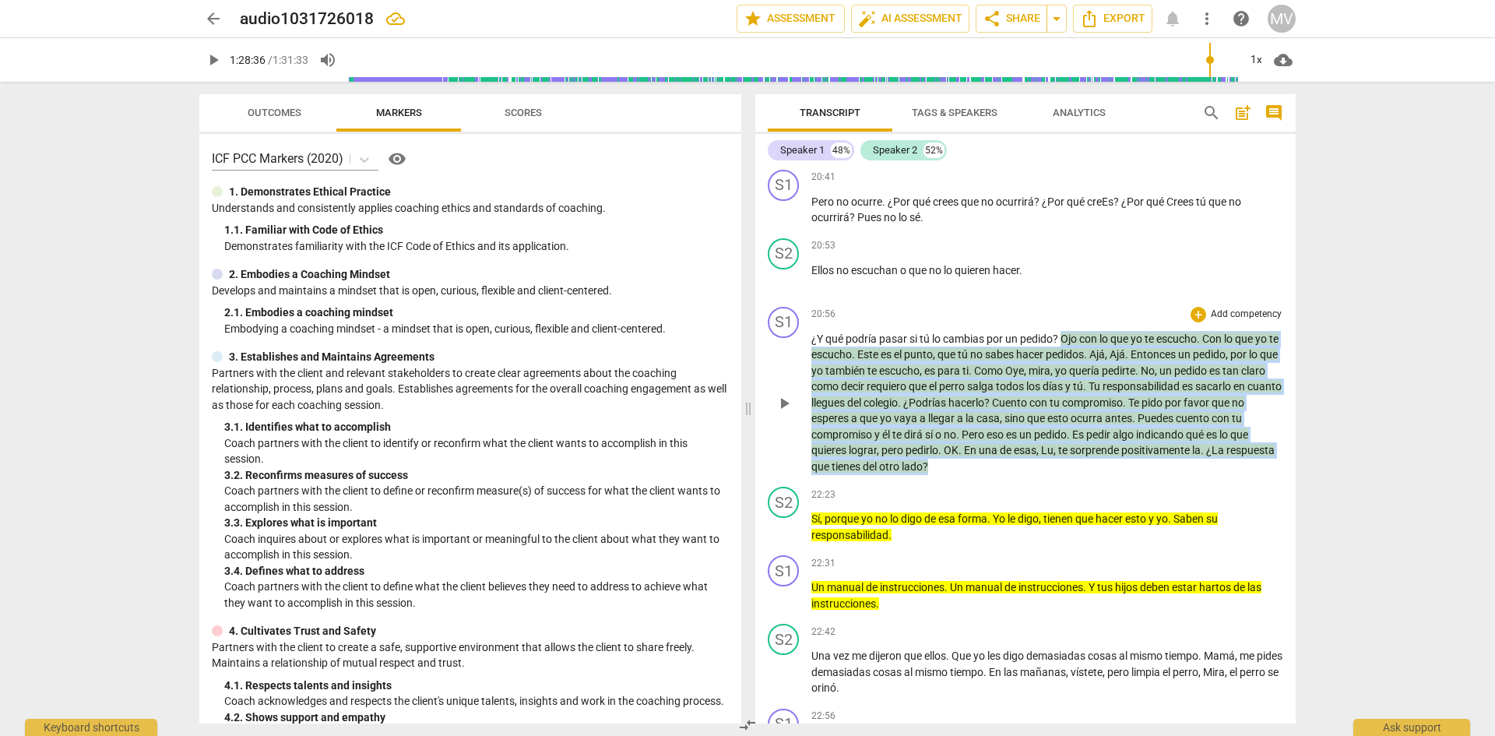
drag, startPoint x: 1067, startPoint y: 366, endPoint x: 1113, endPoint y: 501, distance: 142.6
click at [1113, 475] on p "¿Y qué podría pasar si tú lo cambias por un pedido ? Ojo con lo que yo te escuc…" at bounding box center [1047, 403] width 472 height 144
click at [963, 471] on icon "button" at bounding box center [966, 478] width 16 height 19
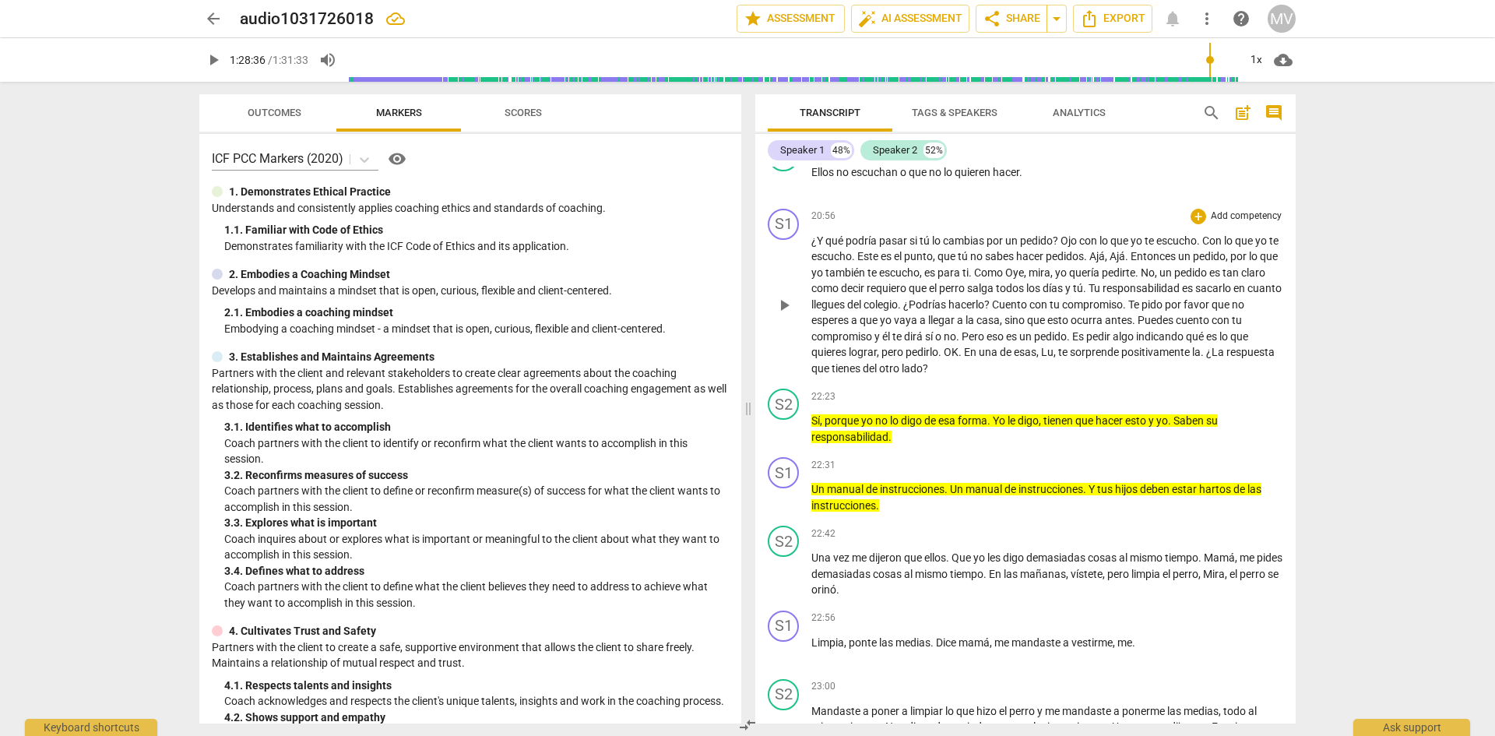
scroll to position [4073, 0]
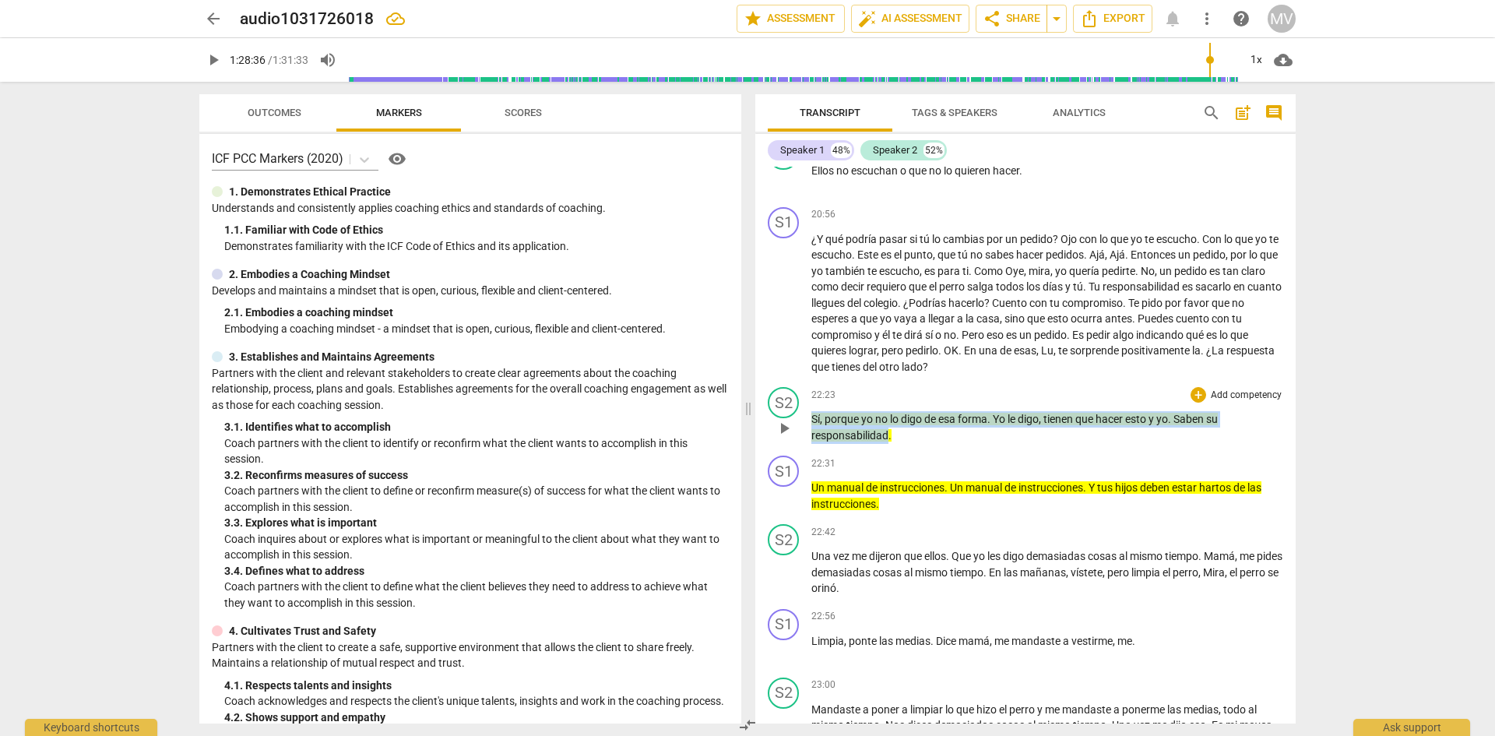
drag, startPoint x: 889, startPoint y: 472, endPoint x: 807, endPoint y: 445, distance: 86.9
click at [807, 445] on div "S2 play_arrow pause 22:23 + Add competency keyboard_arrow_right Sí , porque yo …" at bounding box center [1025, 415] width 540 height 69
click at [924, 448] on icon "button" at bounding box center [923, 444] width 9 height 11
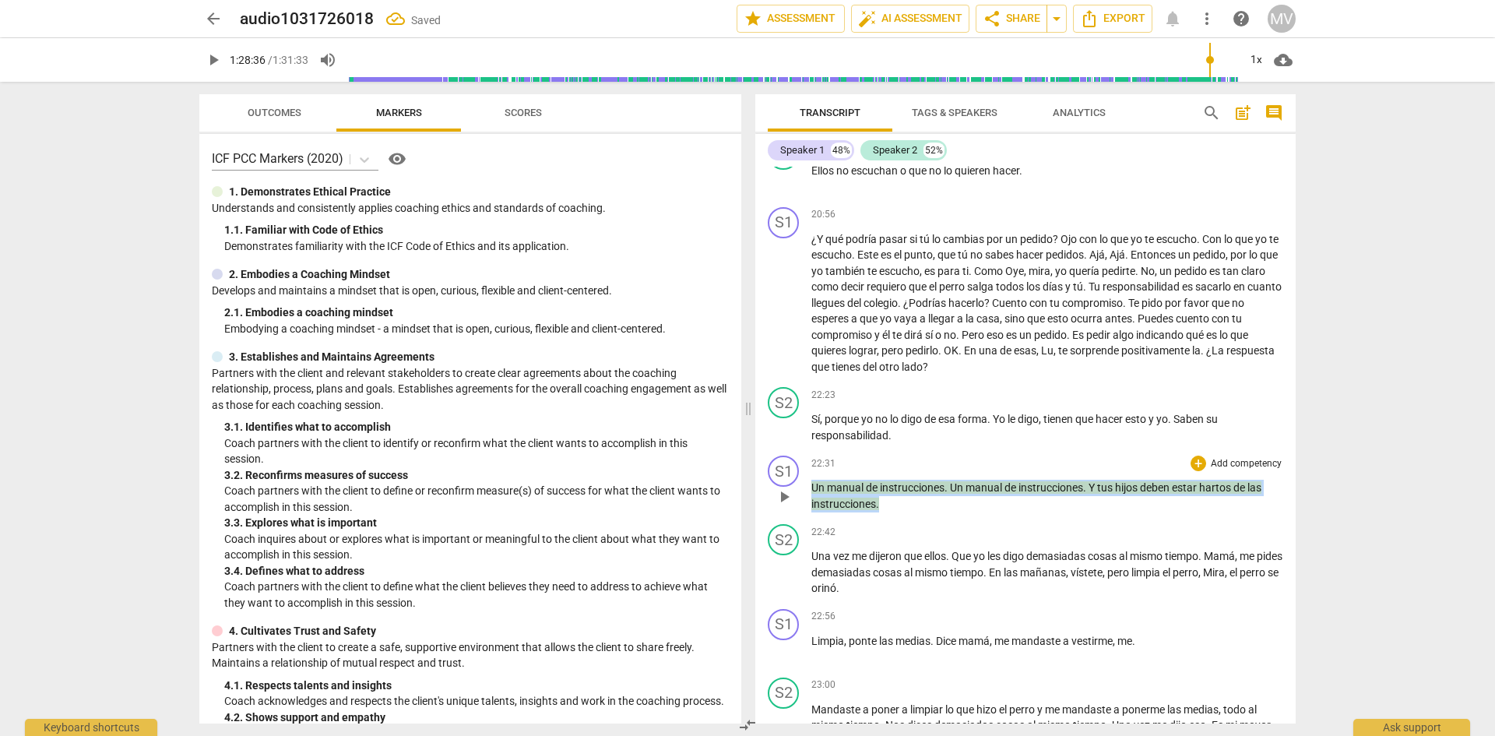
drag, startPoint x: 887, startPoint y: 541, endPoint x: 805, endPoint y: 519, distance: 84.6
click at [805, 518] on div "S1 play_arrow pause 22:31 + Add competency keyboard_arrow_right Un manual de in…" at bounding box center [1025, 483] width 540 height 69
click at [916, 511] on icon "button" at bounding box center [914, 513] width 9 height 11
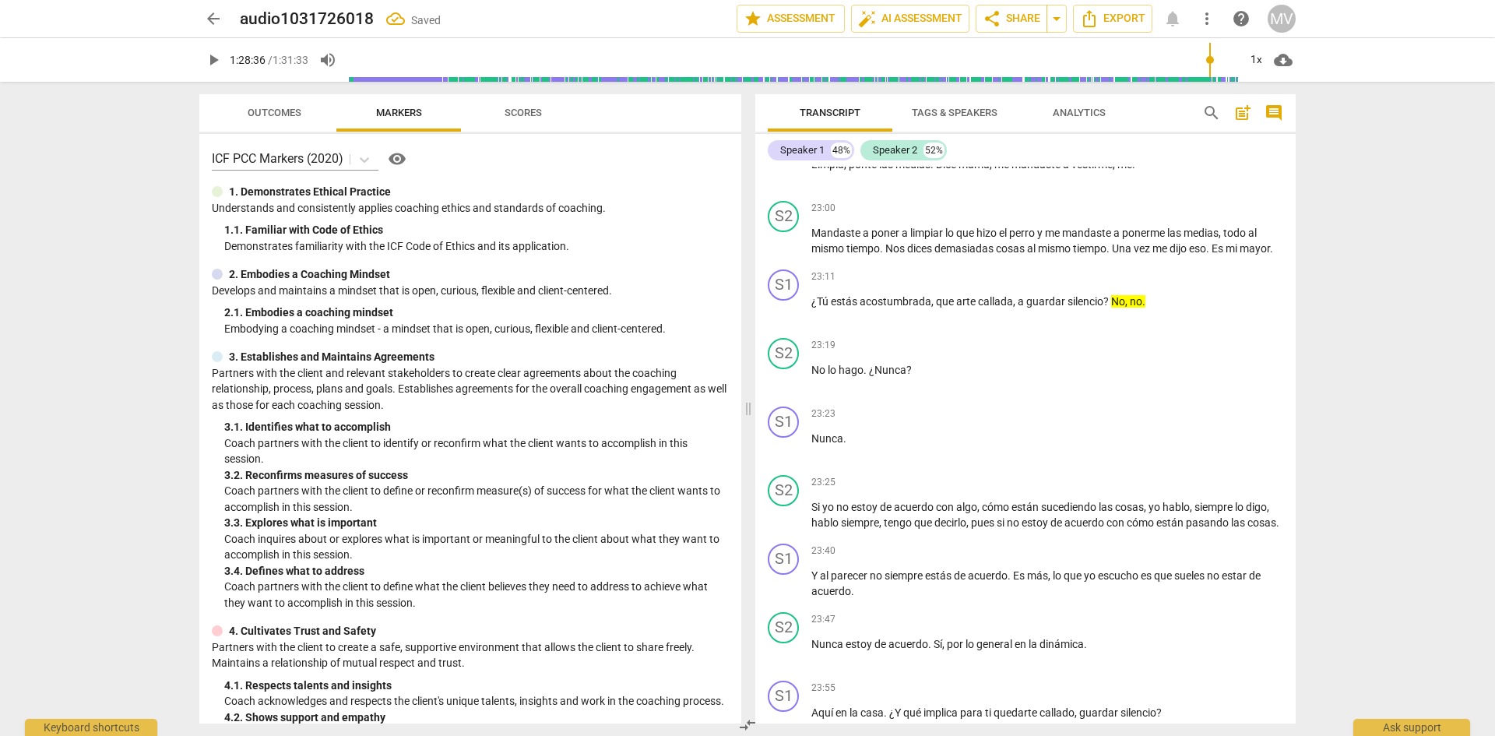
scroll to position [4552, 0]
drag, startPoint x: 1153, startPoint y: 353, endPoint x: 1109, endPoint y: 344, distance: 44.6
click at [1109, 308] on p "¿Tú estás acostumbrada , que arte callada , a guardar silencio ? No , no ." at bounding box center [1047, 299] width 472 height 16
click at [1176, 327] on icon "button" at bounding box center [1182, 326] width 16 height 19
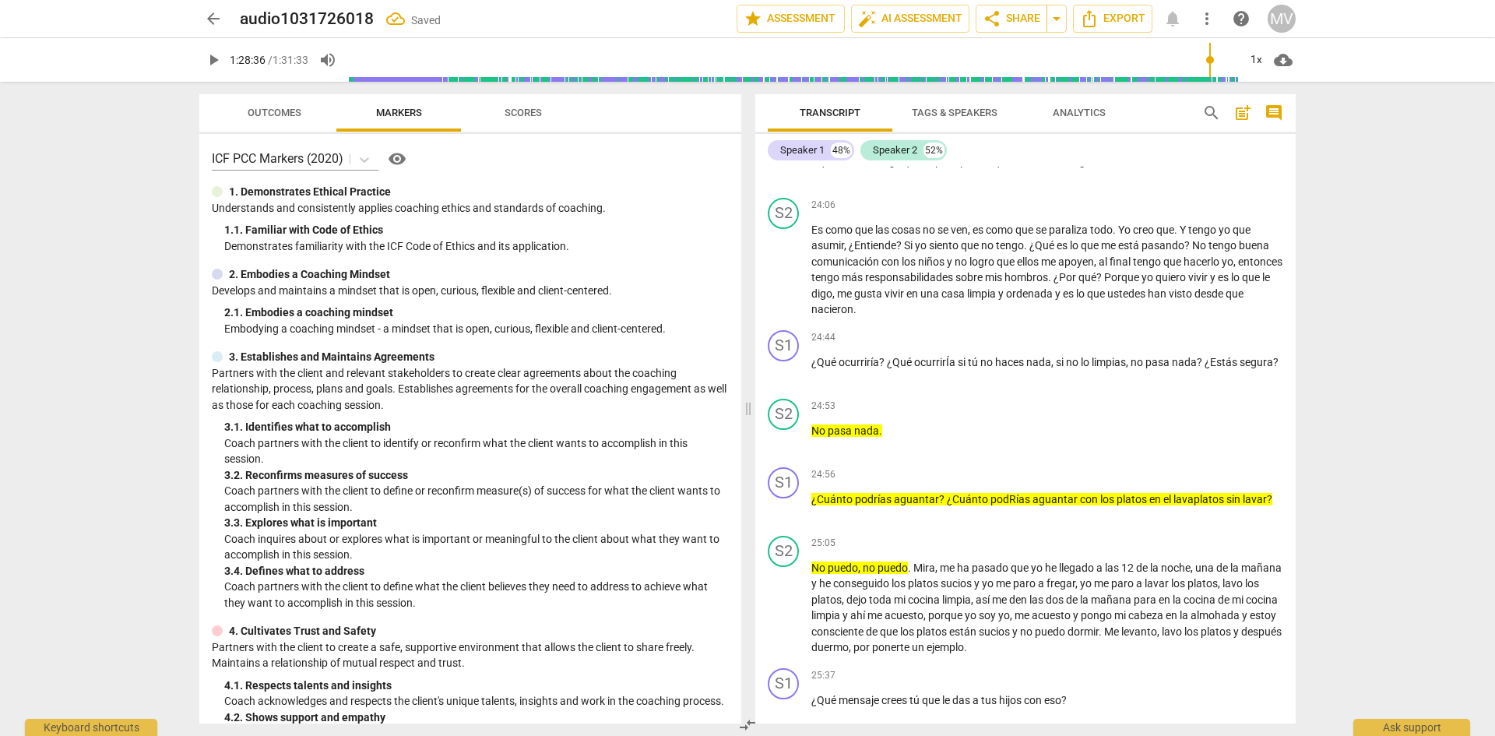
scroll to position [5298, 0]
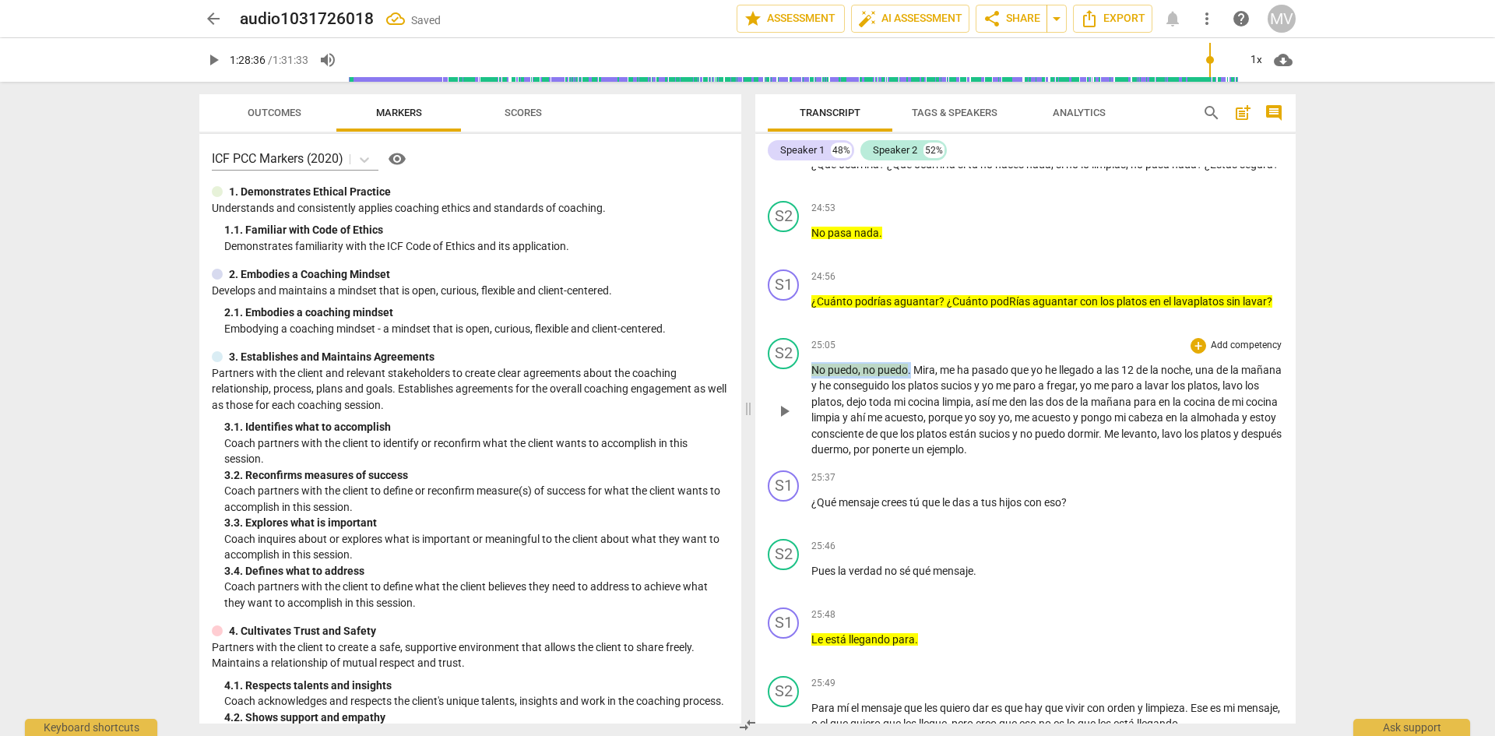
drag, startPoint x: 910, startPoint y: 434, endPoint x: 809, endPoint y: 428, distance: 101.4
click at [809, 428] on div "S2 play_arrow pause 25:05 + Add competency keyboard_arrow_right No puedo , no p…" at bounding box center [1025, 398] width 540 height 132
click at [948, 406] on icon "button" at bounding box center [950, 413] width 16 height 19
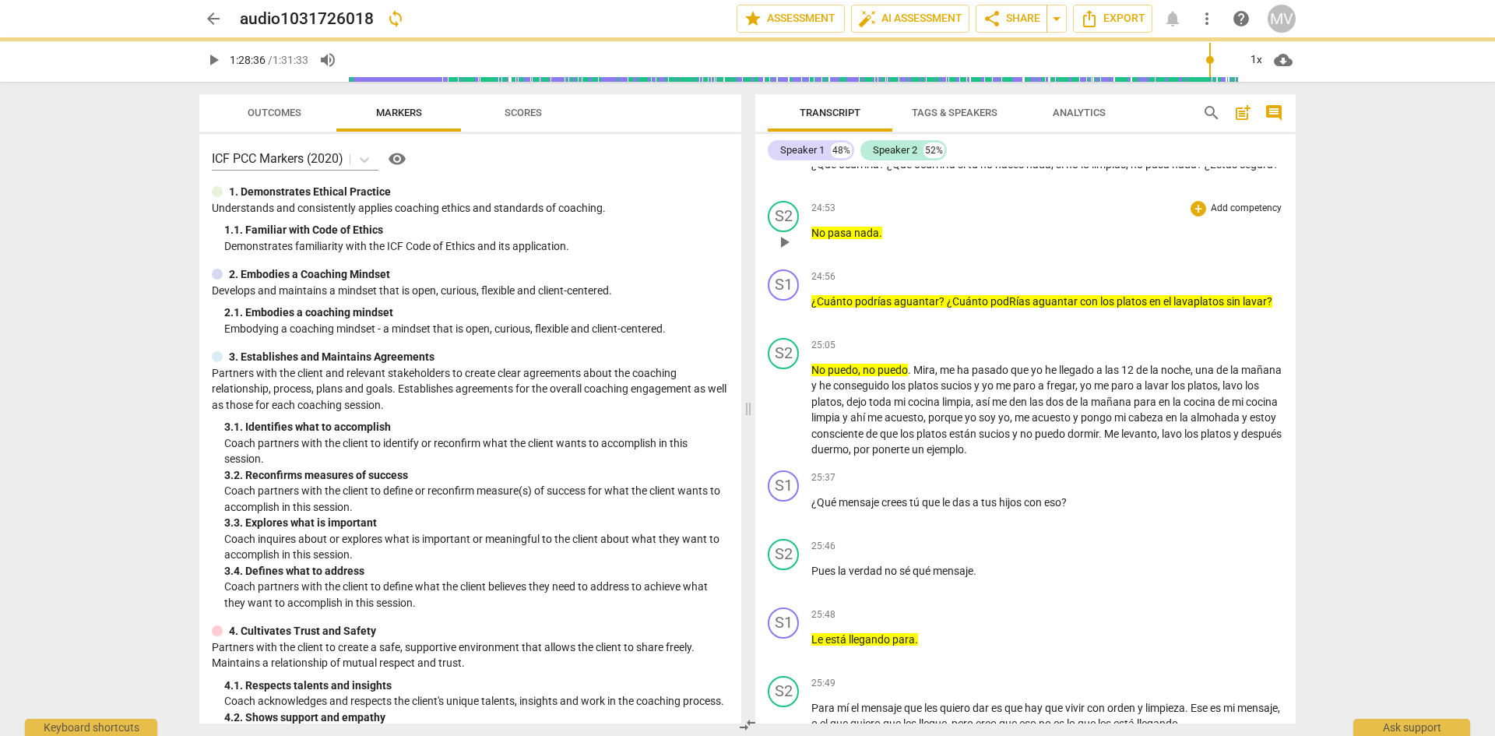
click at [809, 263] on div "S2 play_arrow pause 24:53 + Add competency keyboard_arrow_right No pasa nada ." at bounding box center [1025, 229] width 540 height 69
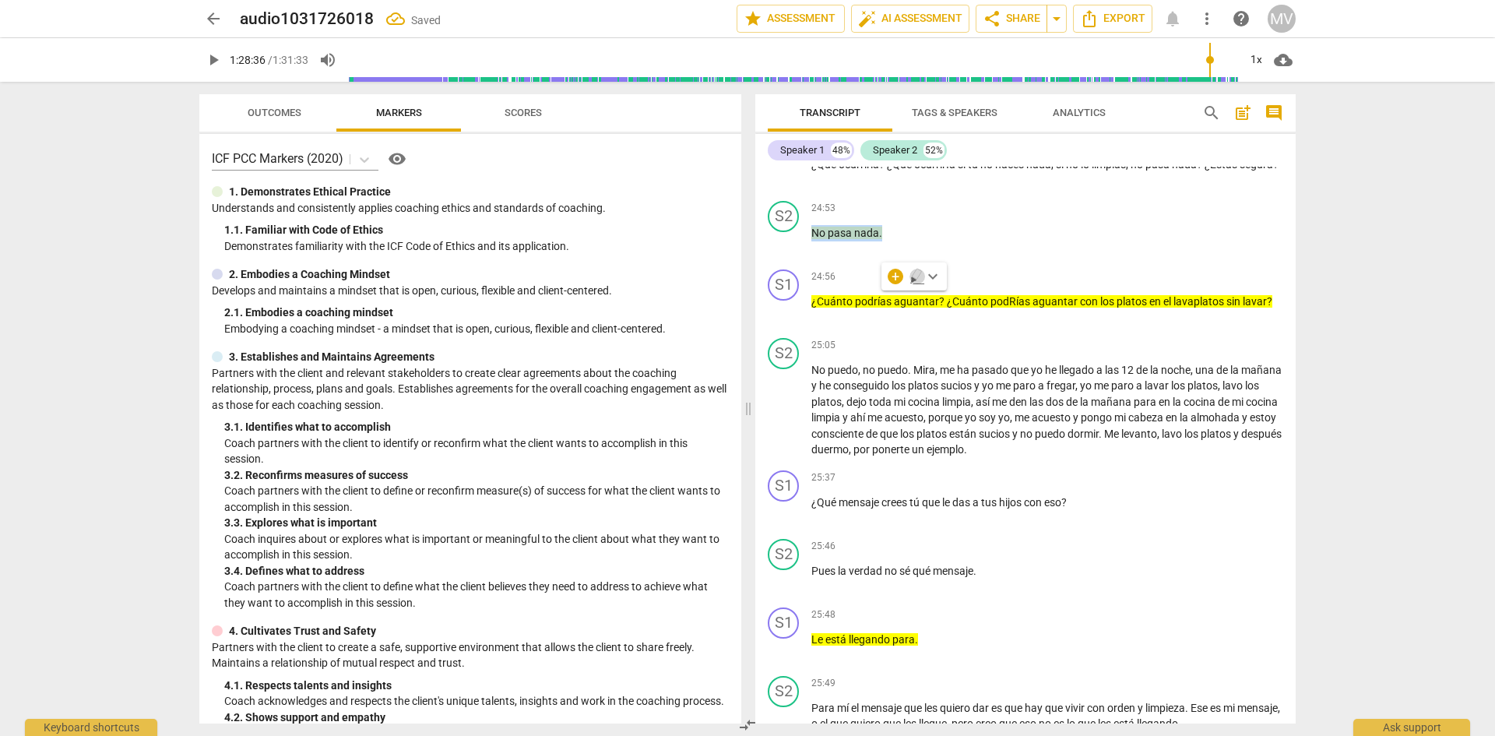
click at [912, 276] on icon "button" at bounding box center [917, 276] width 16 height 19
drag, startPoint x: 1278, startPoint y: 364, endPoint x: 845, endPoint y: 358, distance: 432.9
click at [845, 332] on div "S1 play_arrow pause 24:56 + Add competency keyboard_arrow_right ¿Cuánto podrías…" at bounding box center [1025, 297] width 540 height 69
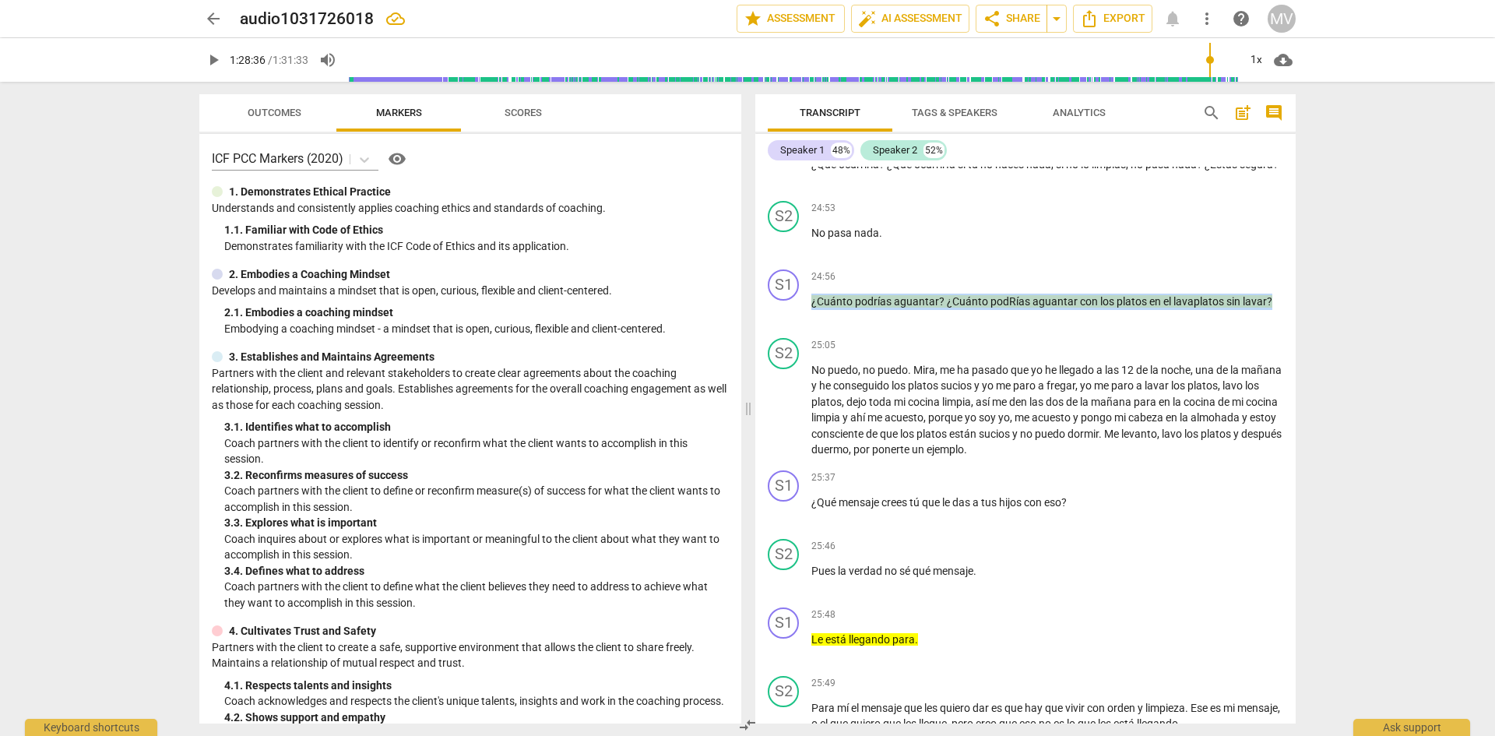
drag, startPoint x: 1271, startPoint y: 365, endPoint x: 727, endPoint y: 371, distance: 543.5
click at [727, 371] on div "Outcomes Markers Scores ICF PCC Markers (2020) visibility 1. Demonstrates Ethic…" at bounding box center [747, 409] width 1121 height 654
click at [1305, 338] on icon "button" at bounding box center [1303, 342] width 9 height 11
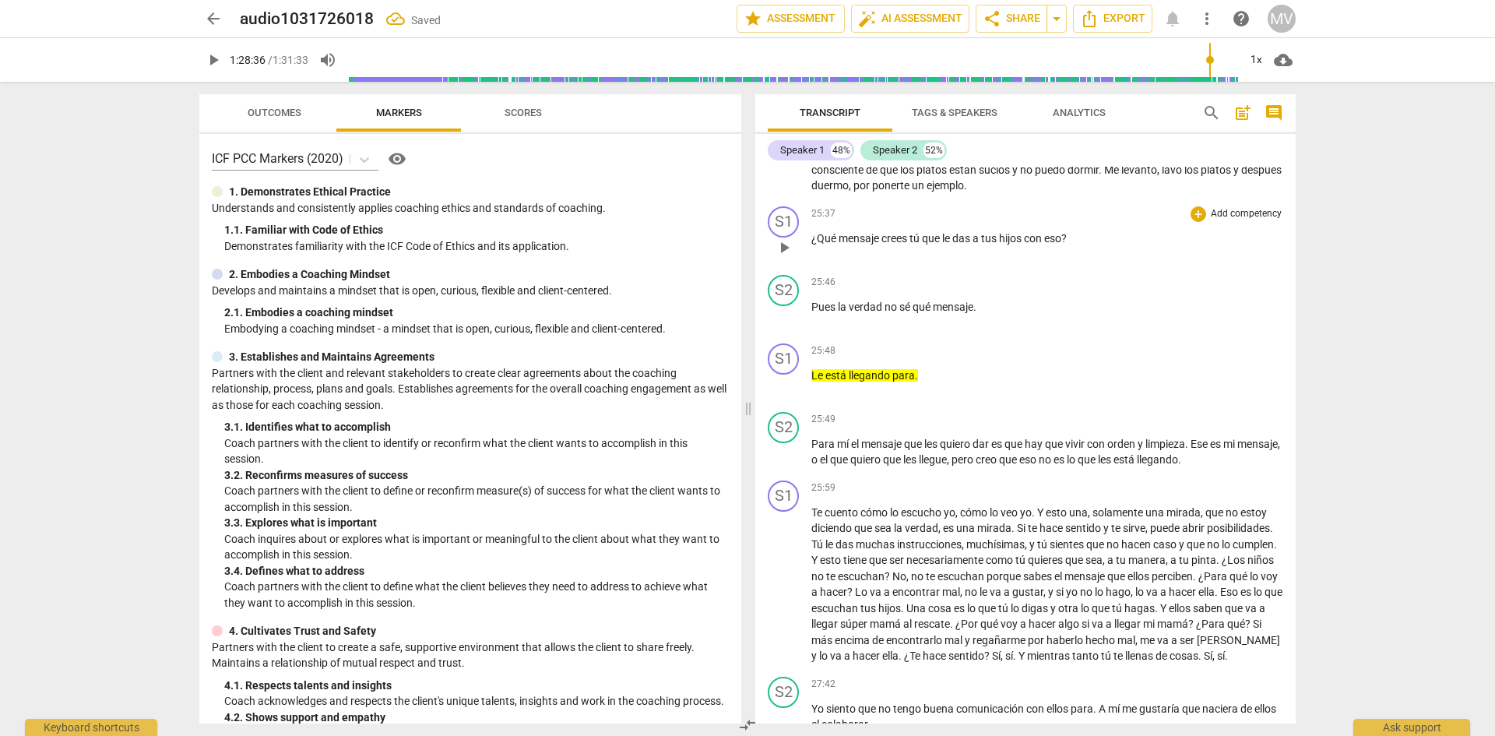
scroll to position [5563, 0]
drag, startPoint x: 935, startPoint y: 438, endPoint x: 803, endPoint y: 437, distance: 132.4
click at [803, 405] on div "S1 play_arrow pause 25:48 + Add competency keyboard_arrow_right Le está llegand…" at bounding box center [1025, 370] width 540 height 69
click at [951, 415] on icon "button" at bounding box center [952, 415] width 9 height 11
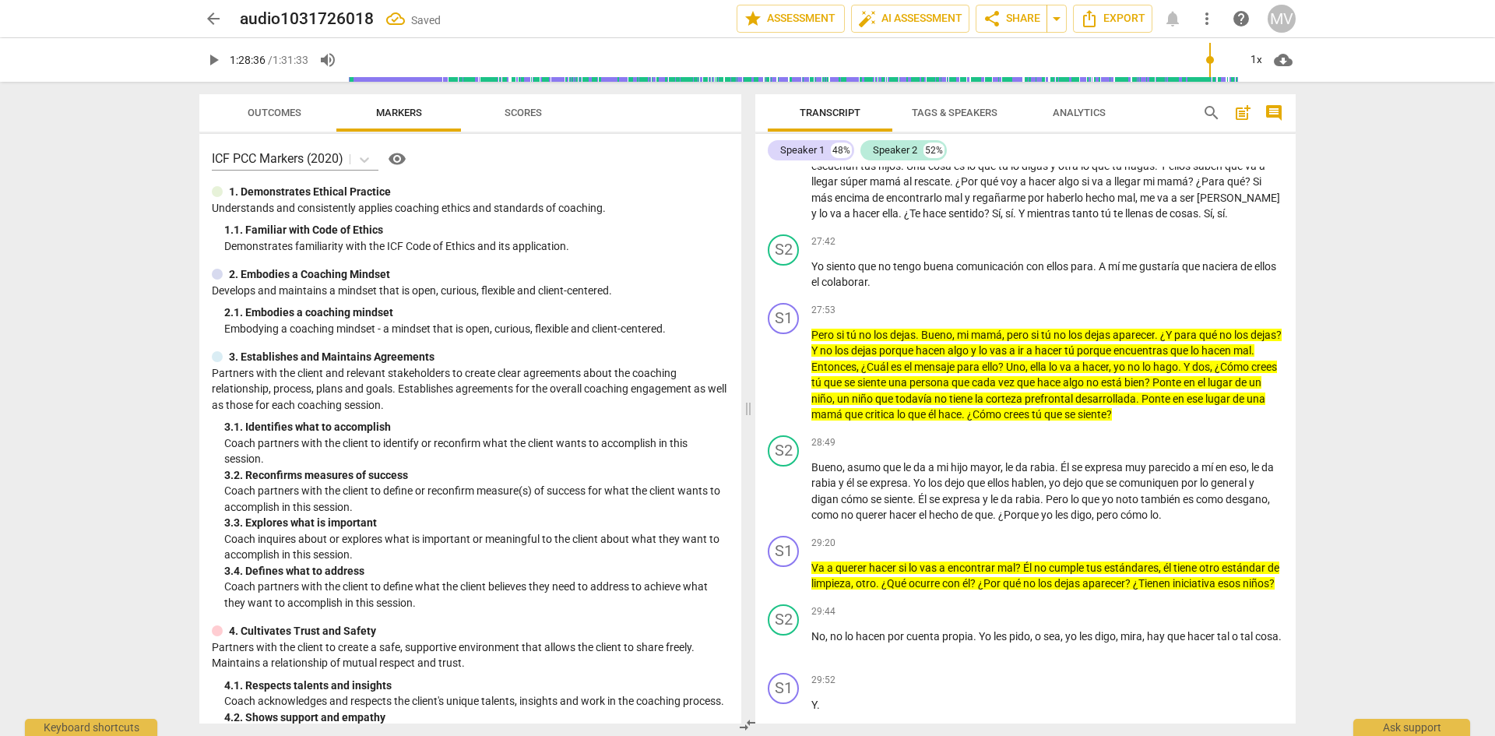
scroll to position [6005, 0]
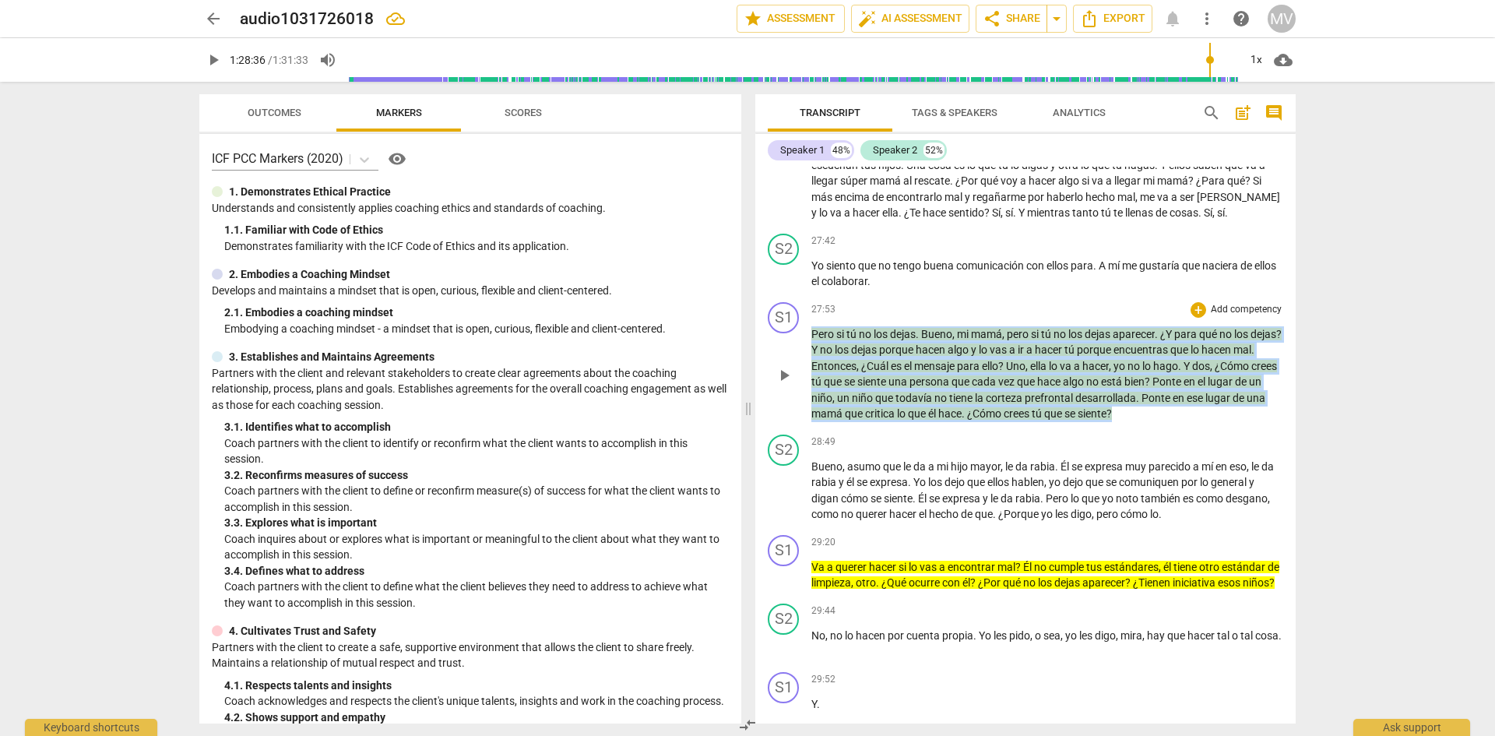
drag, startPoint x: 1186, startPoint y: 495, endPoint x: 807, endPoint y: 407, distance: 388.5
click at [807, 407] on div "S1 play_arrow pause 27:53 + Add competency keyboard_arrow_right Pero si tú no l…" at bounding box center [1025, 362] width 540 height 132
click at [1210, 473] on icon "button" at bounding box center [1217, 473] width 16 height 19
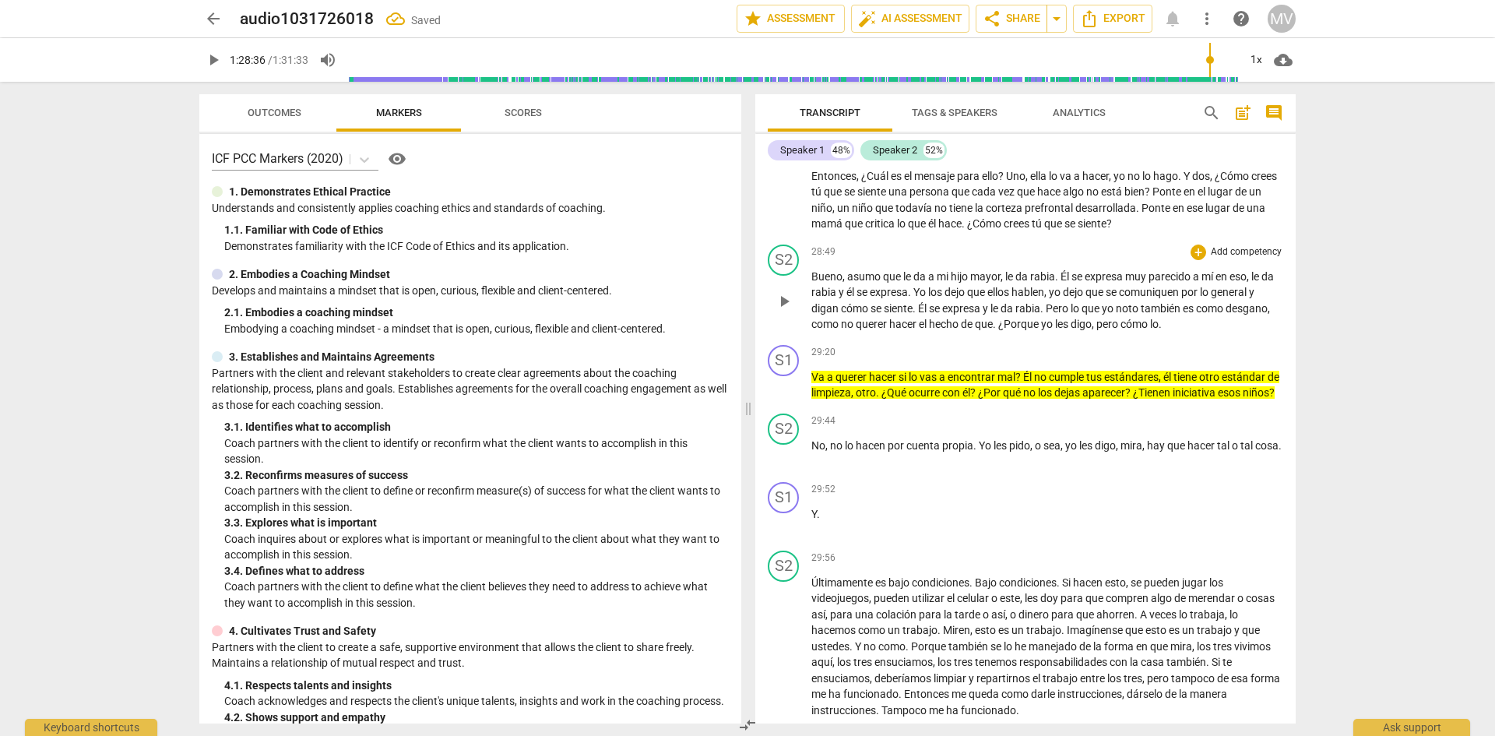
scroll to position [6201, 0]
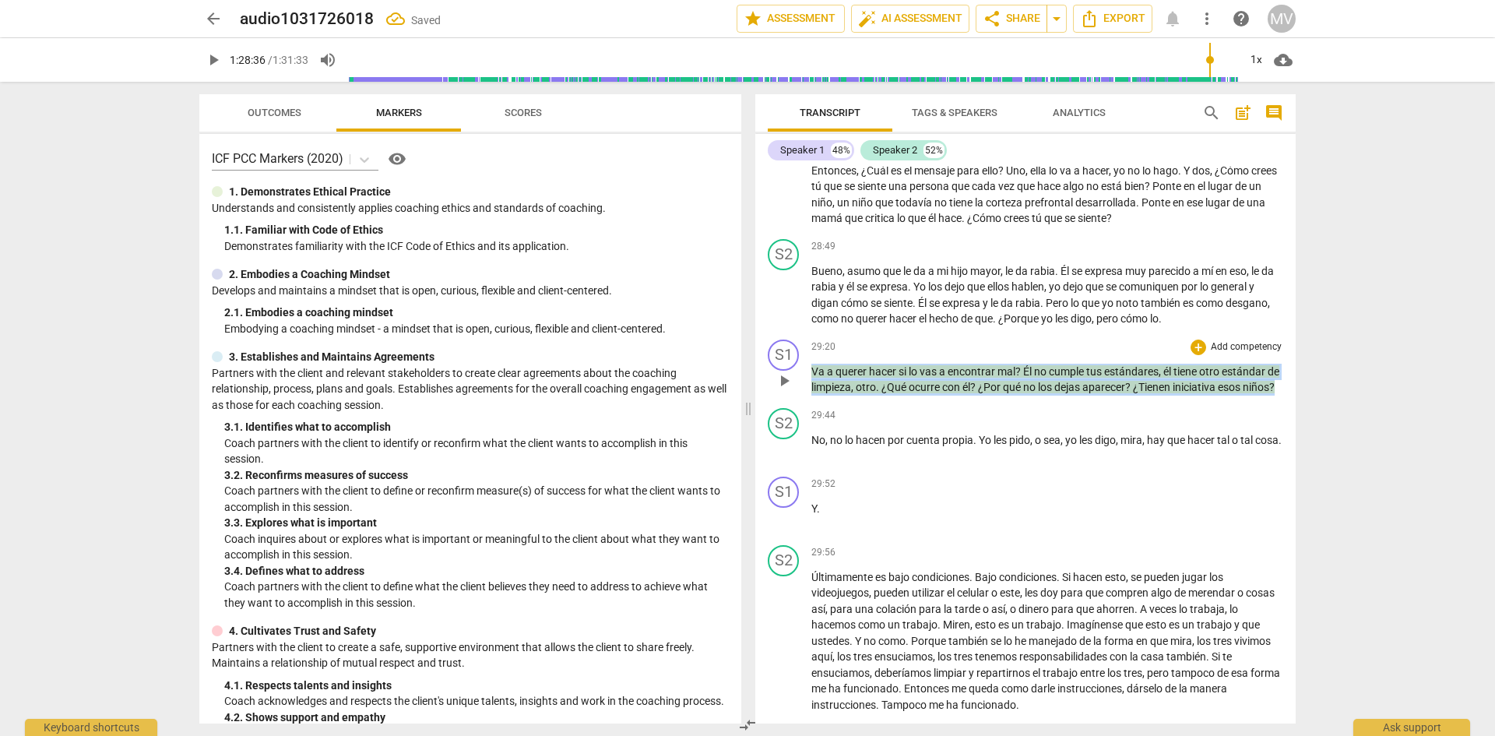
drag, startPoint x: 854, startPoint y: 484, endPoint x: 810, endPoint y: 443, distance: 60.0
click at [810, 402] on div "S1 play_arrow pause 29:20 + Add competency keyboard_arrow_right Va a querer hac…" at bounding box center [1025, 367] width 540 height 69
click at [875, 460] on icon "button" at bounding box center [879, 462] width 16 height 19
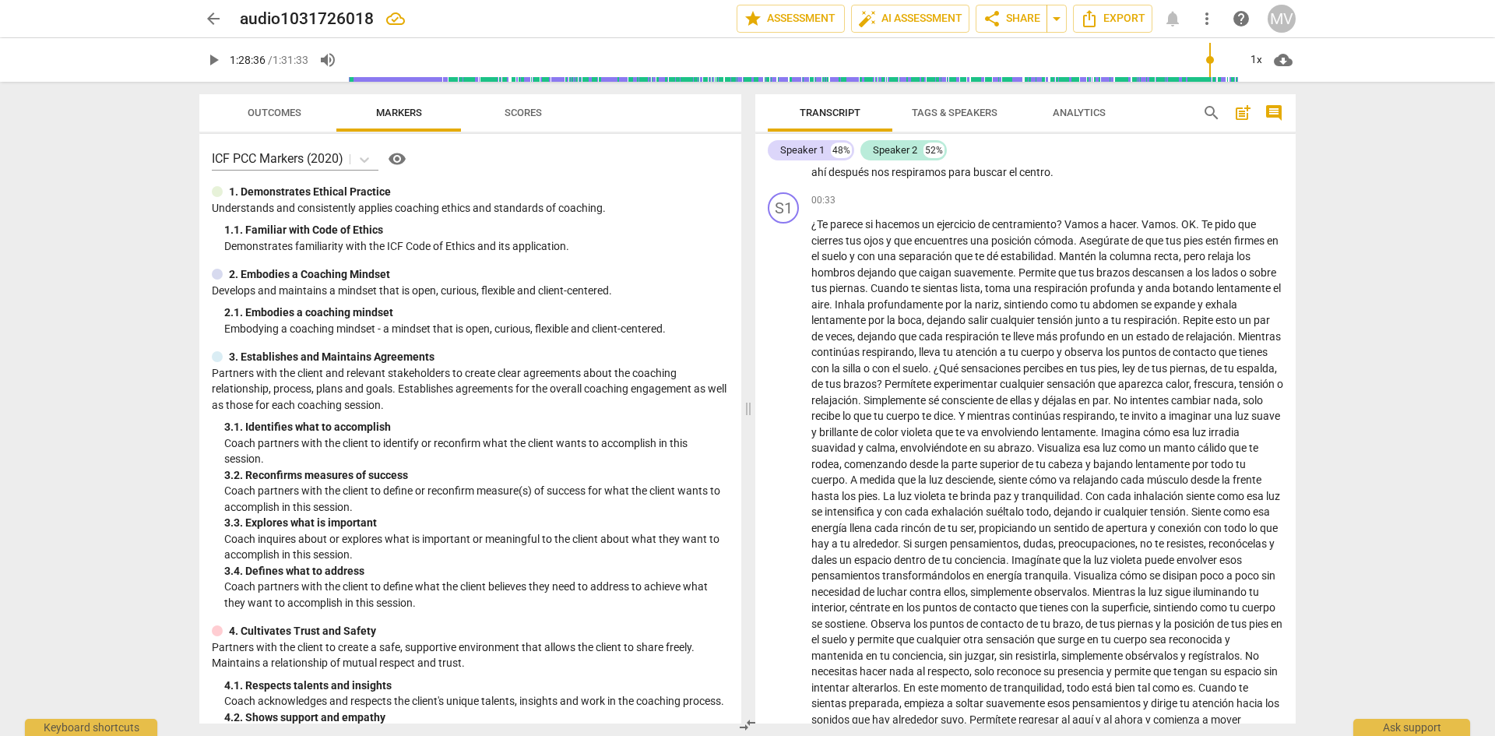
scroll to position [0, 0]
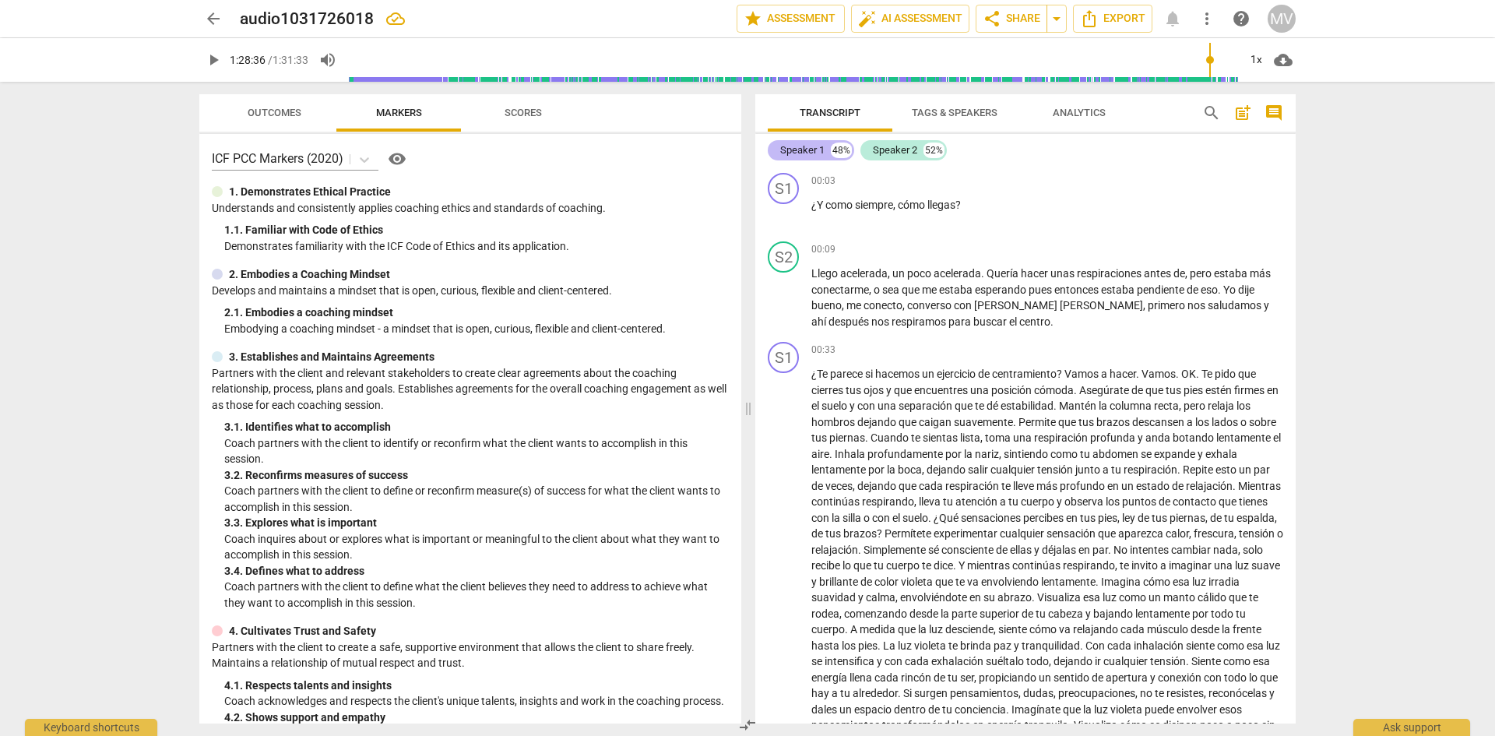
click at [839, 155] on div "48%" at bounding box center [841, 150] width 21 height 16
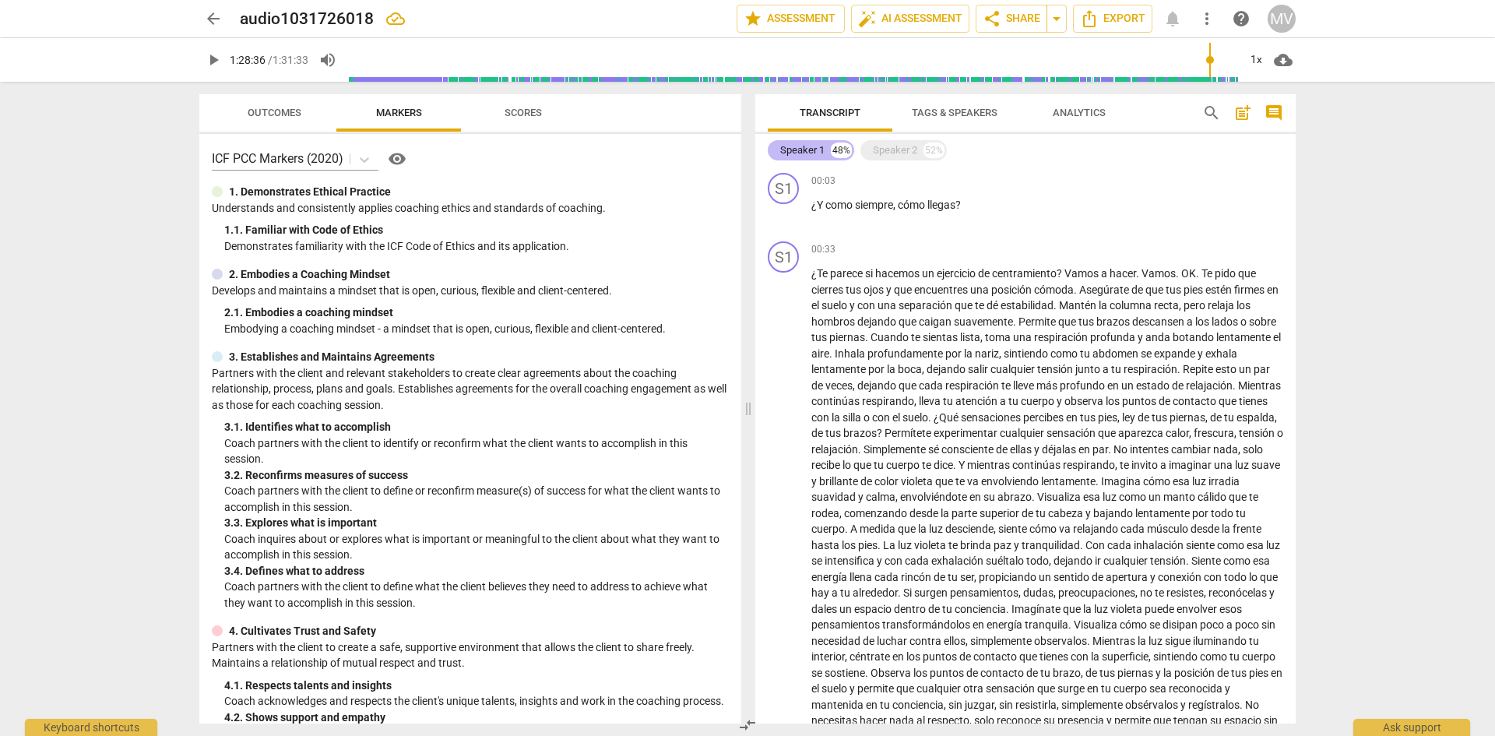
click at [807, 156] on div "Speaker 1" at bounding box center [802, 150] width 44 height 16
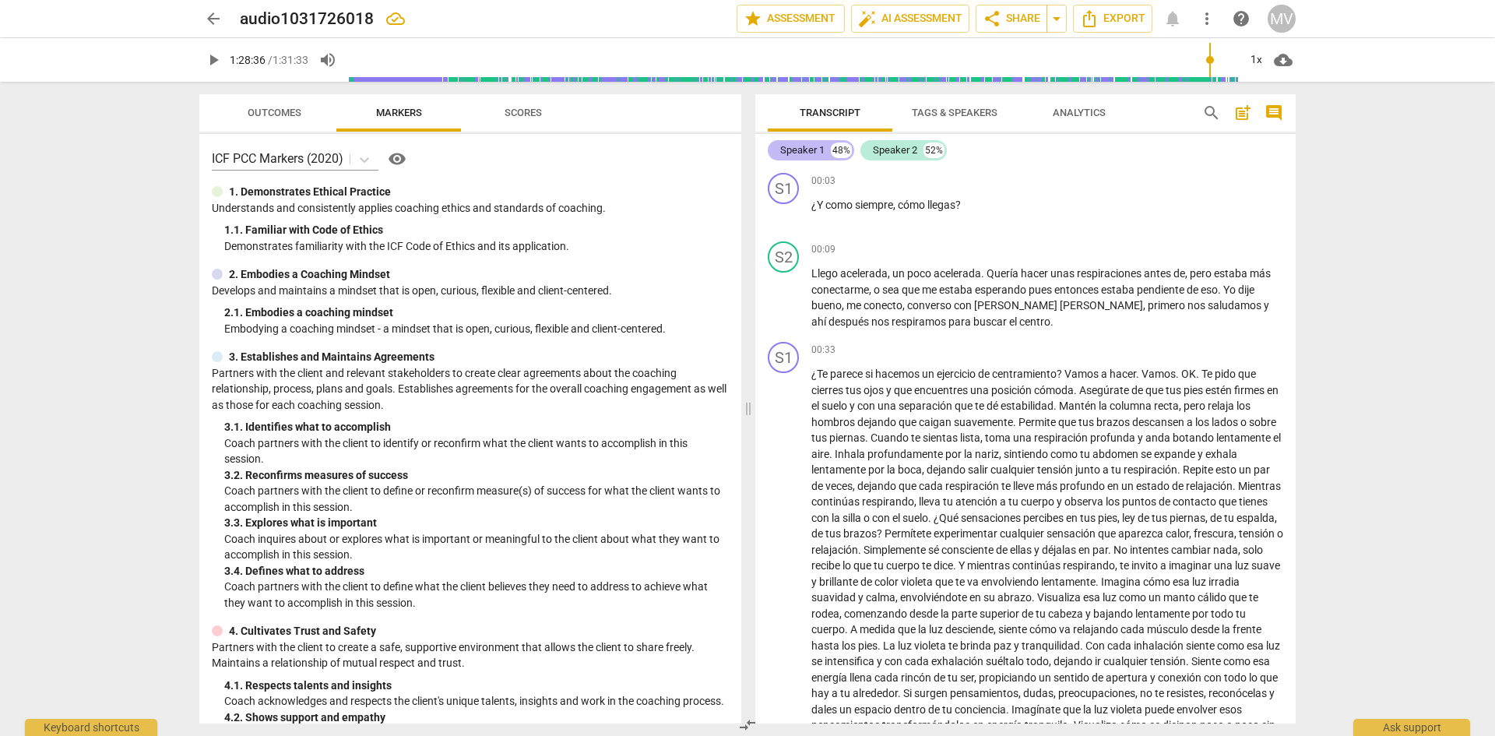
click at [807, 142] on div "Speaker 1" at bounding box center [802, 150] width 44 height 16
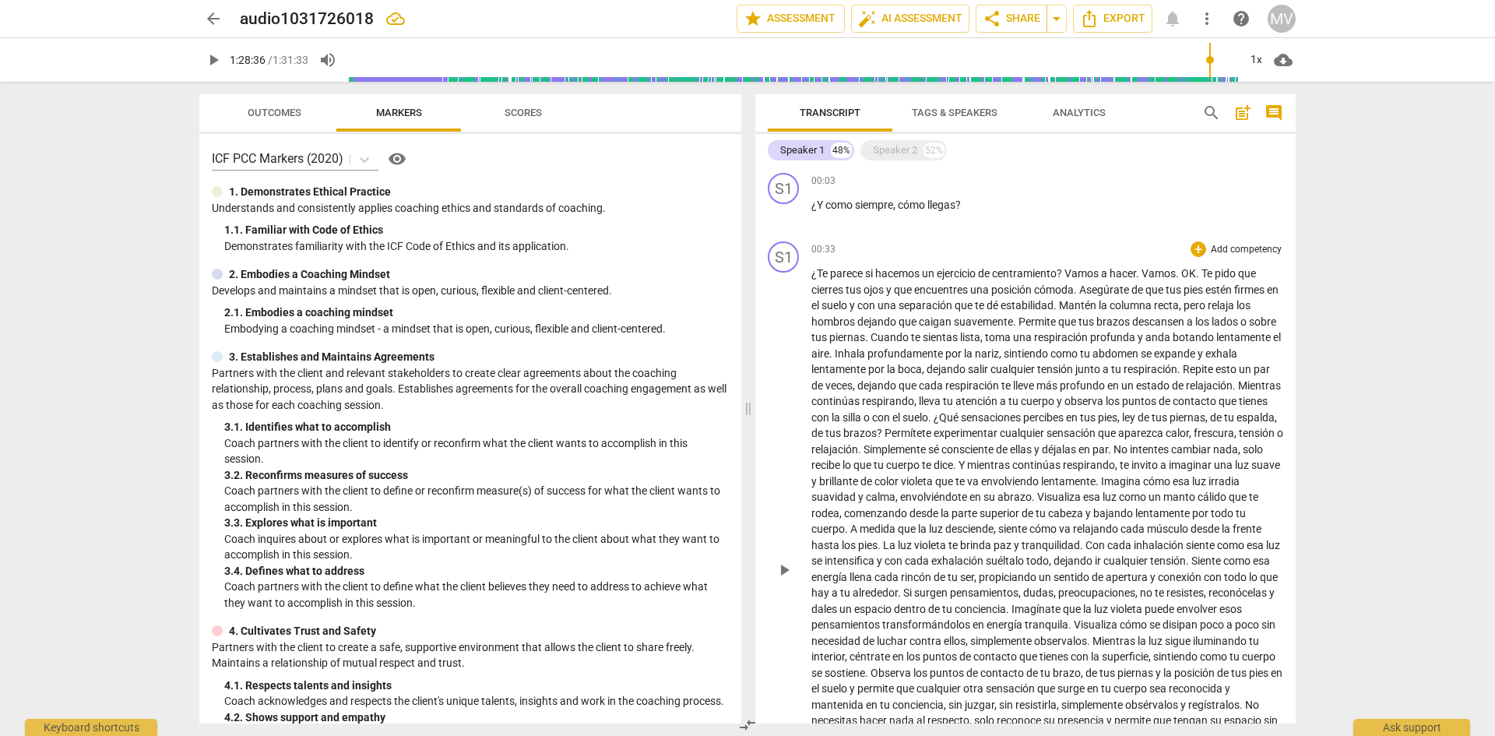
drag, startPoint x: 807, startPoint y: 142, endPoint x: 1079, endPoint y: 235, distance: 287.8
click at [1079, 235] on div "S1 play_arrow pause 00:33 + Add competency keyboard_arrow_right ¿Te parece si h…" at bounding box center [1025, 556] width 540 height 643
click at [793, 142] on div "Speaker 1 48%" at bounding box center [811, 150] width 86 height 20
click at [873, 143] on div "Speaker 2" at bounding box center [895, 150] width 44 height 16
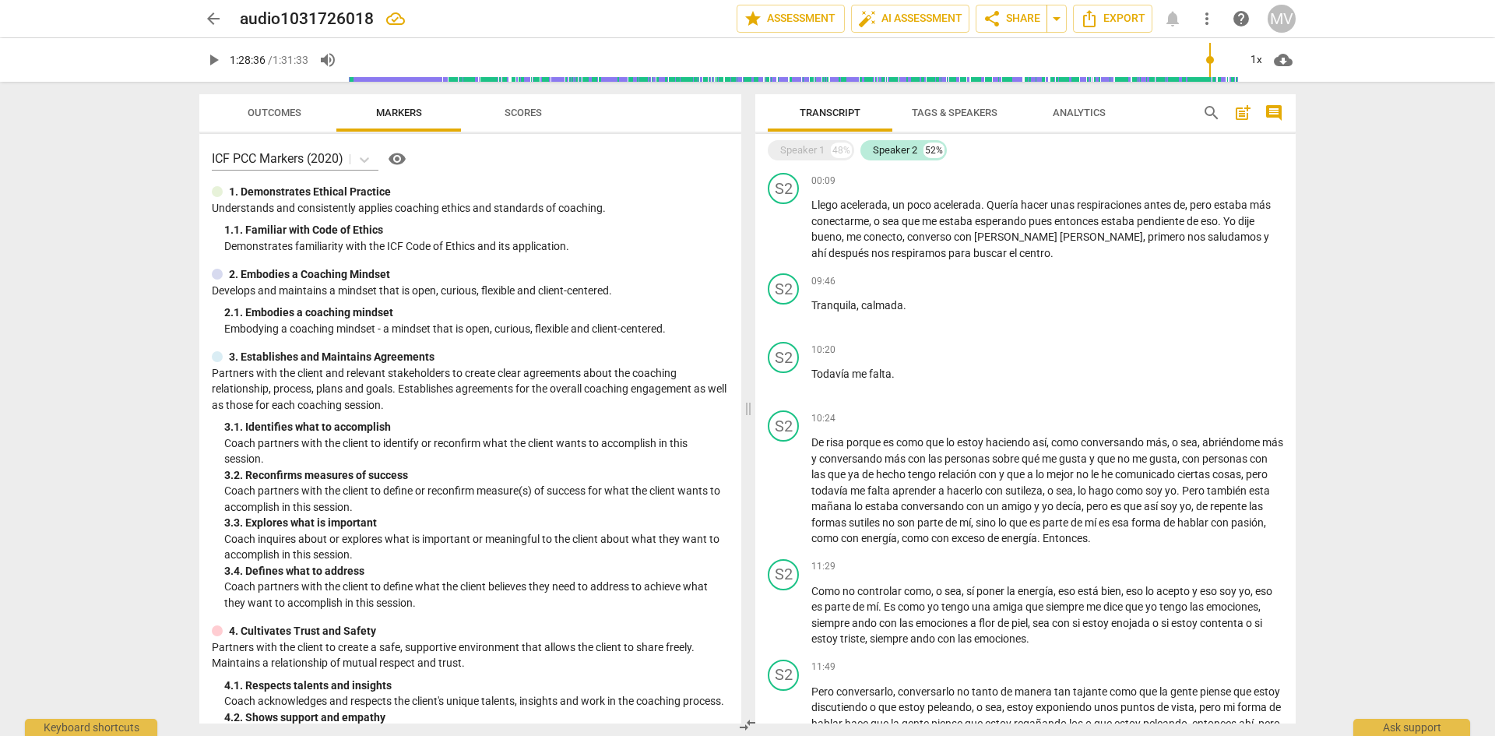
click at [789, 161] on div "Speaker 1 48% Speaker 2 52%" at bounding box center [1025, 150] width 515 height 26
click at [789, 151] on div "Speaker 1" at bounding box center [802, 150] width 44 height 16
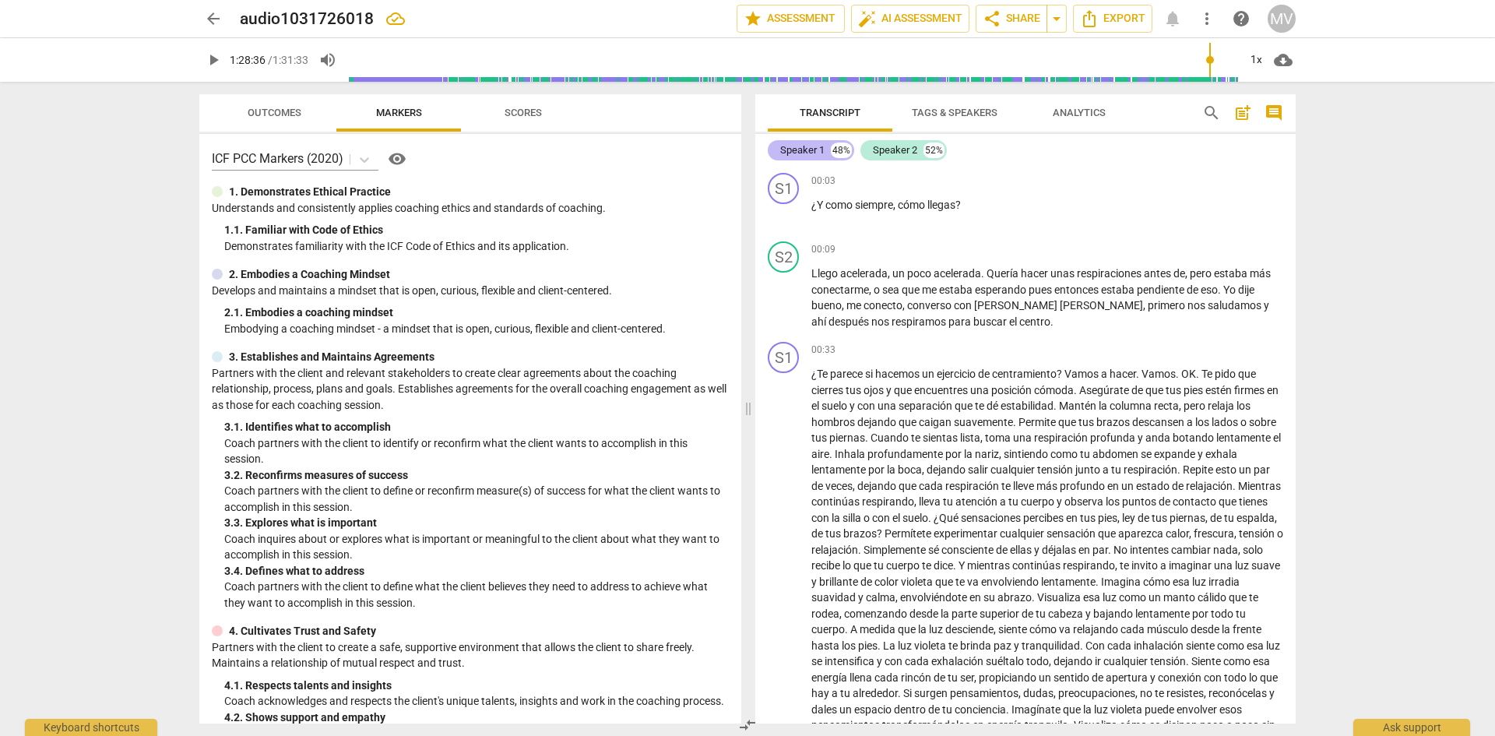
drag, startPoint x: 810, startPoint y: 146, endPoint x: 795, endPoint y: 146, distance: 14.8
click at [795, 146] on div "Speaker 1" at bounding box center [802, 150] width 44 height 16
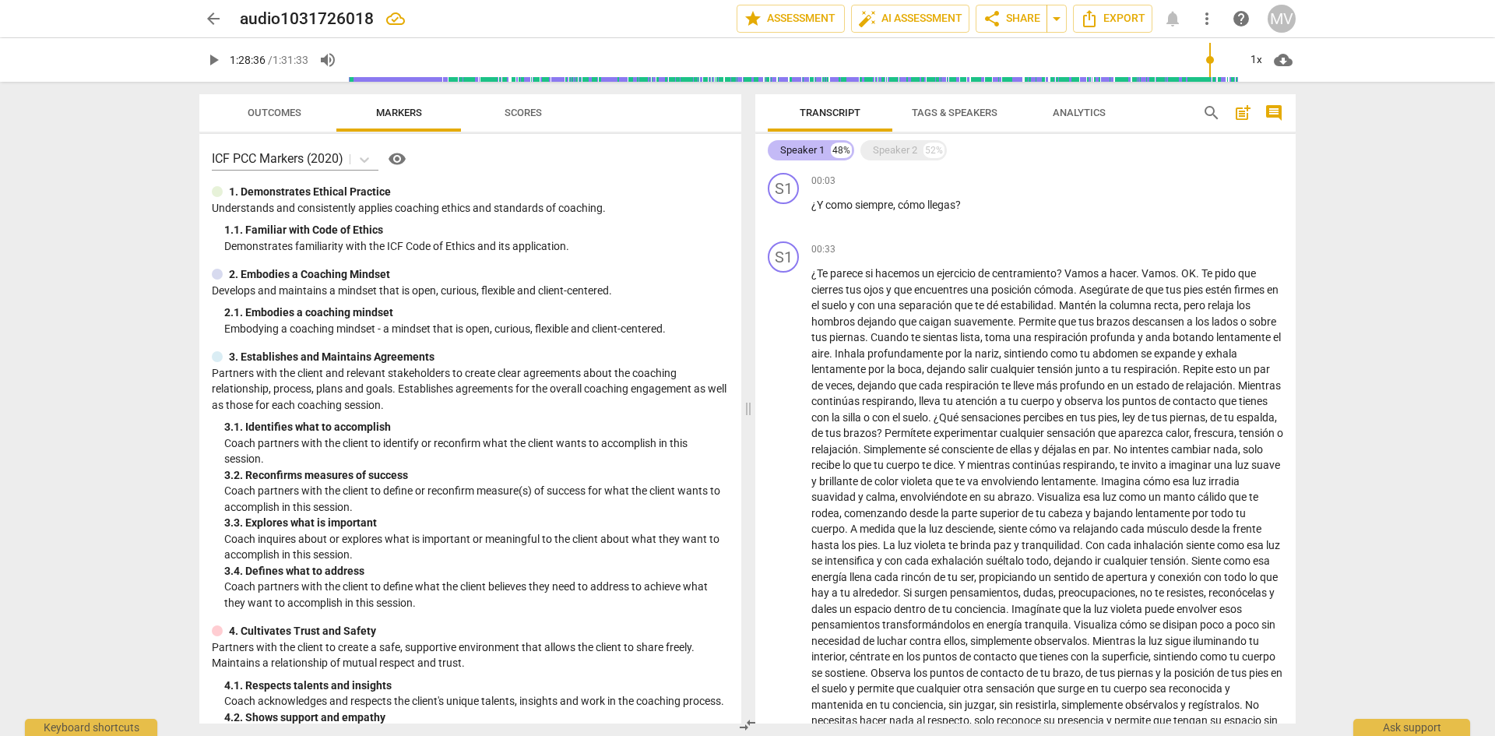
click at [795, 146] on div "Speaker 1" at bounding box center [802, 150] width 44 height 16
click at [815, 148] on div "Speaker 1" at bounding box center [802, 150] width 44 height 16
click at [782, 182] on div "S1" at bounding box center [783, 188] width 31 height 31
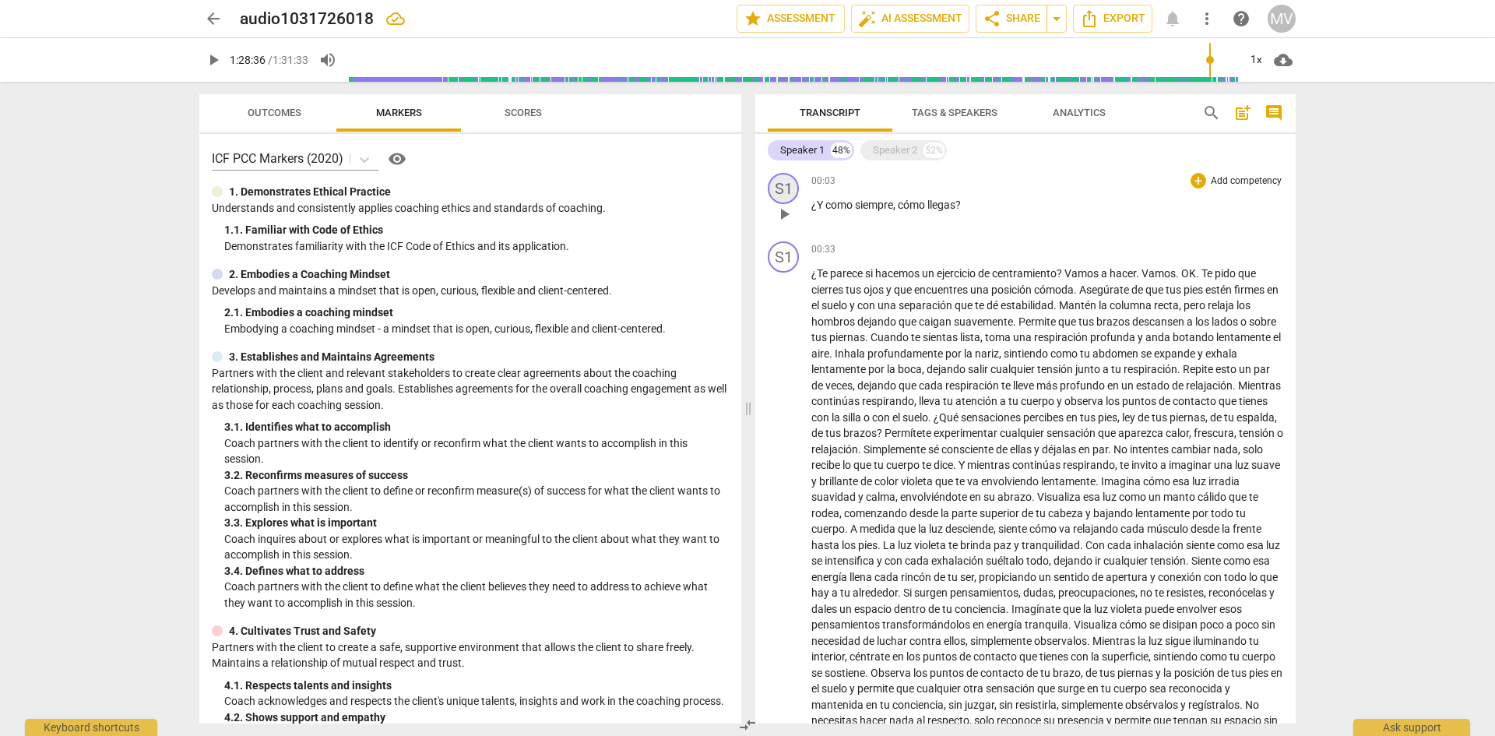
click at [782, 182] on div "S1" at bounding box center [783, 188] width 31 height 31
click at [839, 231] on h3 "Change speaker" at bounding box center [841, 229] width 117 height 19
click at [829, 306] on link "Add or rename speakers" at bounding box center [841, 302] width 117 height 12
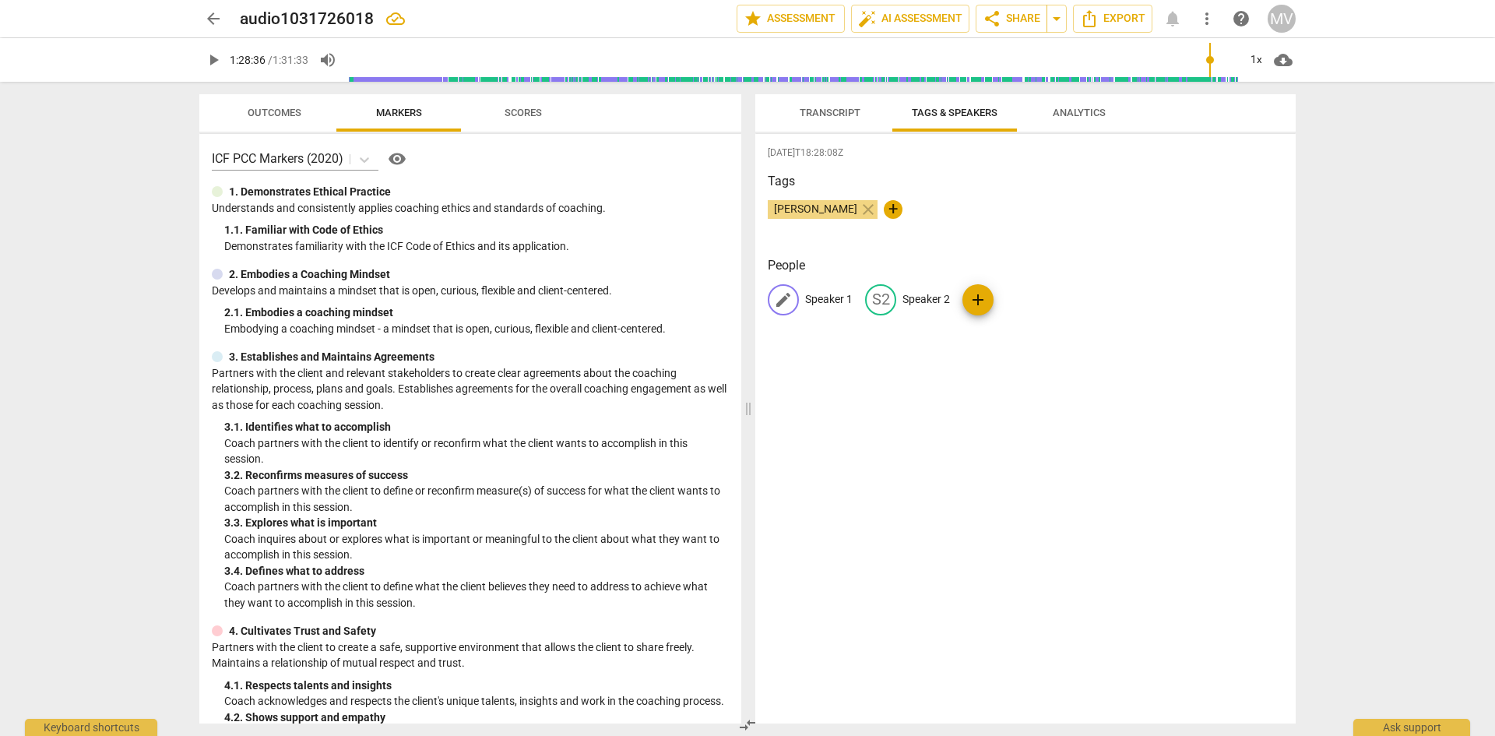
click at [820, 298] on p "Speaker 1" at bounding box center [828, 299] width 47 height 16
type input "[PERSON_NAME]"
click at [981, 298] on span "edit" at bounding box center [981, 299] width 19 height 19
type input "[PERSON_NAME]"
click at [1024, 374] on div "[DATE]T18:28:08Z Tags [PERSON_NAME] close + People [PERSON_NAME] edit [PERSON_N…" at bounding box center [1025, 428] width 540 height 589
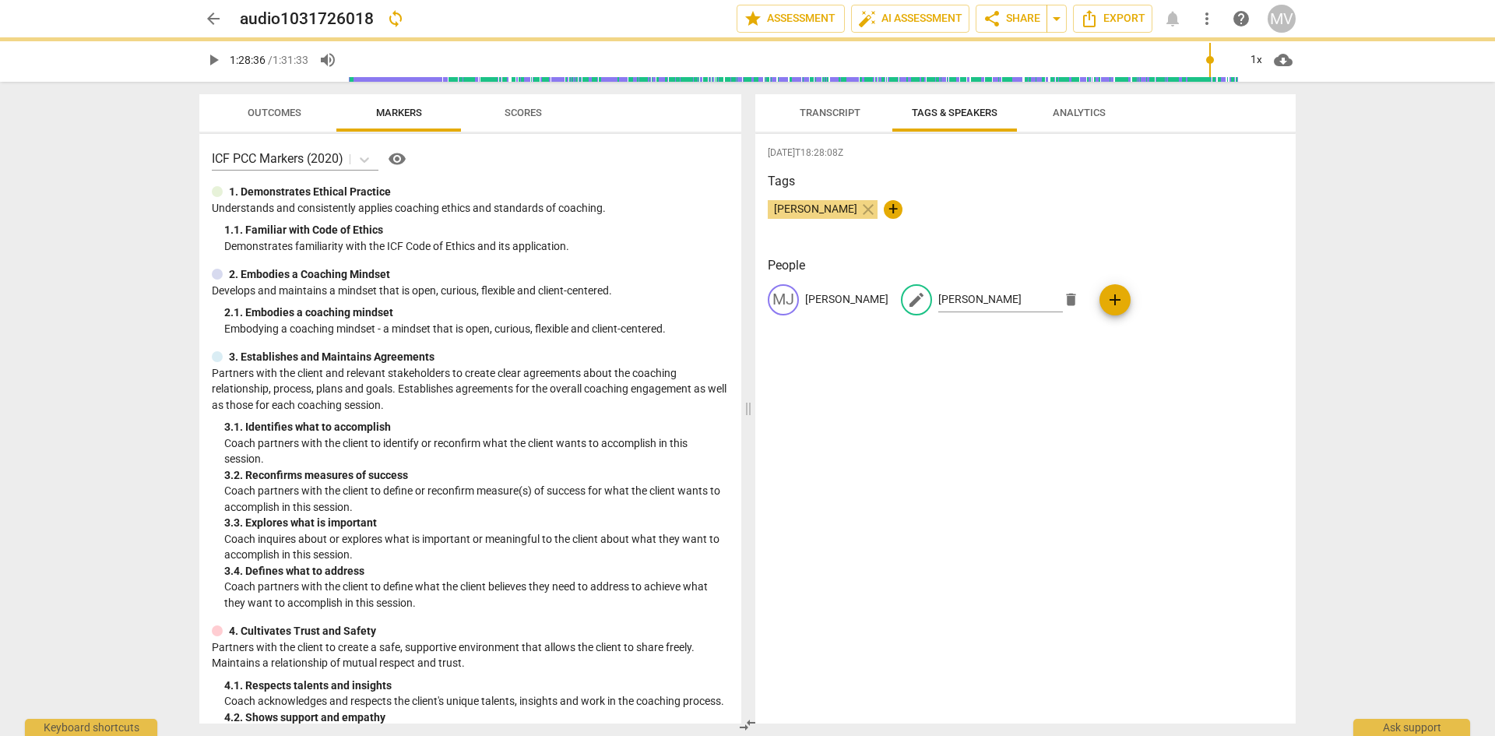
click at [825, 118] on span "Transcript" at bounding box center [830, 113] width 98 height 21
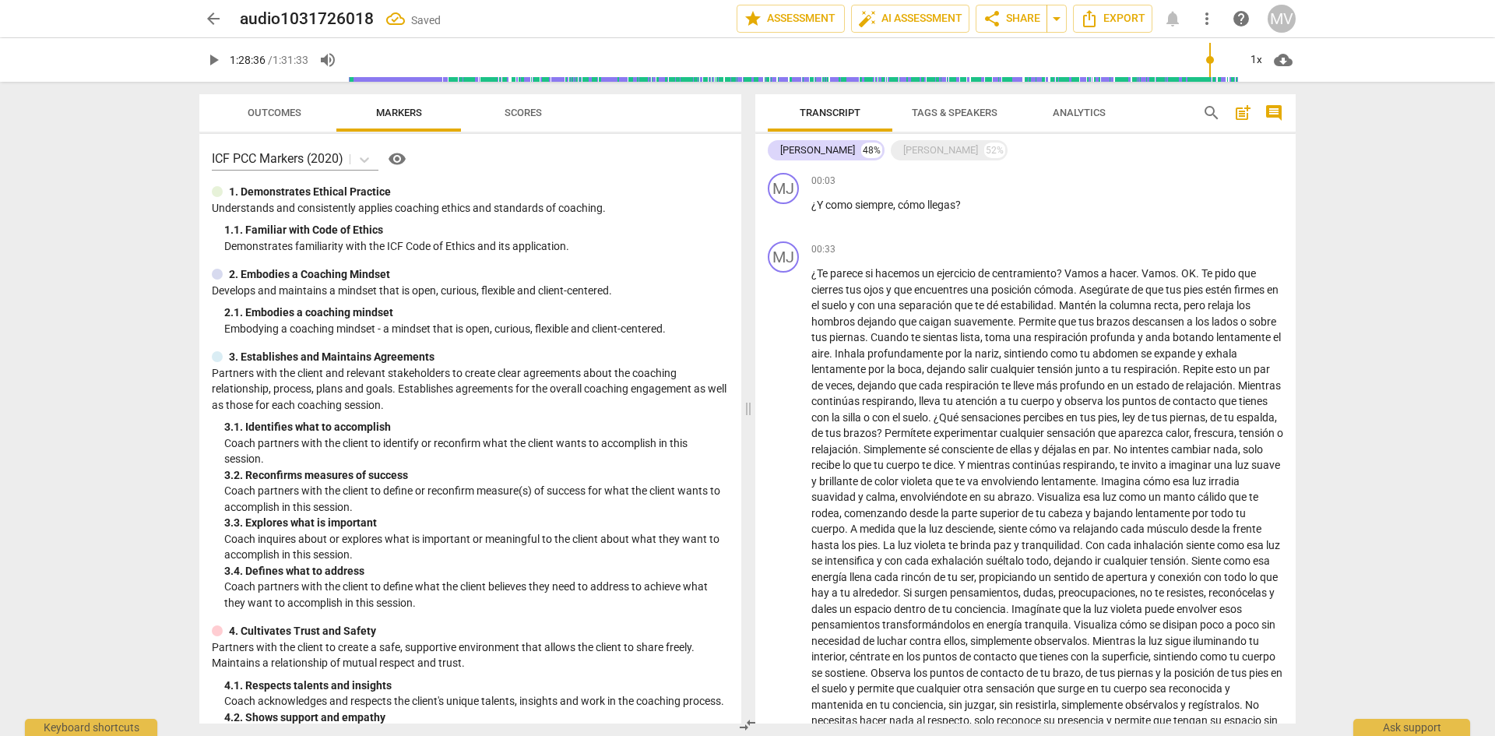
click at [823, 115] on span "Transcript" at bounding box center [830, 113] width 61 height 12
click at [930, 160] on div "[PERSON_NAME] 52%" at bounding box center [949, 150] width 117 height 20
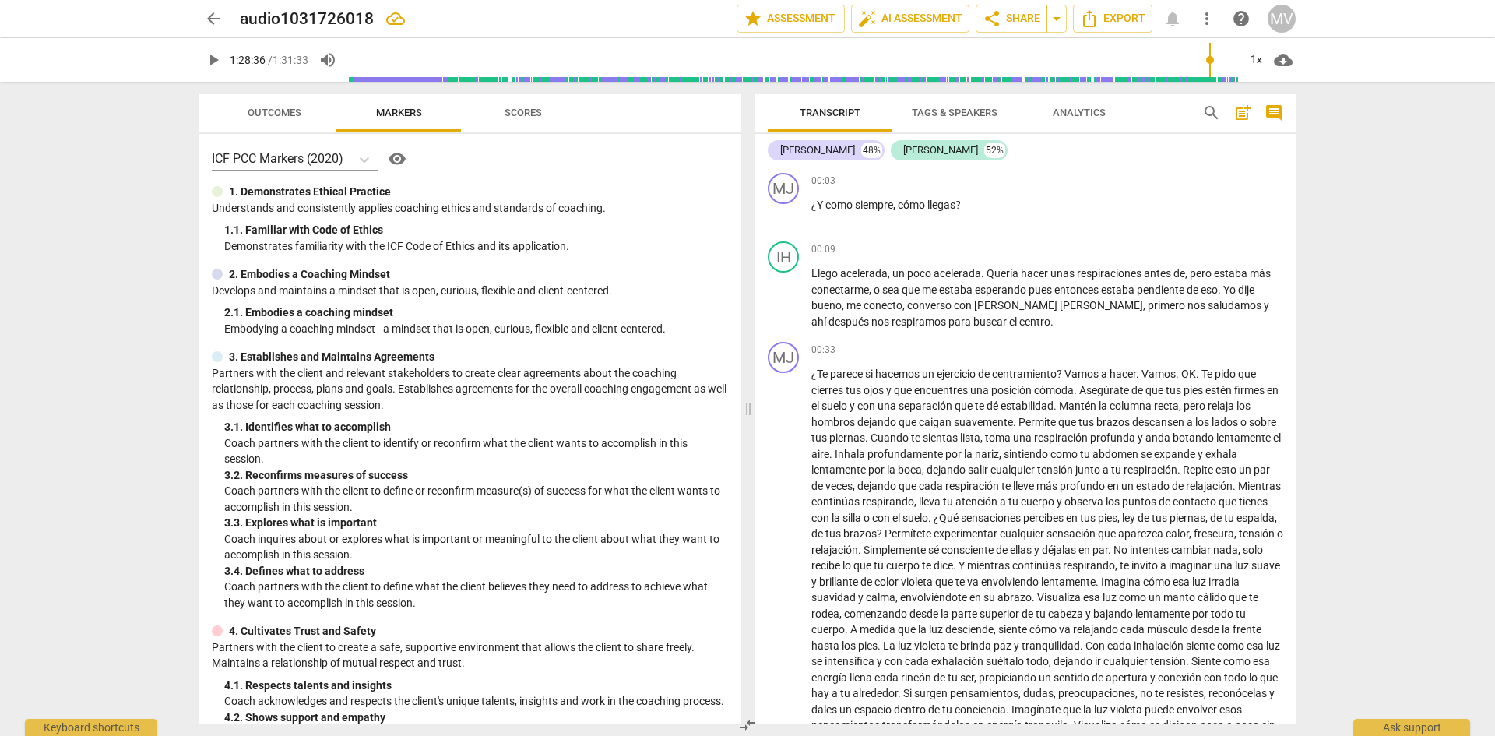
click at [1074, 115] on span "Analytics" at bounding box center [1079, 113] width 53 height 12
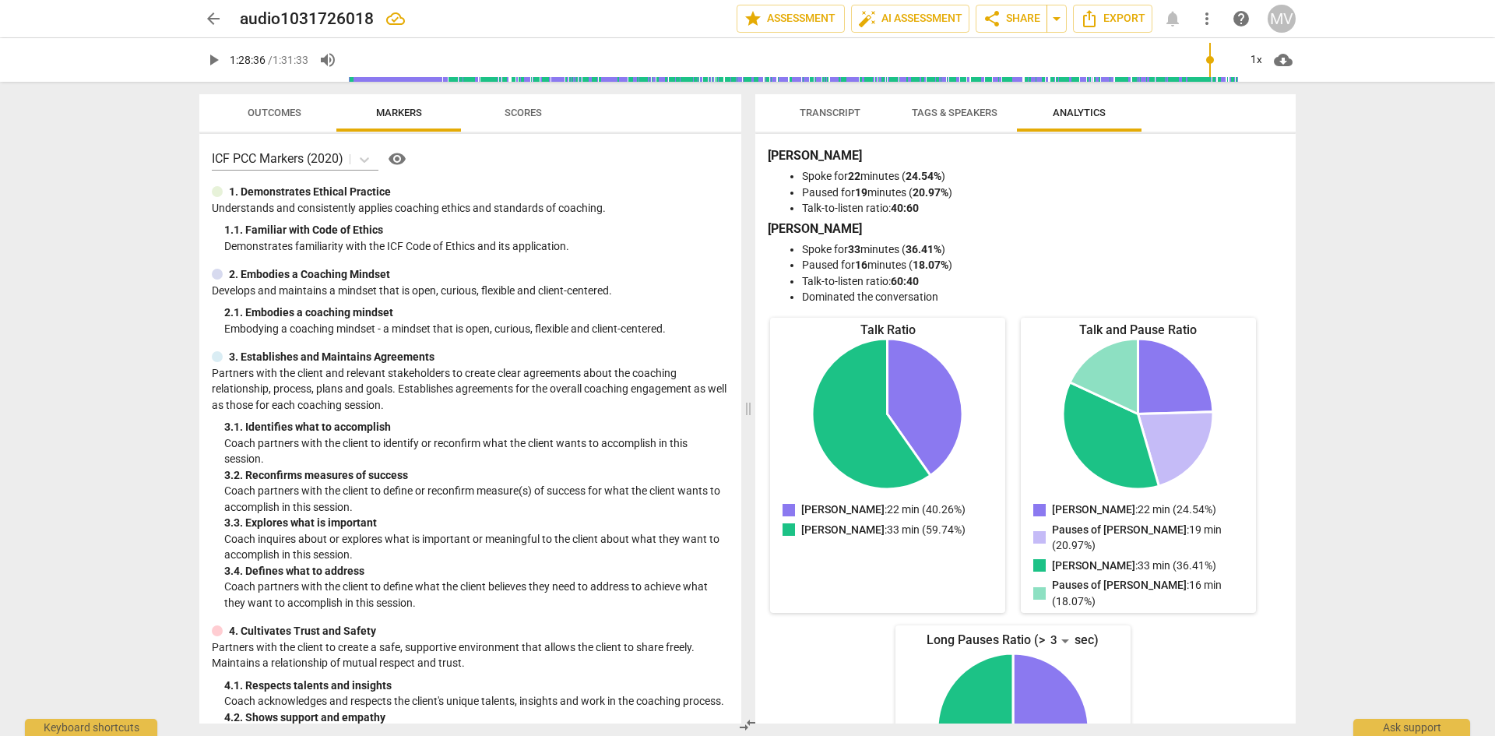
click at [1074, 115] on span "Analytics" at bounding box center [1079, 113] width 53 height 12
click at [837, 109] on span "Transcript" at bounding box center [830, 113] width 61 height 12
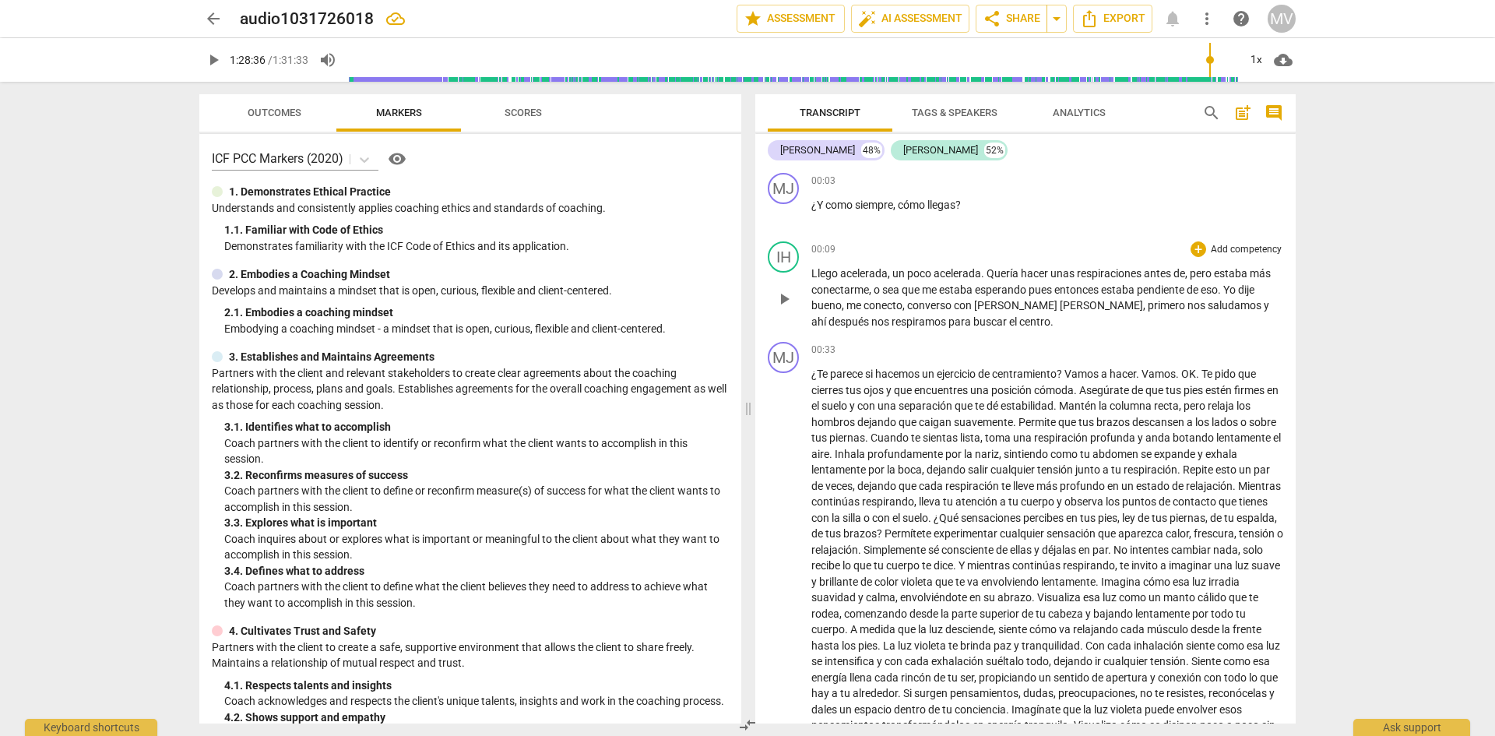
click at [897, 246] on div "00:09 + Add competency keyboard_arrow_right" at bounding box center [1047, 249] width 472 height 16
